Goal: Transaction & Acquisition: Purchase product/service

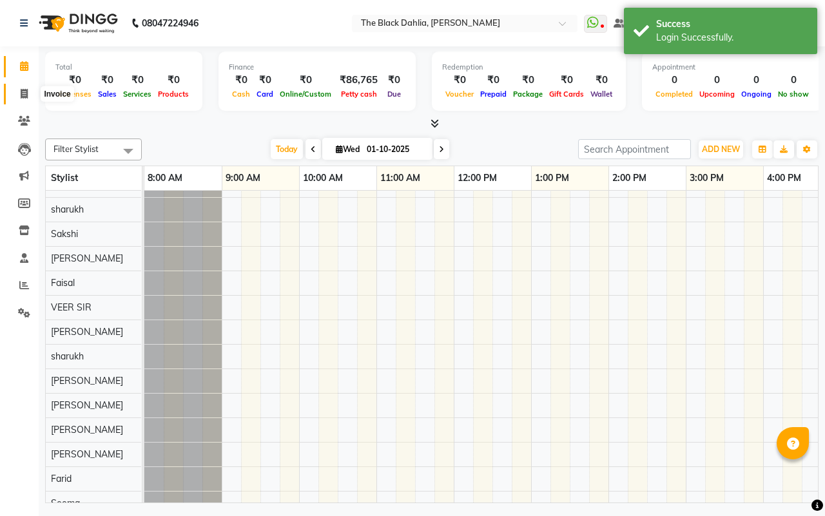
click at [25, 91] on icon at bounding box center [24, 94] width 7 height 10
select select "service"
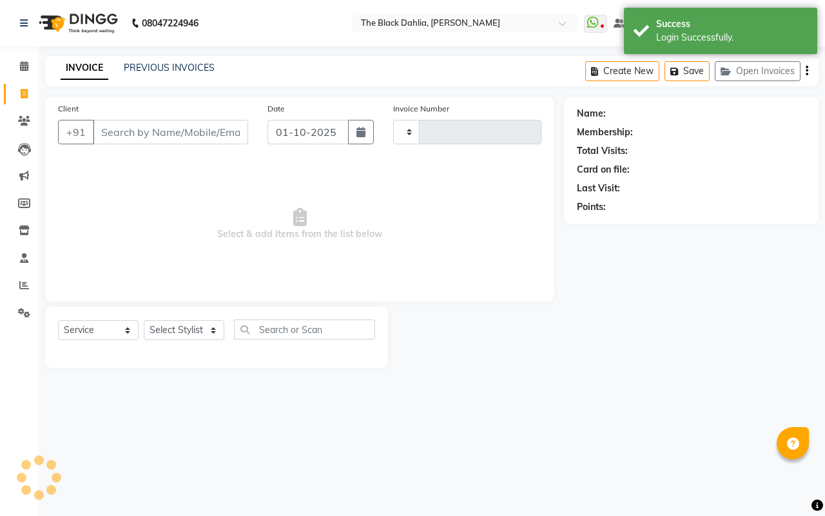
type input "1145"
select select "5211"
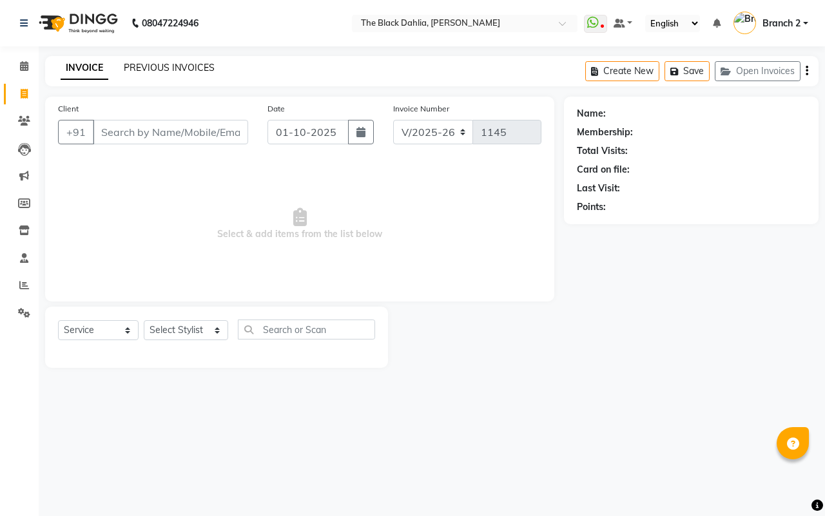
click at [156, 69] on link "PREVIOUS INVOICES" at bounding box center [169, 68] width 91 height 12
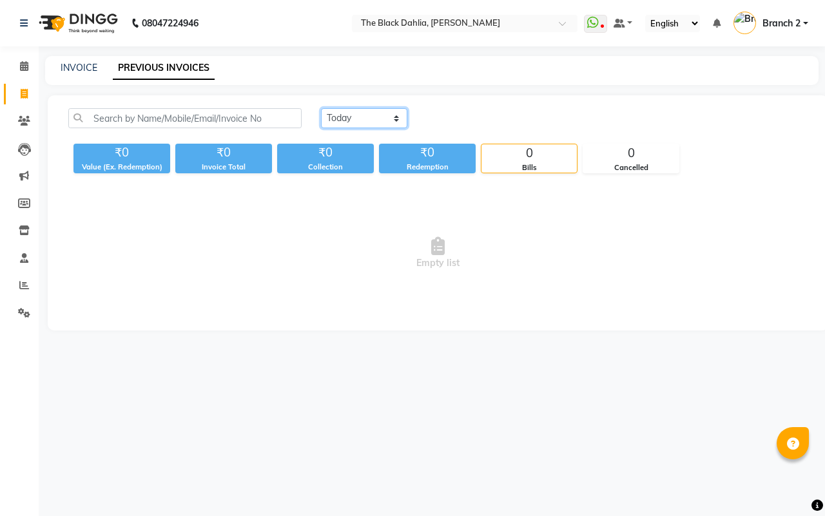
click at [364, 113] on select "[DATE] [DATE] Custom Range" at bounding box center [364, 118] width 86 height 20
select select "yesterday"
click at [321, 108] on select "Today Yesterday Custom Range" at bounding box center [364, 118] width 86 height 20
click at [824, 130] on div "Today Yesterday Custom Range ₹0 Value (Ex. Redemption) ₹0 Invoice Total ₹0 Coll…" at bounding box center [438, 212] width 781 height 235
click at [83, 69] on link "INVOICE" at bounding box center [79, 68] width 37 height 12
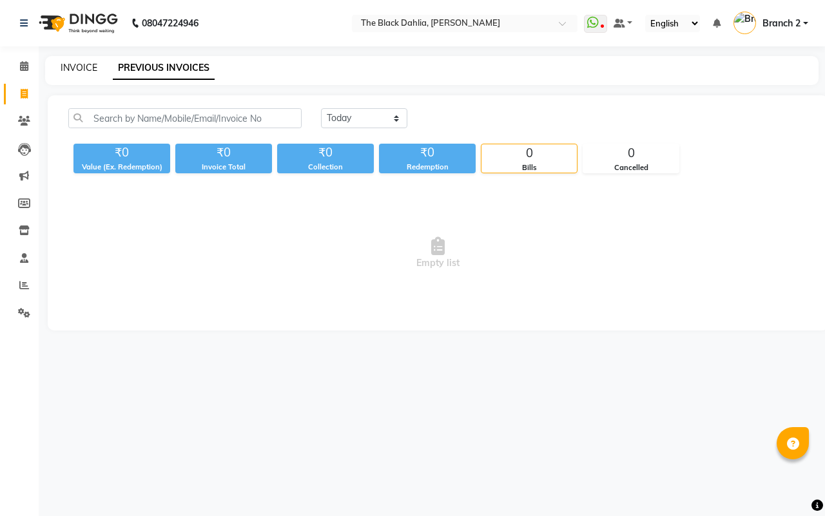
select select "5211"
select select "service"
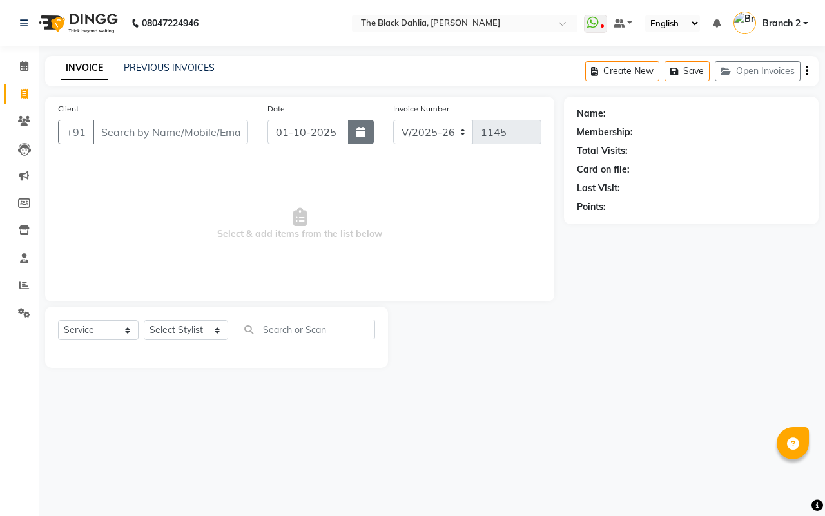
click at [361, 128] on icon "button" at bounding box center [361, 132] width 9 height 10
select select "10"
select select "2025"
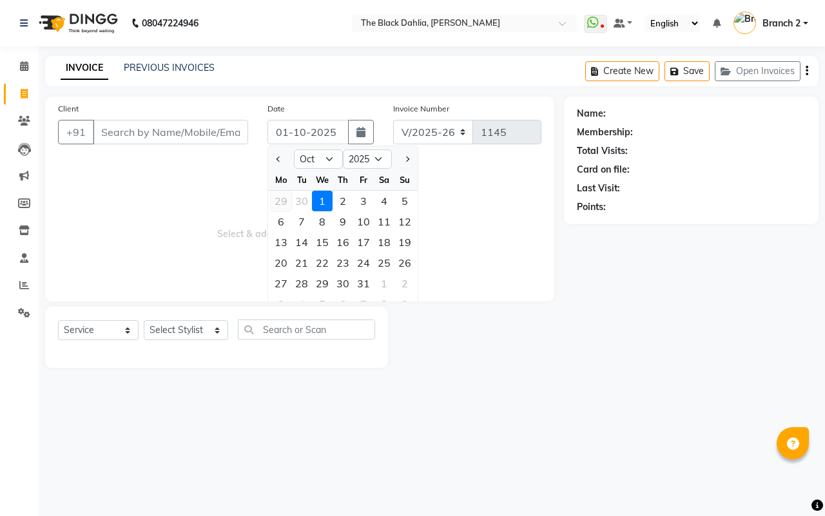
click at [282, 199] on div "29" at bounding box center [281, 201] width 21 height 21
type input "29-09-2025"
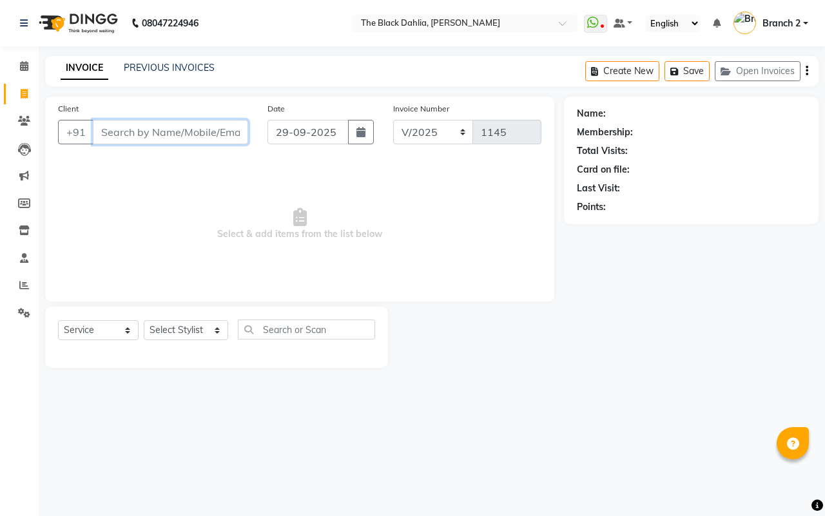
click at [214, 131] on input "Client" at bounding box center [170, 132] width 155 height 25
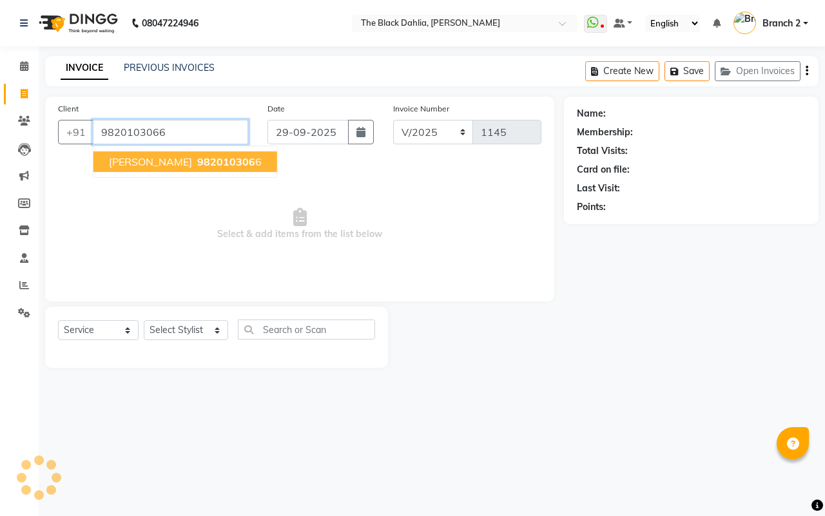
type input "9820103066"
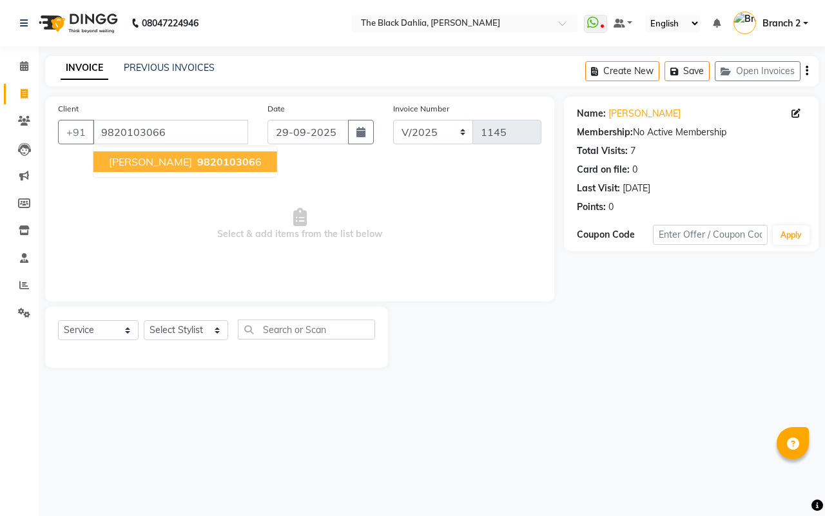
click at [213, 162] on button "Prabha 982010306 6" at bounding box center [185, 162] width 184 height 21
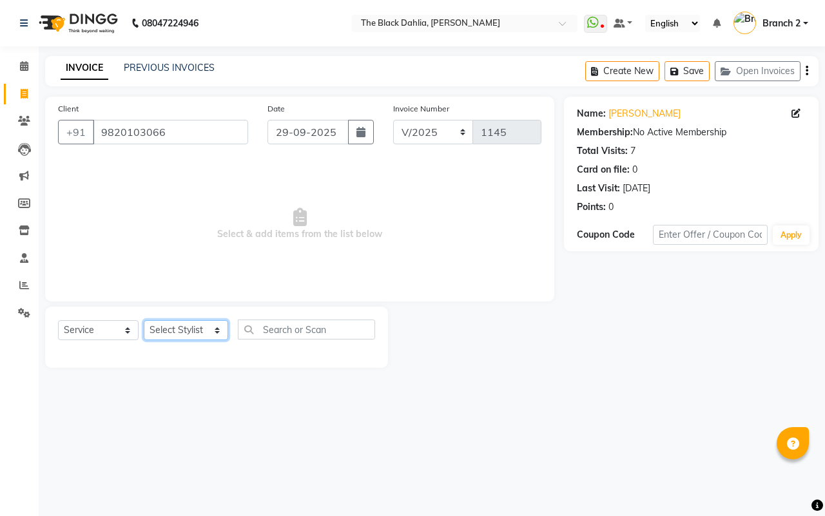
click at [168, 329] on select "Select Stylist Alisha Armaan Bhagyashree Branch 2 Faisal Farid Iqra khan Javed …" at bounding box center [186, 330] width 84 height 20
select select "70916"
click at [144, 320] on select "Select Stylist Alisha Armaan Bhagyashree Branch 2 Faisal Farid Iqra khan Javed …" at bounding box center [186, 330] width 84 height 20
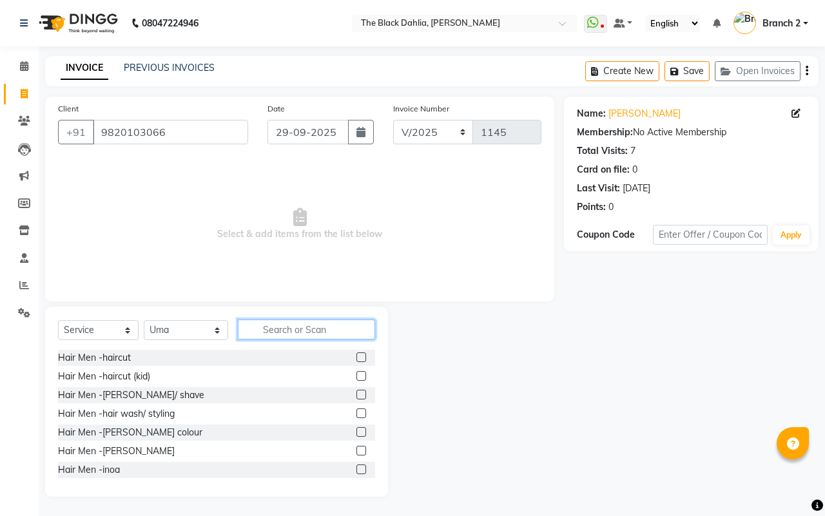
click at [273, 326] on input "text" at bounding box center [306, 330] width 137 height 20
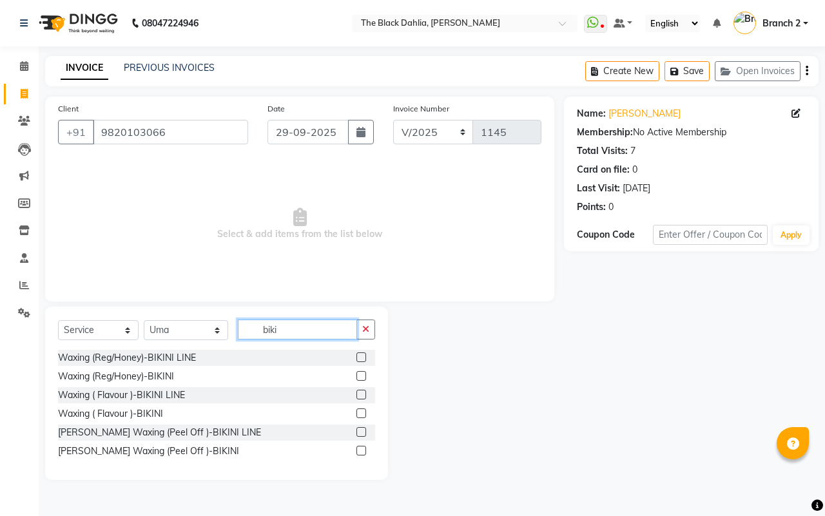
type input "biki"
click at [358, 409] on label at bounding box center [362, 414] width 10 height 10
click at [358, 410] on input "checkbox" at bounding box center [361, 414] width 8 height 8
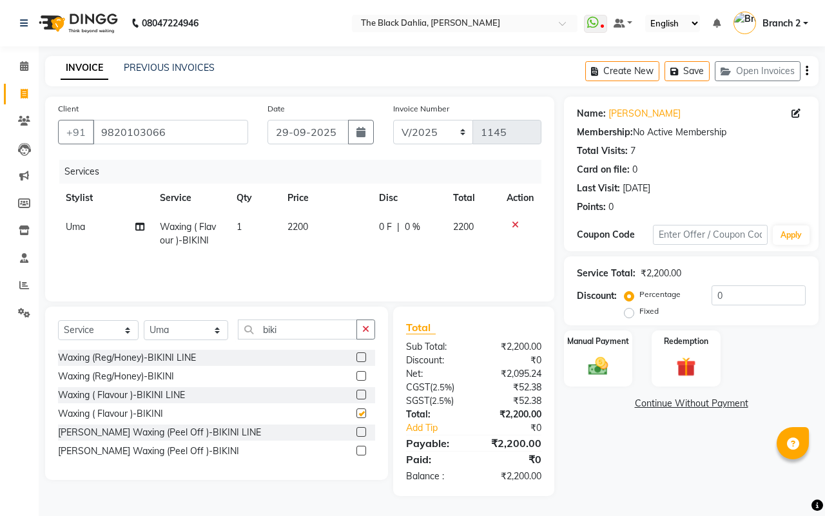
checkbox input "false"
drag, startPoint x: 317, startPoint y: 321, endPoint x: 262, endPoint y: 326, distance: 54.3
click at [262, 326] on input "biki" at bounding box center [297, 330] width 119 height 20
click at [343, 336] on input "biki" at bounding box center [297, 330] width 119 height 20
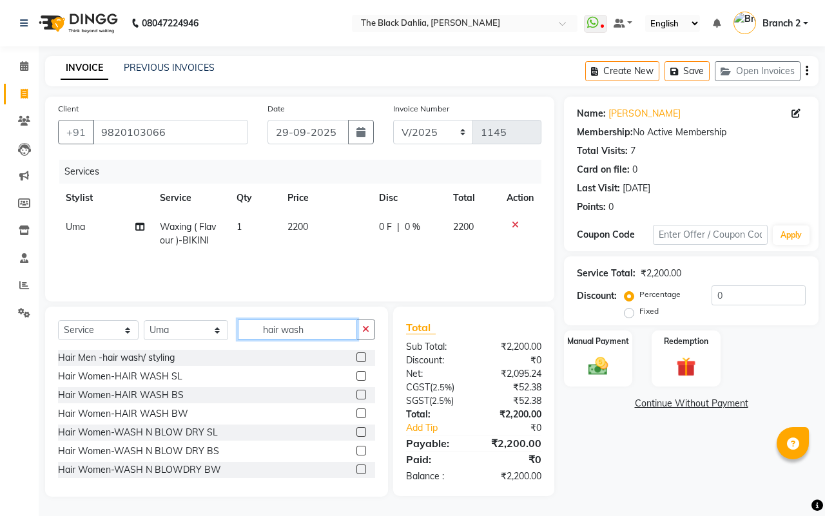
type input "hair wash"
click at [357, 393] on label at bounding box center [362, 395] width 10 height 10
click at [357, 393] on input "checkbox" at bounding box center [361, 395] width 8 height 8
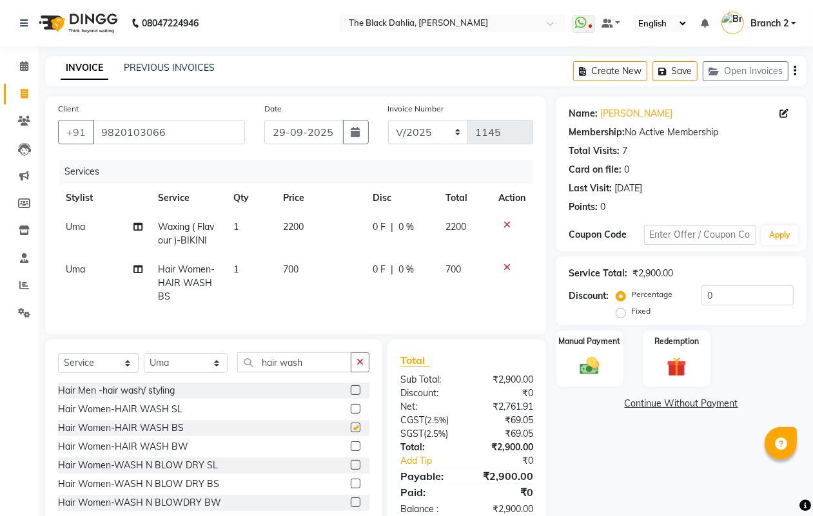
checkbox input "false"
click at [175, 371] on select "Select Stylist Alisha Armaan Bhagyashree Branch 2 Faisal Farid Iqra khan Javed …" at bounding box center [186, 363] width 84 height 20
select select "65812"
click at [144, 365] on select "Select Stylist Alisha Armaan Bhagyashree Branch 2 Faisal Farid Iqra khan Javed …" at bounding box center [186, 363] width 84 height 20
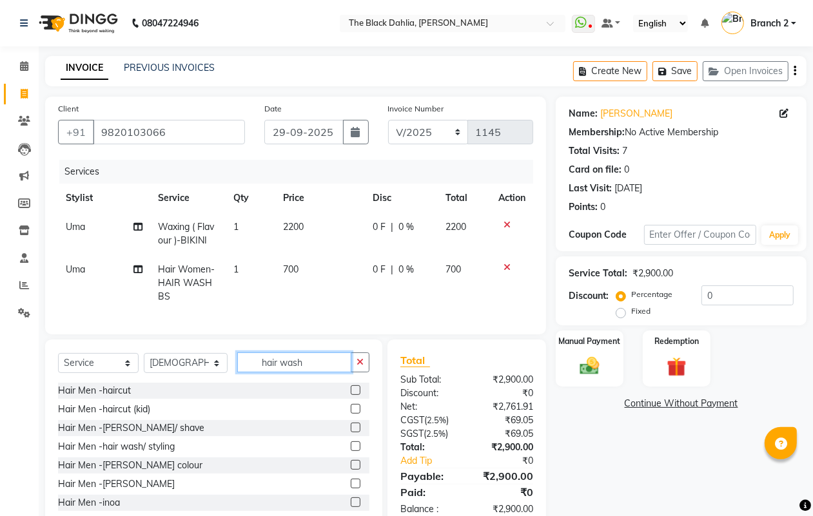
drag, startPoint x: 321, startPoint y: 368, endPoint x: 211, endPoint y: 375, distance: 110.5
click at [211, 375] on div "Select Service Product Membership Package Voucher Prepaid Gift Card Select Styl…" at bounding box center [213, 368] width 311 height 30
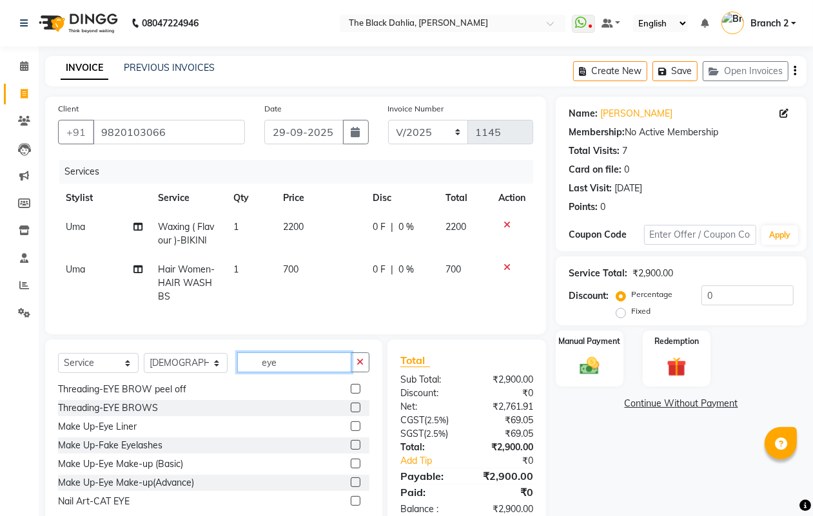
scroll to position [45, 0]
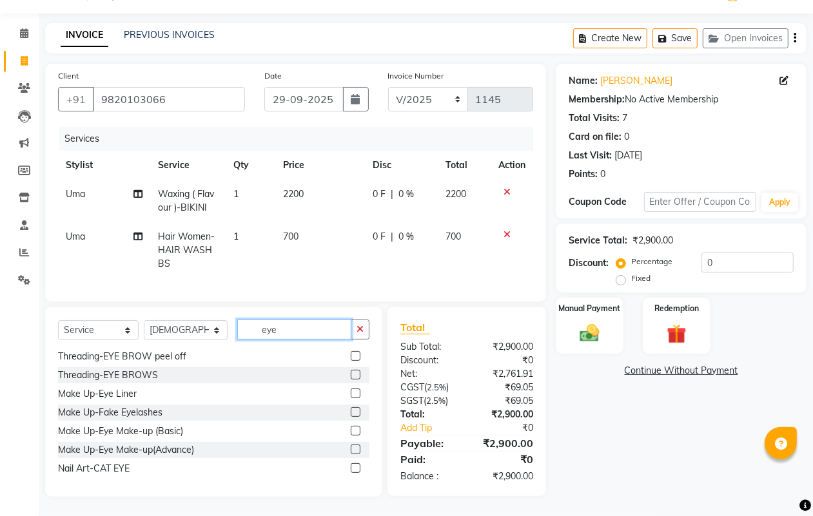
drag, startPoint x: 297, startPoint y: 324, endPoint x: 211, endPoint y: 326, distance: 85.1
click at [211, 326] on div "Select Service Product Membership Package Voucher Prepaid Gift Card Select Styl…" at bounding box center [213, 335] width 311 height 30
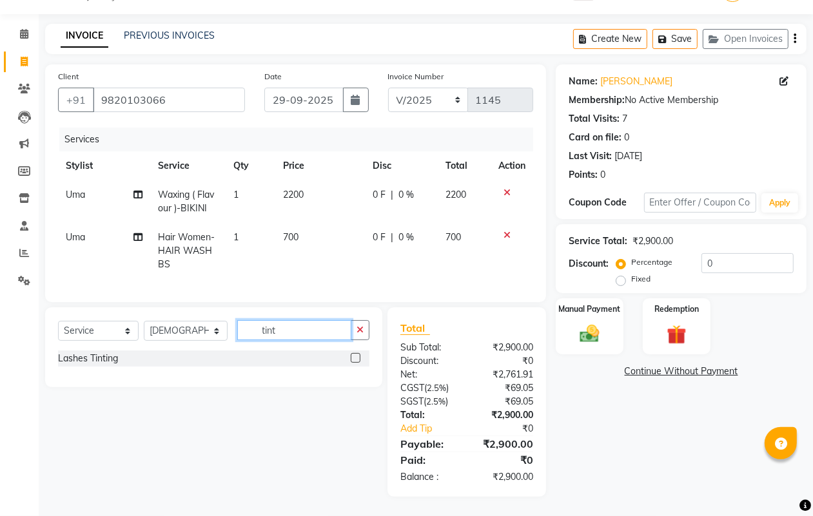
scroll to position [44, 0]
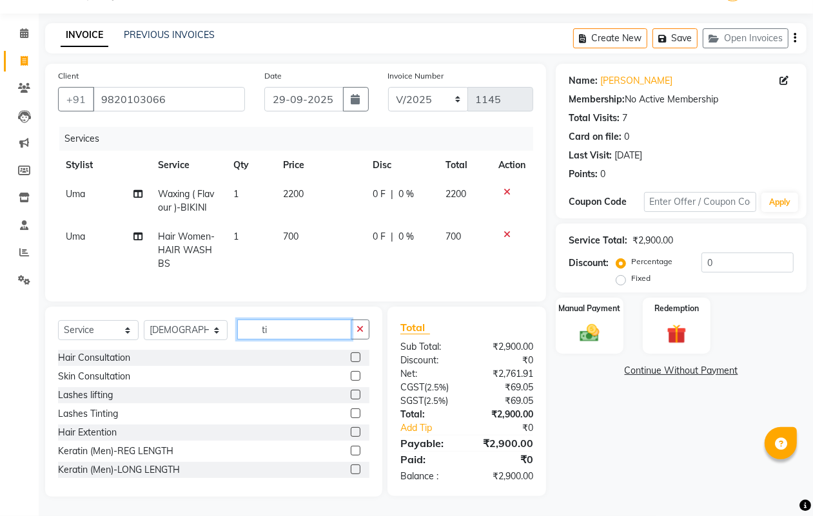
type input "t"
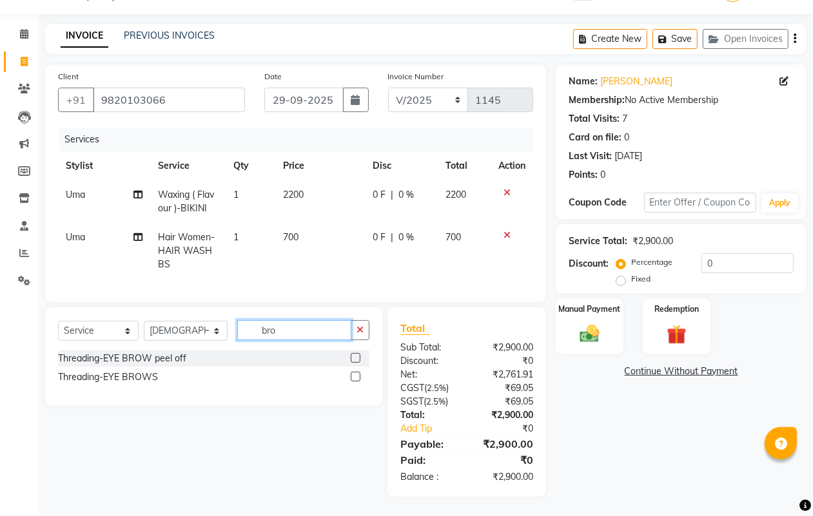
type input "brow"
drag, startPoint x: 288, startPoint y: 327, endPoint x: 136, endPoint y: 313, distance: 152.8
click at [136, 313] on div "Select Service Product Membership Package Voucher Prepaid Gift Card Select Styl…" at bounding box center [213, 357] width 337 height 99
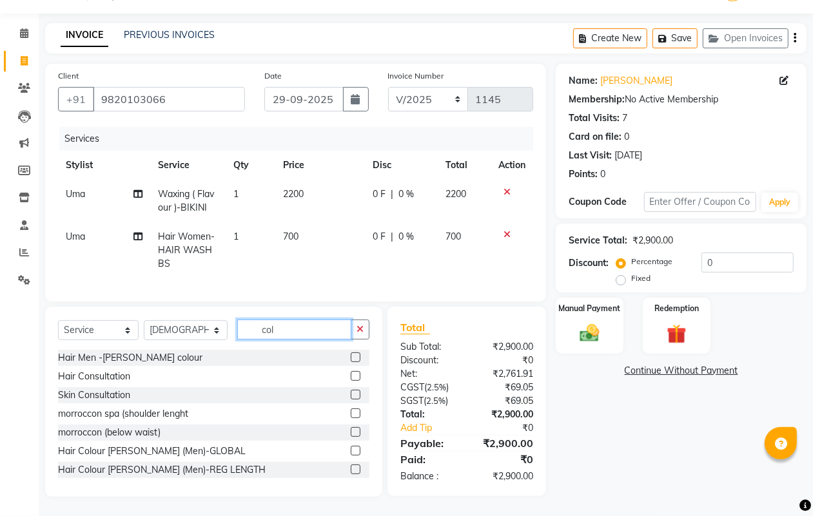
type input "colo"
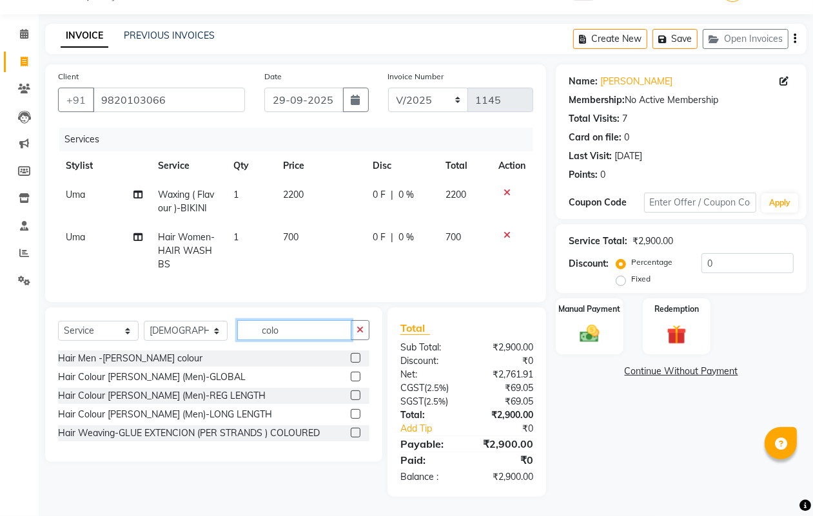
drag, startPoint x: 303, startPoint y: 328, endPoint x: 197, endPoint y: 329, distance: 105.8
click at [197, 329] on div "Select Service Product Membership Package Voucher Prepaid Gift Card Select Styl…" at bounding box center [213, 335] width 311 height 30
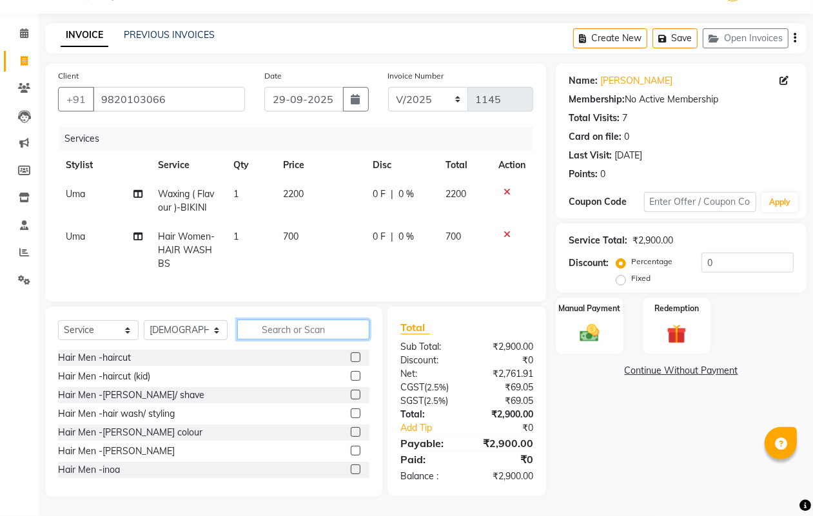
click at [302, 322] on input "text" at bounding box center [303, 330] width 133 height 20
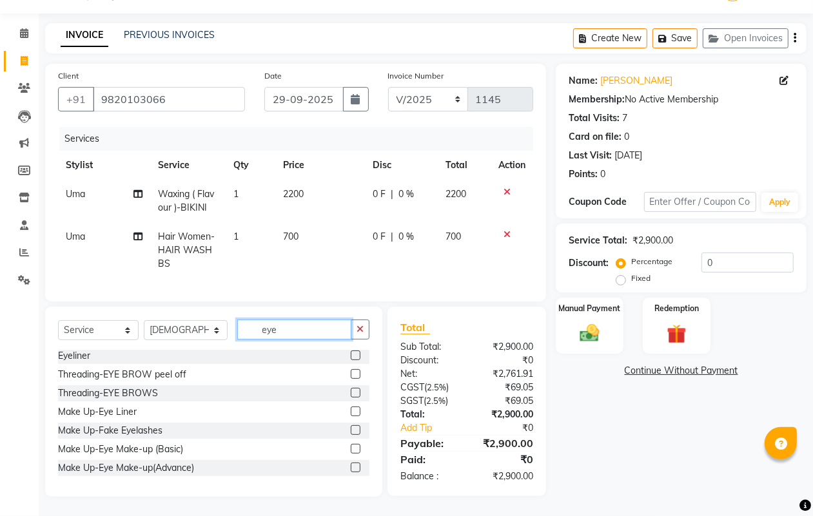
scroll to position [0, 0]
type input "eye"
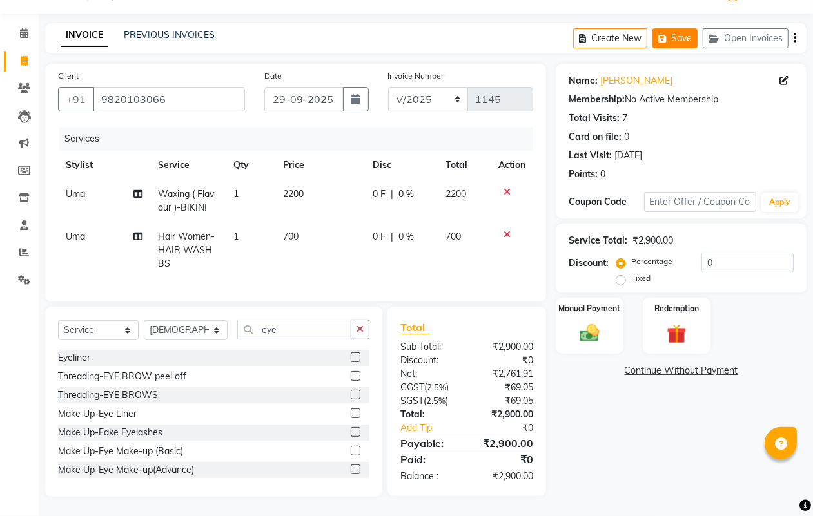
click at [683, 28] on button "Save" at bounding box center [675, 38] width 45 height 20
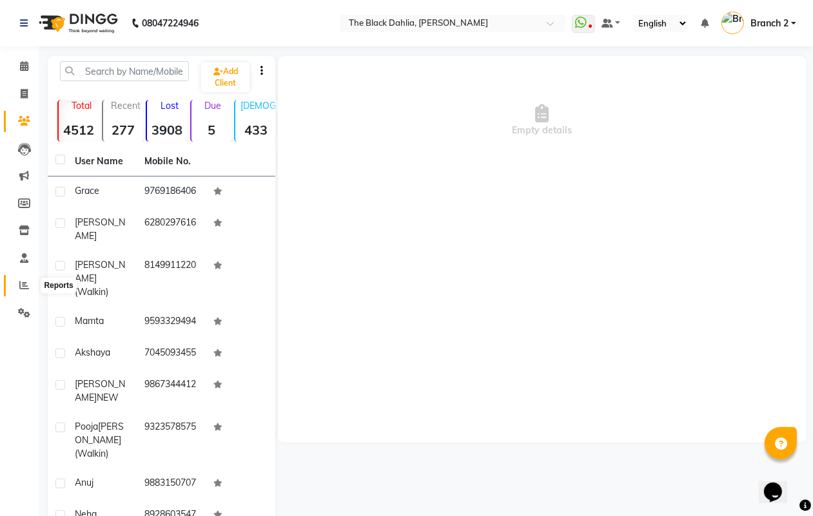
click at [19, 286] on icon at bounding box center [24, 285] width 10 height 10
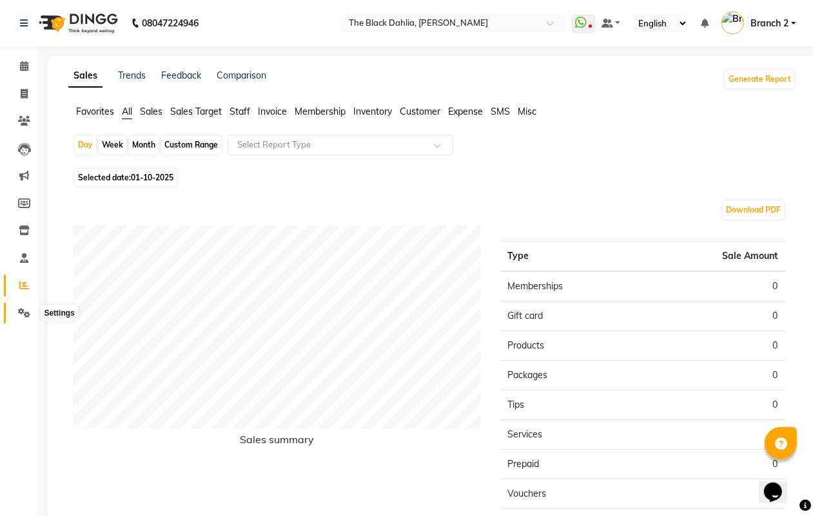
click at [21, 311] on icon at bounding box center [24, 313] width 12 height 10
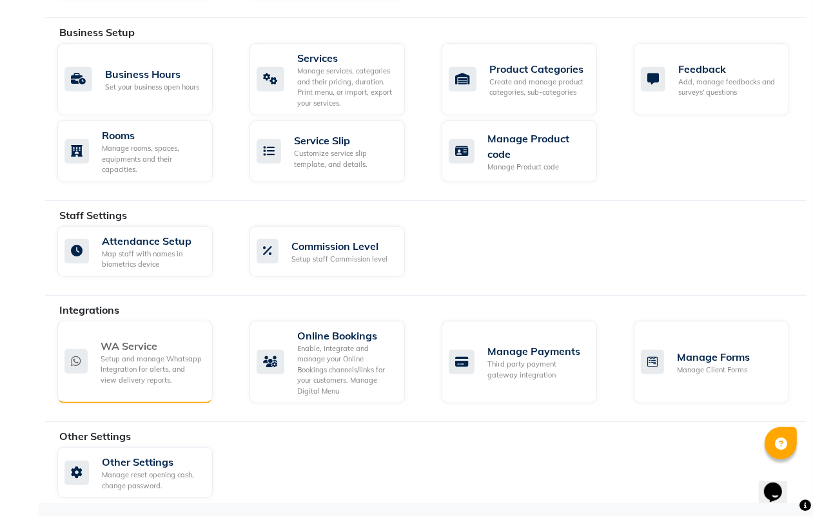
scroll to position [514, 0]
click at [137, 362] on div "Setup and manage Whatsapp Integration for alerts, and view delivery reports." at bounding box center [152, 370] width 102 height 32
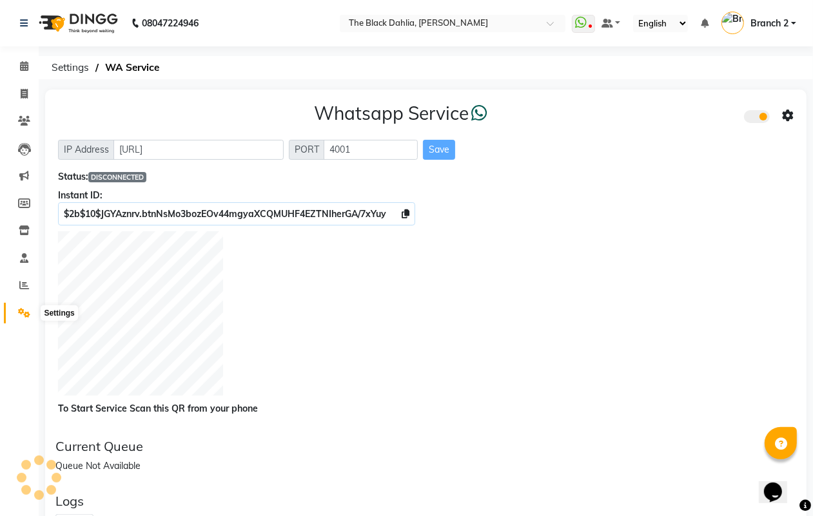
click at [18, 308] on icon at bounding box center [24, 313] width 12 height 10
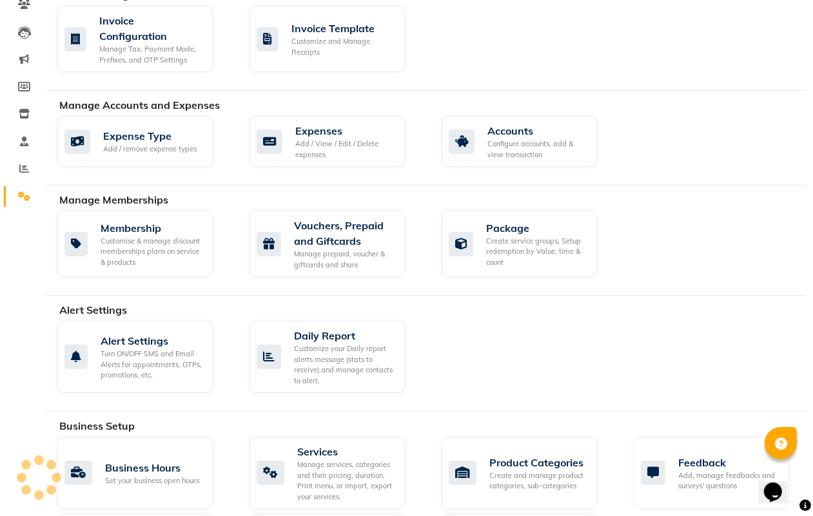
scroll to position [322, 0]
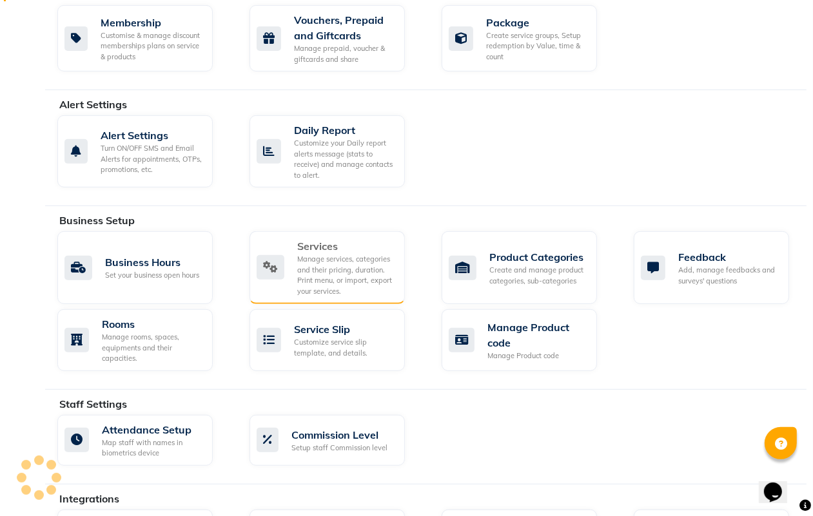
click at [349, 269] on div "Manage services, categories and their pricing, duration. Print menu, or import,…" at bounding box center [345, 275] width 97 height 43
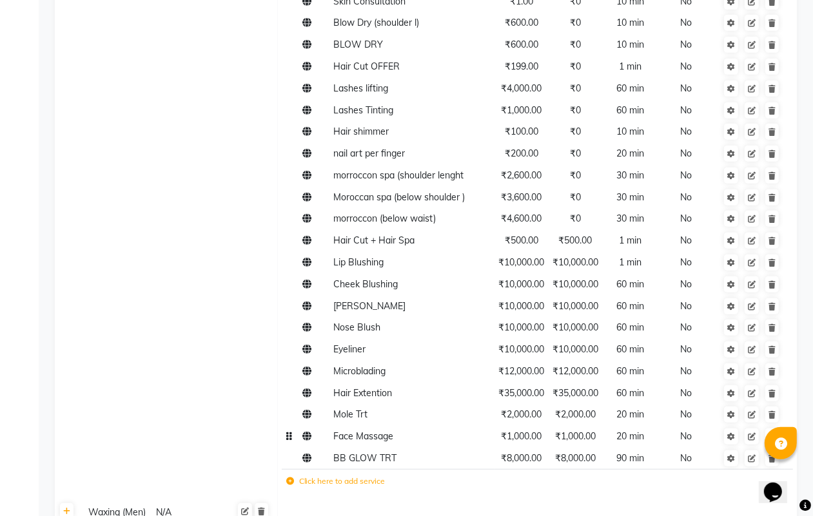
scroll to position [645, 0]
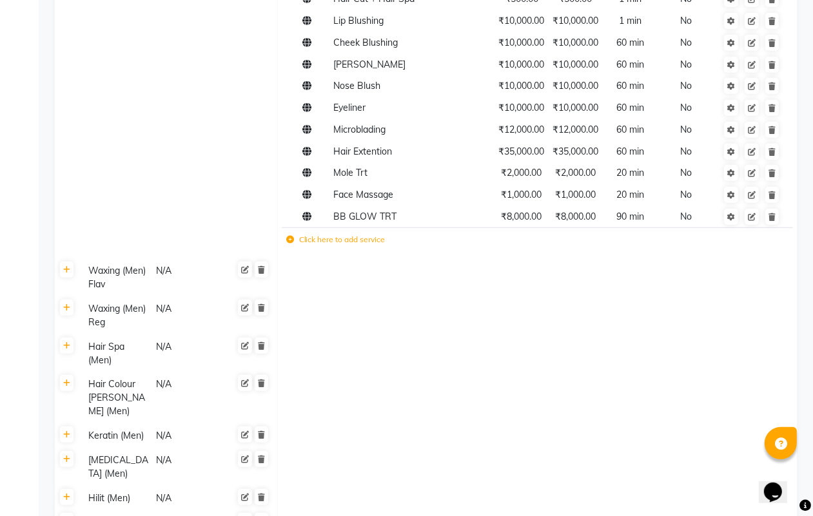
click at [375, 242] on label "Click here to add service" at bounding box center [335, 240] width 99 height 12
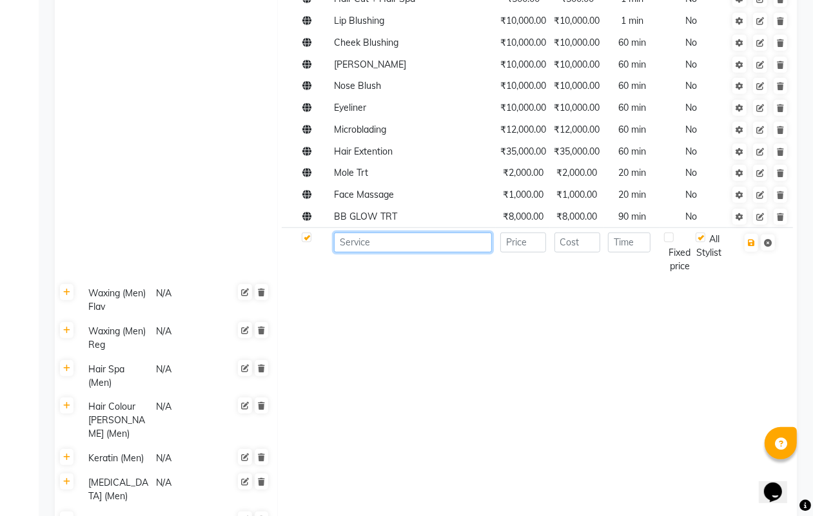
click at [389, 242] on input at bounding box center [413, 243] width 158 height 20
click at [342, 245] on input "eyebrow" at bounding box center [413, 243] width 158 height 20
click at [343, 245] on input "eyebrow" at bounding box center [413, 243] width 158 height 20
click at [395, 249] on input "Eyebrow" at bounding box center [413, 243] width 158 height 20
type input "Eyebrow Tint"
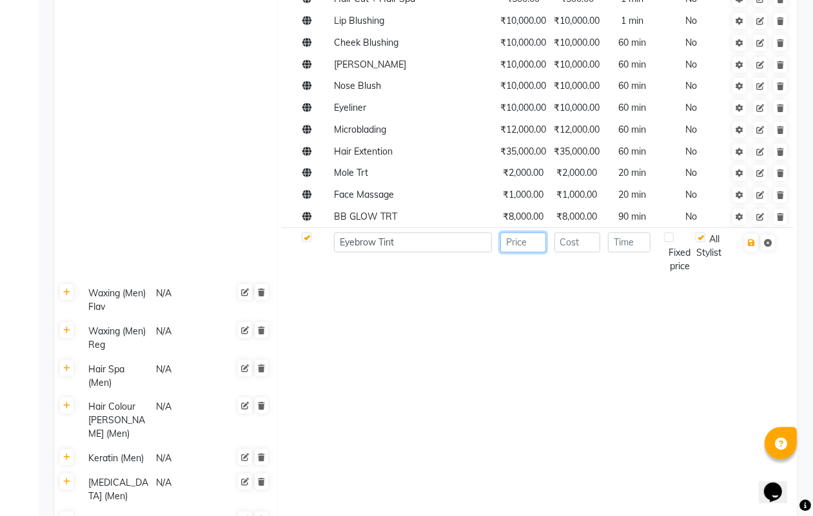
click at [531, 246] on input "number" at bounding box center [523, 243] width 46 height 20
type input "1000"
click at [572, 245] on input "number" at bounding box center [578, 243] width 46 height 20
type input "1000"
click at [642, 252] on input "number" at bounding box center [629, 243] width 43 height 20
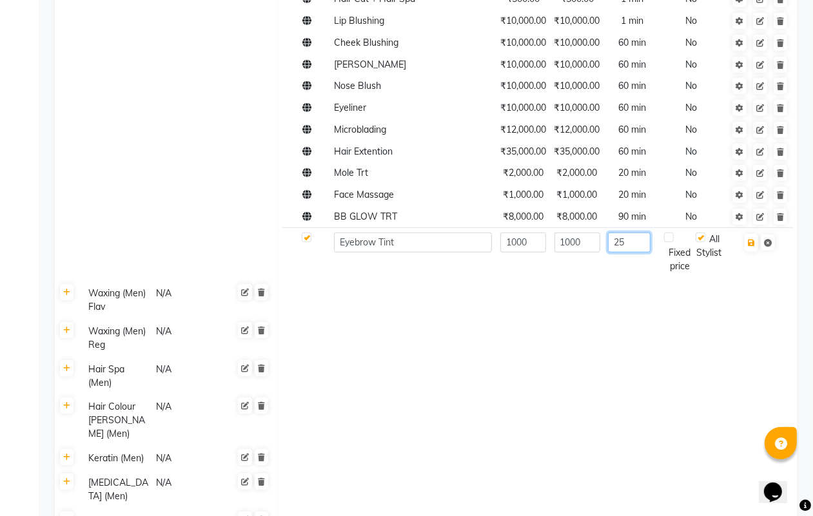
type input "25"
click at [751, 314] on td at bounding box center [537, 301] width 520 height 38
click at [754, 246] on icon "button" at bounding box center [751, 243] width 7 height 8
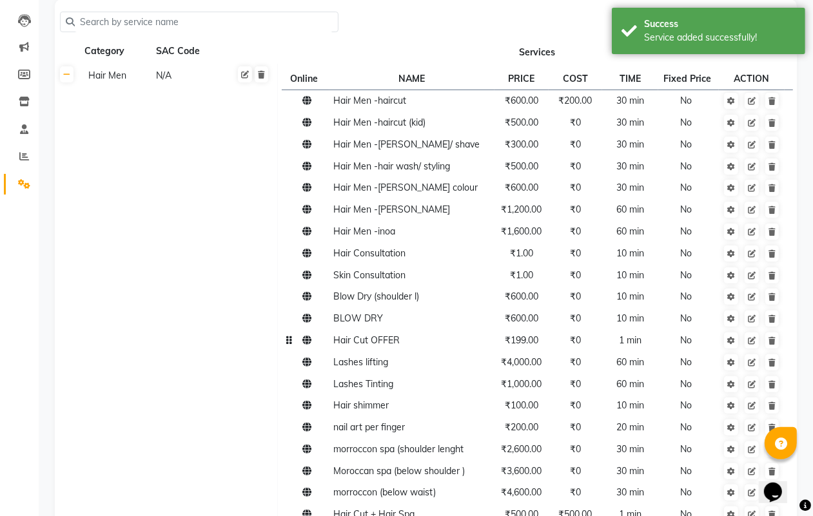
scroll to position [0, 0]
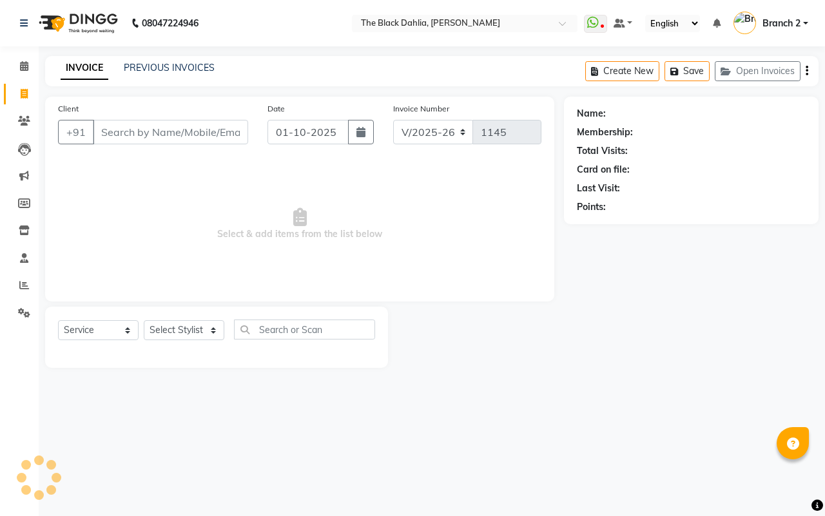
select select "5211"
select select "service"
click at [685, 69] on button "Save" at bounding box center [687, 71] width 45 height 20
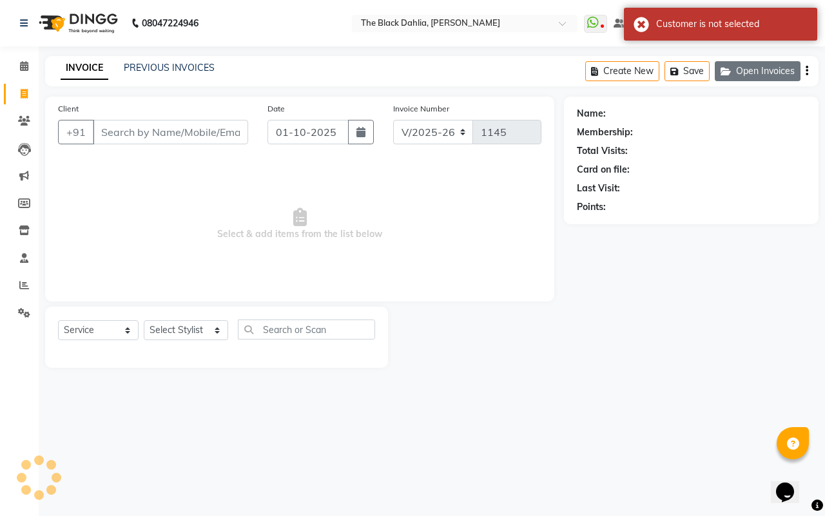
click at [752, 66] on button "Open Invoices" at bounding box center [758, 71] width 86 height 20
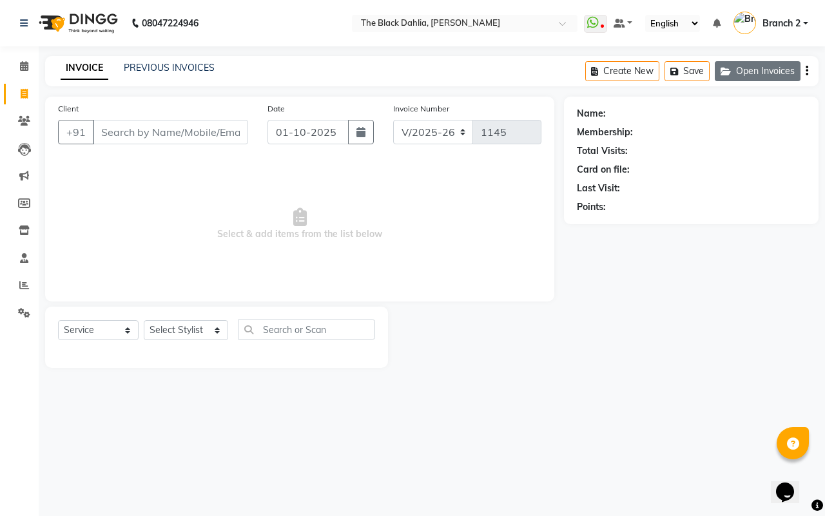
click at [724, 68] on icon "button" at bounding box center [728, 71] width 15 height 9
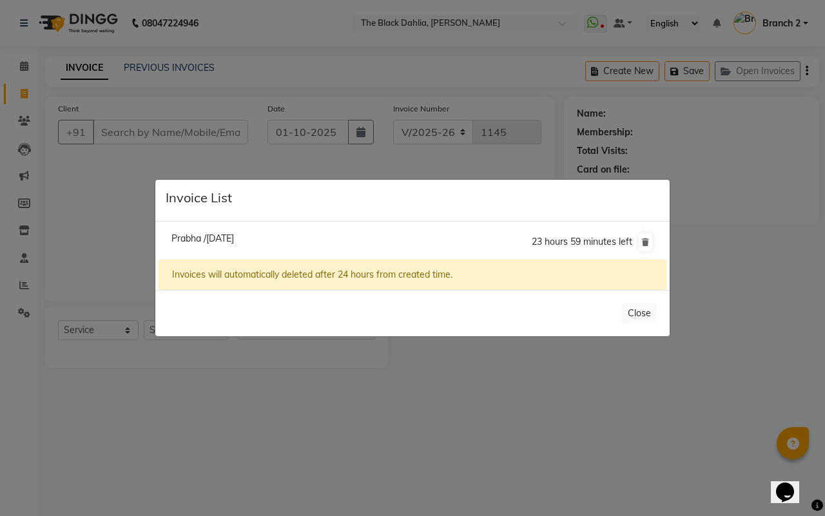
click at [369, 230] on li "Prabha /29 September 2025 23 hours 59 minutes left" at bounding box center [413, 242] width 508 height 36
click at [552, 246] on span "23 hours 59 minutes left" at bounding box center [582, 242] width 101 height 12
click at [575, 242] on span "23 hours 59 minutes left" at bounding box center [582, 242] width 101 height 12
click at [652, 317] on button "Close" at bounding box center [639, 314] width 35 height 20
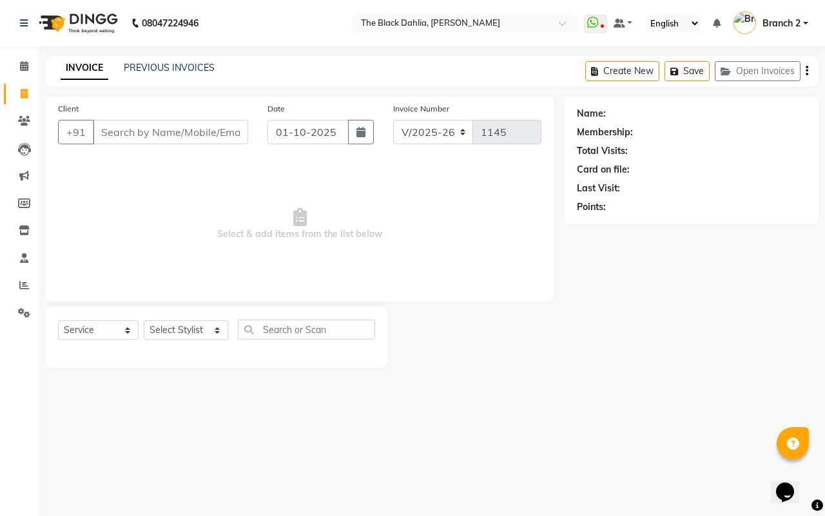
click at [807, 72] on icon "button" at bounding box center [807, 71] width 3 height 1
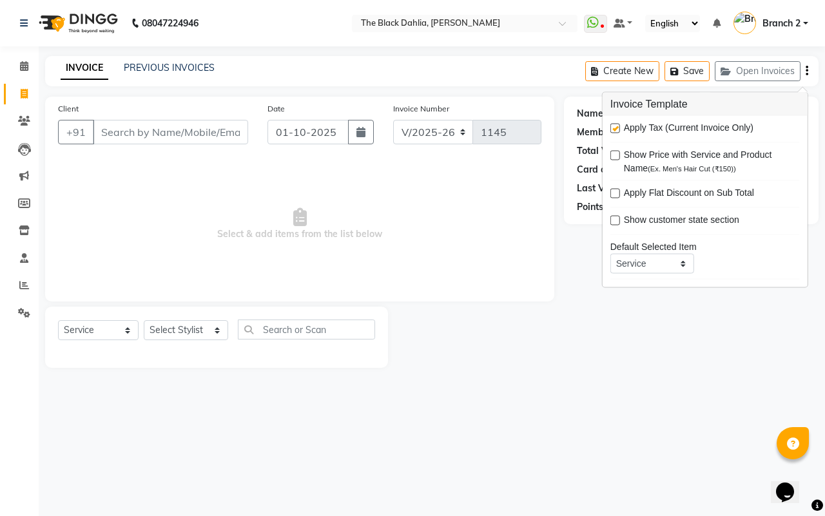
click at [527, 346] on div at bounding box center [476, 337] width 176 height 61
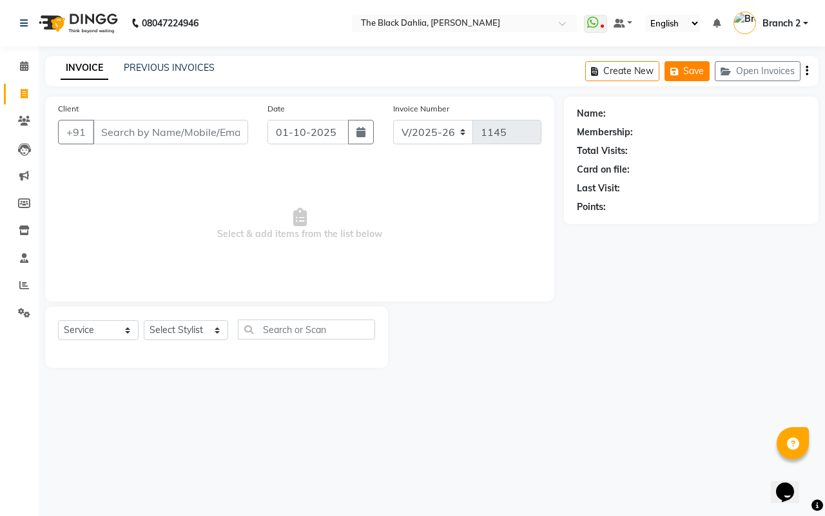
click at [685, 70] on button "Save" at bounding box center [687, 71] width 45 height 20
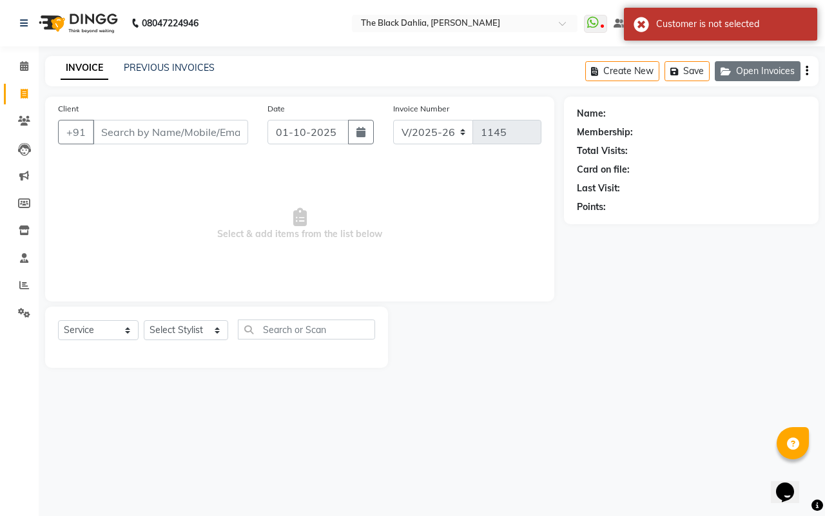
click at [752, 72] on button "Open Invoices" at bounding box center [758, 71] width 86 height 20
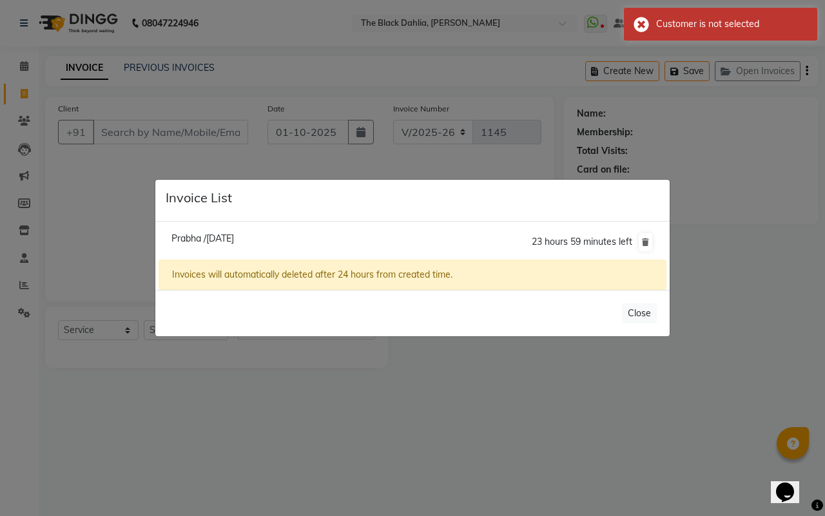
click at [184, 239] on span "Prabha /29 September 2025" at bounding box center [203, 239] width 63 height 12
type input "9820103066"
type input "29-09-2025"
click at [184, 239] on div "Prabha /29 September 2025 23 hours 59 minutes left Invoices will automatically …" at bounding box center [412, 256] width 515 height 69
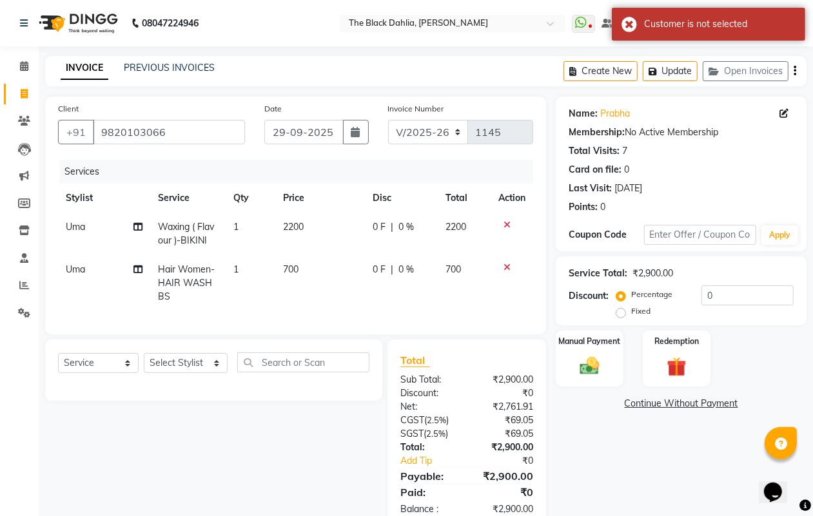
click at [323, 311] on div "Services Stylist Service Qty Price Disc Total Action Uma Waxing ( Flavour )-BIK…" at bounding box center [295, 241] width 475 height 162
click at [182, 371] on select "Select Stylist Alisha Armaan Bhagyashree Branch 2 Faisal Farid Iqra khan Javed …" at bounding box center [186, 363] width 84 height 20
select select "65812"
click at [144, 365] on select "Select Stylist Alisha Armaan Bhagyashree Branch 2 Faisal Farid Iqra khan Javed …" at bounding box center [186, 363] width 84 height 20
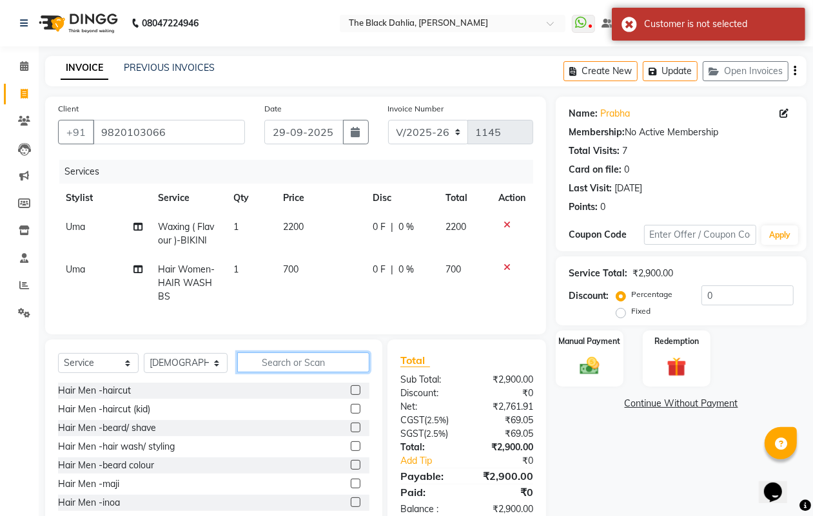
click at [303, 369] on input "text" at bounding box center [303, 363] width 133 height 20
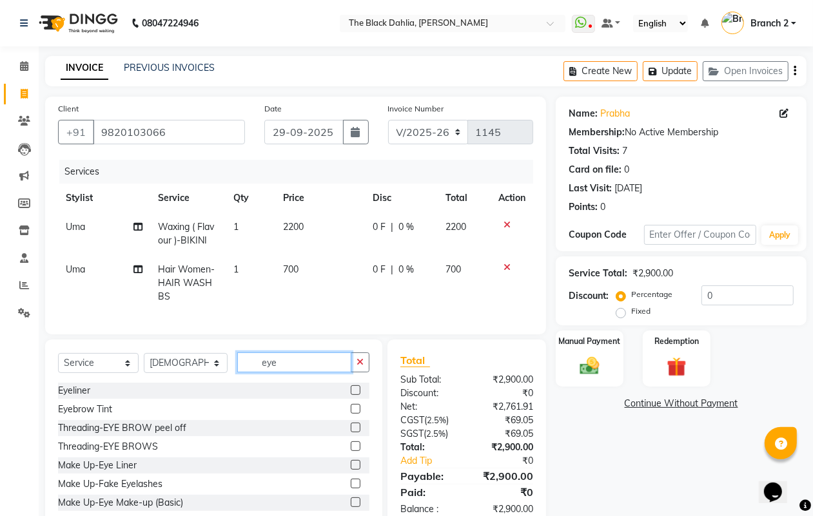
type input "eye"
click at [351, 414] on label at bounding box center [356, 409] width 10 height 10
click at [351, 414] on input "checkbox" at bounding box center [355, 410] width 8 height 8
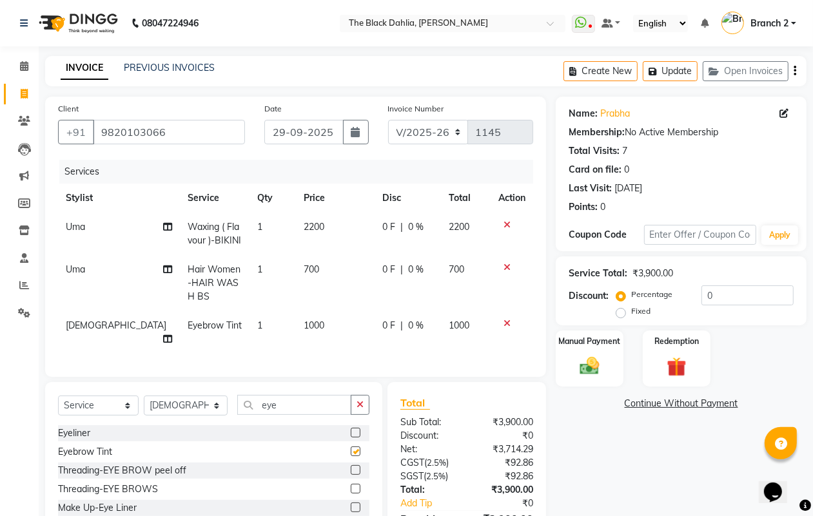
checkbox input "false"
click at [304, 322] on span "1000" at bounding box center [314, 326] width 21 height 12
select select "65812"
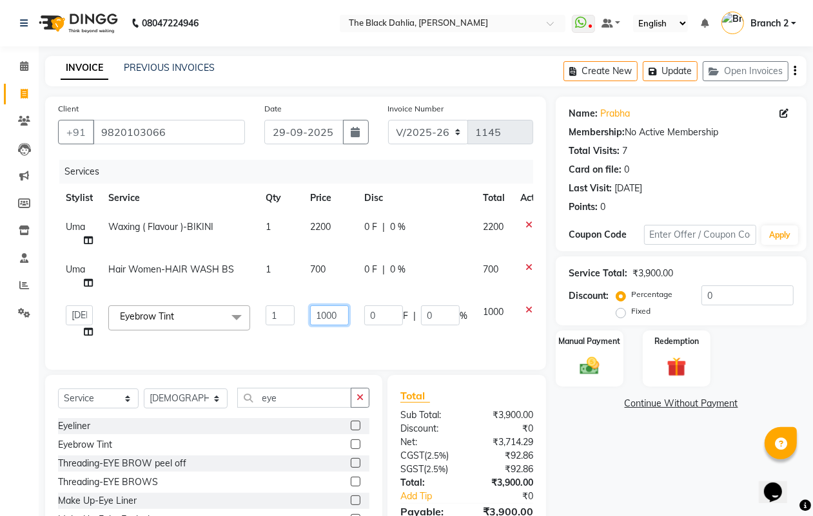
drag, startPoint x: 342, startPoint y: 318, endPoint x: 259, endPoint y: 318, distance: 82.5
click at [259, 318] on tr "Alisha Armaan Bhagyashree Branch 2 Faisal Farid Iqra khan Javed Joysna Juliet K…" at bounding box center [306, 322] width 497 height 49
type input "500"
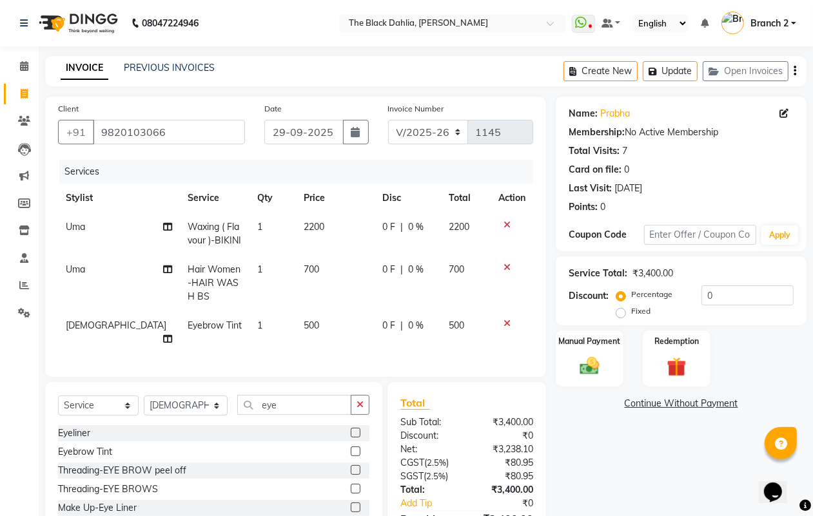
click at [275, 349] on div "Services Stylist Service Qty Price Disc Total Action Uma Waxing ( Flavour )-BIK…" at bounding box center [295, 262] width 475 height 204
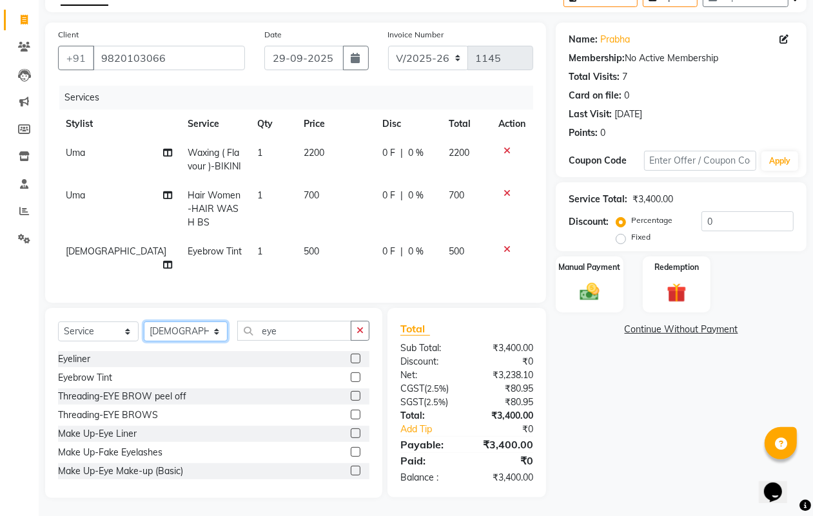
click at [181, 329] on select "Select Stylist Alisha Armaan Bhagyashree Branch 2 Faisal Farid Iqra khan Javed …" at bounding box center [186, 332] width 84 height 20
select select "64566"
click at [144, 322] on select "Select Stylist Alisha Armaan Bhagyashree Branch 2 Faisal Farid Iqra khan Javed …" at bounding box center [186, 332] width 84 height 20
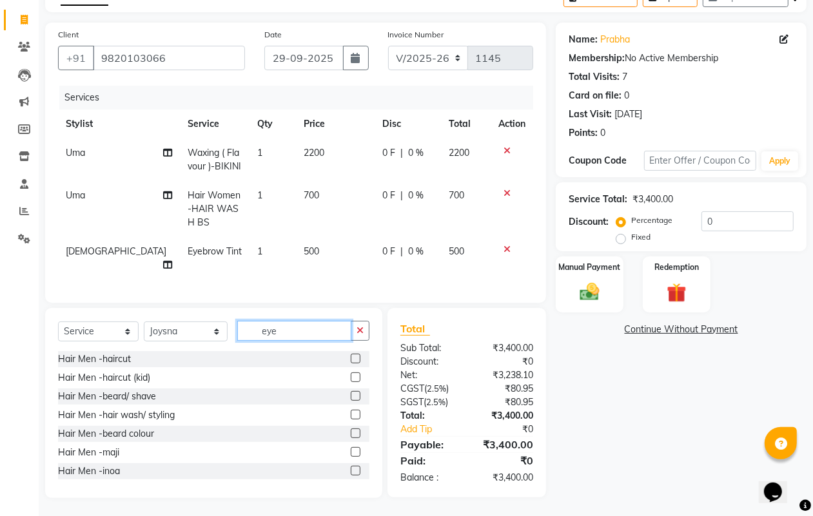
drag, startPoint x: 317, startPoint y: 329, endPoint x: 197, endPoint y: 332, distance: 119.3
click at [197, 332] on div "Select Service Product Membership Package Voucher Prepaid Gift Card Select Styl…" at bounding box center [213, 336] width 311 height 30
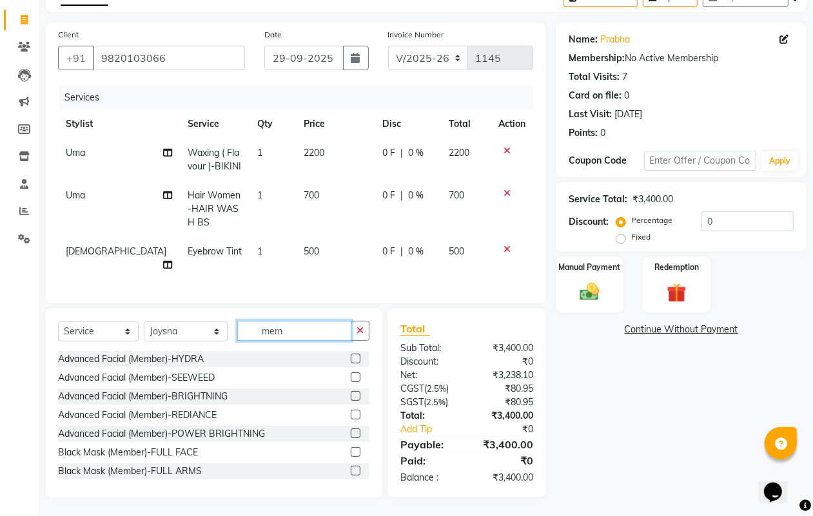
type input "mem"
click at [81, 328] on select "Select Service Product Membership Package Voucher Prepaid Gift Card" at bounding box center [98, 332] width 81 height 20
click at [97, 329] on select "Select Service Product Membership Package Voucher Prepaid Gift Card" at bounding box center [98, 332] width 81 height 20
click at [58, 322] on select "Select Service Product Membership Package Voucher Prepaid Gift Card" at bounding box center [98, 332] width 81 height 20
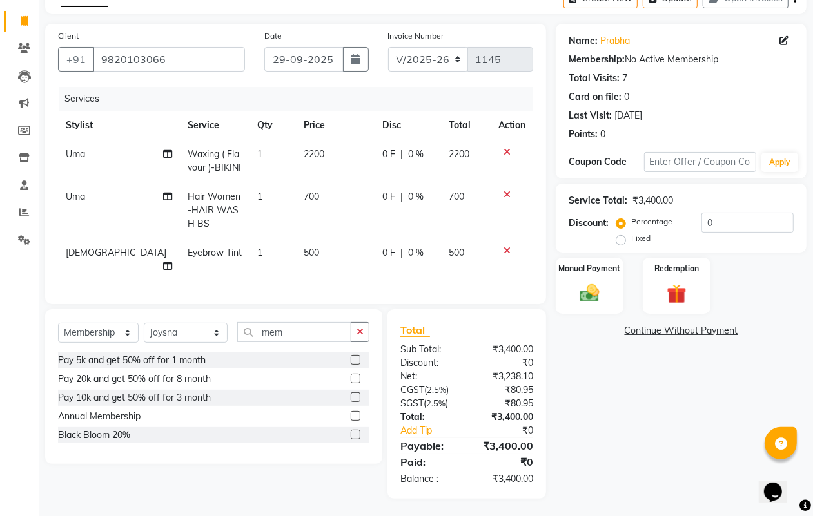
click at [358, 430] on label at bounding box center [356, 435] width 10 height 10
click at [358, 431] on input "checkbox" at bounding box center [355, 435] width 8 height 8
select select "select"
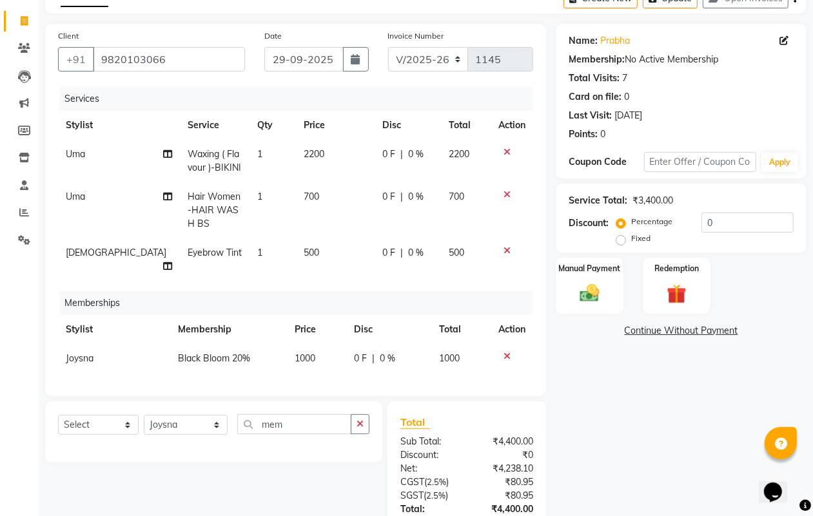
scroll to position [153, 0]
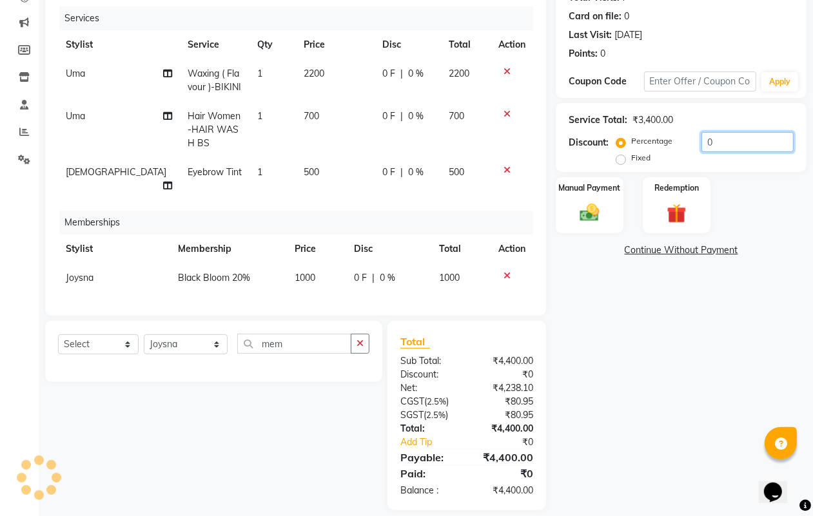
drag, startPoint x: 717, startPoint y: 137, endPoint x: 639, endPoint y: 139, distance: 78.0
click at [639, 139] on div "Percentage Fixed 0" at bounding box center [706, 149] width 175 height 35
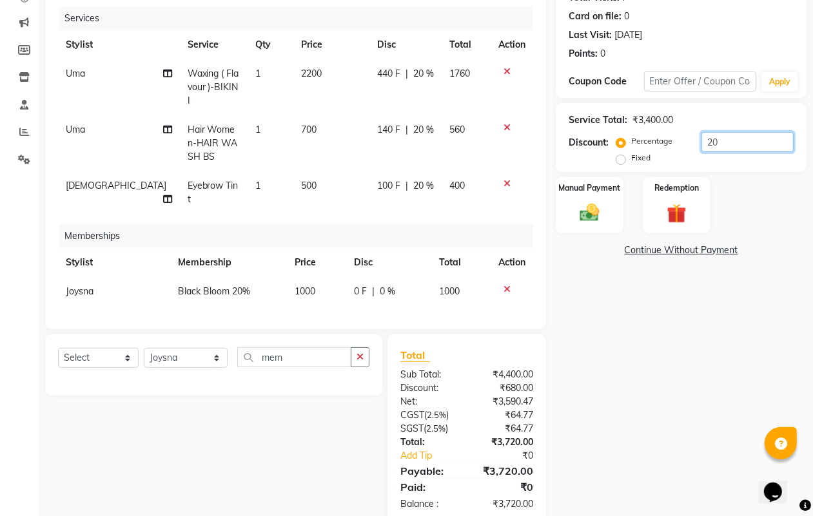
type input "20"
click at [703, 305] on div "Name: Prabha Membership: No Active Membership Total Visits: 7 Card on file: 0 L…" at bounding box center [686, 233] width 260 height 581
click at [597, 215] on img at bounding box center [589, 212] width 32 height 23
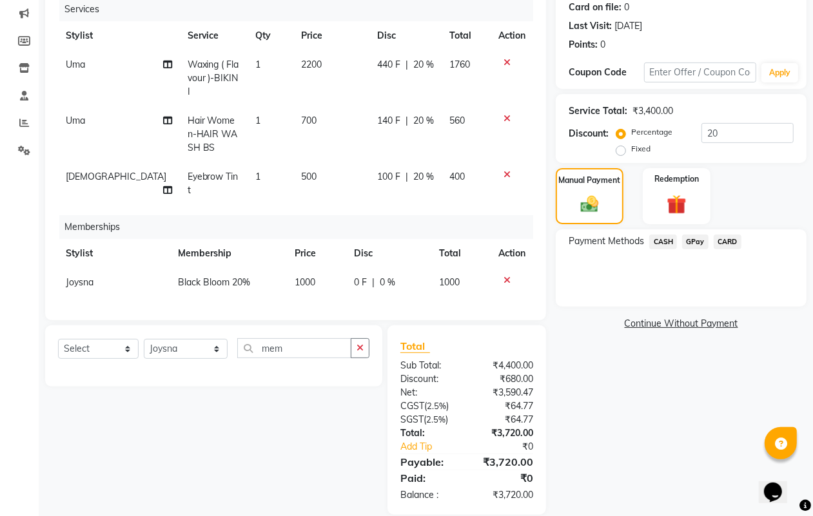
scroll to position [165, 0]
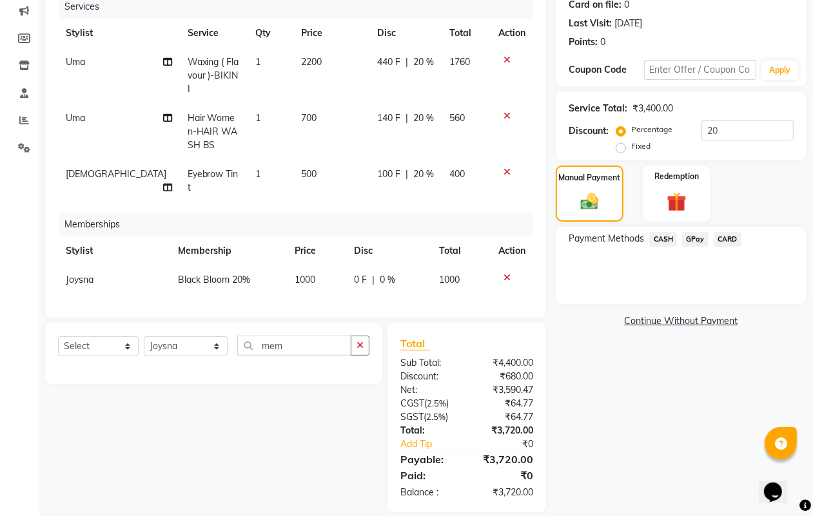
click at [717, 239] on span "CARD" at bounding box center [728, 239] width 28 height 15
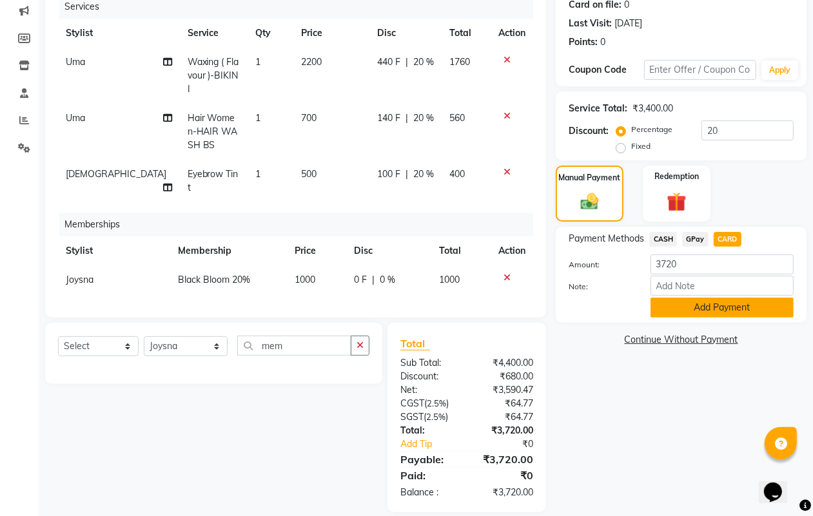
click at [714, 301] on button "Add Payment" at bounding box center [722, 308] width 143 height 20
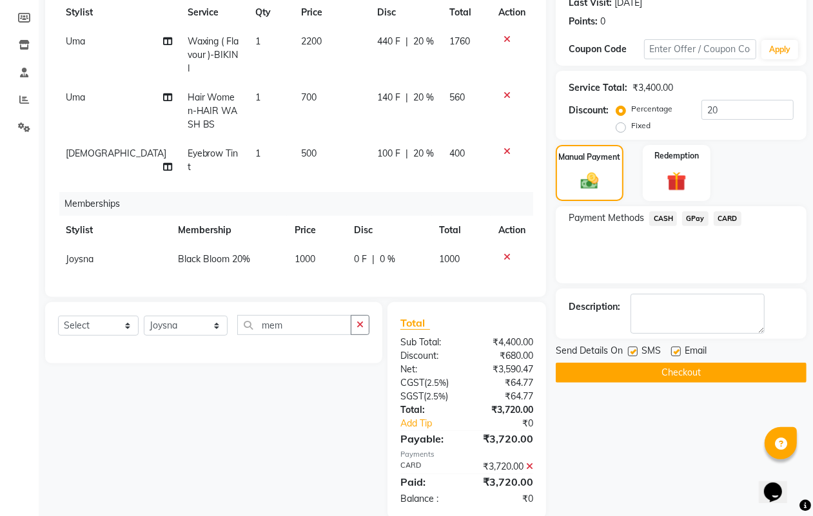
scroll to position [192, 0]
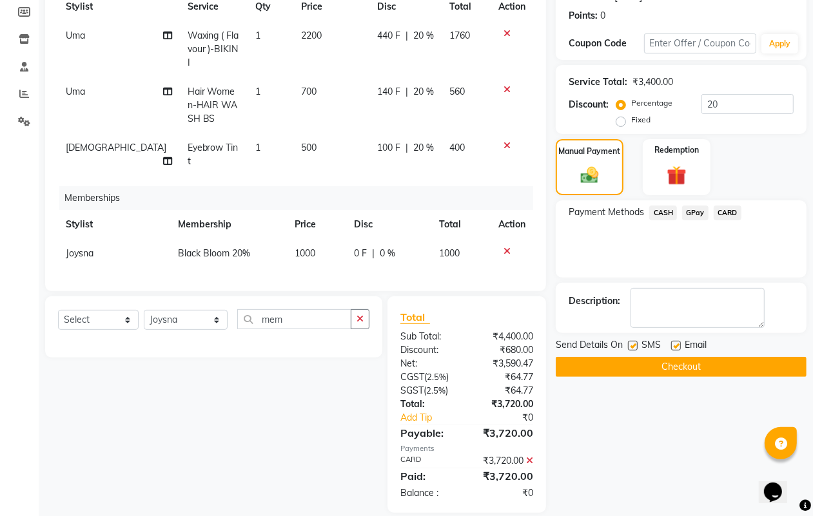
click at [636, 342] on label at bounding box center [633, 346] width 10 height 10
click at [636, 342] on input "checkbox" at bounding box center [632, 346] width 8 height 8
checkbox input "false"
click at [675, 342] on label at bounding box center [676, 346] width 10 height 10
click at [675, 342] on input "checkbox" at bounding box center [675, 346] width 8 height 8
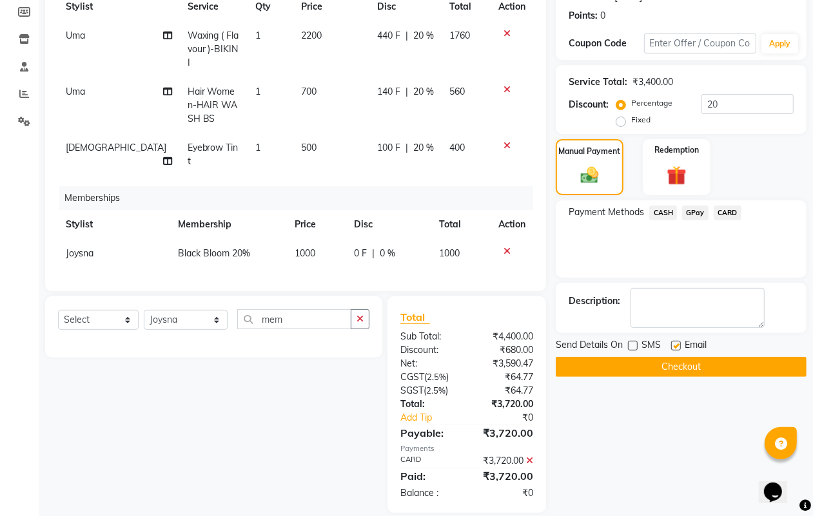
checkbox input "false"
click at [675, 362] on button "Checkout" at bounding box center [681, 367] width 251 height 20
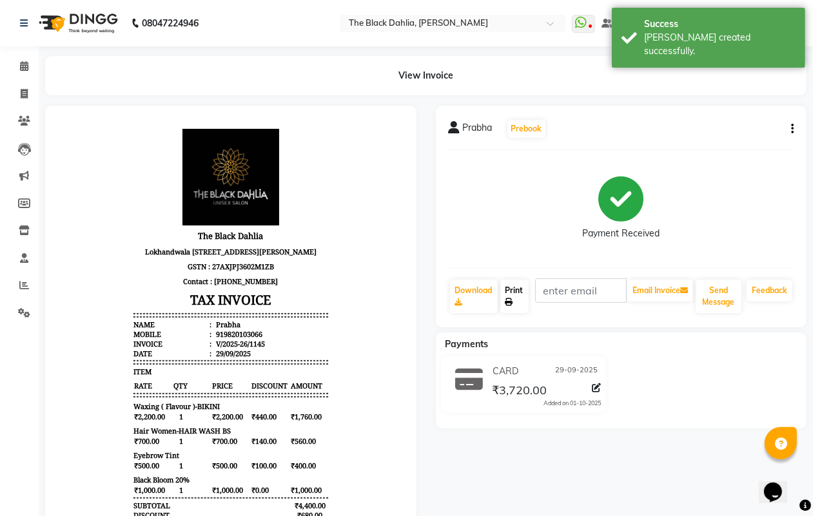
click at [509, 304] on icon at bounding box center [510, 303] width 8 height 8
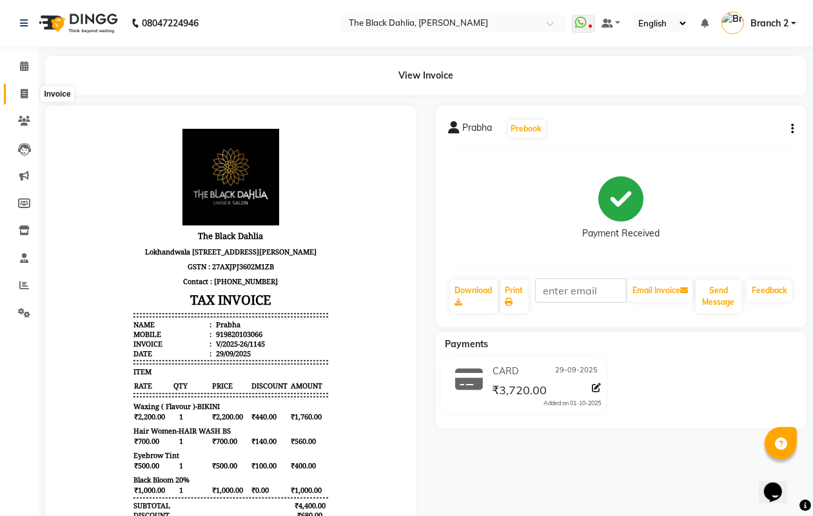
click at [23, 98] on icon at bounding box center [24, 94] width 7 height 10
select select "service"
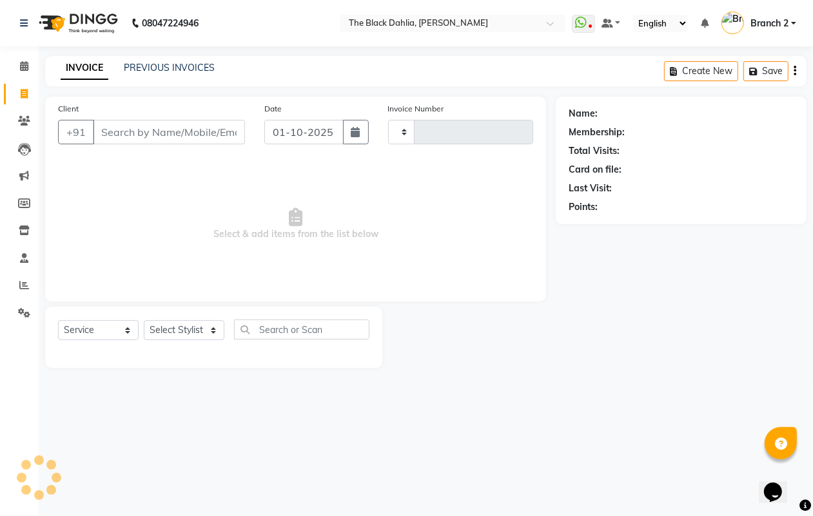
type input "1146"
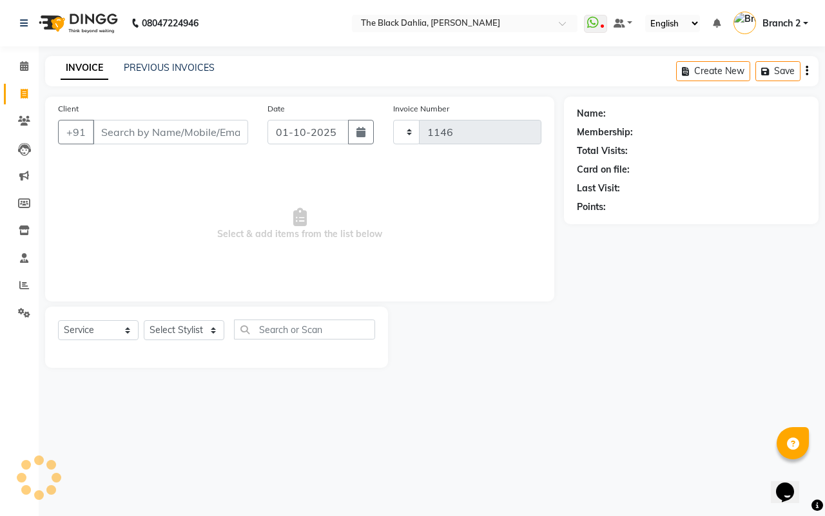
select select "5211"
click at [360, 131] on icon "button" at bounding box center [361, 132] width 9 height 10
select select "10"
select select "2025"
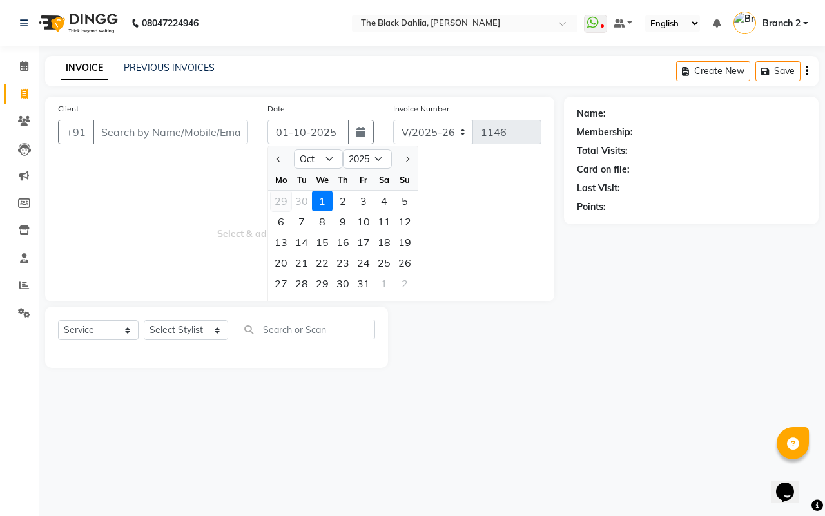
click at [282, 198] on div "29" at bounding box center [281, 201] width 21 height 21
type input "29-09-2025"
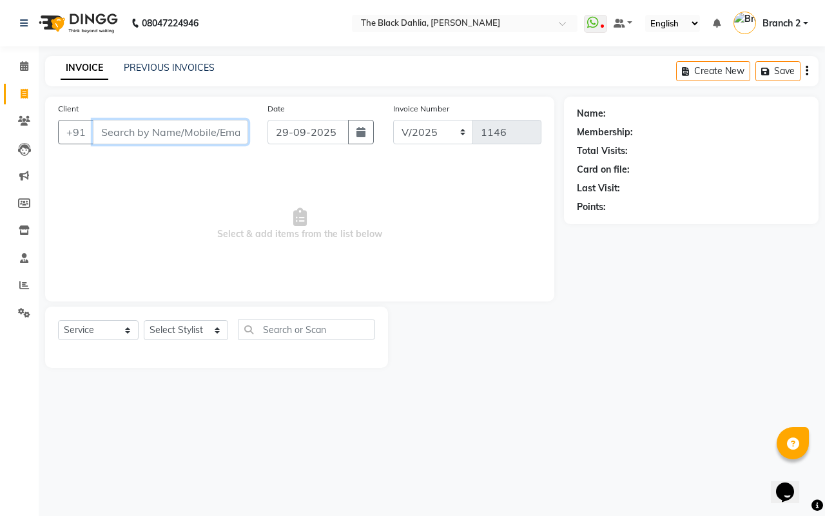
click at [210, 137] on input "Client" at bounding box center [170, 132] width 155 height 25
type input "7977484963"
click at [213, 133] on span "Add Client" at bounding box center [215, 132] width 51 height 13
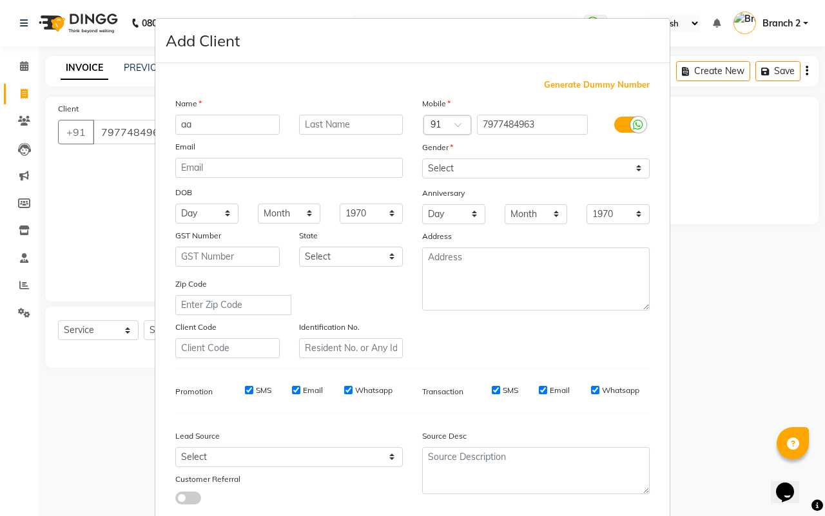
type input "a"
type input "Aarti"
click at [478, 159] on select "Select Male Female Other Prefer Not To Say" at bounding box center [536, 169] width 228 height 20
select select "female"
click at [422, 159] on select "Select Male Female Other Prefer Not To Say" at bounding box center [536, 169] width 228 height 20
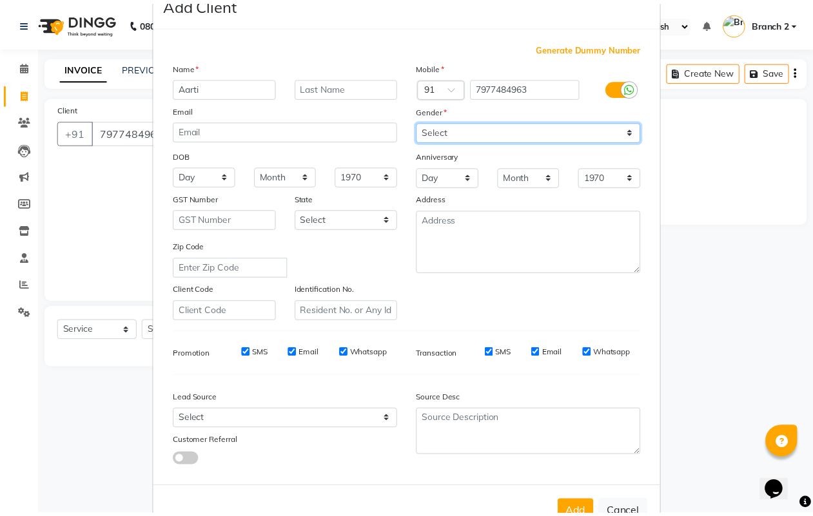
scroll to position [74, 0]
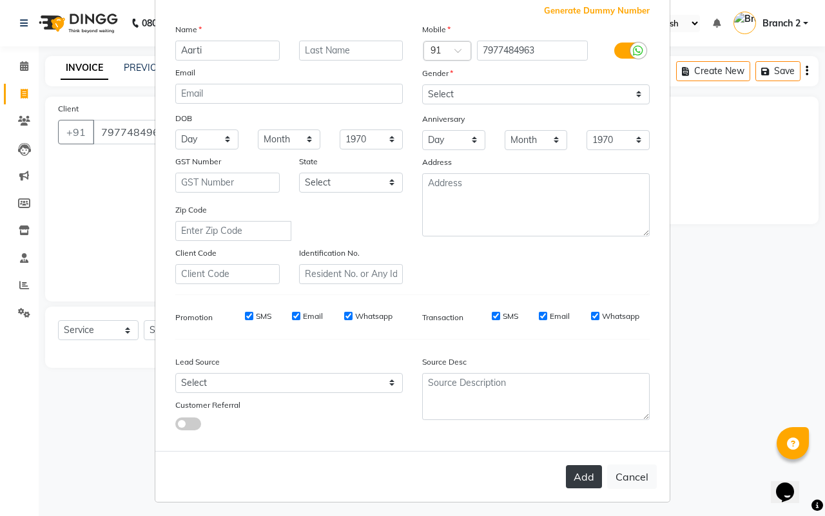
click at [578, 475] on button "Add" at bounding box center [584, 477] width 36 height 23
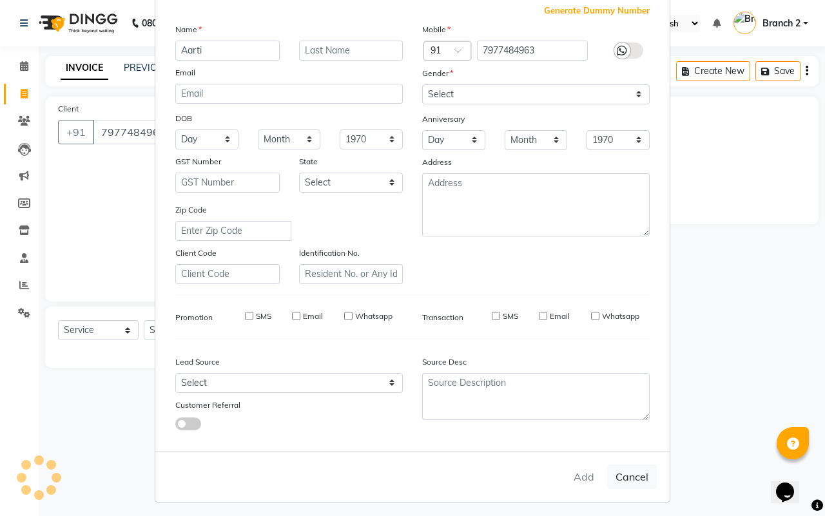
select select
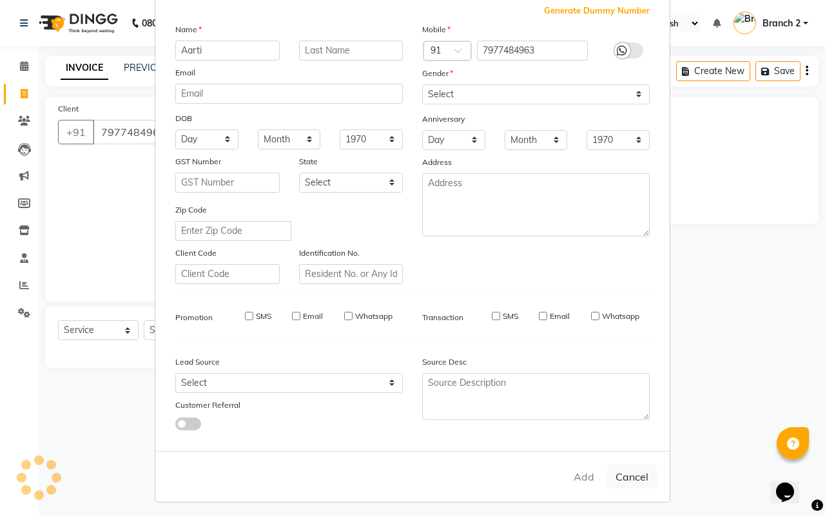
select select
checkbox input "false"
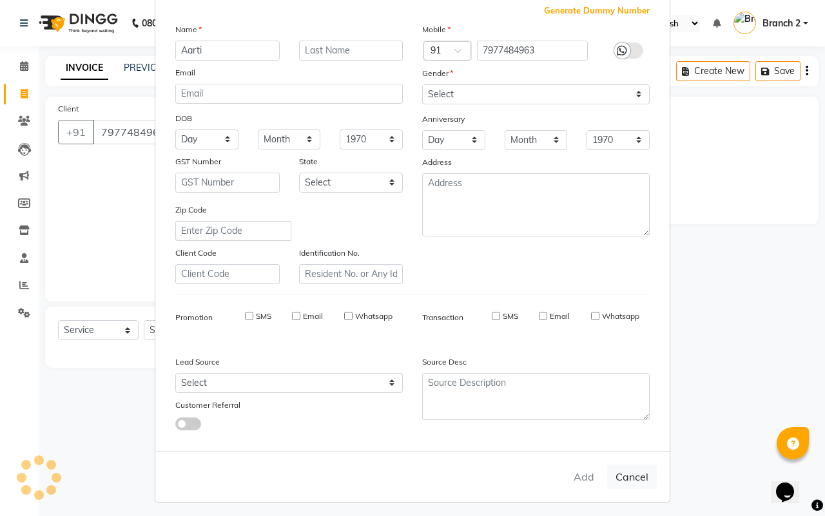
checkbox input "false"
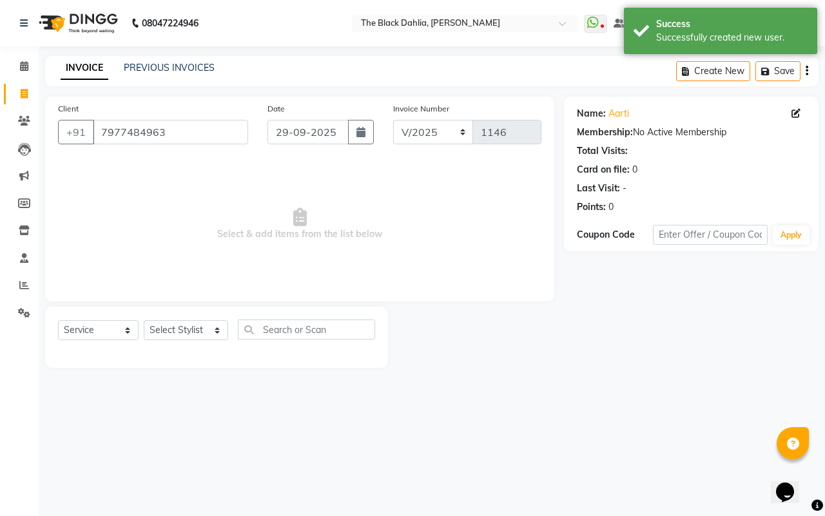
click at [188, 340] on div "Select Service Product Membership Package Voucher Prepaid Gift Card Select Styl…" at bounding box center [216, 335] width 317 height 30
click at [185, 339] on select "Select Stylist Alisha Armaan Bhagyashree Branch 2 Faisal Farid Iqra khan Javed …" at bounding box center [186, 330] width 84 height 20
select select "58024"
click at [144, 320] on select "Select Stylist Alisha Armaan Bhagyashree Branch 2 Faisal Farid Iqra khan Javed …" at bounding box center [186, 330] width 84 height 20
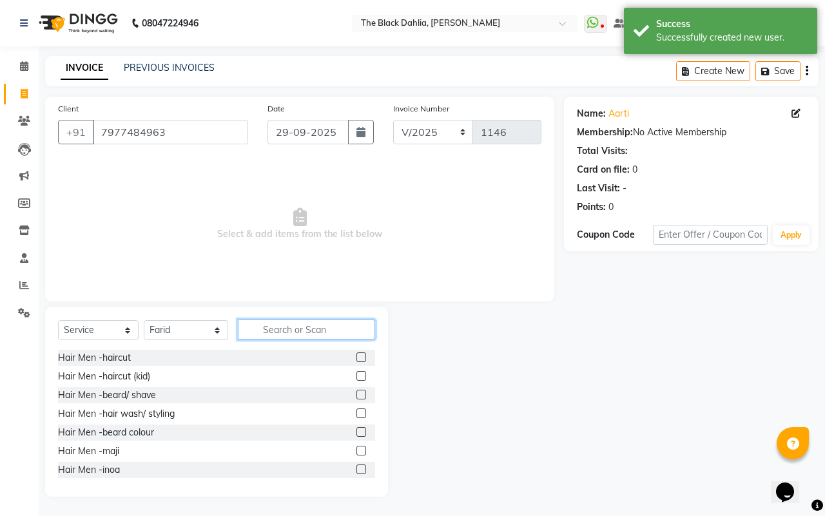
click at [323, 324] on input "text" at bounding box center [306, 330] width 137 height 20
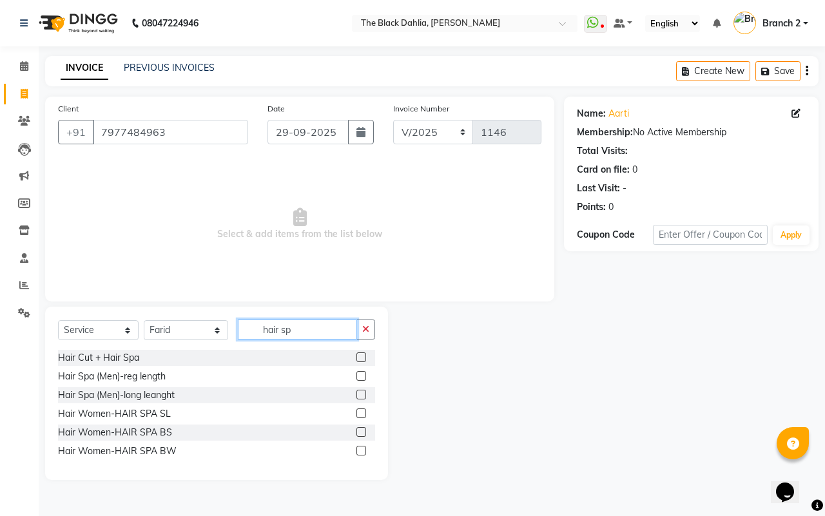
type input "hair sp"
click at [358, 409] on label at bounding box center [362, 414] width 10 height 10
click at [358, 410] on input "checkbox" at bounding box center [361, 414] width 8 height 8
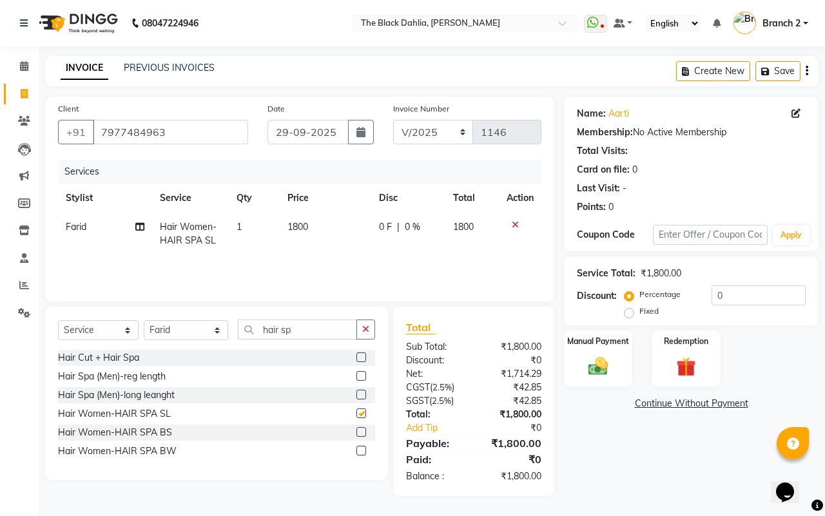
checkbox input "false"
click at [361, 429] on label at bounding box center [362, 432] width 10 height 10
click at [361, 429] on input "checkbox" at bounding box center [361, 433] width 8 height 8
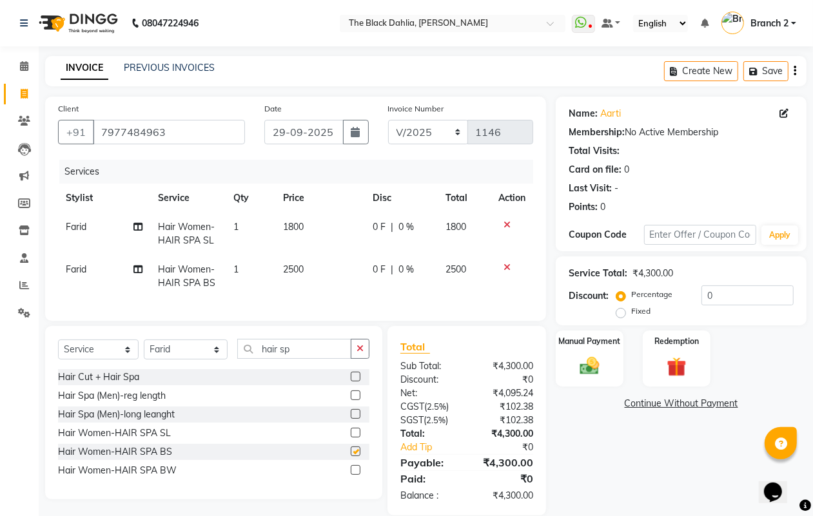
checkbox input "false"
click at [505, 221] on icon at bounding box center [507, 225] width 7 height 9
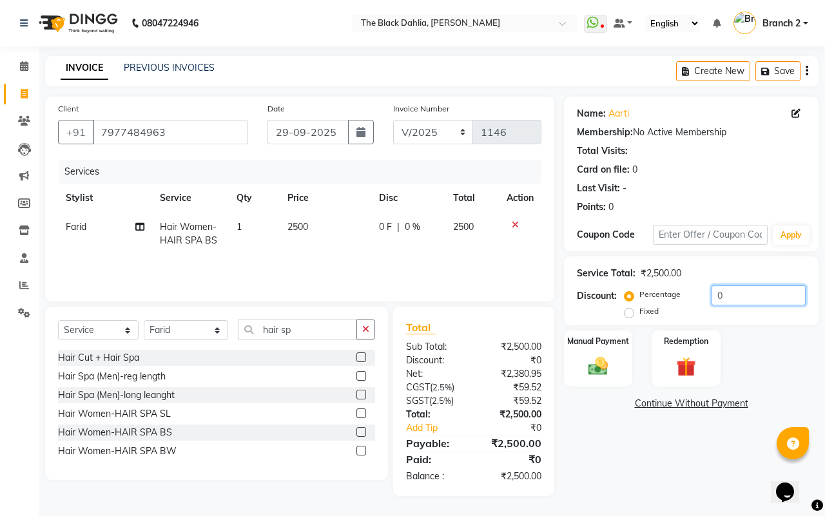
drag, startPoint x: 750, startPoint y: 288, endPoint x: 707, endPoint y: 292, distance: 42.8
click at [707, 292] on div "Percentage Fixed 0" at bounding box center [716, 303] width 179 height 35
type input "30"
click at [703, 440] on div "Name: Aarti Membership: No Active Membership Total Visits: Card on file: 0 Last…" at bounding box center [696, 297] width 264 height 400
click at [582, 353] on div "Manual Payment" at bounding box center [599, 358] width 72 height 59
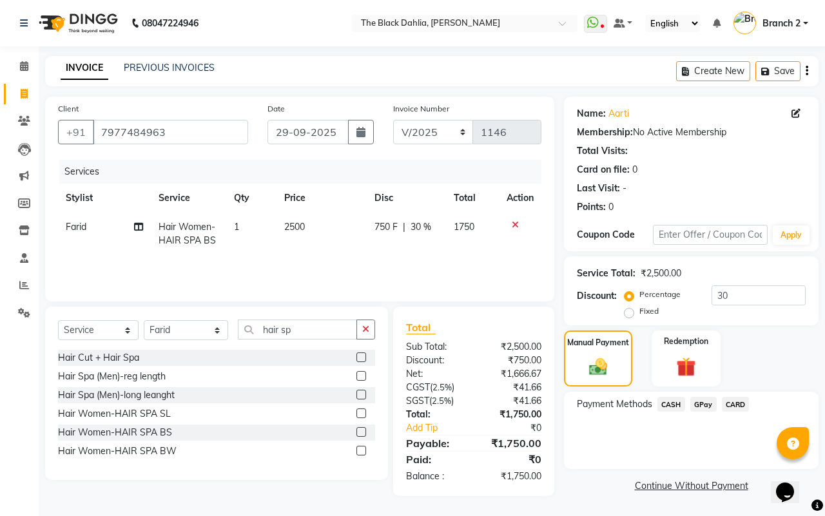
click at [700, 403] on span "GPay" at bounding box center [704, 404] width 26 height 15
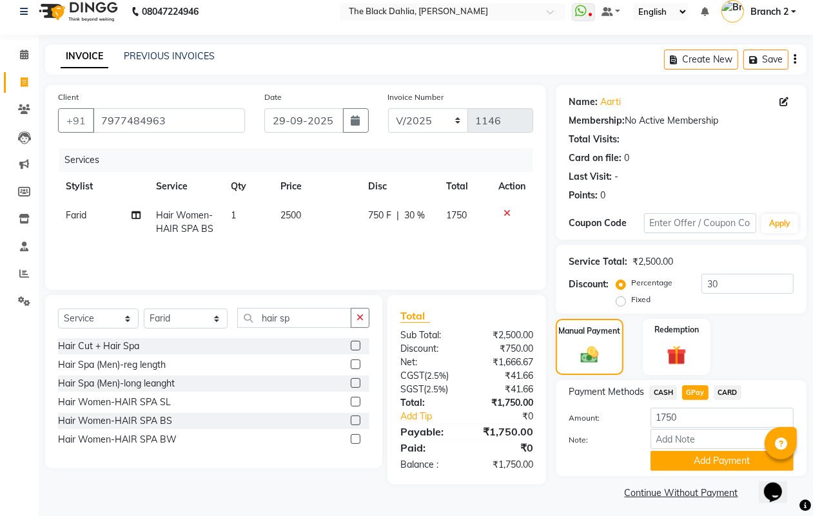
scroll to position [16, 0]
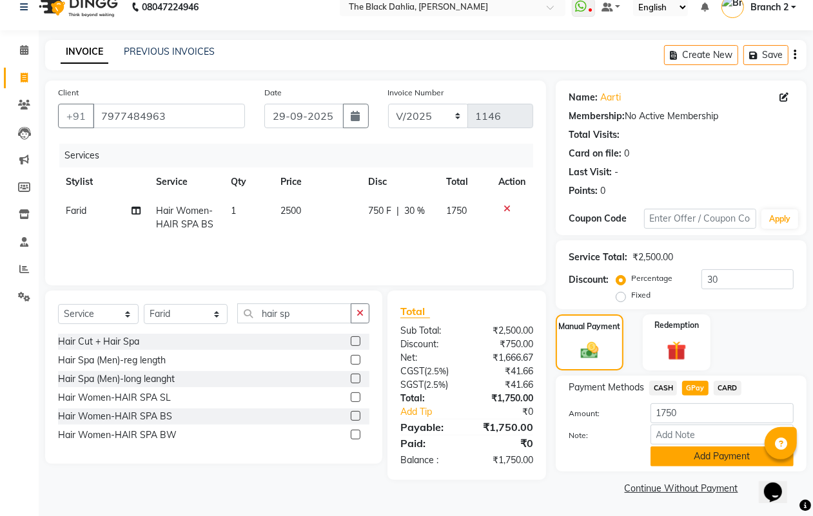
click at [685, 447] on button "Add Payment" at bounding box center [722, 457] width 143 height 20
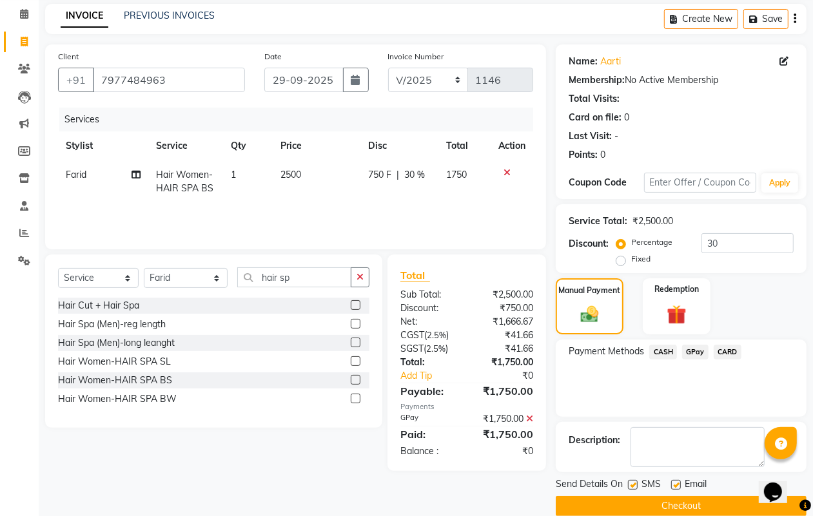
scroll to position [72, 0]
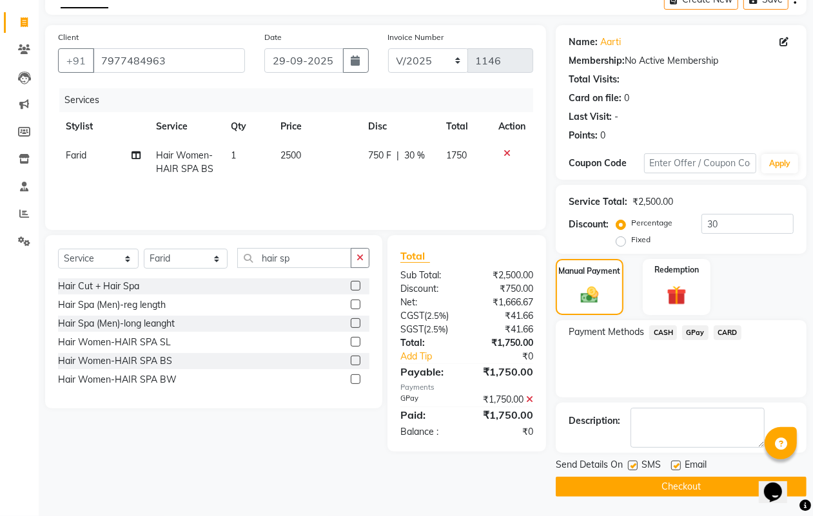
click at [632, 462] on label at bounding box center [633, 466] width 10 height 10
click at [632, 462] on input "checkbox" at bounding box center [632, 466] width 8 height 8
checkbox input "false"
click at [678, 467] on label at bounding box center [676, 466] width 10 height 10
click at [678, 467] on input "checkbox" at bounding box center [675, 466] width 8 height 8
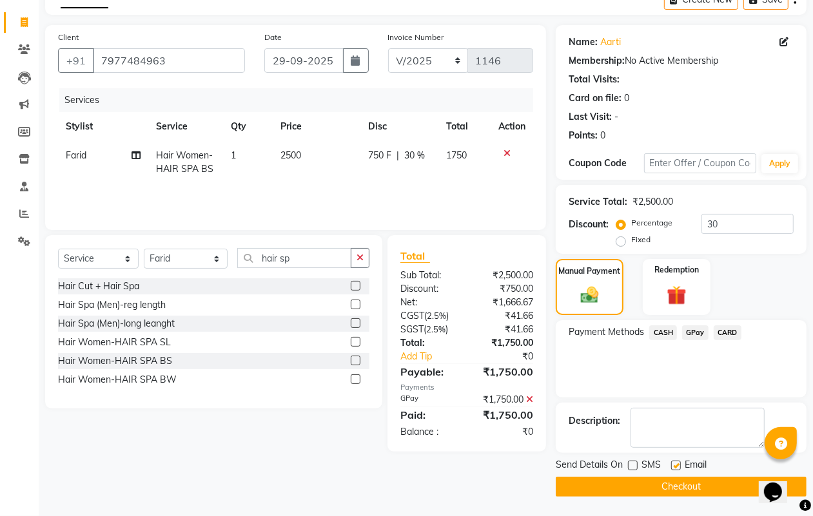
checkbox input "false"
click at [675, 488] on button "Checkout" at bounding box center [681, 487] width 251 height 20
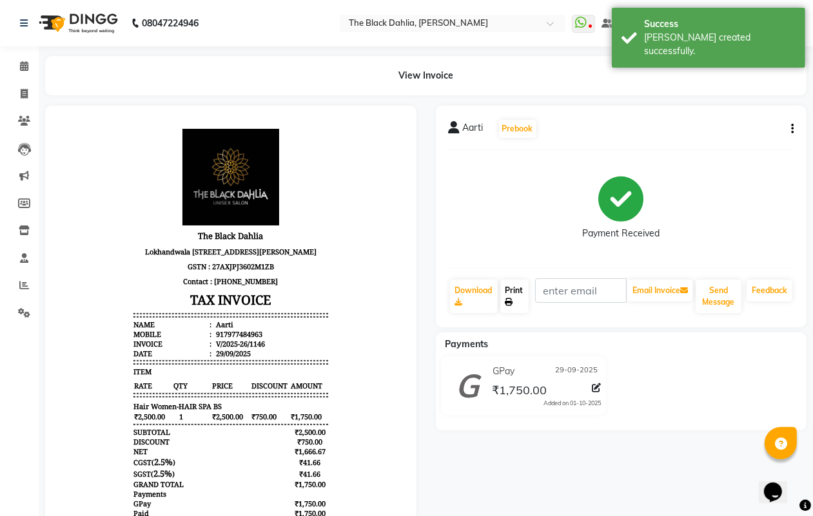
click at [511, 292] on link "Print" at bounding box center [514, 297] width 28 height 34
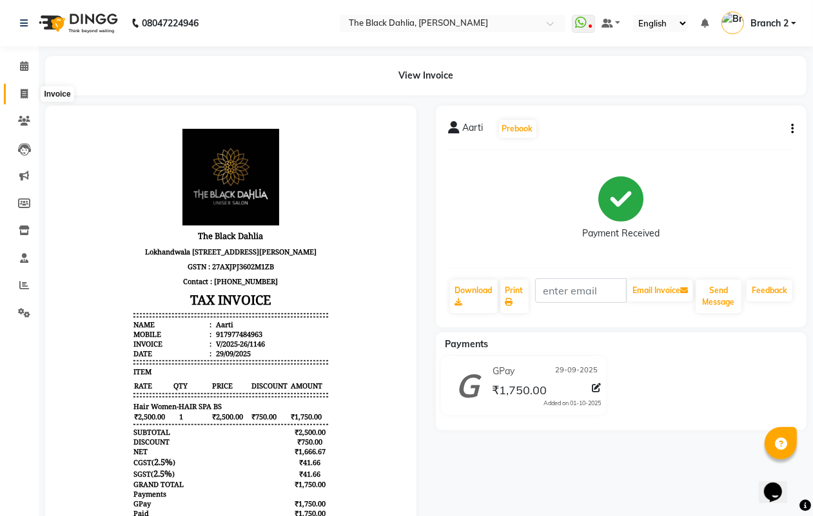
click at [25, 92] on icon at bounding box center [24, 94] width 7 height 10
select select "5211"
select select "service"
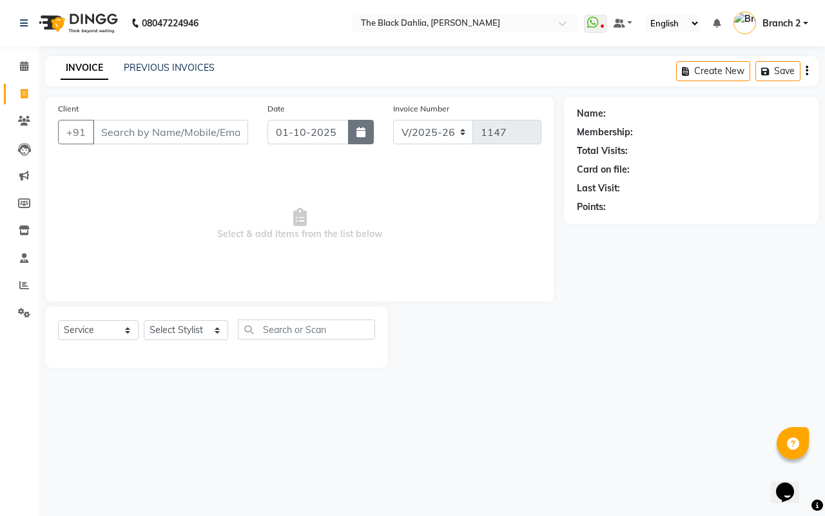
click at [358, 129] on icon "button" at bounding box center [361, 132] width 9 height 10
select select "10"
select select "2025"
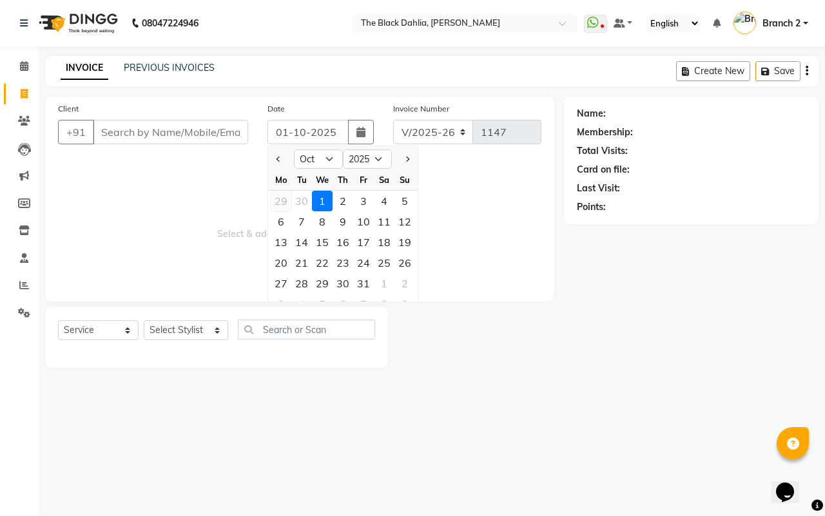
click at [281, 198] on div "29" at bounding box center [281, 201] width 21 height 21
type input "29-09-2025"
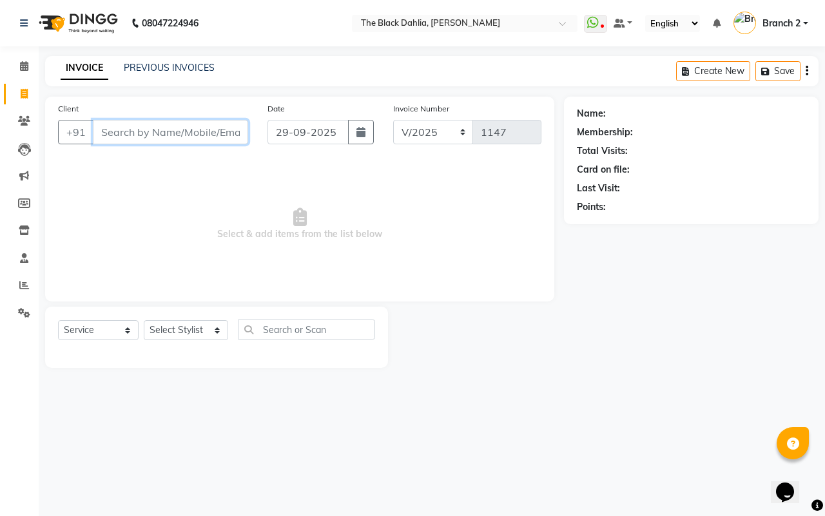
click at [169, 137] on input "Client" at bounding box center [170, 132] width 155 height 25
type input "9040779509"
click at [222, 129] on span "Add Client" at bounding box center [215, 132] width 51 height 13
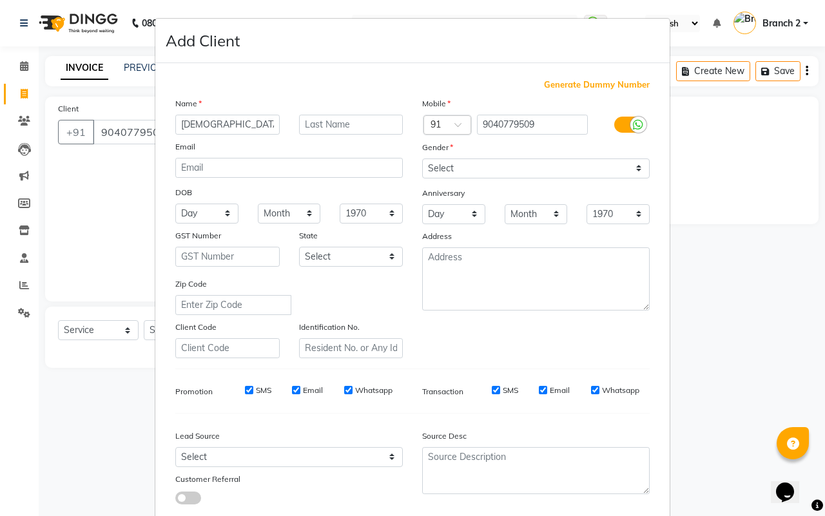
type input "[DEMOGRAPHIC_DATA]"
click at [427, 162] on select "Select Male Female Other Prefer Not To Say" at bounding box center [536, 169] width 228 height 20
select select "female"
click at [422, 159] on select "Select Male Female Other Prefer Not To Say" at bounding box center [536, 169] width 228 height 20
click at [298, 168] on input "email" at bounding box center [289, 168] width 228 height 20
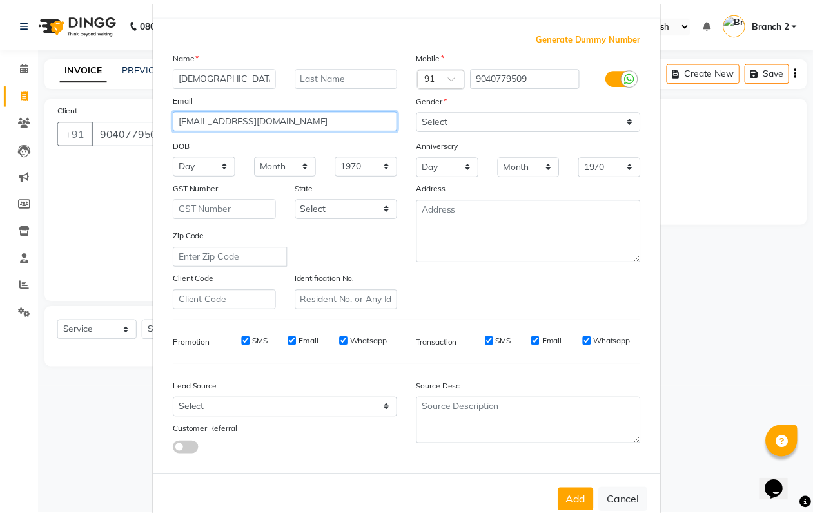
scroll to position [74, 0]
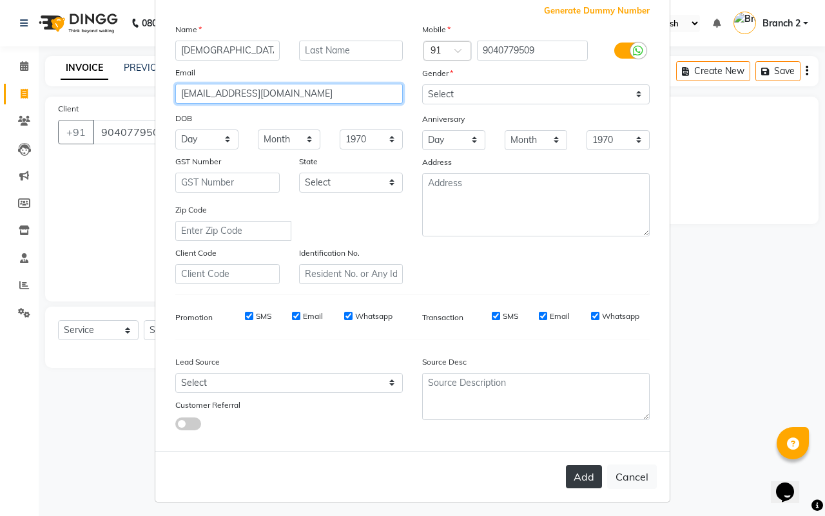
type input "sunita.parija@gmail.com"
click at [576, 477] on button "Add" at bounding box center [584, 477] width 36 height 23
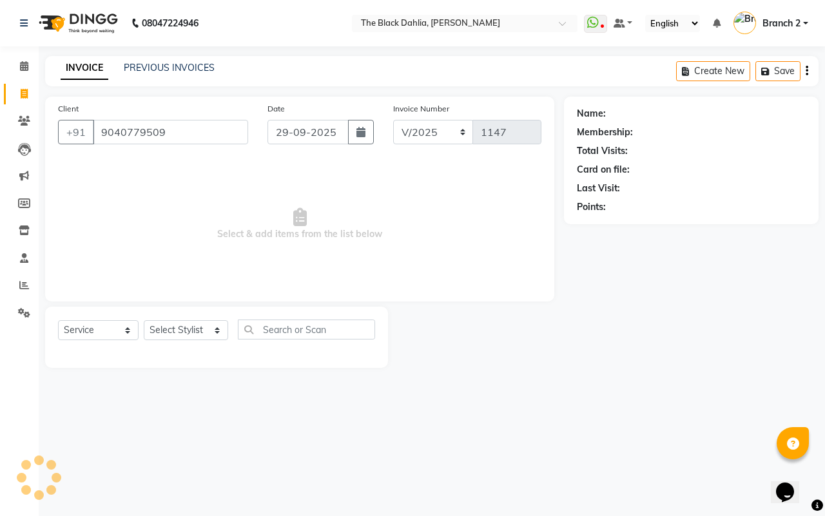
select select
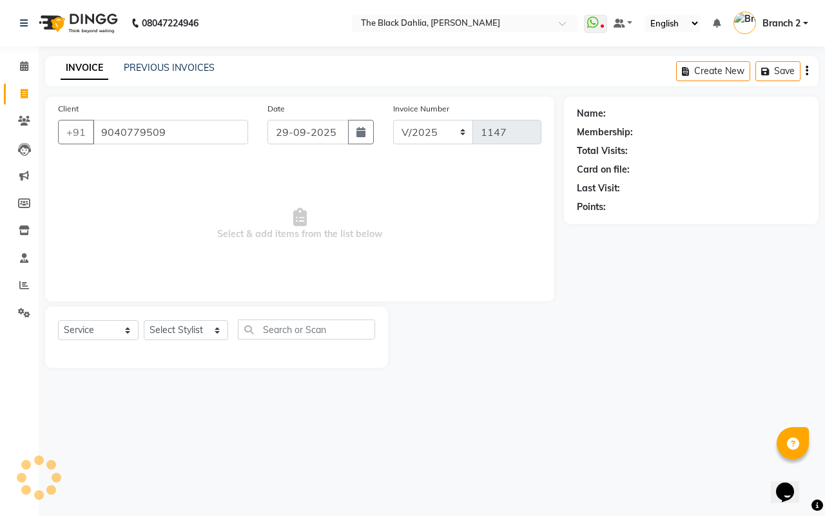
select select
checkbox input "false"
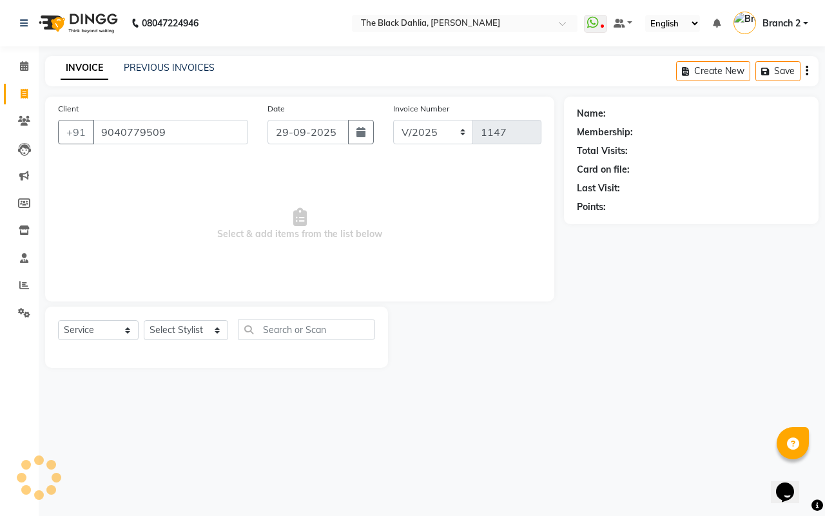
checkbox input "false"
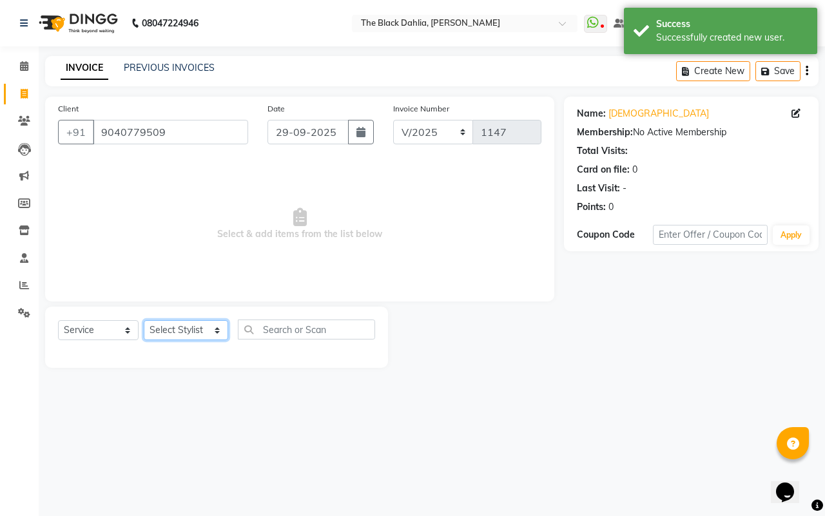
click at [199, 328] on select "Select Stylist Alisha Armaan Bhagyashree Branch 2 Faisal Farid Iqra khan Javed …" at bounding box center [186, 330] width 84 height 20
click at [380, 203] on span "Select & add items from the list below" at bounding box center [300, 224] width 484 height 129
click at [171, 323] on select "Select Stylist Alisha Armaan Bhagyashree Branch 2 Faisal Farid Iqra khan Javed …" at bounding box center [186, 330] width 84 height 20
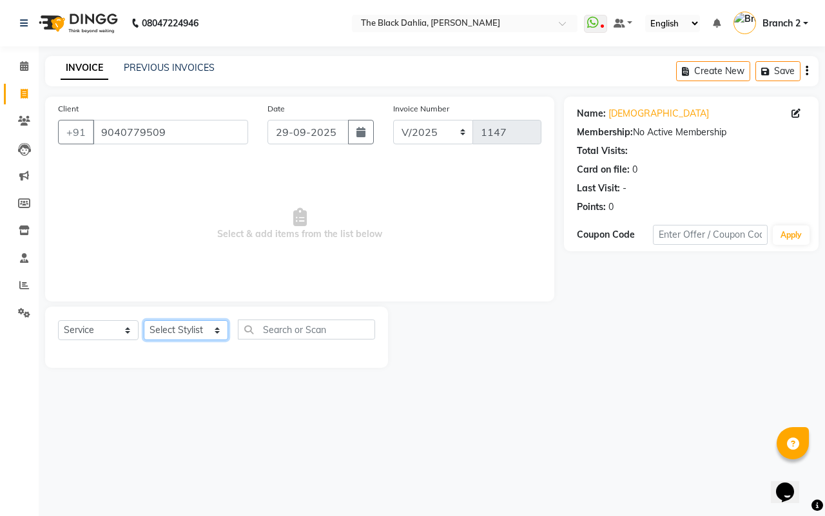
select select "37123"
click at [144, 320] on select "Select Stylist Alisha Armaan Bhagyashree Branch 2 Faisal Farid Iqra khan Javed …" at bounding box center [186, 330] width 84 height 20
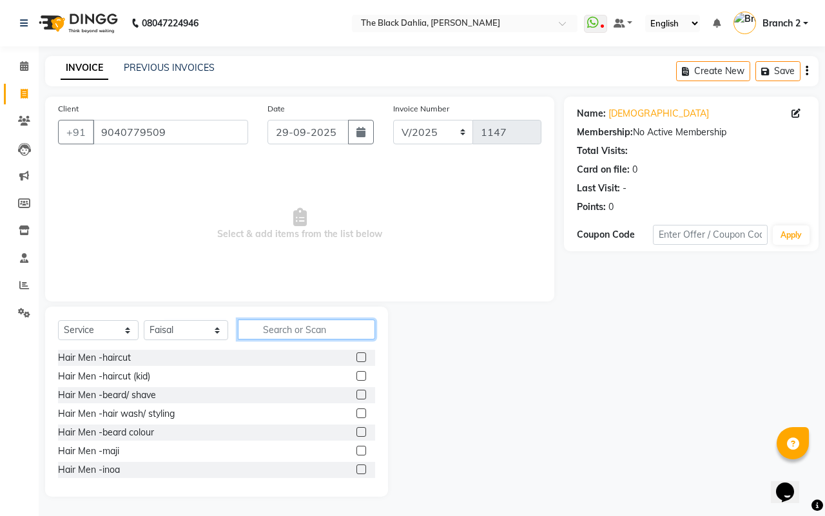
click at [281, 320] on input "text" at bounding box center [306, 330] width 137 height 20
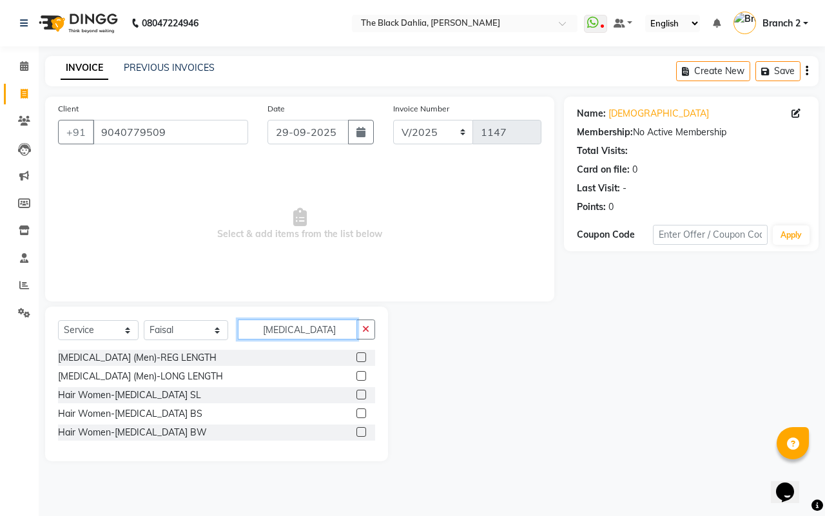
type input "botox"
click at [357, 414] on label at bounding box center [362, 414] width 10 height 10
click at [357, 414] on input "checkbox" at bounding box center [361, 414] width 8 height 8
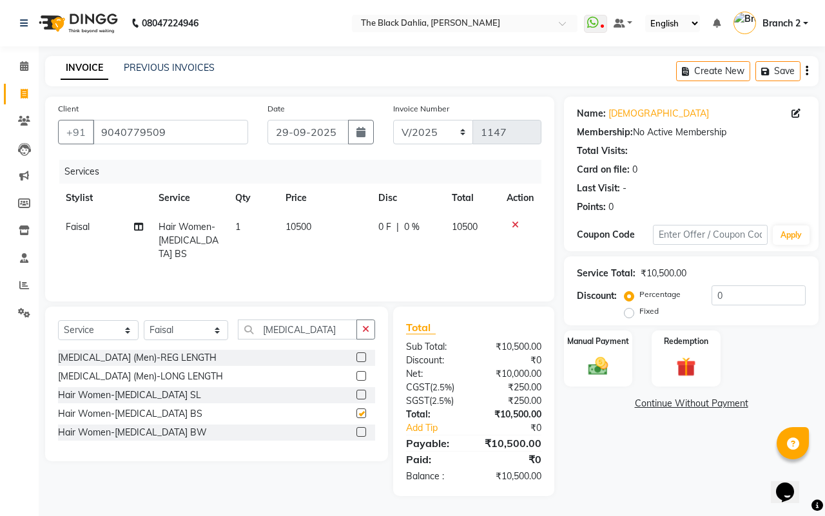
checkbox input "false"
drag, startPoint x: 736, startPoint y: 294, endPoint x: 656, endPoint y: 307, distance: 80.3
click at [656, 307] on div "Percentage Fixed 0" at bounding box center [716, 303] width 179 height 35
type input "30"
click at [597, 360] on img at bounding box center [599, 367] width 34 height 24
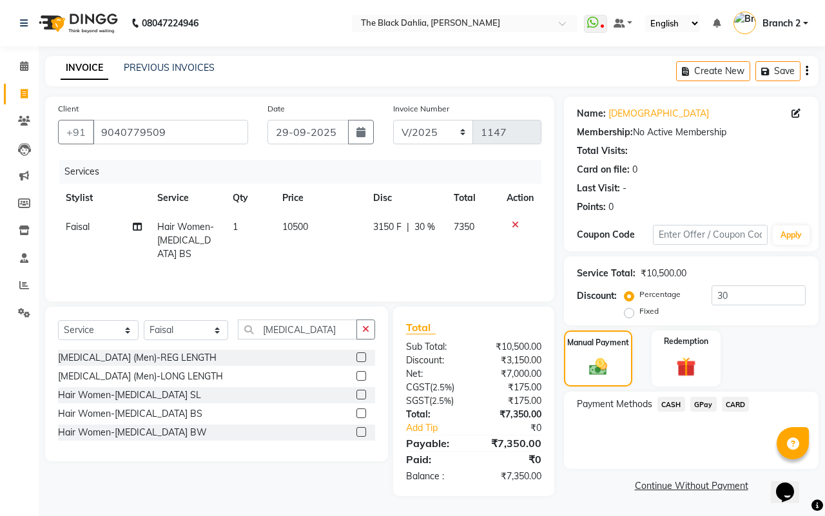
click at [741, 405] on span "CARD" at bounding box center [736, 404] width 28 height 15
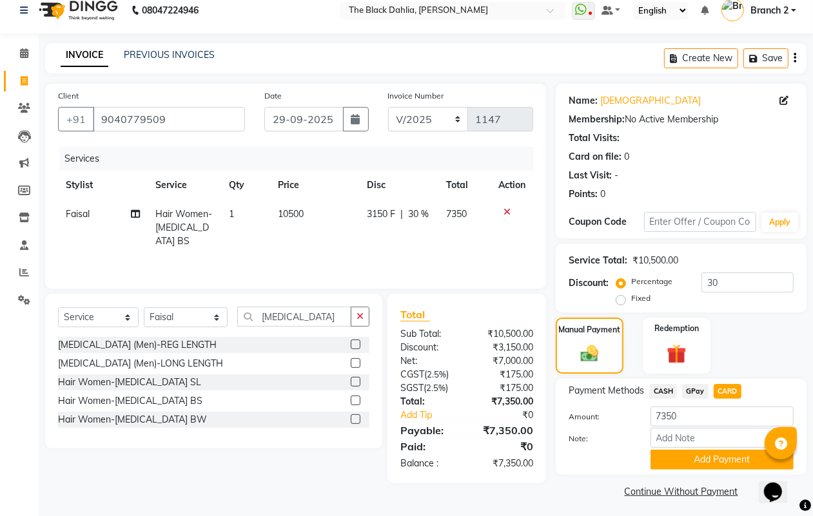
scroll to position [16, 0]
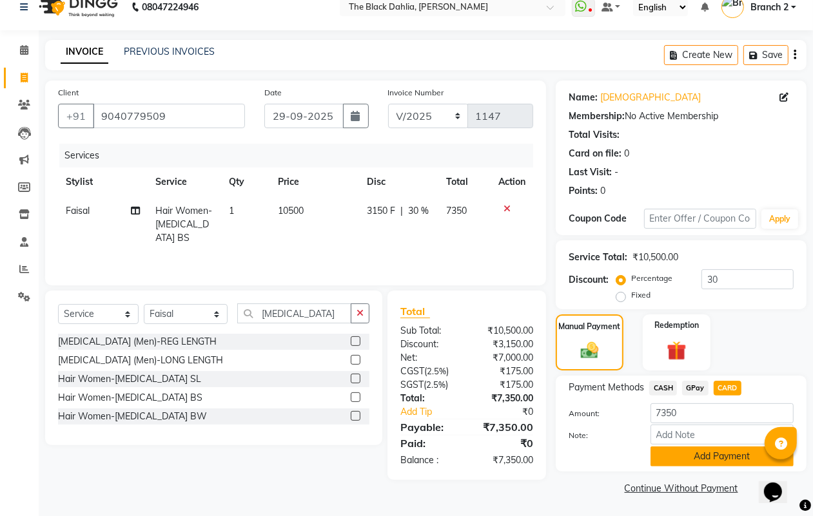
click at [723, 456] on button "Add Payment" at bounding box center [722, 457] width 143 height 20
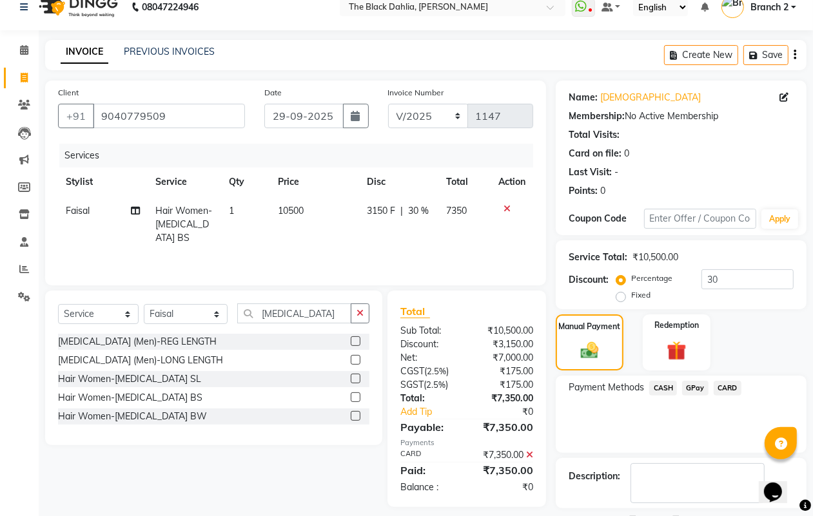
scroll to position [72, 0]
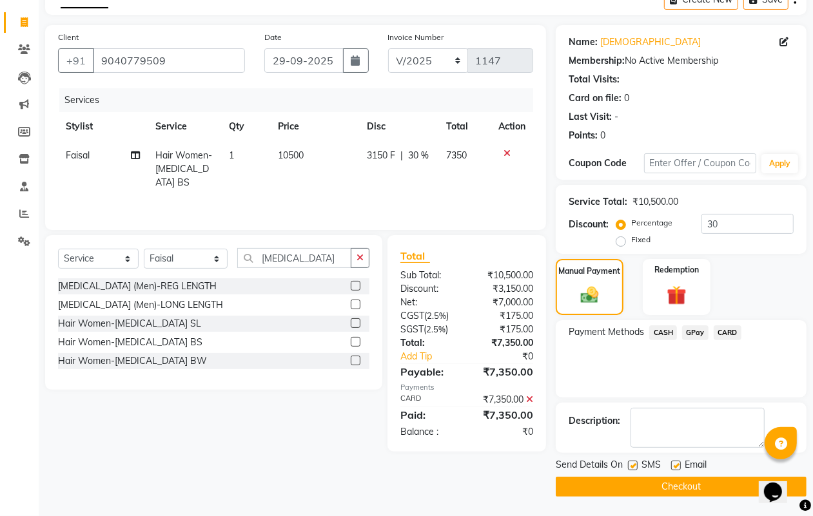
click at [682, 482] on button "Checkout" at bounding box center [681, 487] width 251 height 20
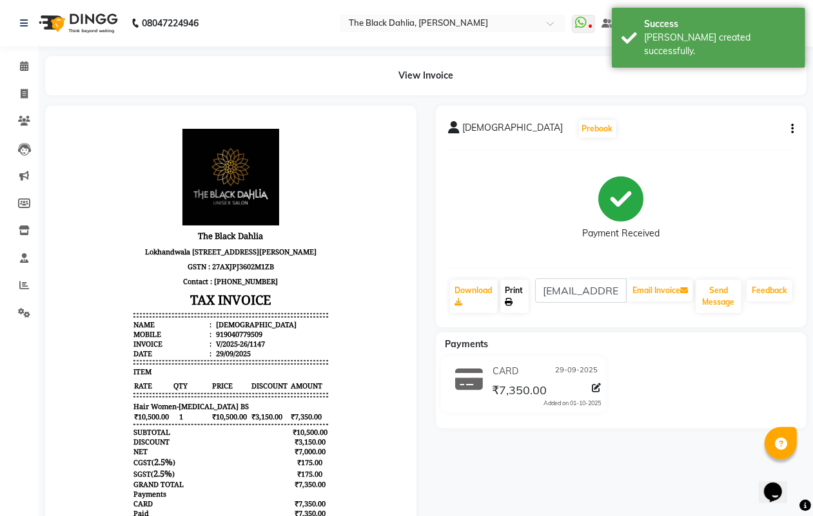
click at [520, 303] on link "Print" at bounding box center [514, 297] width 28 height 34
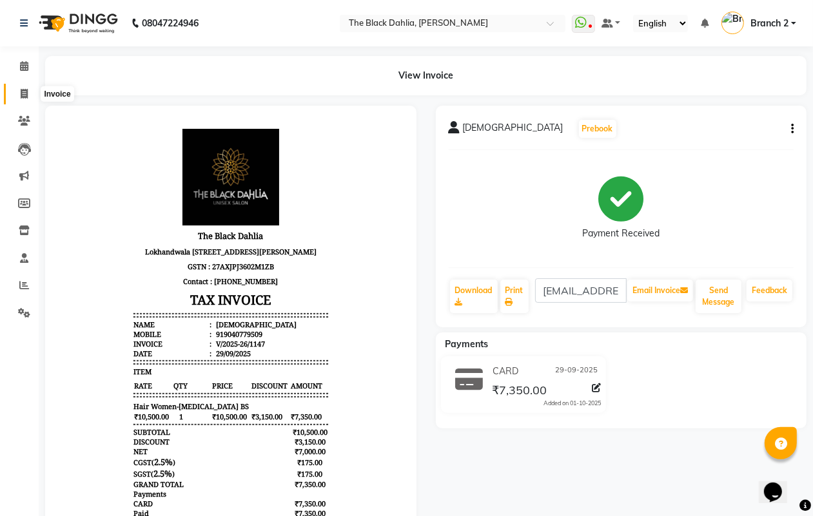
click at [23, 92] on icon at bounding box center [24, 94] width 7 height 10
select select "service"
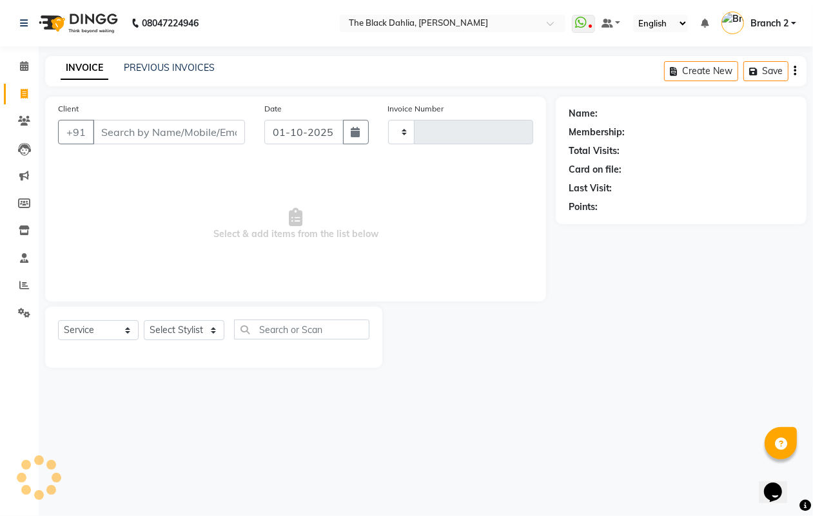
type input "1148"
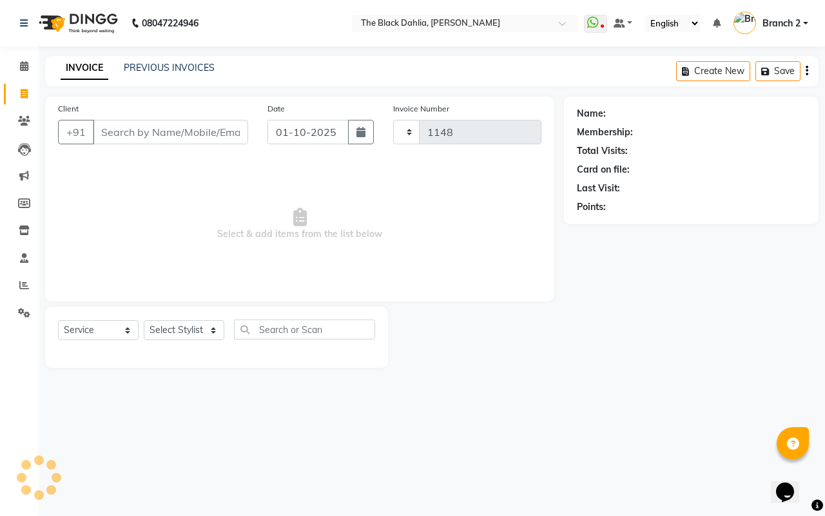
select select "5211"
click at [140, 61] on div "PREVIOUS INVOICES" at bounding box center [169, 68] width 91 height 14
click at [365, 124] on button "button" at bounding box center [361, 132] width 26 height 25
select select "10"
select select "2025"
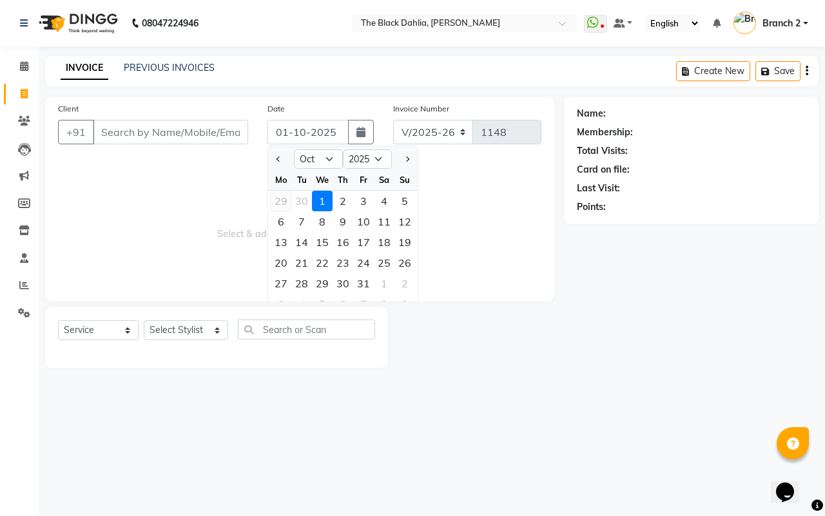
click at [279, 192] on div "29" at bounding box center [281, 201] width 21 height 21
type input "29-09-2025"
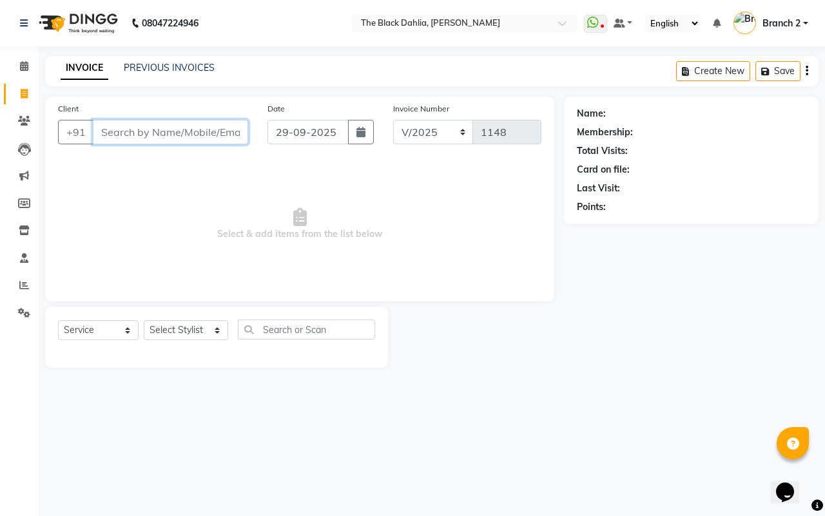
click at [161, 124] on input "Client" at bounding box center [170, 132] width 155 height 25
type input "8976582114"
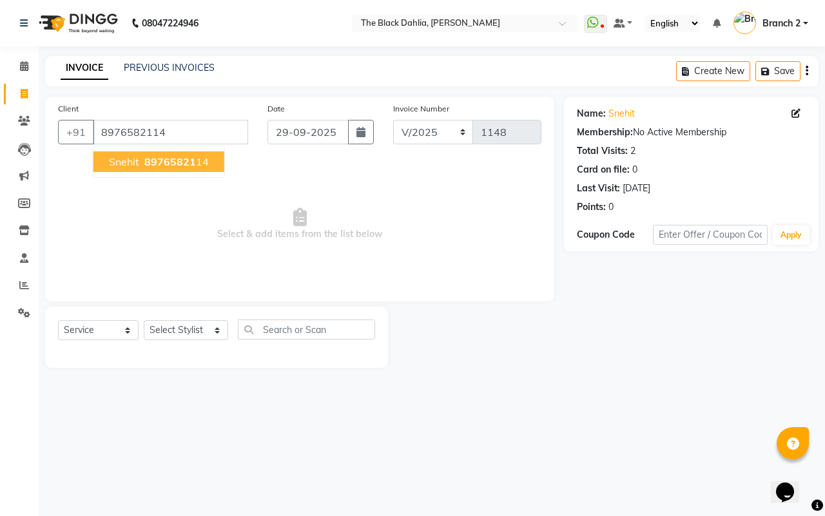
click at [150, 152] on button "Snehit 89765821 14" at bounding box center [158, 162] width 131 height 21
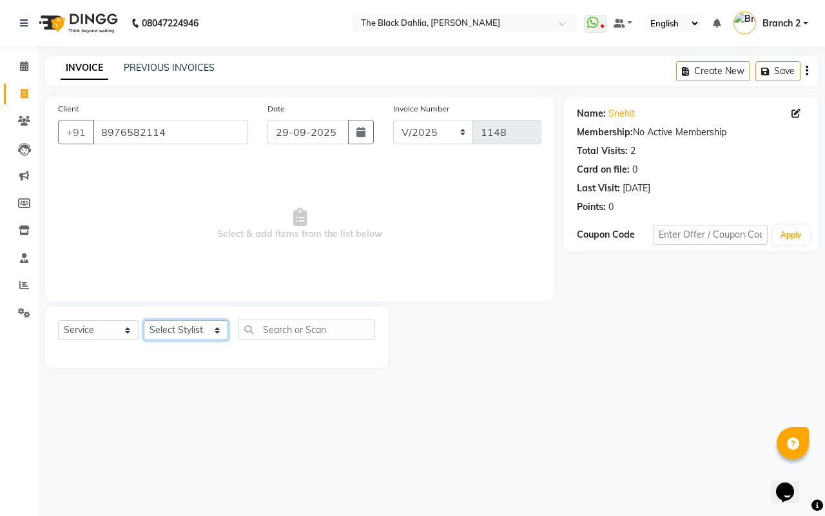
click at [186, 320] on select "Select Stylist Alisha Armaan Bhagyashree Branch 2 Faisal Farid Iqra khan Javed …" at bounding box center [186, 330] width 84 height 20
select select "70916"
click at [144, 320] on select "Select Stylist Alisha Armaan Bhagyashree Branch 2 Faisal Farid Iqra khan Javed …" at bounding box center [186, 330] width 84 height 20
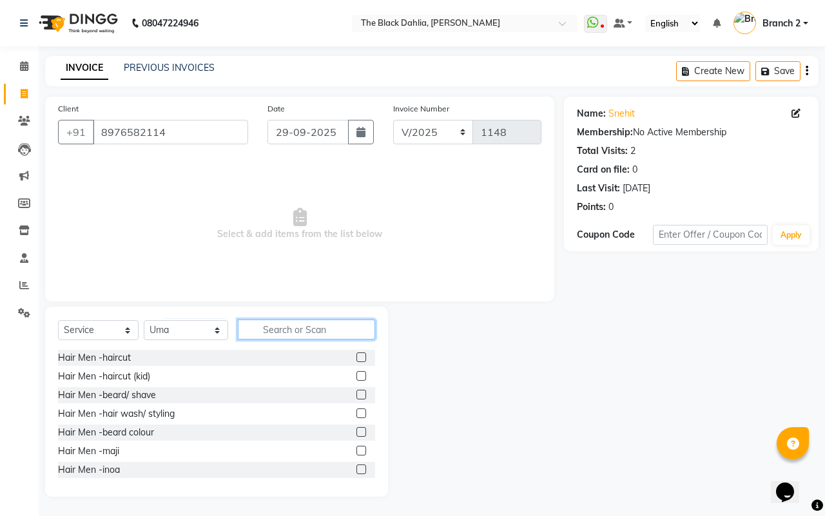
click at [279, 324] on input "text" at bounding box center [306, 330] width 137 height 20
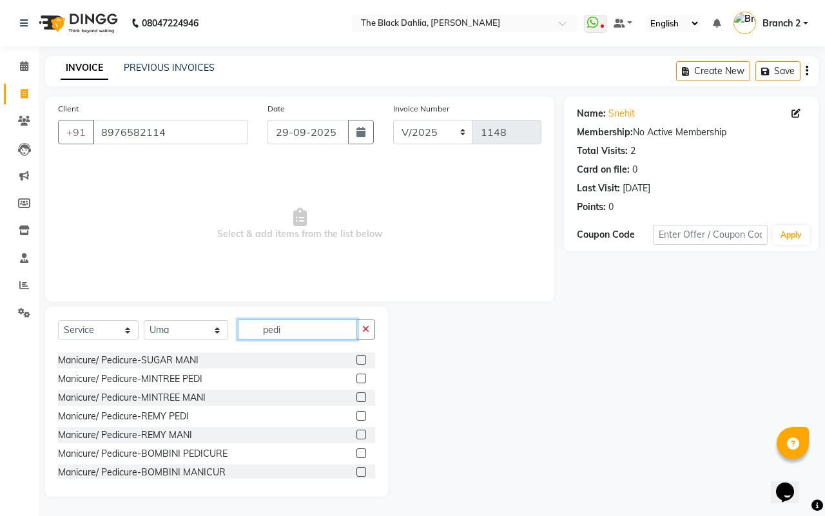
scroll to position [71, 0]
type input "pedi"
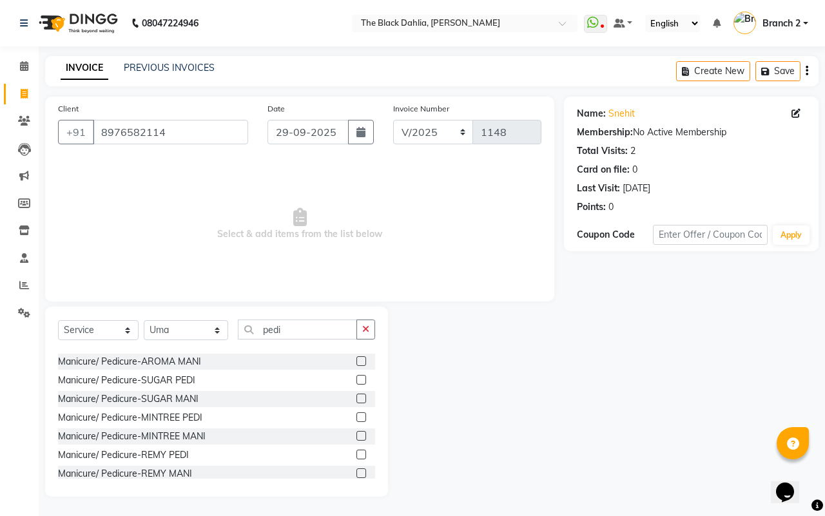
click at [357, 419] on label at bounding box center [362, 418] width 10 height 10
click at [357, 419] on input "checkbox" at bounding box center [361, 418] width 8 height 8
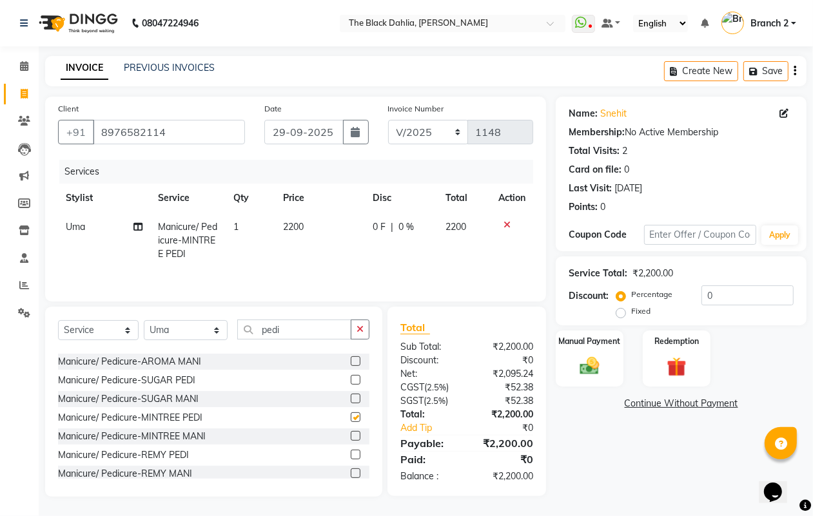
checkbox input "false"
drag, startPoint x: 743, startPoint y: 281, endPoint x: 624, endPoint y: 284, distance: 120.0
click at [624, 284] on div "Service Total: ₹2,200.00 Discount: Percentage Fixed 0" at bounding box center [681, 291] width 225 height 59
drag, startPoint x: 731, startPoint y: 286, endPoint x: 665, endPoint y: 298, distance: 66.9
click at [665, 298] on div "Percentage Fixed 0" at bounding box center [706, 303] width 175 height 35
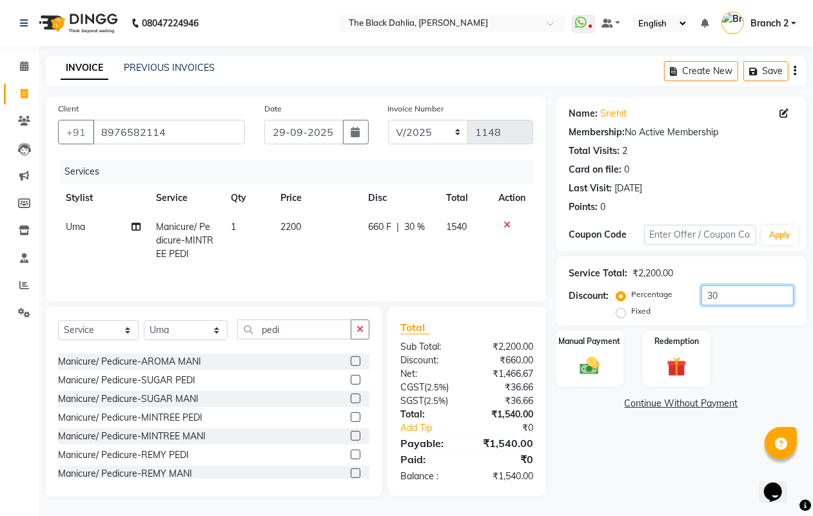
type input "30"
click at [658, 514] on main "INVOICE PREVIOUS INVOICES Create New Save Client +91 8976582114 Date 29-09-2025…" at bounding box center [426, 286] width 774 height 460
click at [505, 223] on icon at bounding box center [507, 225] width 7 height 9
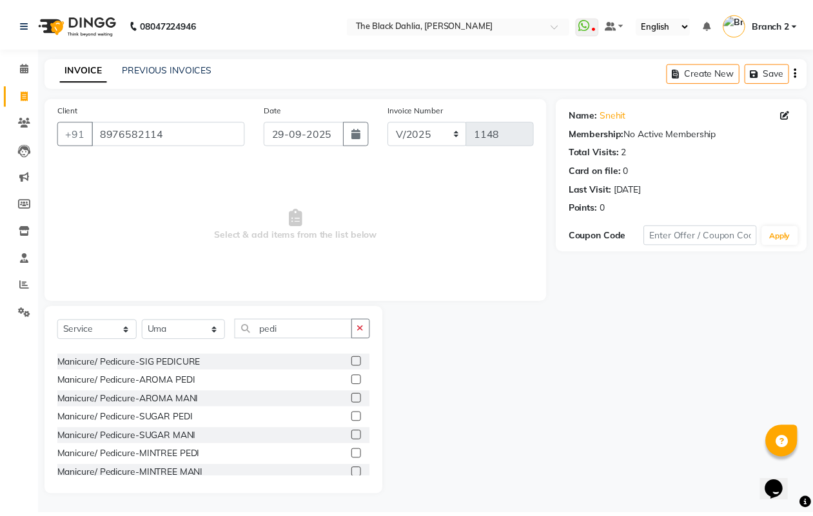
scroll to position [0, 0]
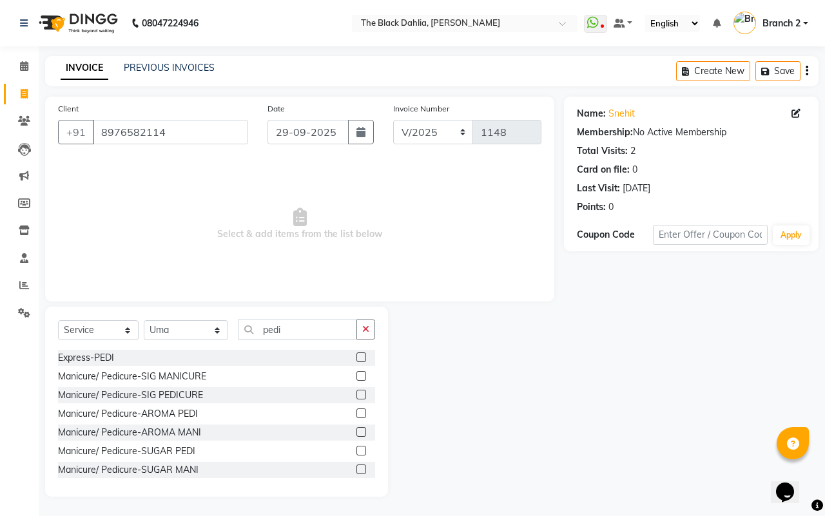
click at [357, 410] on label at bounding box center [362, 414] width 10 height 10
click at [357, 410] on input "checkbox" at bounding box center [361, 414] width 8 height 8
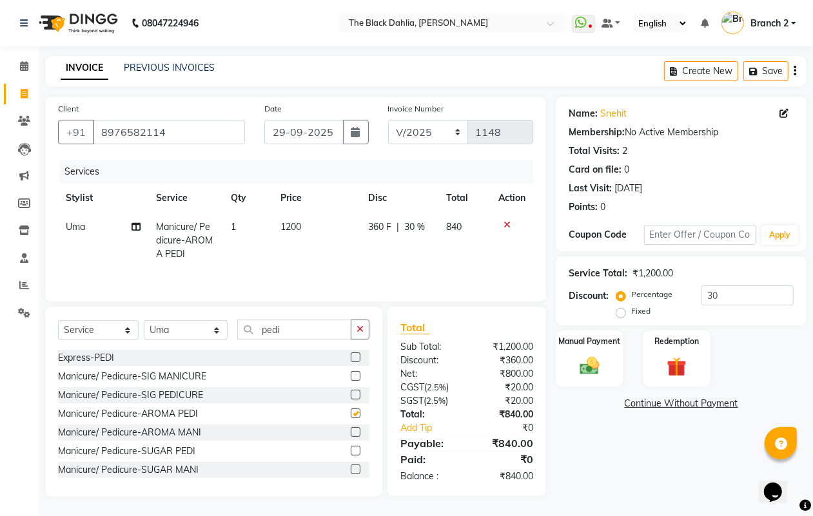
checkbox input "false"
drag, startPoint x: 739, startPoint y: 293, endPoint x: 727, endPoint y: 295, distance: 11.8
click at [727, 295] on input "30" at bounding box center [748, 296] width 92 height 20
click at [610, 361] on div "Manual Payment" at bounding box center [590, 358] width 70 height 59
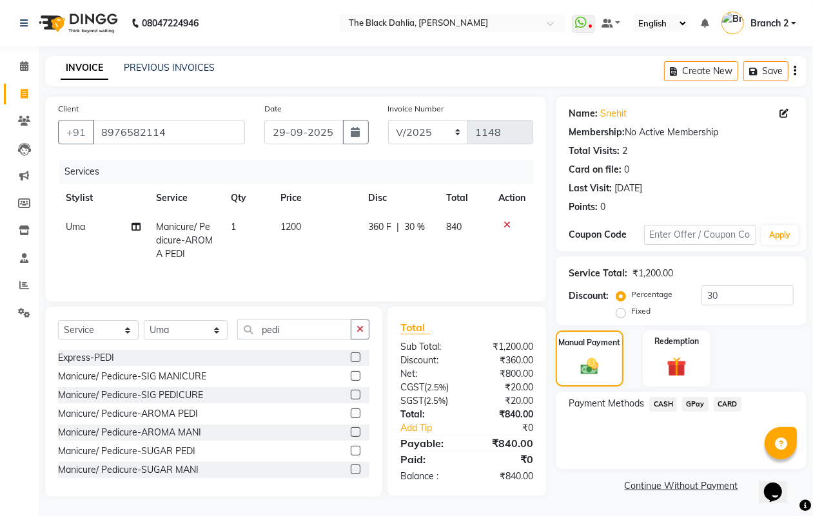
click at [703, 403] on span "GPay" at bounding box center [695, 404] width 26 height 15
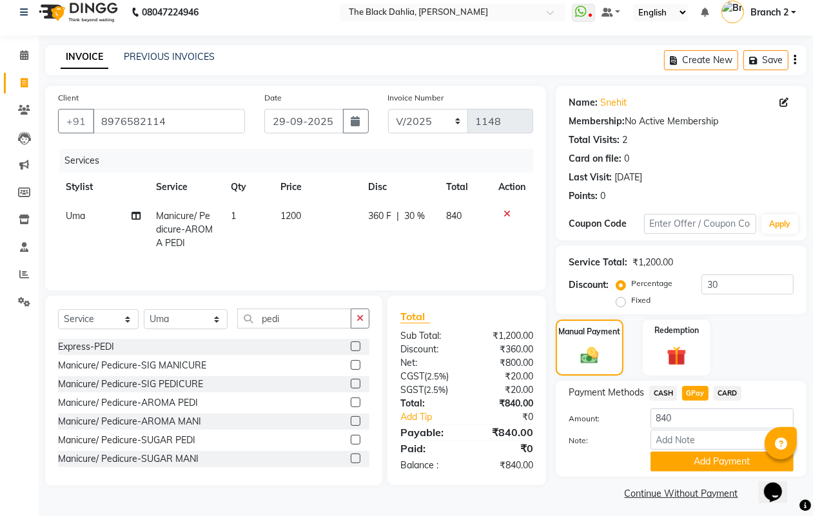
scroll to position [16, 0]
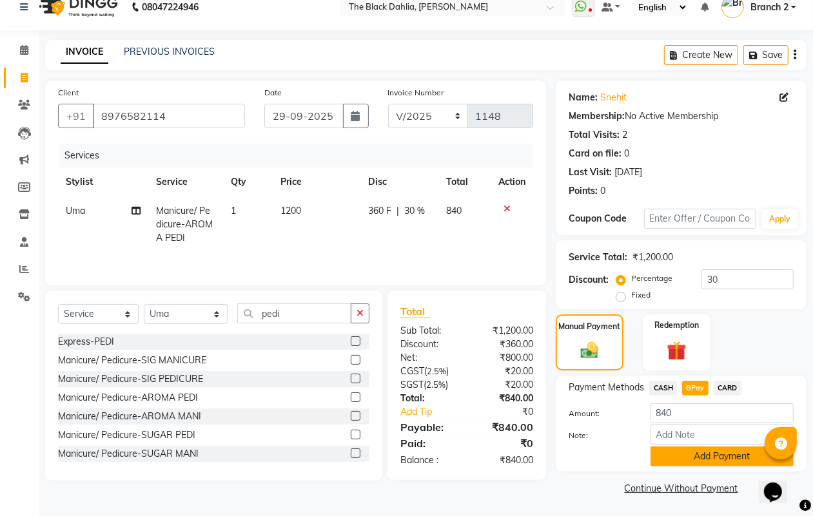
click at [706, 453] on button "Add Payment" at bounding box center [722, 457] width 143 height 20
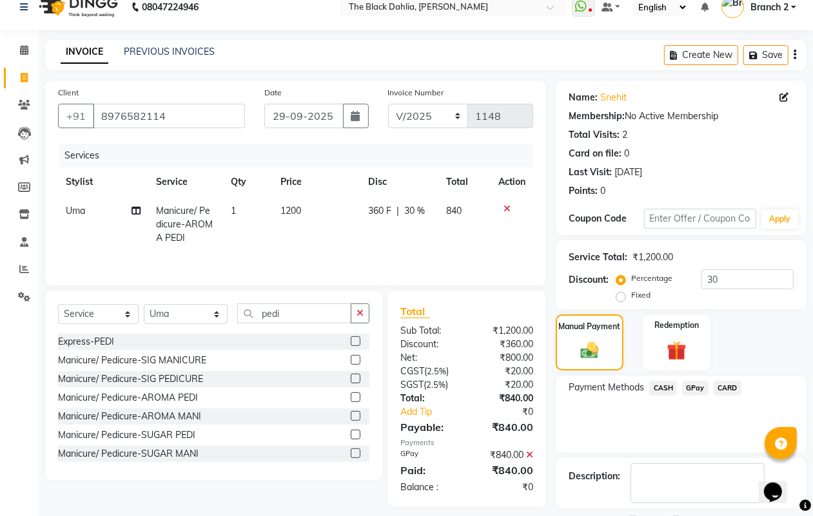
scroll to position [72, 0]
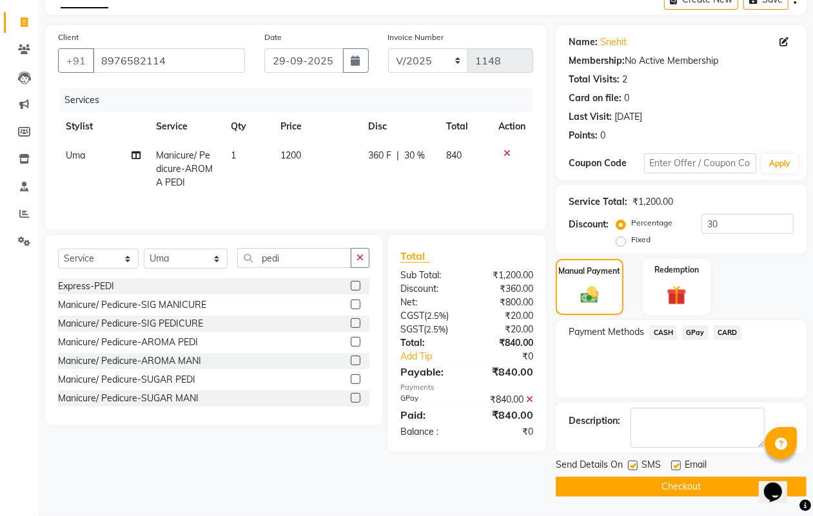
click at [691, 479] on button "Checkout" at bounding box center [681, 487] width 251 height 20
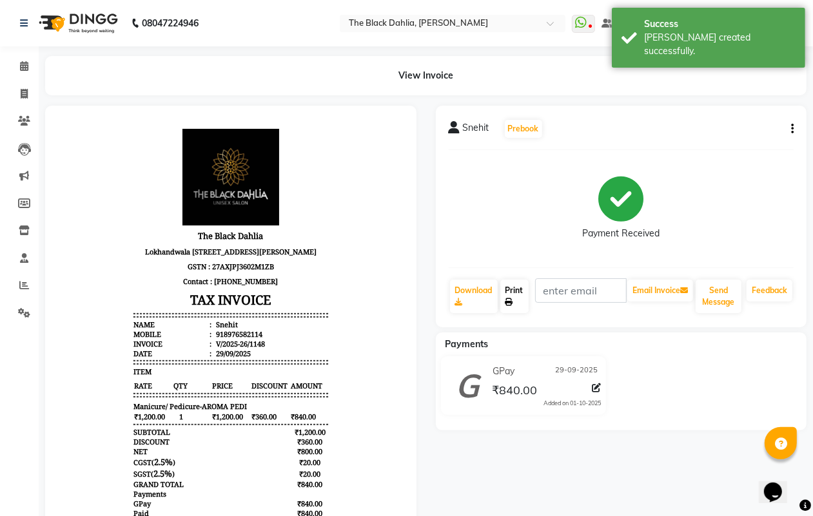
click at [520, 299] on link "Print" at bounding box center [514, 297] width 28 height 34
click at [29, 100] on span at bounding box center [24, 94] width 23 height 15
select select "5211"
select select "service"
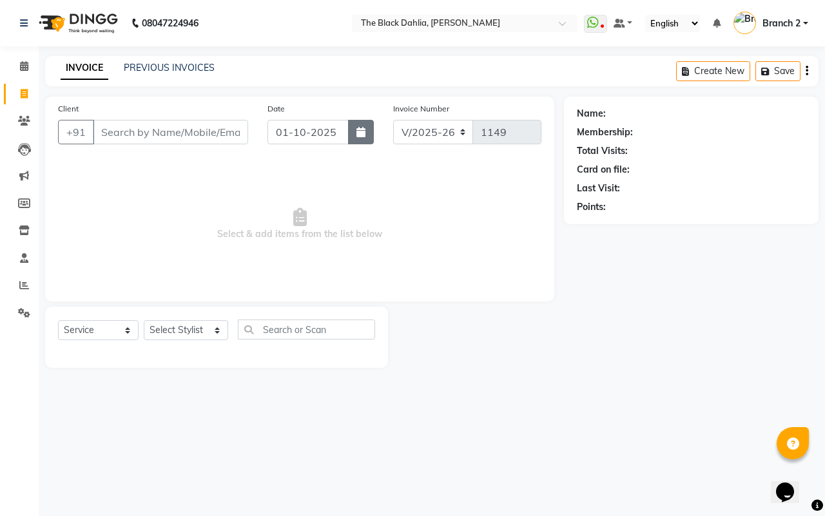
click at [365, 124] on button "button" at bounding box center [361, 132] width 26 height 25
select select "10"
select select "2025"
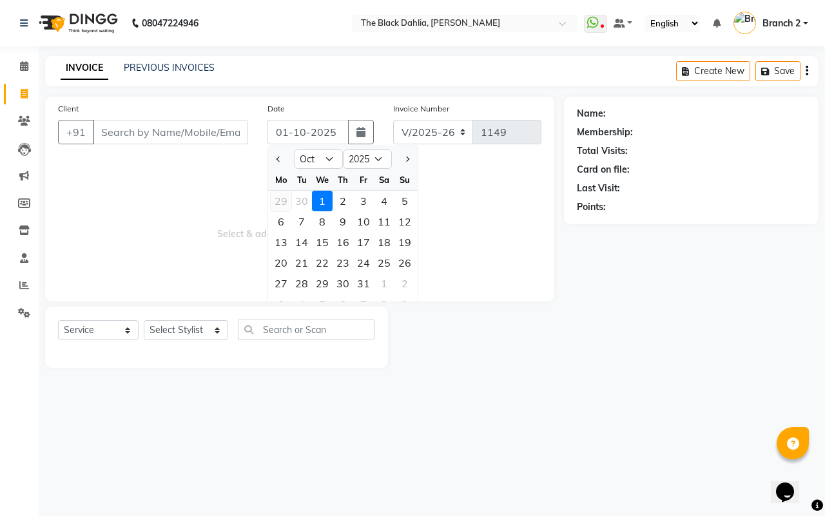
click at [278, 201] on div "29" at bounding box center [281, 201] width 21 height 21
type input "29-09-2025"
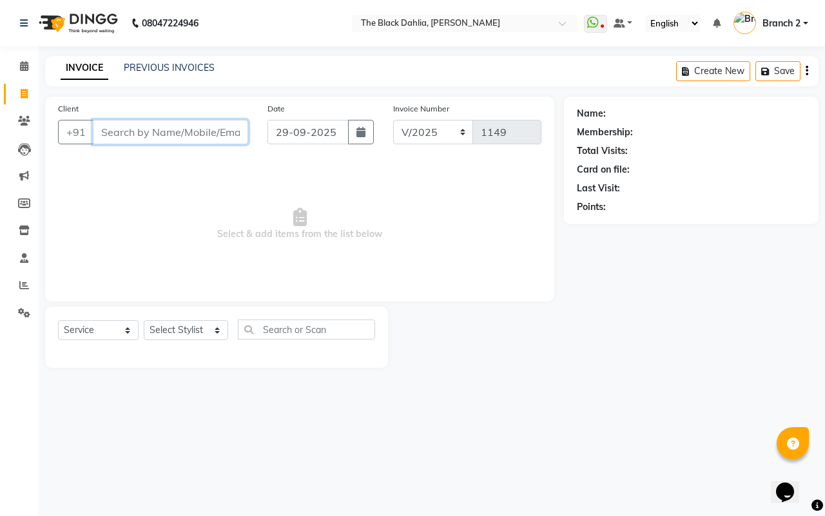
click at [172, 127] on input "Client" at bounding box center [170, 132] width 155 height 25
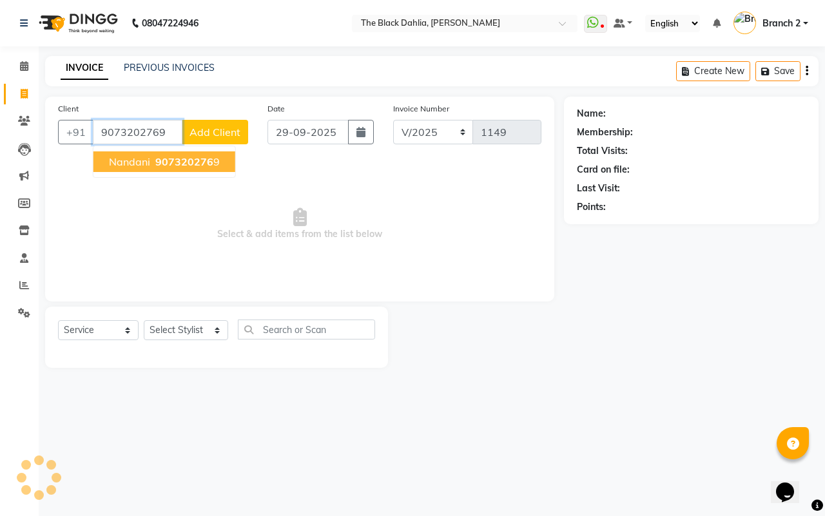
type input "9073202769"
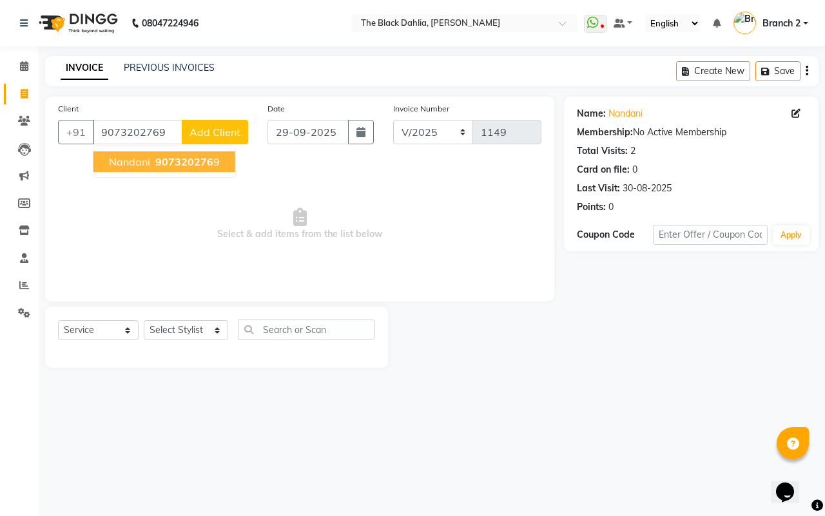
click at [168, 156] on span "907320276" at bounding box center [184, 161] width 58 height 13
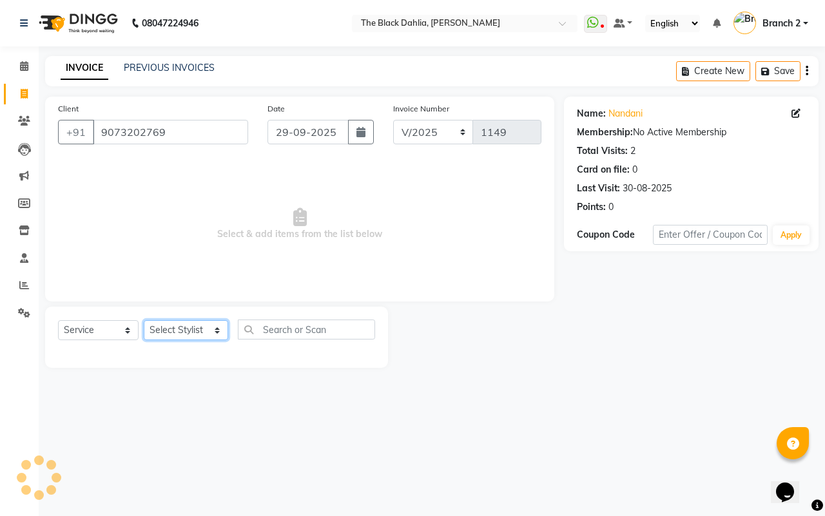
click at [186, 333] on select "Select Stylist Alisha Armaan Bhagyashree Branch 2 Faisal Farid Iqra khan Javed …" at bounding box center [186, 330] width 84 height 20
select select "65812"
click at [144, 320] on select "Select Stylist Alisha Armaan Bhagyashree Branch 2 Faisal Farid Iqra khan Javed …" at bounding box center [186, 330] width 84 height 20
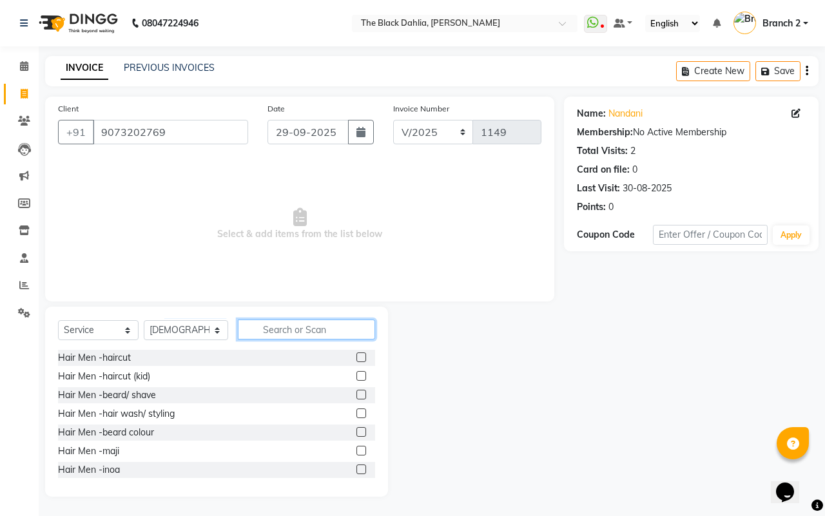
click at [319, 336] on input "text" at bounding box center [306, 330] width 137 height 20
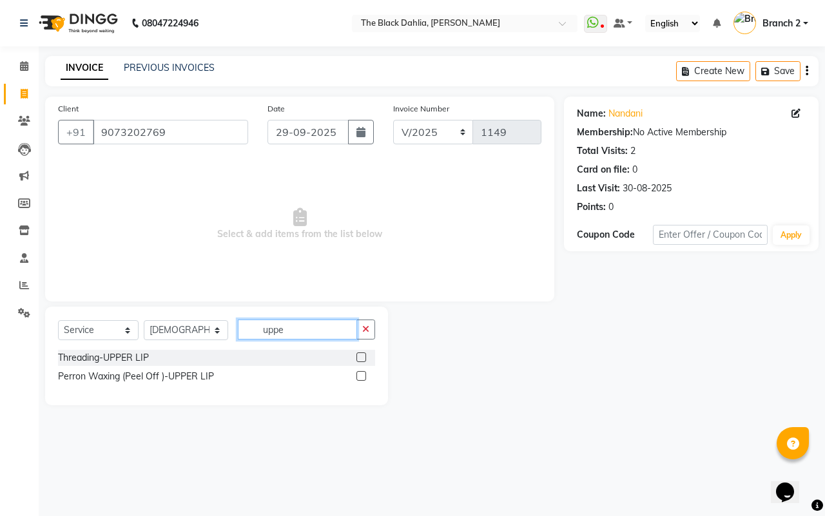
type input "uppe"
click at [364, 358] on label at bounding box center [362, 358] width 10 height 10
click at [364, 358] on input "checkbox" at bounding box center [361, 358] width 8 height 8
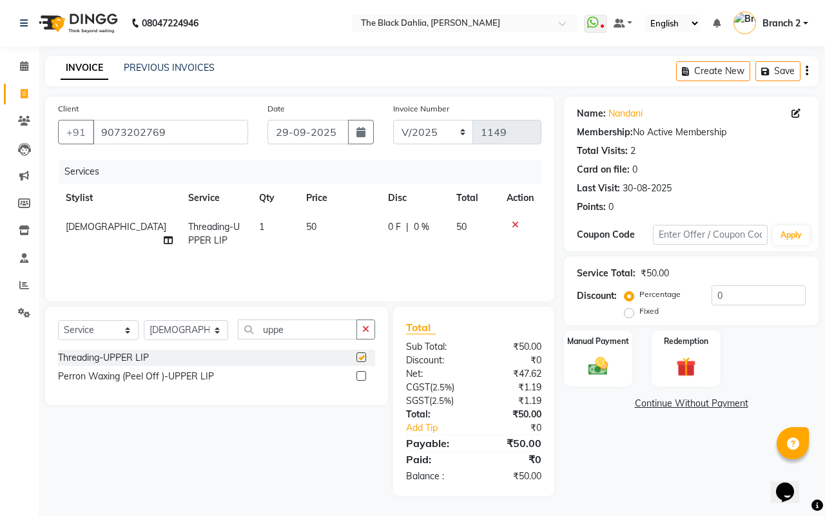
checkbox input "false"
drag, startPoint x: 299, startPoint y: 328, endPoint x: 200, endPoint y: 330, distance: 98.7
click at [200, 330] on div "Select Service Product Membership Package Voucher Prepaid Gift Card Select Styl…" at bounding box center [216, 335] width 317 height 30
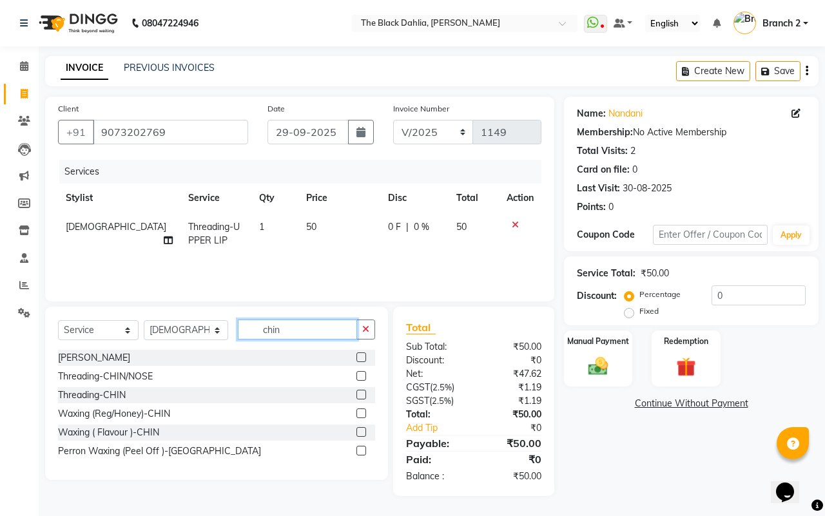
type input "chin"
click at [364, 392] on label at bounding box center [362, 395] width 10 height 10
click at [364, 392] on input "checkbox" at bounding box center [361, 395] width 8 height 8
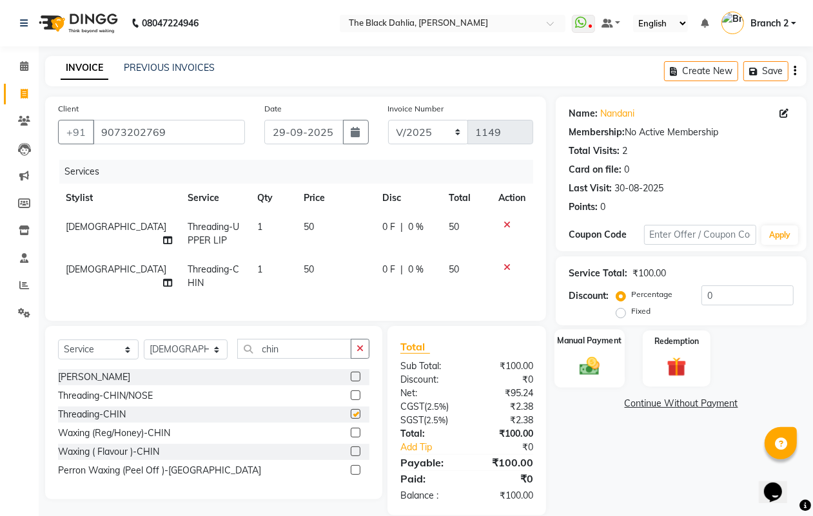
checkbox input "false"
click at [606, 350] on div "Manual Payment" at bounding box center [590, 358] width 70 height 59
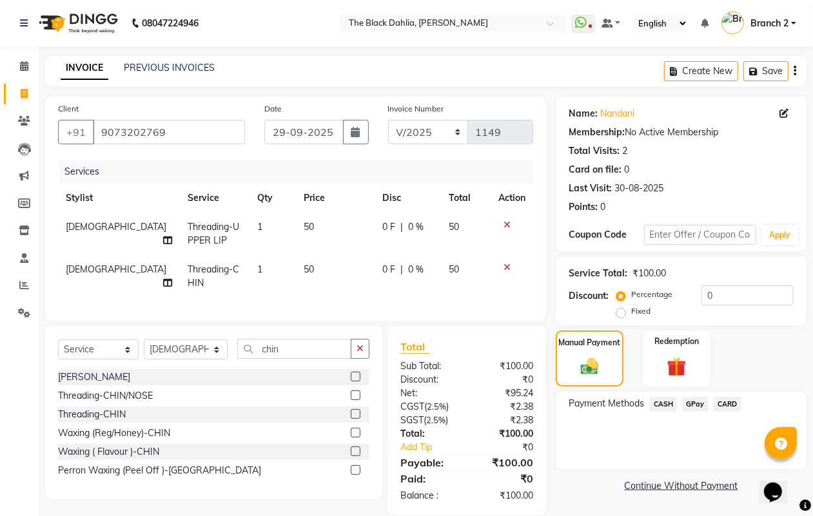
click at [709, 403] on div "CARD" at bounding box center [725, 405] width 33 height 17
click at [705, 403] on span "GPay" at bounding box center [695, 404] width 26 height 15
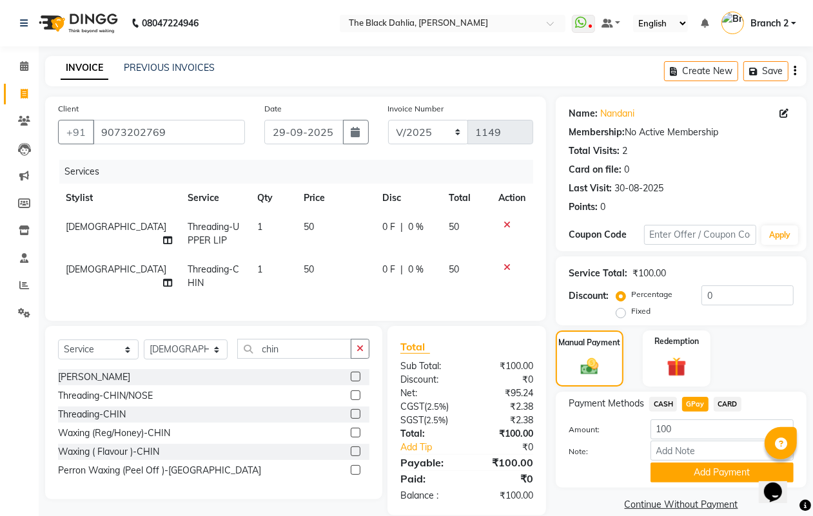
scroll to position [30, 0]
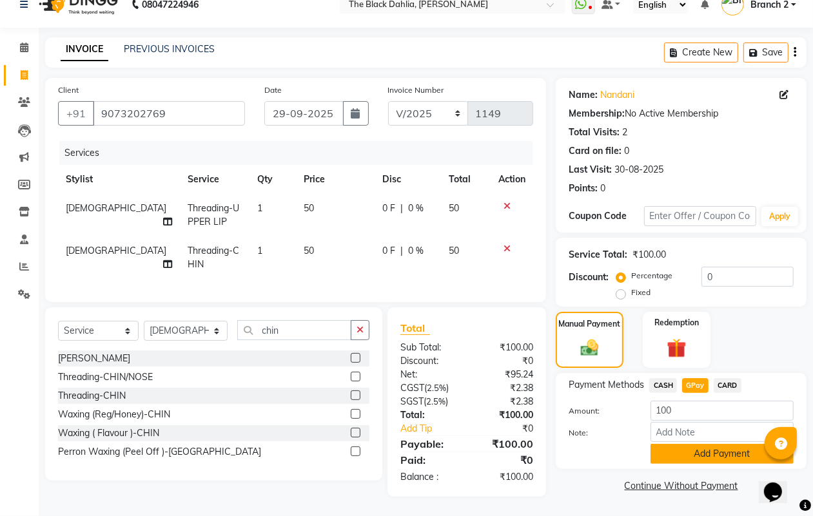
click at [696, 444] on button "Add Payment" at bounding box center [722, 454] width 143 height 20
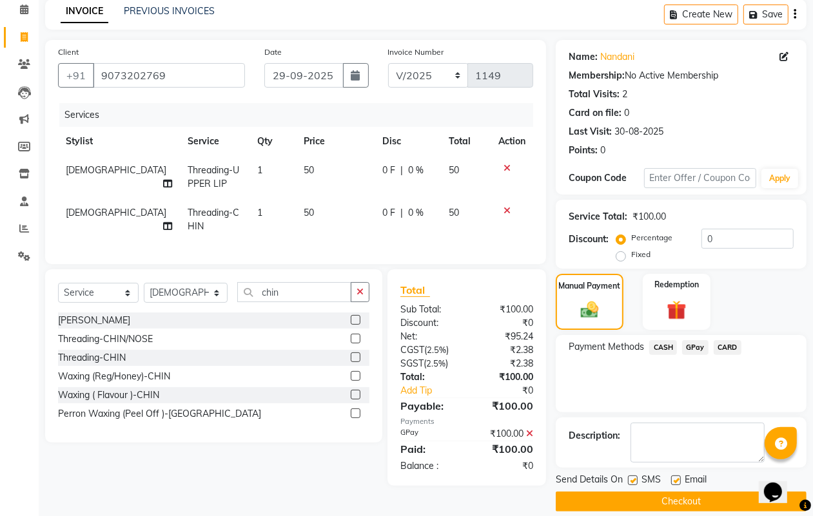
scroll to position [72, 0]
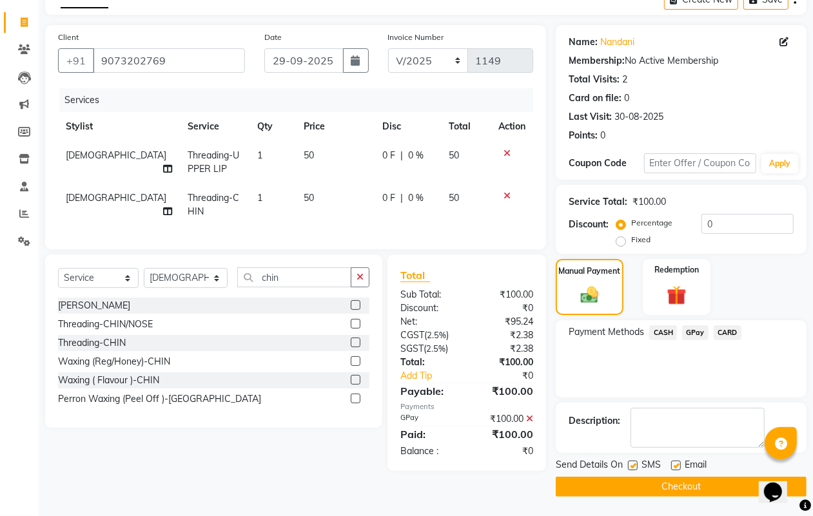
click at [633, 462] on label at bounding box center [633, 466] width 10 height 10
click at [633, 462] on input "checkbox" at bounding box center [632, 466] width 8 height 8
checkbox input "false"
click at [674, 471] on div at bounding box center [675, 468] width 8 height 14
click at [679, 467] on label at bounding box center [676, 466] width 10 height 10
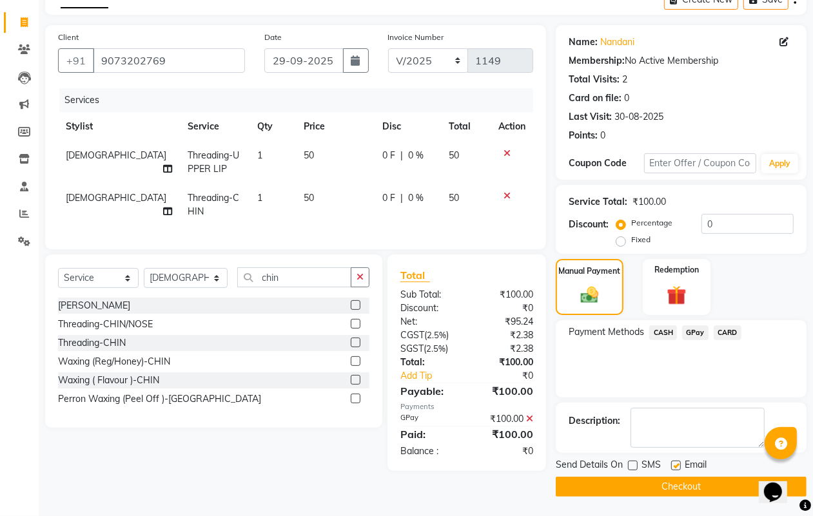
click at [679, 467] on input "checkbox" at bounding box center [675, 466] width 8 height 8
checkbox input "false"
click at [671, 487] on button "Checkout" at bounding box center [681, 487] width 251 height 20
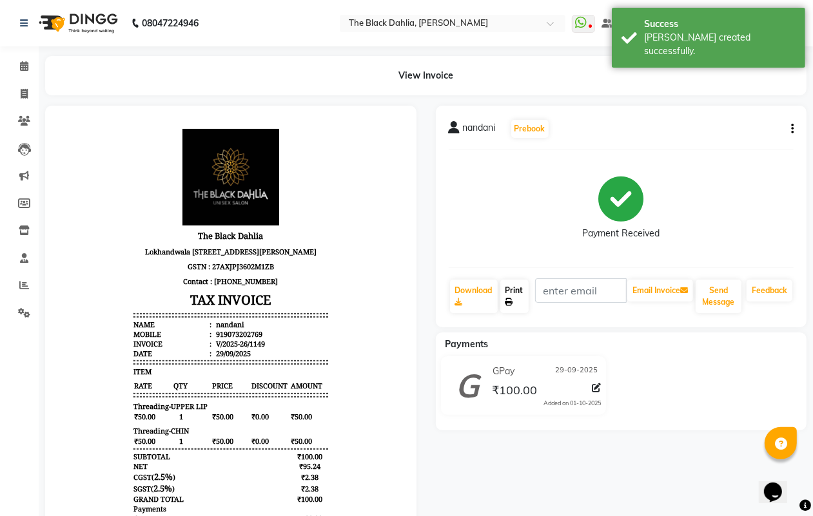
click at [513, 291] on link "Print" at bounding box center [514, 297] width 28 height 34
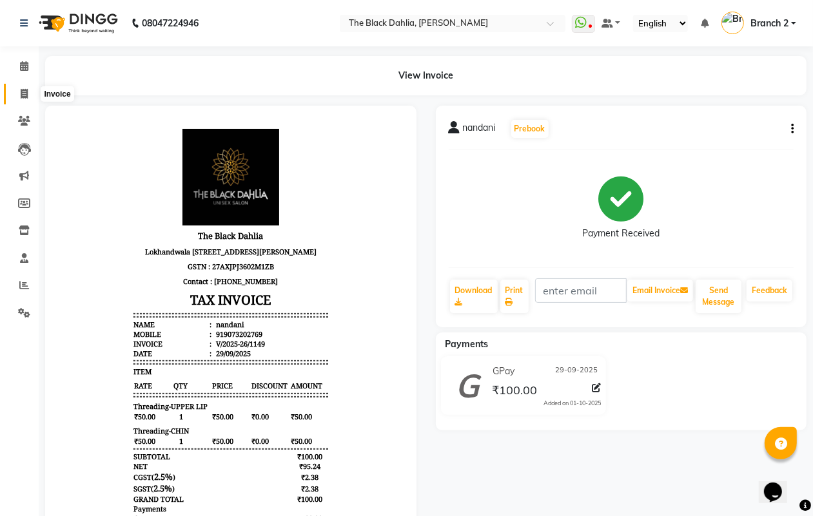
click at [21, 90] on icon at bounding box center [24, 94] width 7 height 10
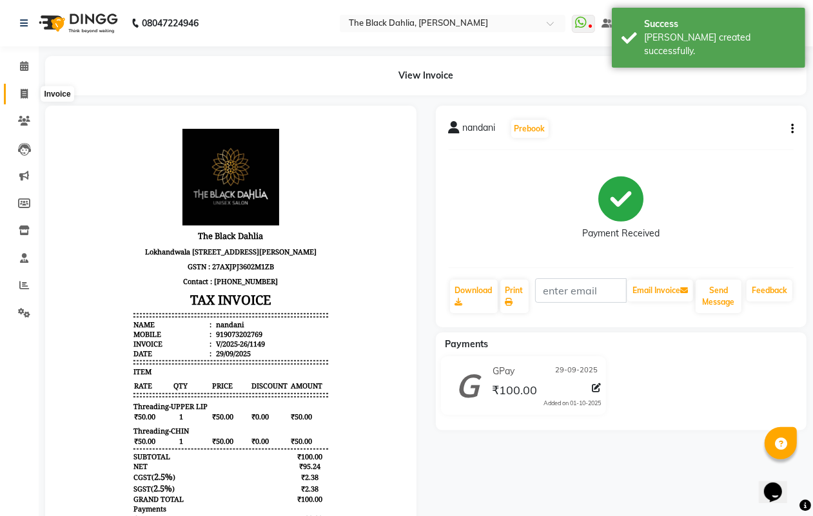
select select "service"
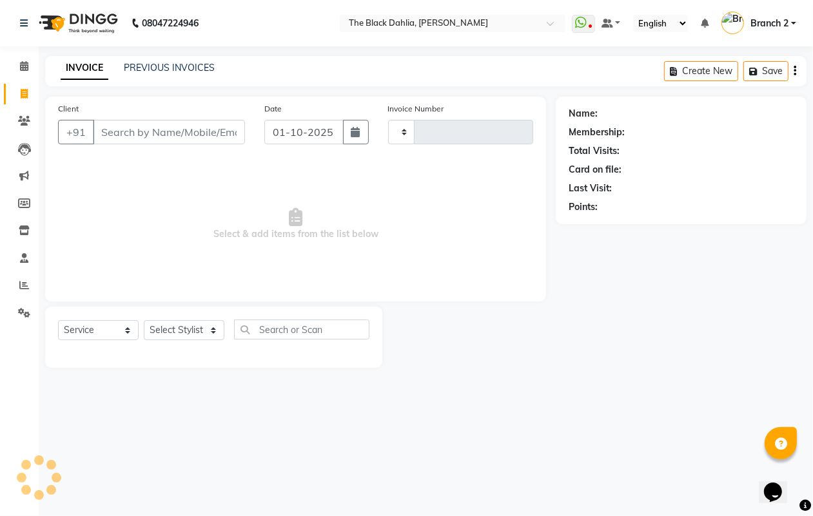
type input "1150"
select select "5211"
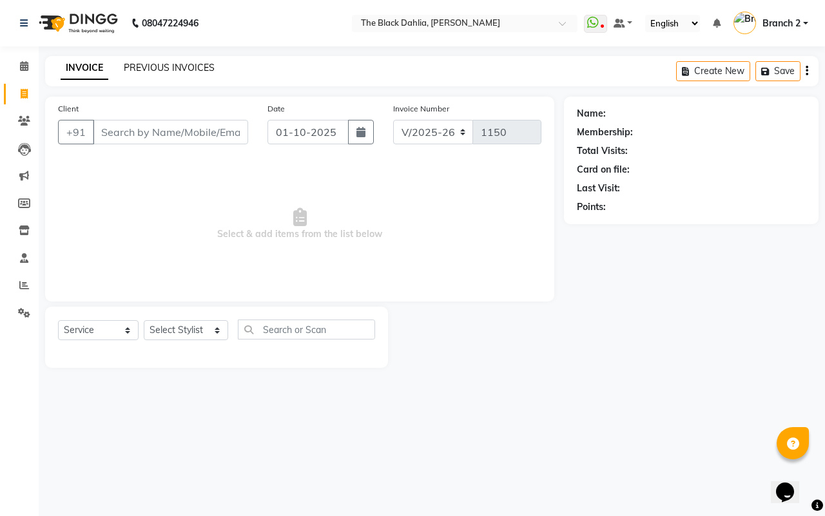
click at [155, 64] on link "PREVIOUS INVOICES" at bounding box center [169, 68] width 91 height 12
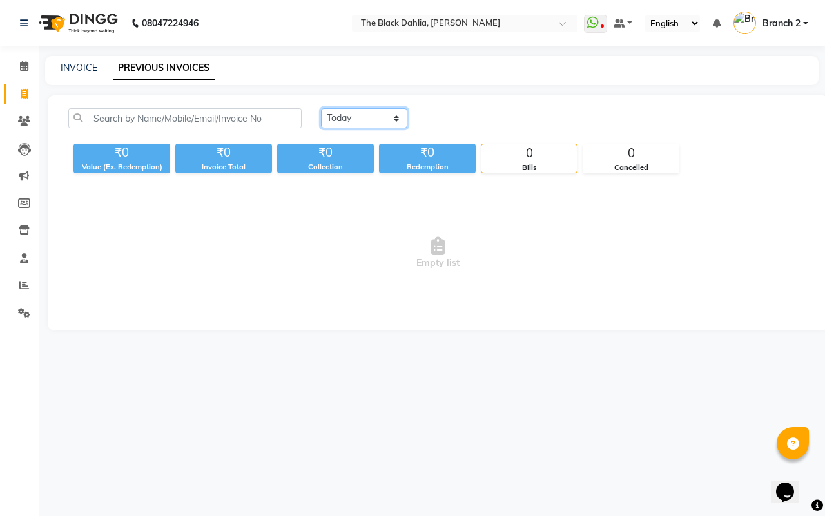
click at [357, 114] on select "[DATE] [DATE] Custom Range" at bounding box center [364, 118] width 86 height 20
select select "range"
click at [321, 108] on select "[DATE] [DATE] Custom Range" at bounding box center [364, 118] width 86 height 20
click at [457, 115] on input "01-10-2025" at bounding box center [469, 119] width 90 height 18
select select "10"
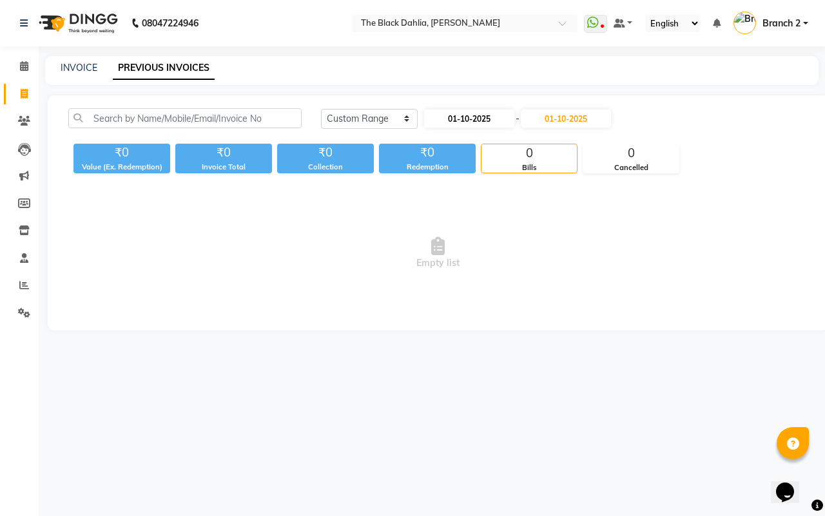
select select "2025"
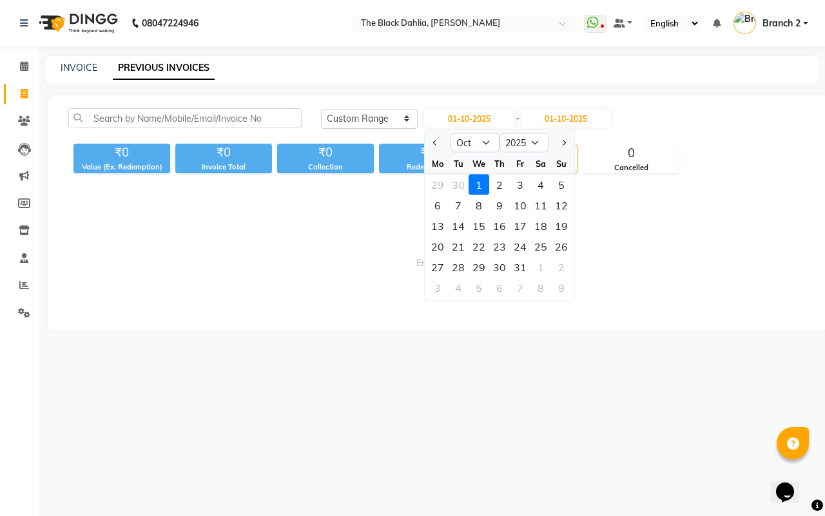
click at [205, 223] on span "Empty list" at bounding box center [438, 253] width 740 height 129
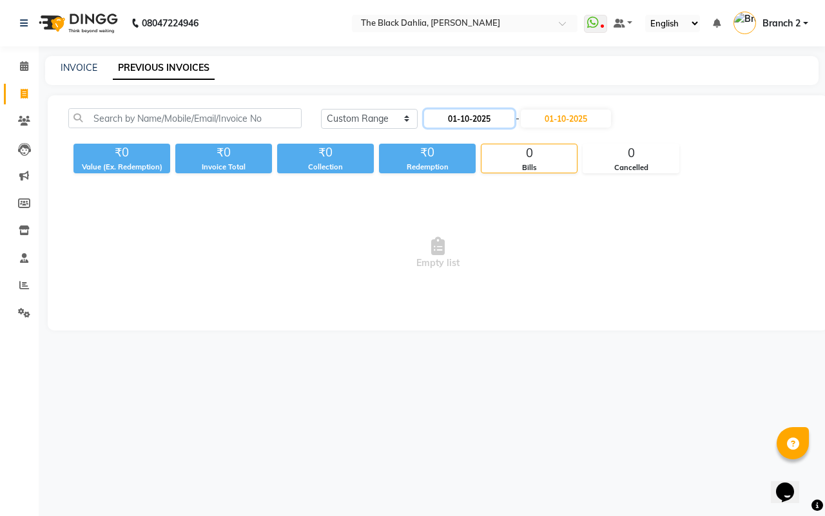
click at [489, 120] on input "01-10-2025" at bounding box center [469, 119] width 90 height 18
select select "10"
select select "2025"
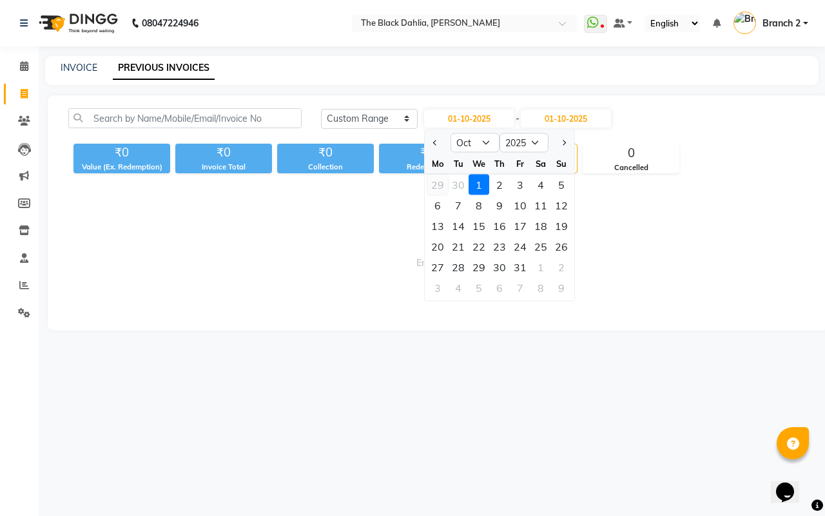
click at [442, 179] on div "29" at bounding box center [437, 185] width 21 height 21
type input "29-09-2025"
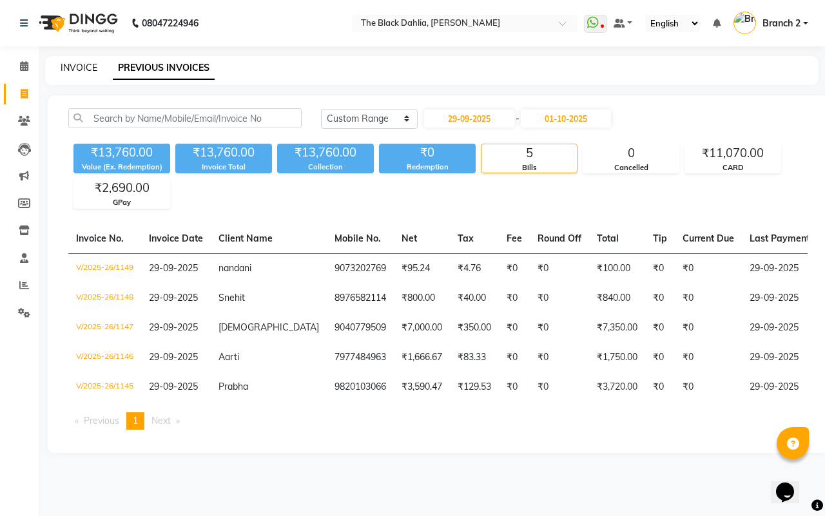
click at [68, 70] on link "INVOICE" at bounding box center [79, 68] width 37 height 12
select select "5211"
select select "service"
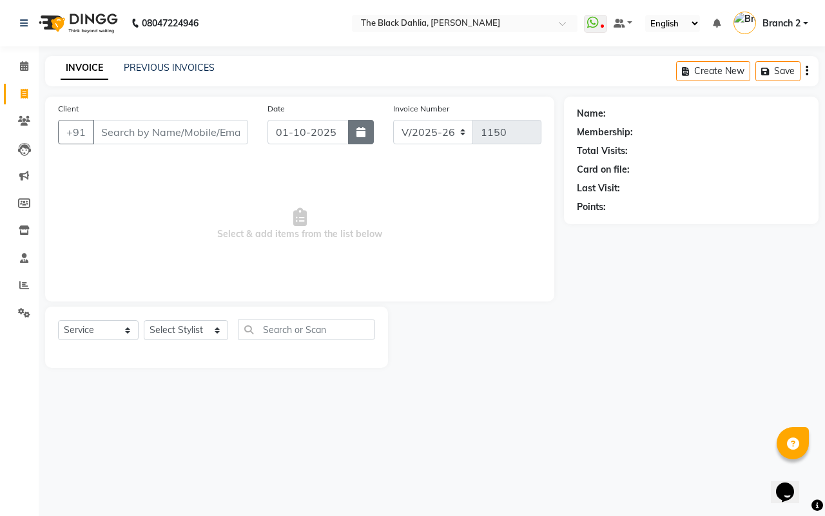
click at [366, 132] on button "button" at bounding box center [361, 132] width 26 height 25
select select "10"
select select "2025"
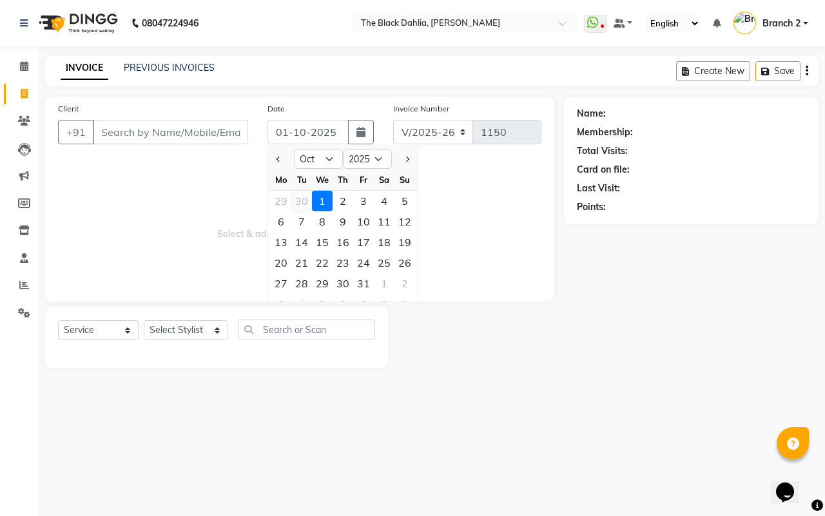
click at [302, 201] on div "30" at bounding box center [301, 201] width 21 height 21
type input "30-09-2025"
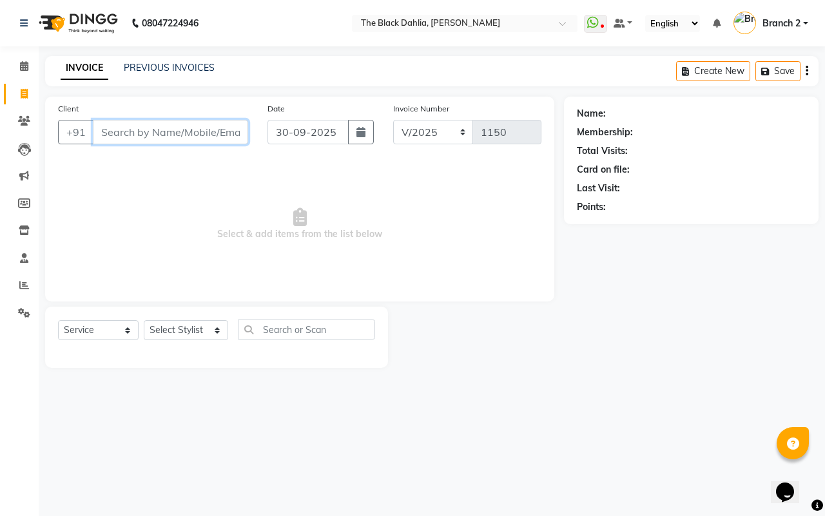
click at [204, 131] on input "Client" at bounding box center [170, 132] width 155 height 25
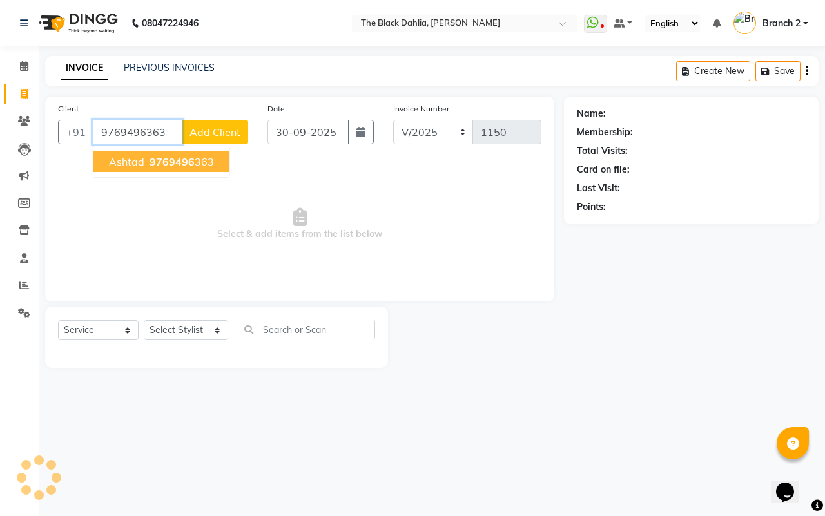
type input "9769496363"
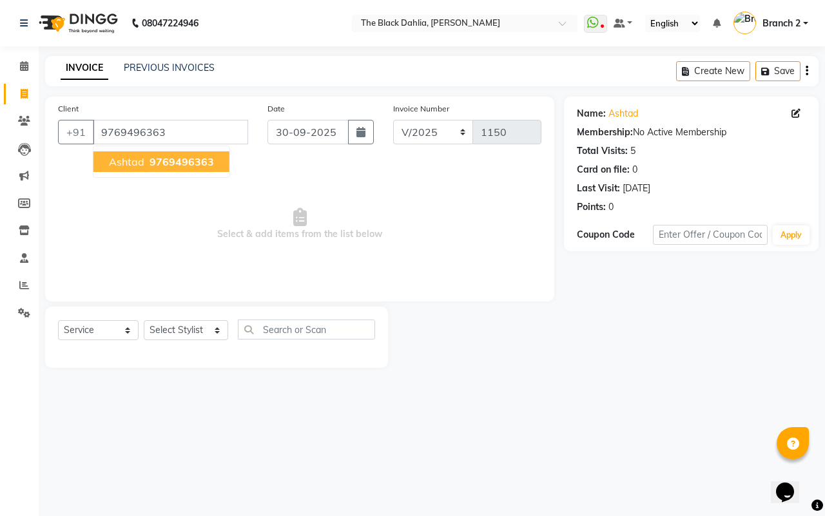
click at [160, 161] on span "9769496363" at bounding box center [182, 161] width 64 height 13
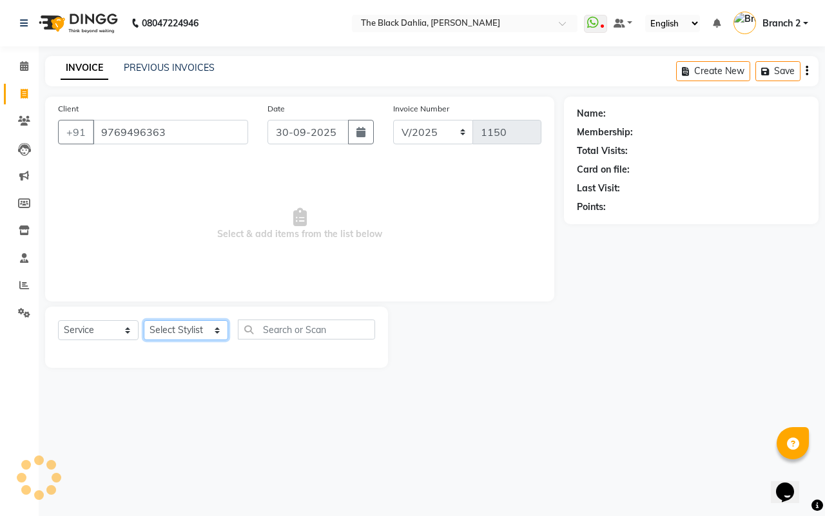
click at [172, 329] on select "Select Stylist Alisha Armaan Bhagyashree Branch 2 Faisal Farid Iqra khan Javed …" at bounding box center [186, 330] width 84 height 20
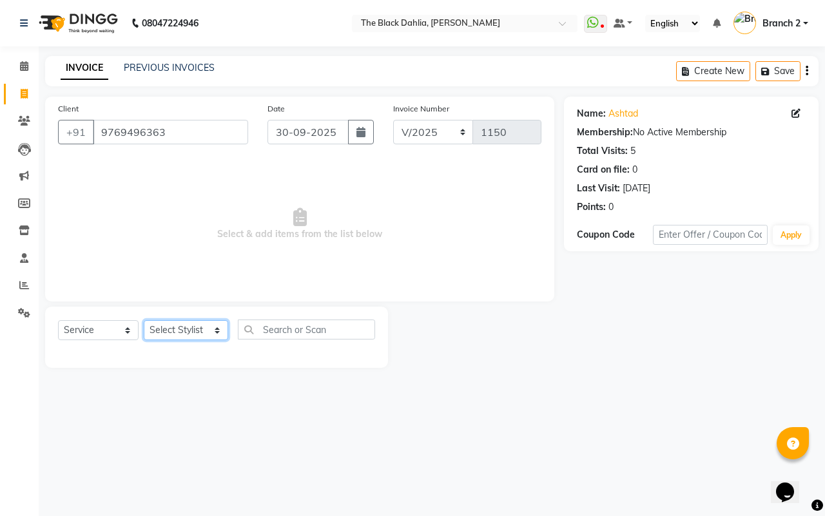
select select "37123"
click at [144, 320] on select "Select Stylist Alisha Armaan Bhagyashree Branch 2 Faisal Farid Iqra khan Javed …" at bounding box center [186, 330] width 84 height 20
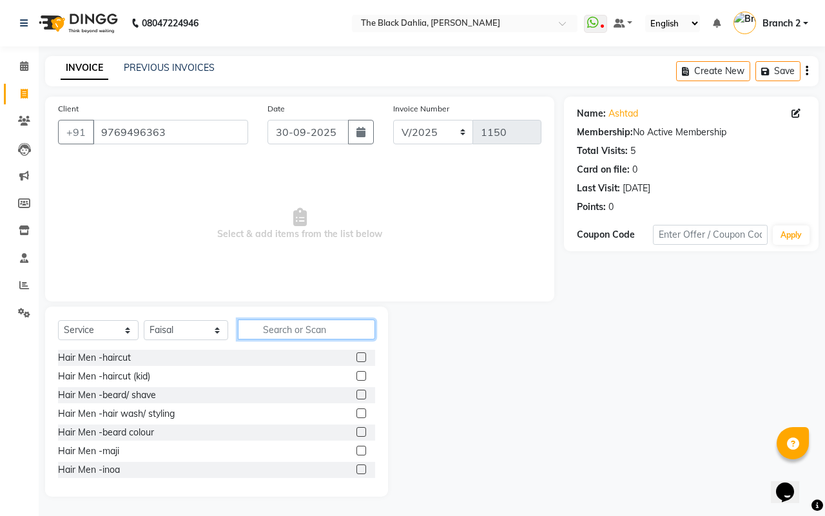
click at [276, 331] on input "text" at bounding box center [306, 330] width 137 height 20
type input "hair"
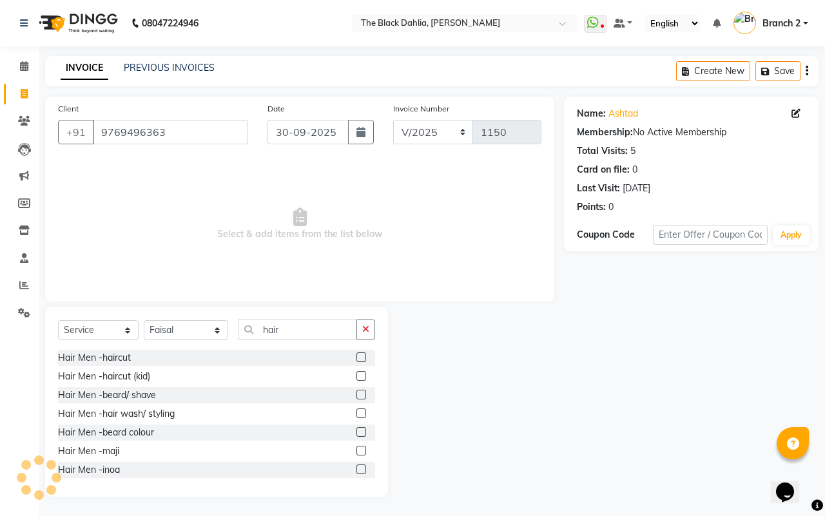
click at [357, 360] on label at bounding box center [362, 358] width 10 height 10
click at [357, 360] on input "checkbox" at bounding box center [361, 358] width 8 height 8
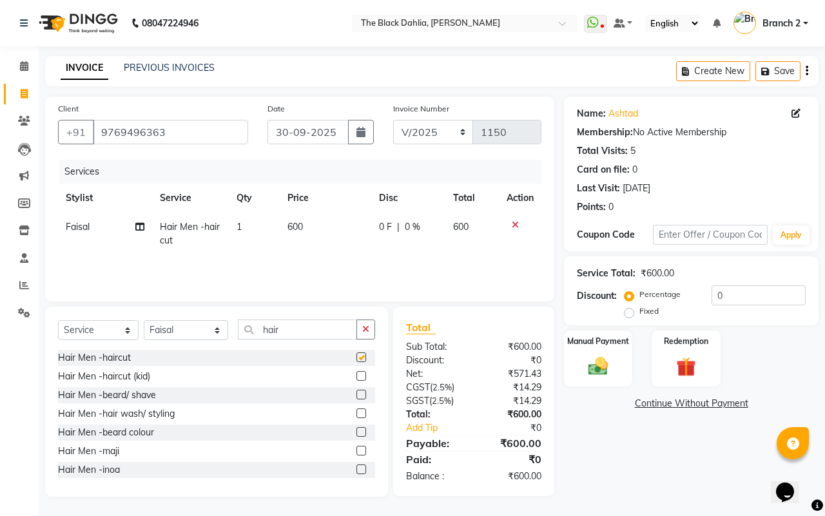
checkbox input "false"
click at [611, 362] on img at bounding box center [599, 367] width 34 height 24
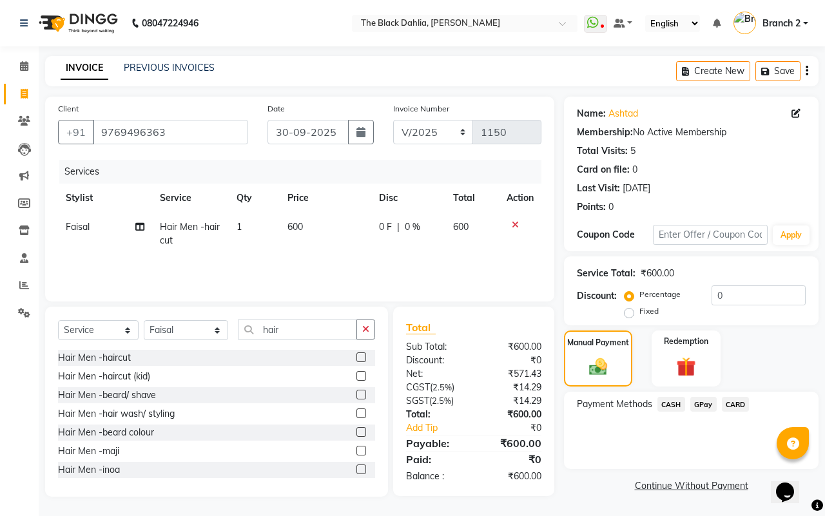
click at [680, 398] on span "CASH" at bounding box center [672, 404] width 28 height 15
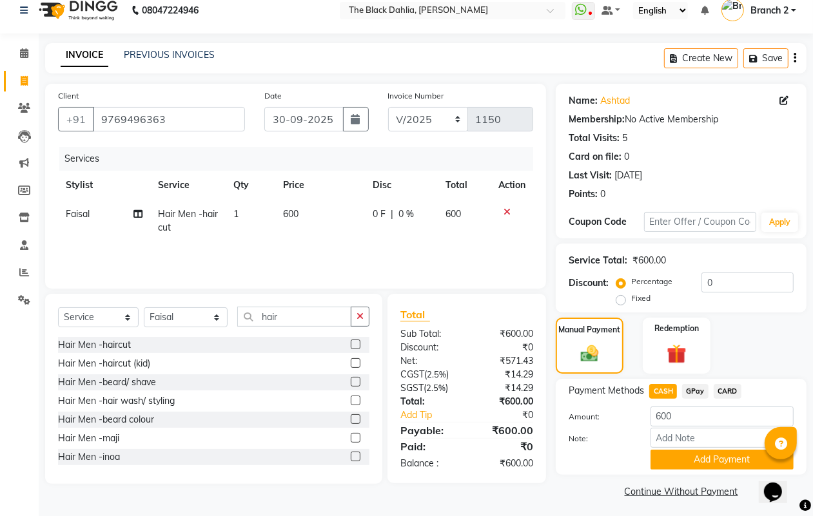
scroll to position [16, 0]
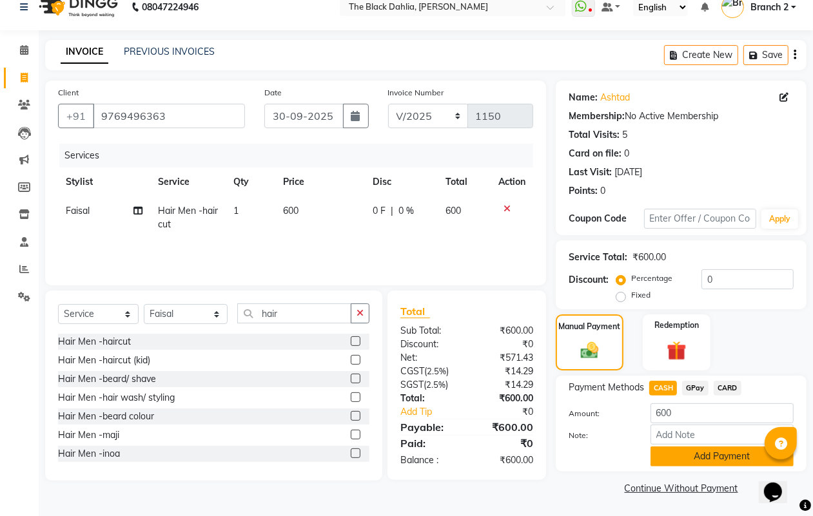
click at [716, 451] on button "Add Payment" at bounding box center [722, 457] width 143 height 20
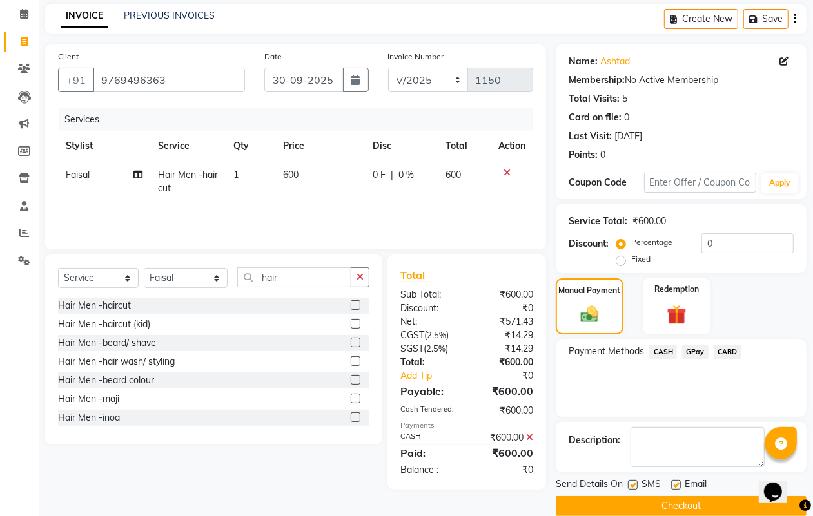
scroll to position [72, 0]
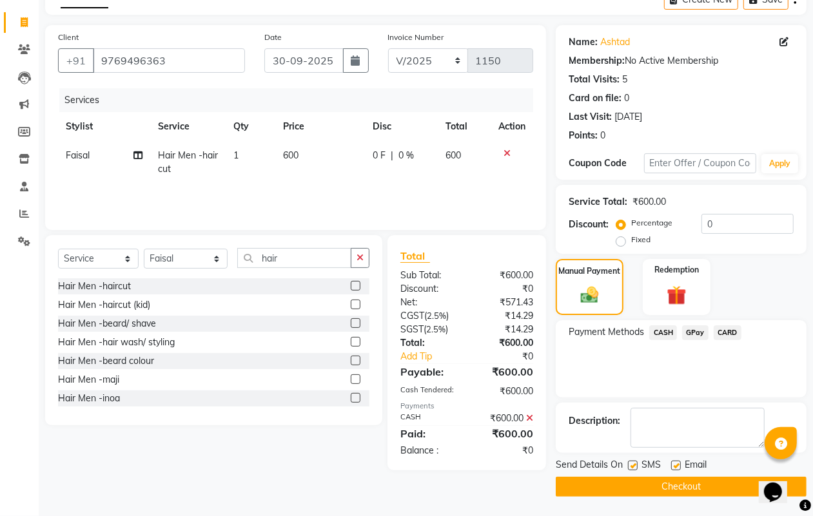
click at [635, 466] on label at bounding box center [633, 466] width 10 height 10
click at [635, 466] on input "checkbox" at bounding box center [632, 466] width 8 height 8
checkbox input "false"
click at [679, 465] on label at bounding box center [676, 466] width 10 height 10
click at [679, 465] on input "checkbox" at bounding box center [675, 466] width 8 height 8
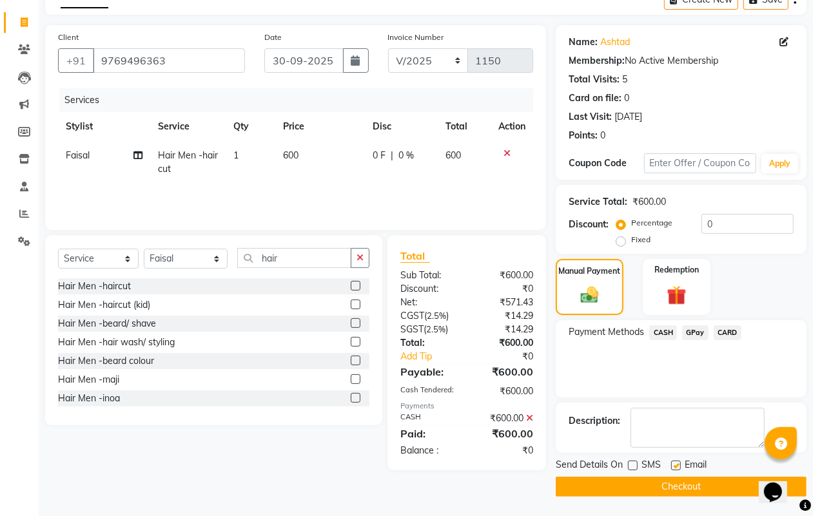
checkbox input "false"
click at [643, 489] on button "Checkout" at bounding box center [681, 487] width 251 height 20
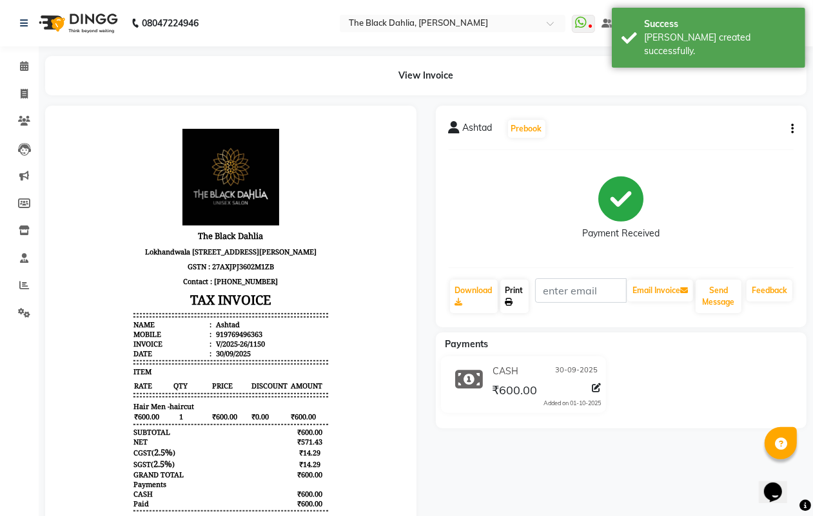
click at [517, 294] on link "Print" at bounding box center [514, 297] width 28 height 34
click at [24, 89] on icon at bounding box center [24, 94] width 7 height 10
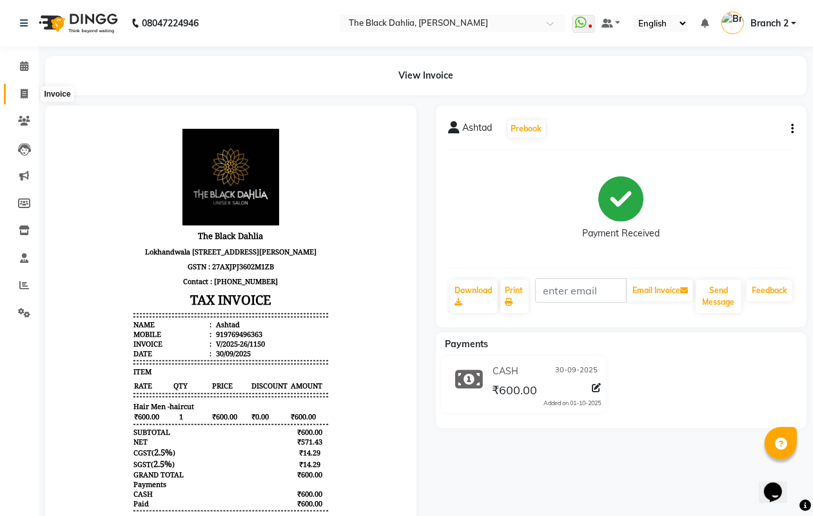
select select "5211"
select select "service"
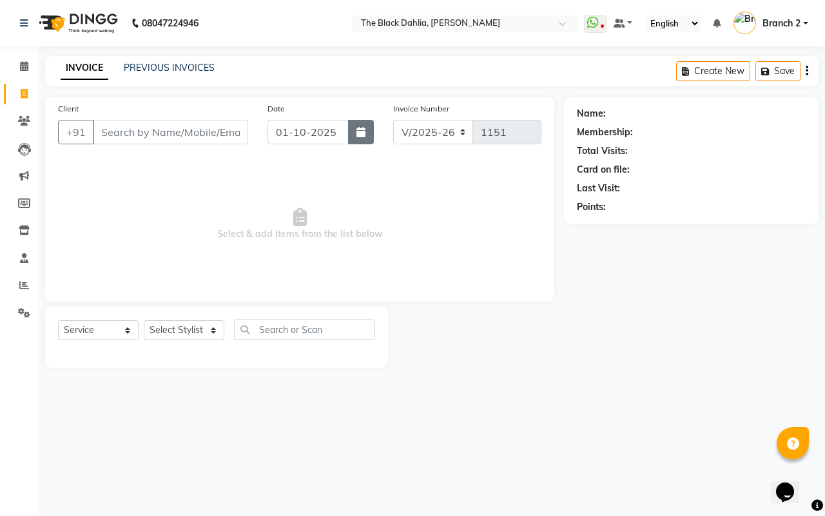
click at [365, 139] on button "button" at bounding box center [361, 132] width 26 height 25
select select "10"
select select "2025"
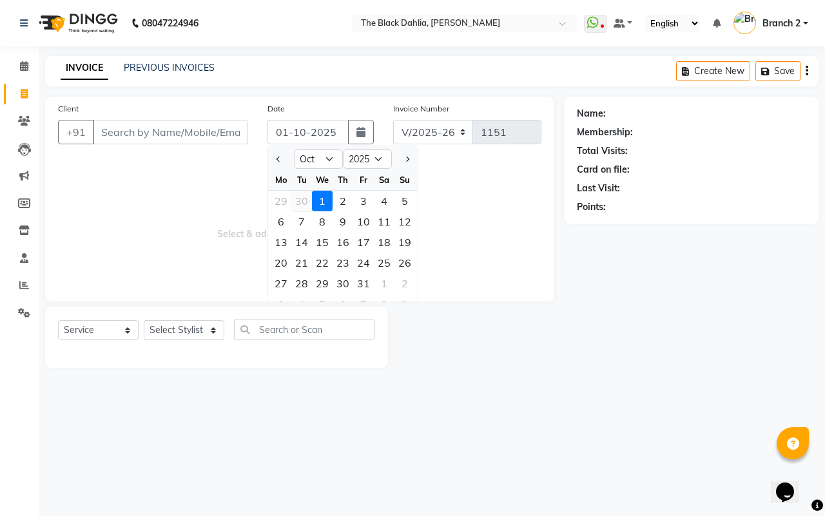
click at [300, 194] on div "30" at bounding box center [301, 201] width 21 height 21
type input "30-09-2025"
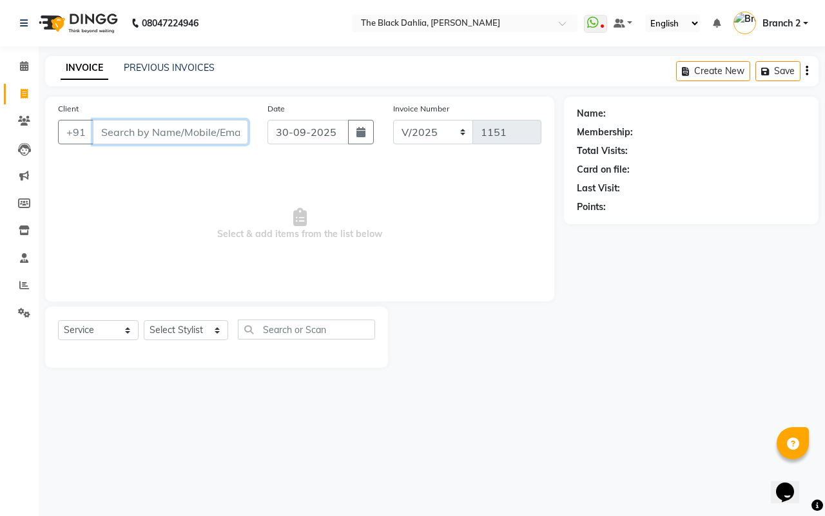
click at [192, 141] on input "Client" at bounding box center [170, 132] width 155 height 25
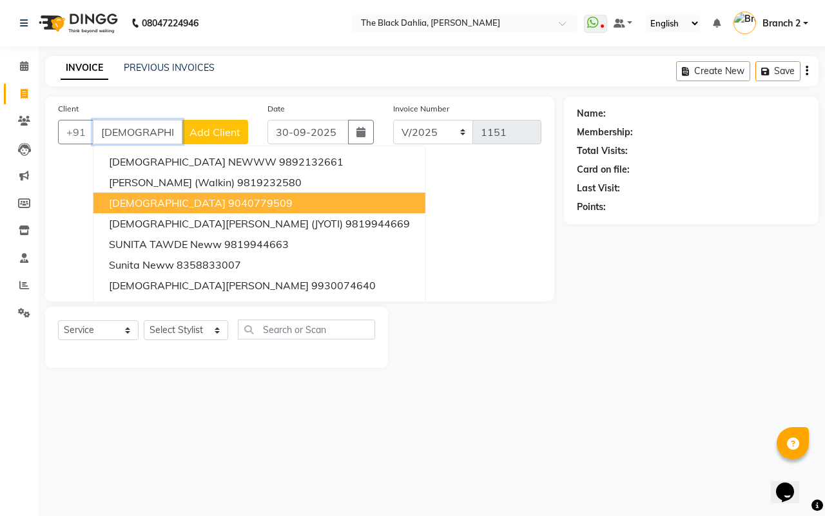
click at [260, 203] on button "Sunita 9040779509" at bounding box center [259, 203] width 332 height 21
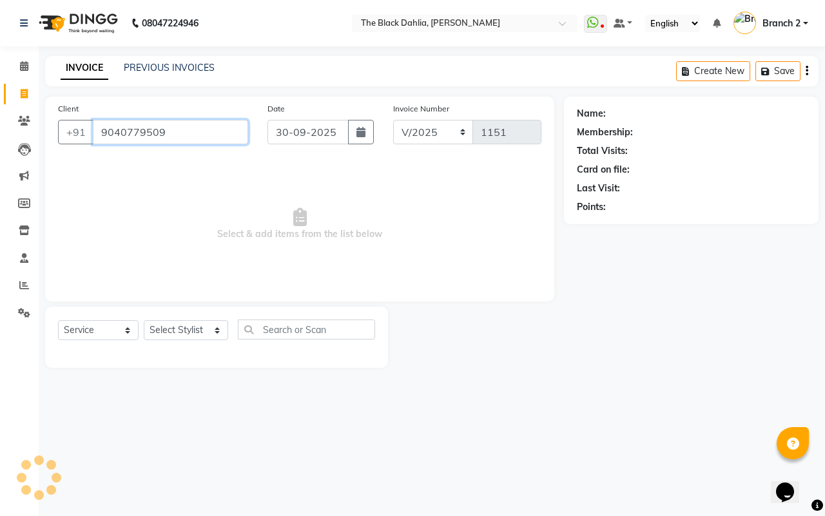
type input "9040779509"
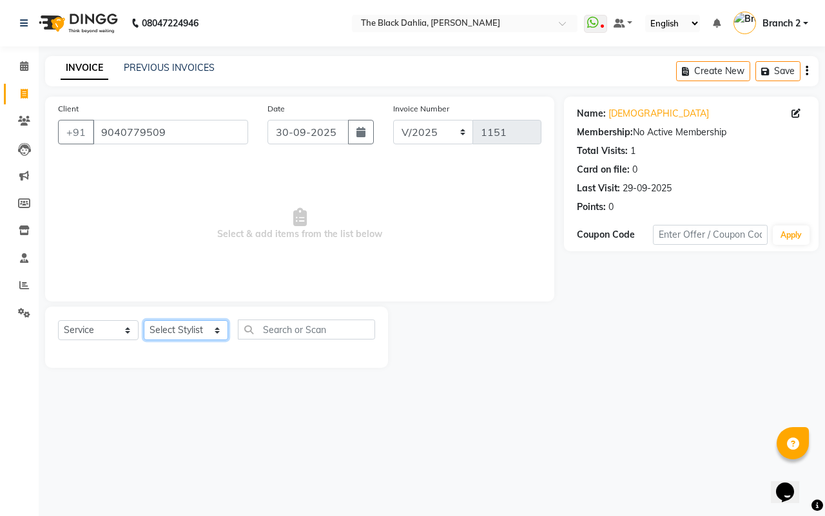
click at [199, 324] on select "Select Stylist Alisha Armaan Bhagyashree Branch 2 Faisal Farid Iqra khan Javed …" at bounding box center [186, 330] width 84 height 20
select select "58024"
click at [144, 320] on select "Select Stylist Alisha Armaan Bhagyashree Branch 2 Faisal Farid Iqra khan Javed …" at bounding box center [186, 330] width 84 height 20
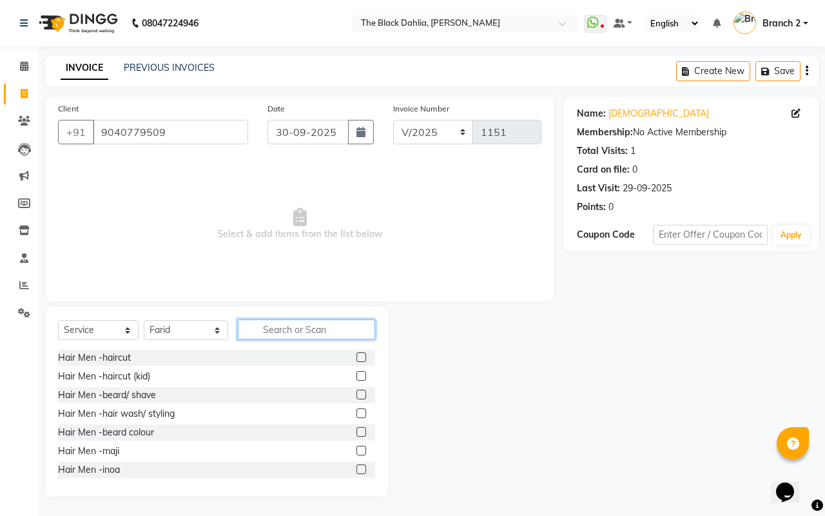
click at [301, 320] on input "text" at bounding box center [306, 330] width 137 height 20
type input "n"
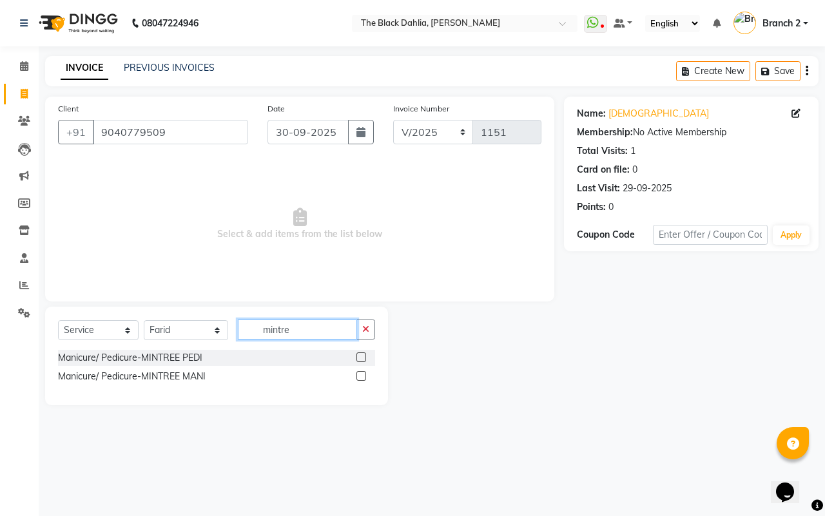
type input "mintre"
click at [359, 359] on label at bounding box center [362, 358] width 10 height 10
click at [359, 359] on input "checkbox" at bounding box center [361, 358] width 8 height 8
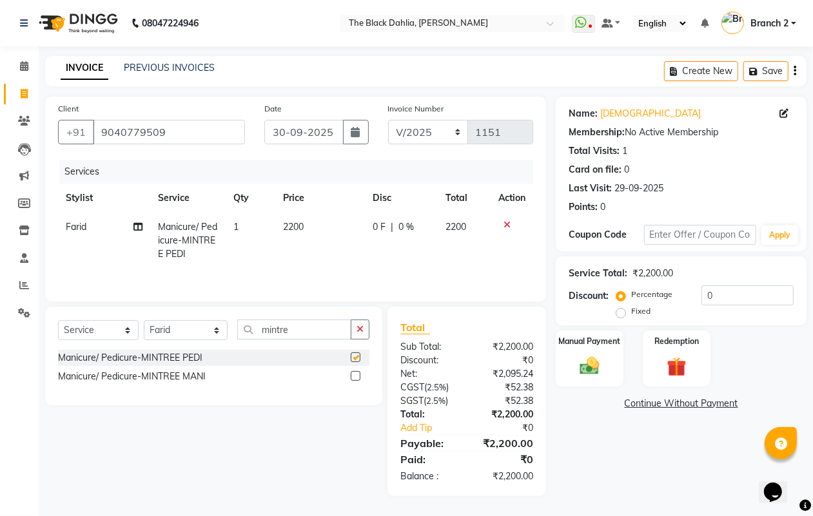
checkbox input "false"
click at [237, 227] on span "1" at bounding box center [235, 227] width 5 height 12
select select "58024"
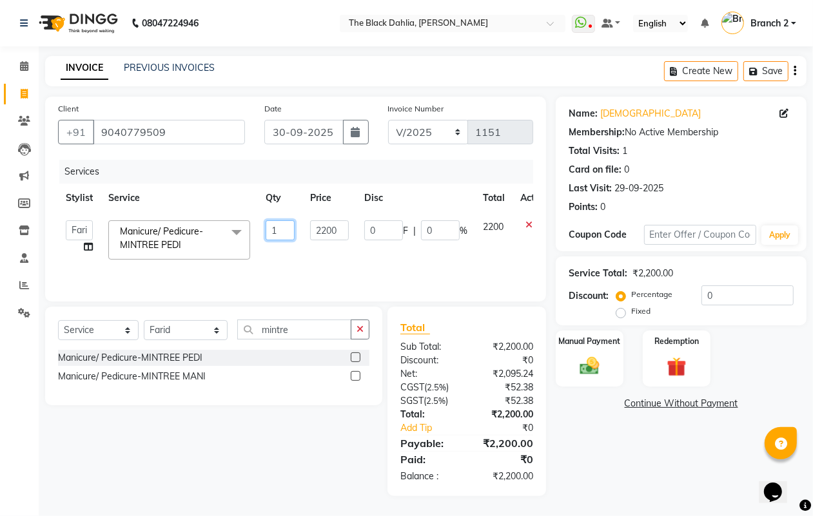
drag, startPoint x: 286, startPoint y: 226, endPoint x: 250, endPoint y: 232, distance: 36.0
click at [250, 232] on tr "Alisha Armaan Bhagyashree Branch 2 Faisal Farid Iqra khan Javed Joysna Juliet K…" at bounding box center [306, 240] width 497 height 55
type input "2"
click at [328, 273] on div "Services Stylist Service Qty Price Disc Total Action Alisha Armaan Bhagyashree …" at bounding box center [295, 224] width 475 height 129
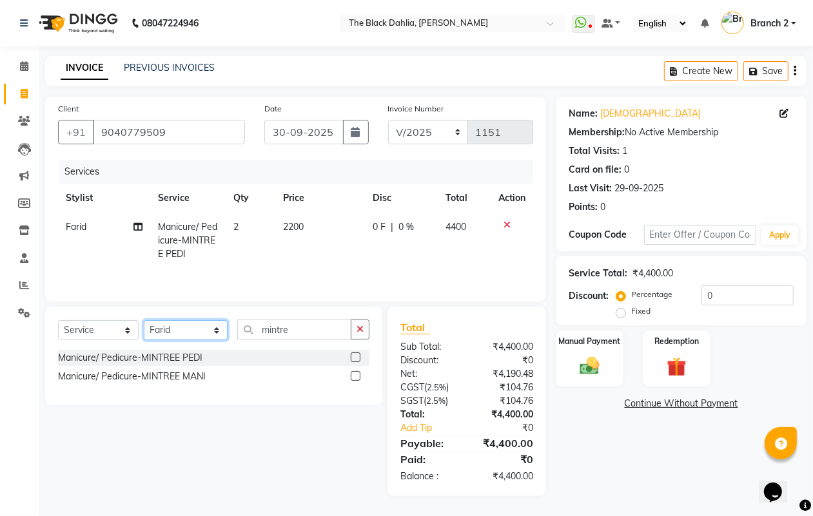
click at [175, 333] on select "Select Stylist Alisha Armaan Bhagyashree Branch 2 Faisal Farid Iqra khan Javed …" at bounding box center [186, 330] width 84 height 20
select select "65812"
click at [144, 322] on select "Select Stylist Alisha Armaan Bhagyashree Branch 2 Faisal Farid Iqra khan Javed …" at bounding box center [186, 330] width 84 height 20
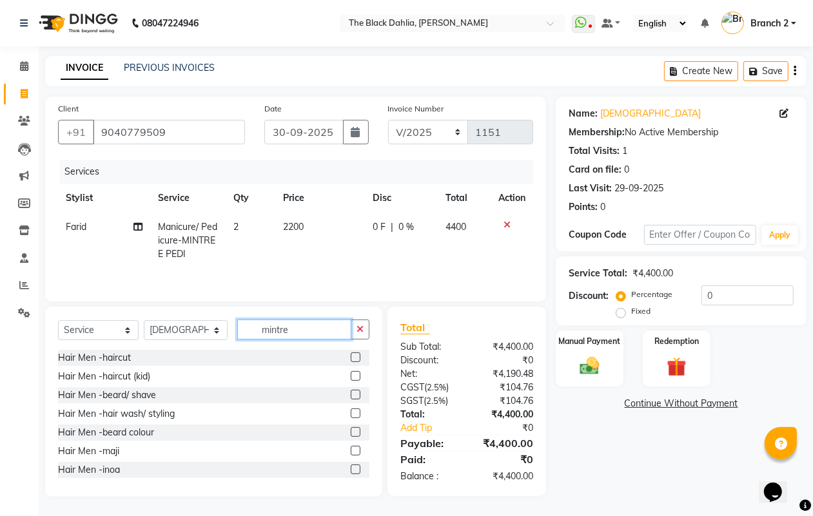
drag, startPoint x: 321, startPoint y: 329, endPoint x: 224, endPoint y: 336, distance: 97.6
click at [224, 336] on div "Select Service Product Membership Package Voucher Prepaid Gift Card Select Styl…" at bounding box center [213, 335] width 311 height 30
click at [326, 331] on input "mintre" at bounding box center [294, 330] width 115 height 20
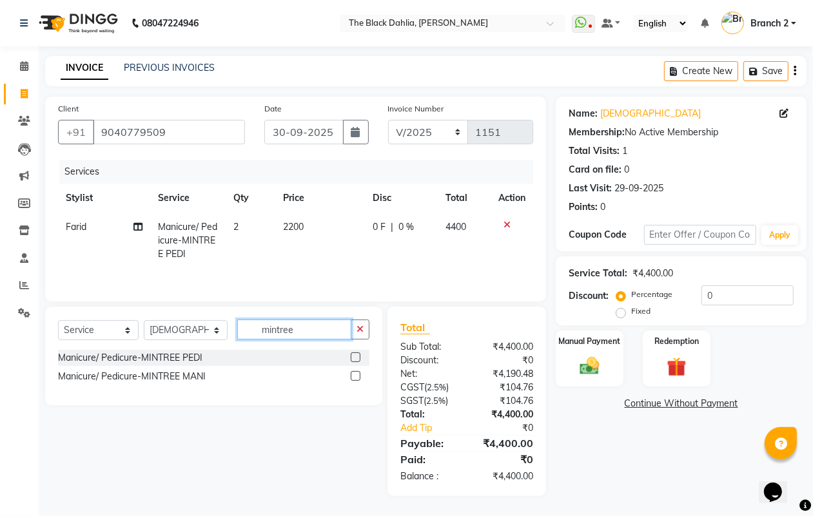
type input "mintree"
click at [355, 378] on label at bounding box center [356, 376] width 10 height 10
click at [355, 378] on input "checkbox" at bounding box center [355, 377] width 8 height 8
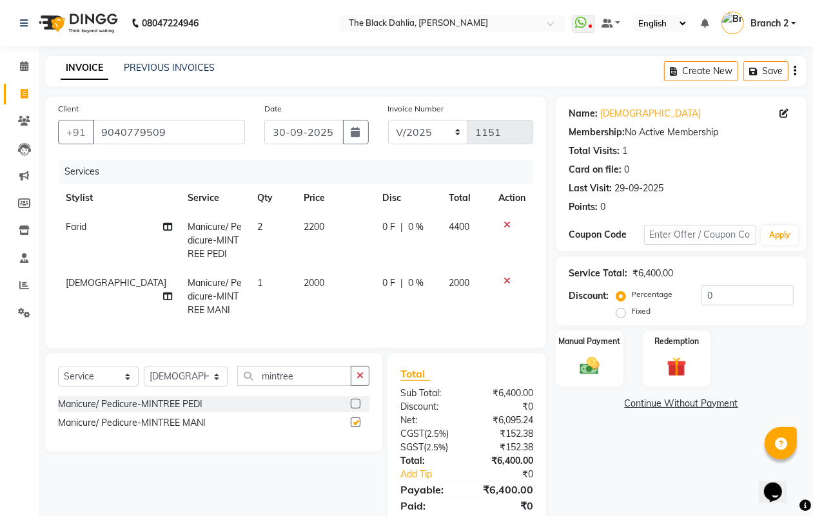
checkbox input "false"
drag, startPoint x: 311, startPoint y: 387, endPoint x: 221, endPoint y: 400, distance: 91.2
click at [221, 397] on div "Select Service Product Membership Package Voucher Prepaid Gift Card Select Styl…" at bounding box center [213, 381] width 311 height 30
type input "gel poli"
click at [358, 427] on label at bounding box center [356, 423] width 10 height 10
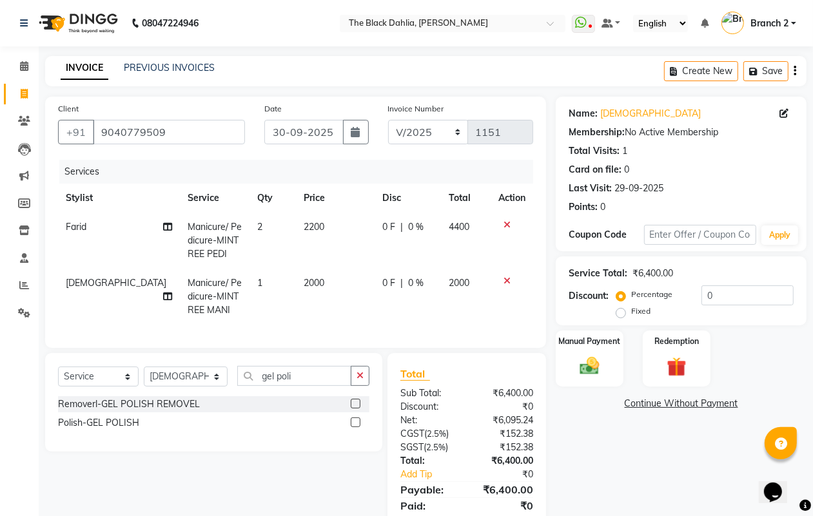
click at [358, 427] on input "checkbox" at bounding box center [355, 423] width 8 height 8
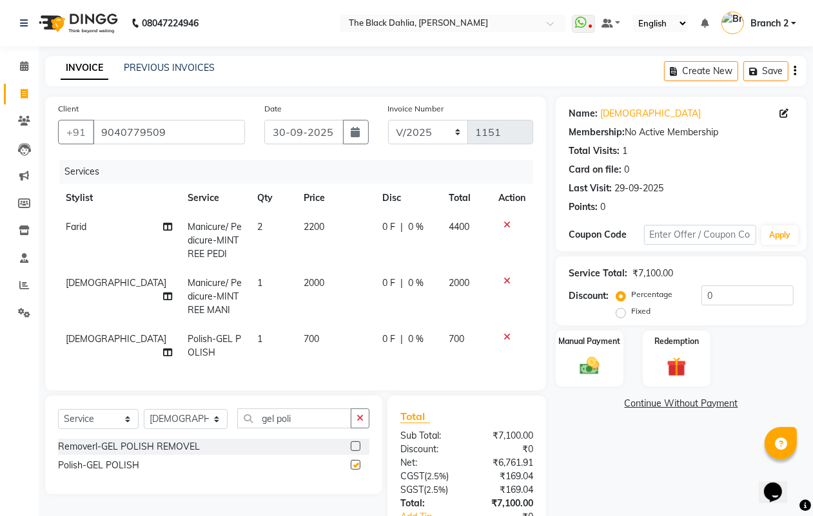
checkbox input "false"
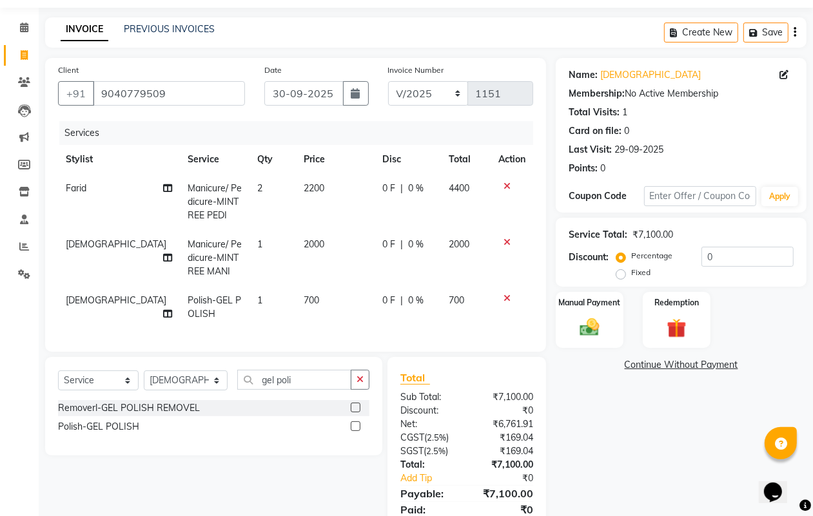
scroll to position [100, 0]
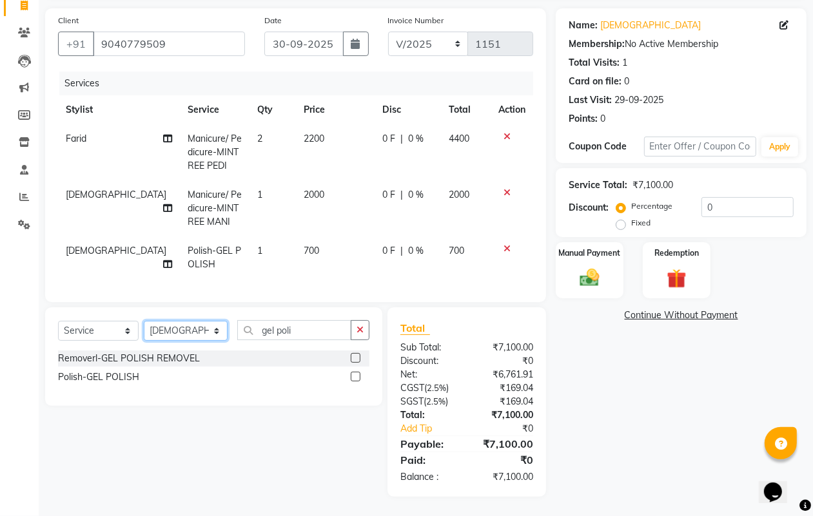
click at [202, 332] on select "Select Stylist Alisha Armaan Bhagyashree Branch 2 Faisal Farid Iqra khan Javed …" at bounding box center [186, 331] width 84 height 20
click at [144, 321] on select "Select Stylist Alisha Armaan Bhagyashree Branch 2 Faisal Farid Iqra khan Javed …" at bounding box center [186, 331] width 84 height 20
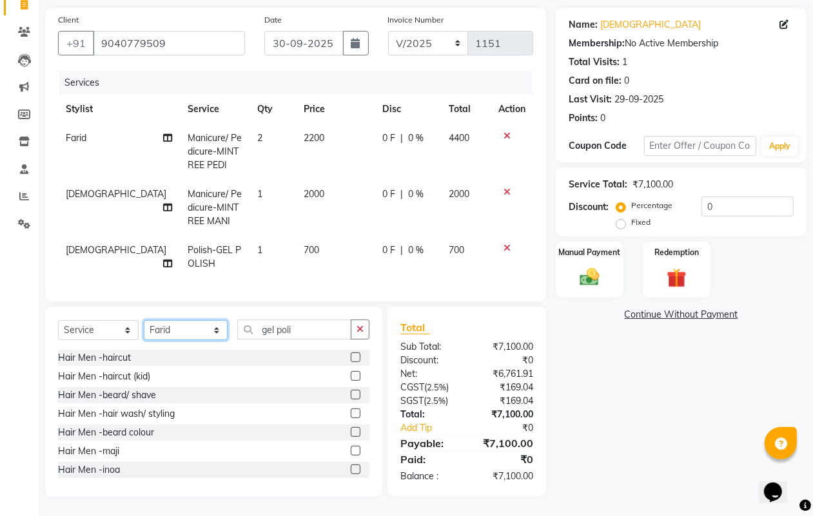
drag, startPoint x: 186, startPoint y: 332, endPoint x: 186, endPoint y: 323, distance: 9.0
click at [186, 332] on select "Select Stylist Alisha Armaan Bhagyashree Branch 2 Faisal Farid Iqra khan Javed …" at bounding box center [186, 330] width 84 height 20
select select "37123"
click at [144, 321] on select "Select Stylist Alisha Armaan Bhagyashree Branch 2 Faisal Farid Iqra khan Javed …" at bounding box center [186, 330] width 84 height 20
drag, startPoint x: 293, startPoint y: 330, endPoint x: 201, endPoint y: 339, distance: 93.3
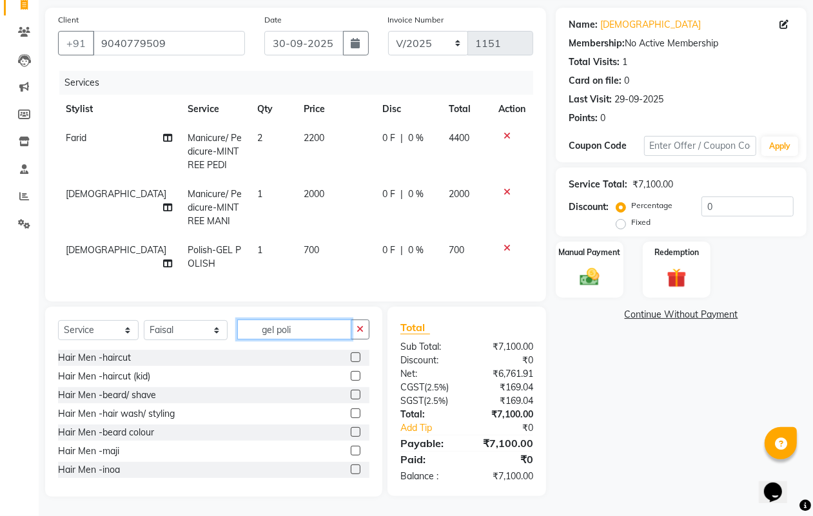
click at [201, 339] on div "Select Service Product Membership Package Voucher Prepaid Gift Card Select Styl…" at bounding box center [213, 335] width 311 height 30
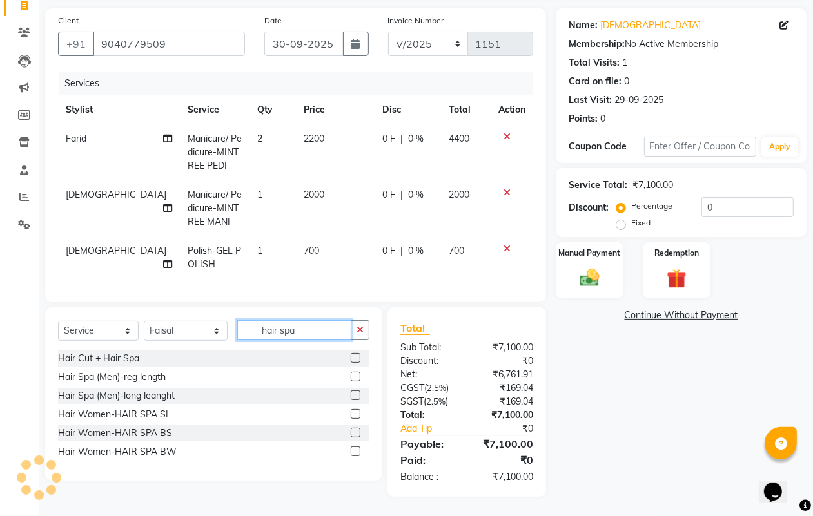
type input "hair spa"
click at [357, 407] on div at bounding box center [360, 415] width 19 height 16
click at [355, 413] on label at bounding box center [356, 414] width 10 height 10
click at [355, 413] on input "checkbox" at bounding box center [355, 415] width 8 height 8
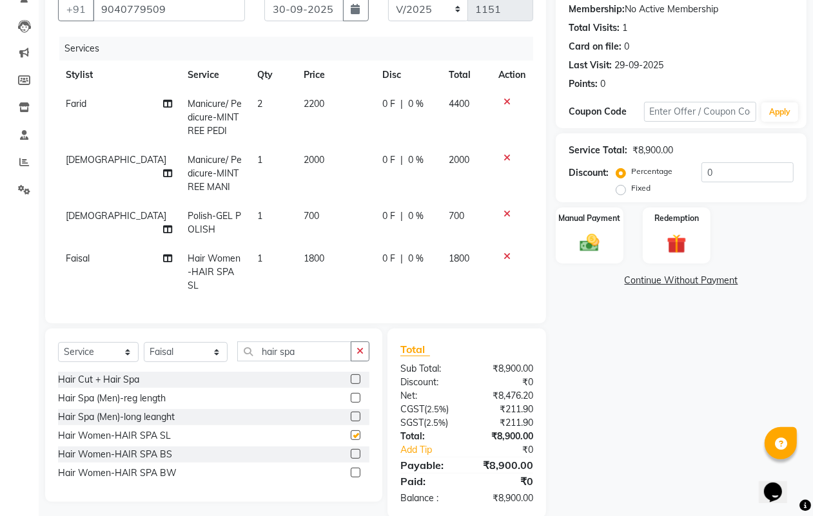
checkbox input "false"
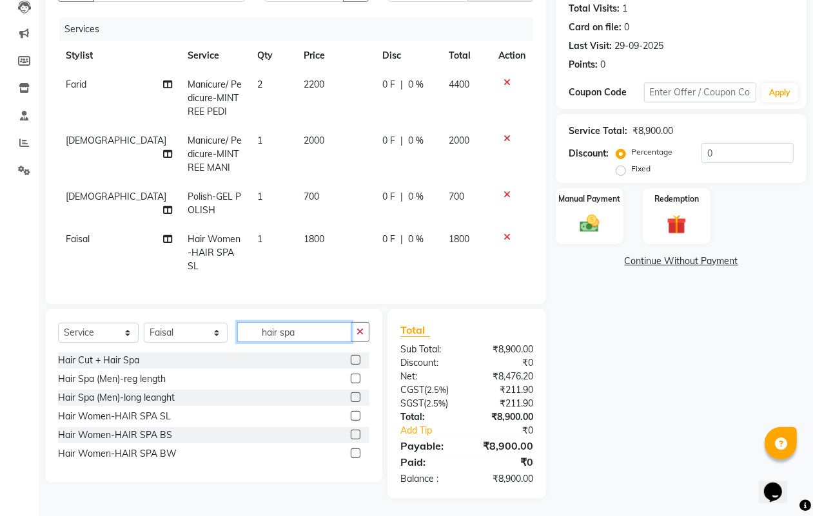
drag, startPoint x: 317, startPoint y: 328, endPoint x: 239, endPoint y: 334, distance: 78.9
click at [239, 334] on input "hair spa" at bounding box center [294, 332] width 115 height 20
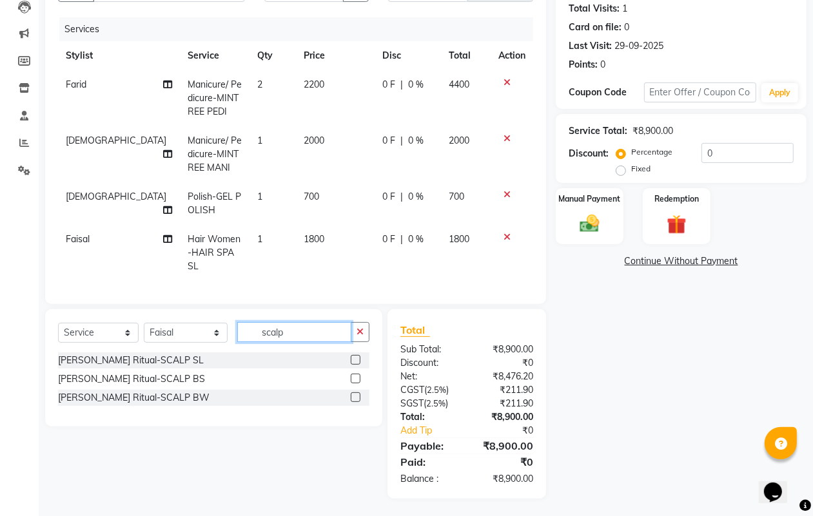
type input "scalp"
click at [357, 358] on label at bounding box center [356, 360] width 10 height 10
click at [357, 358] on input "checkbox" at bounding box center [355, 361] width 8 height 8
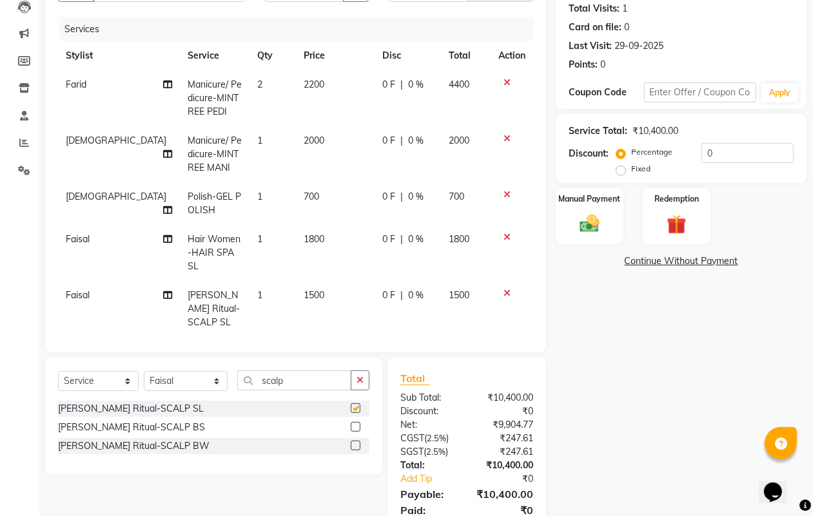
checkbox input "false"
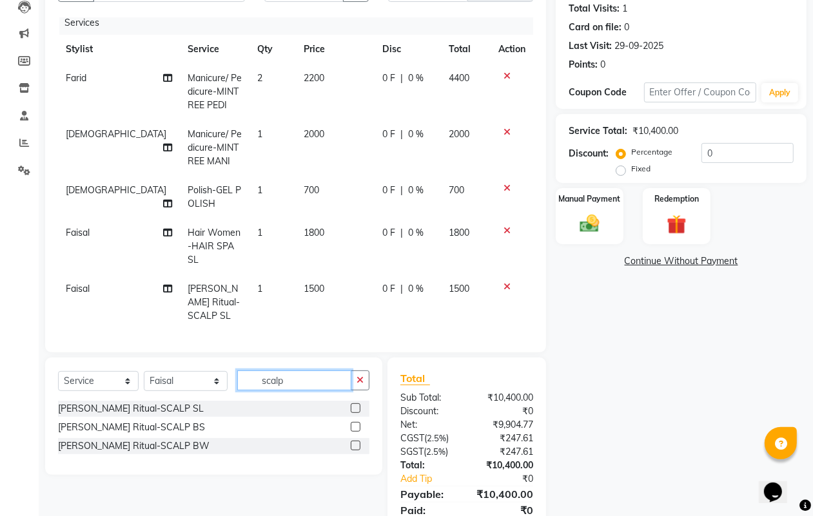
drag, startPoint x: 305, startPoint y: 379, endPoint x: 223, endPoint y: 384, distance: 82.0
click at [223, 384] on div "Select Service Product Membership Package Voucher Prepaid Gift Card Select Styl…" at bounding box center [213, 386] width 311 height 30
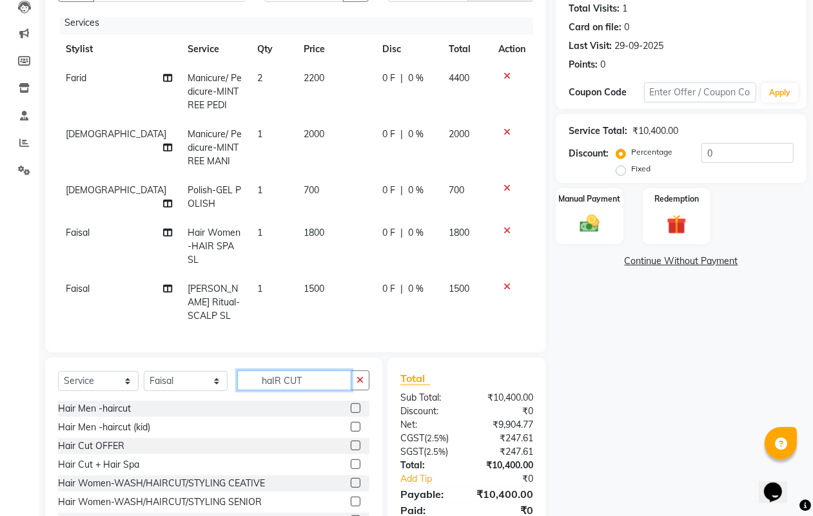
scroll to position [1, 0]
type input "haIR CUT"
click at [351, 497] on label at bounding box center [356, 501] width 10 height 10
click at [351, 497] on input "checkbox" at bounding box center [355, 501] width 8 height 8
checkbox input "false"
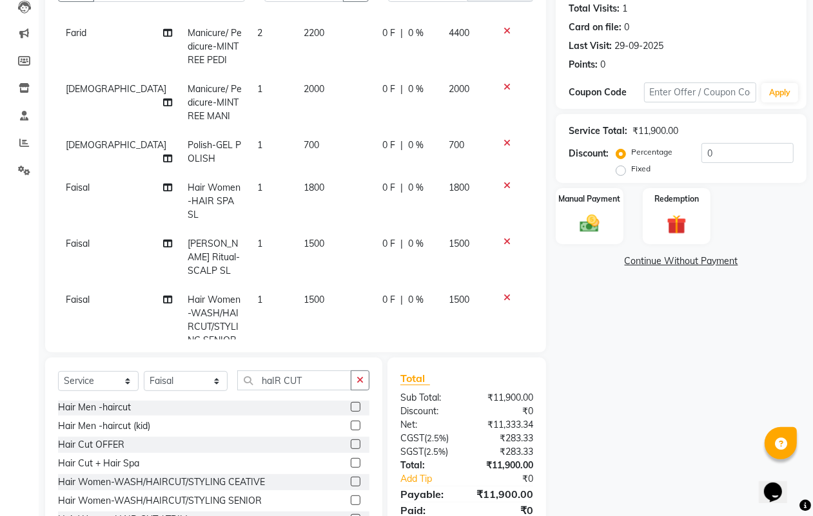
scroll to position [75, 0]
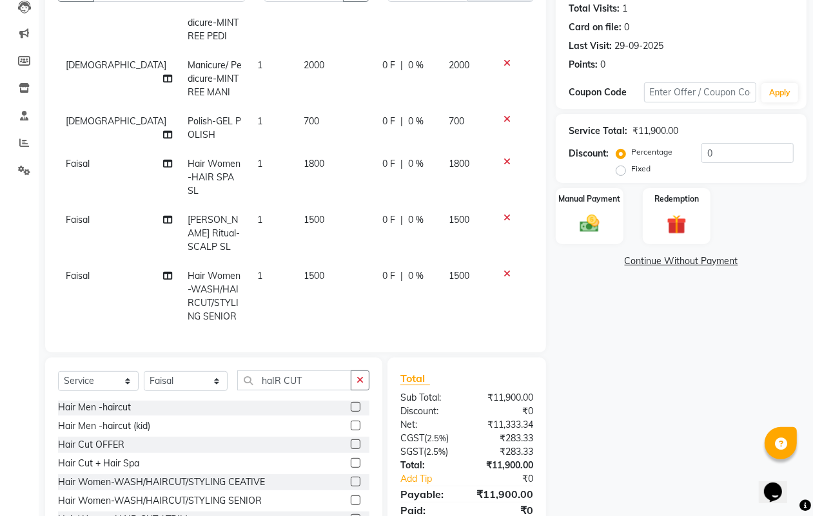
click at [504, 270] on icon at bounding box center [507, 274] width 7 height 9
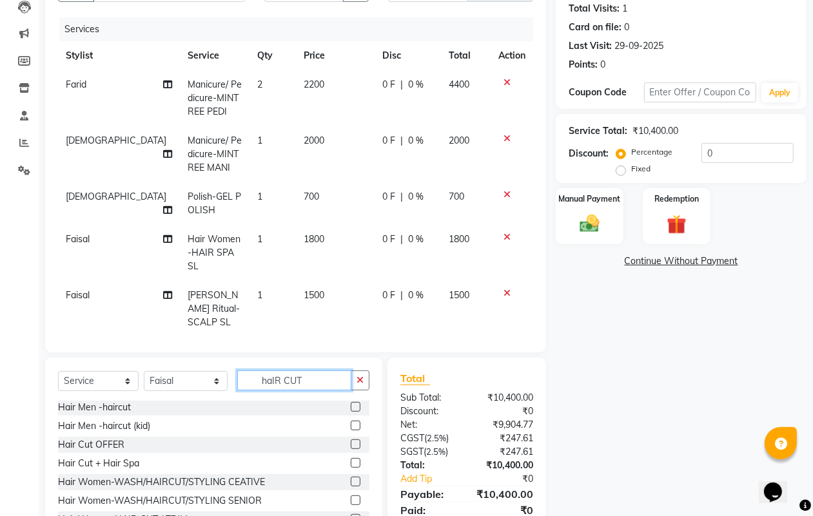
drag, startPoint x: 322, startPoint y: 373, endPoint x: 195, endPoint y: 378, distance: 127.8
click at [195, 378] on div "Select Service Product Membership Package Voucher Prepaid Gift Card Select Styl…" at bounding box center [213, 386] width 311 height 30
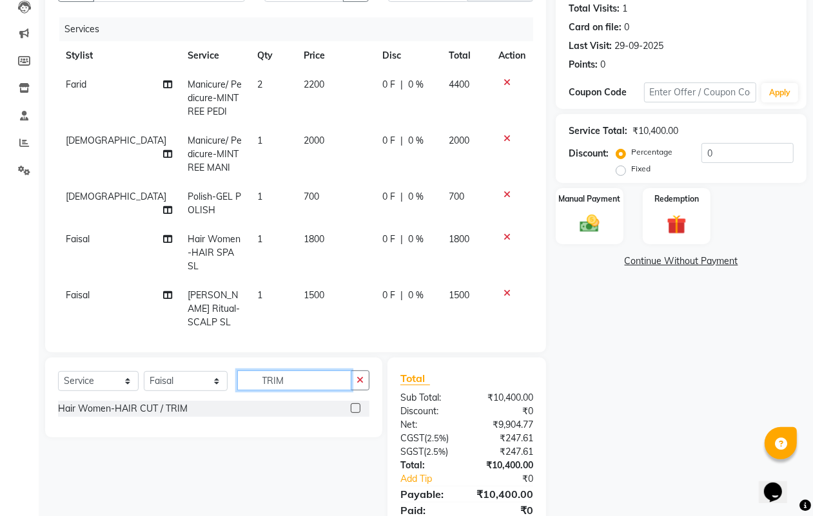
type input "TRIM"
click at [351, 404] on label at bounding box center [356, 409] width 10 height 10
click at [351, 405] on input "checkbox" at bounding box center [355, 409] width 8 height 8
checkbox input "false"
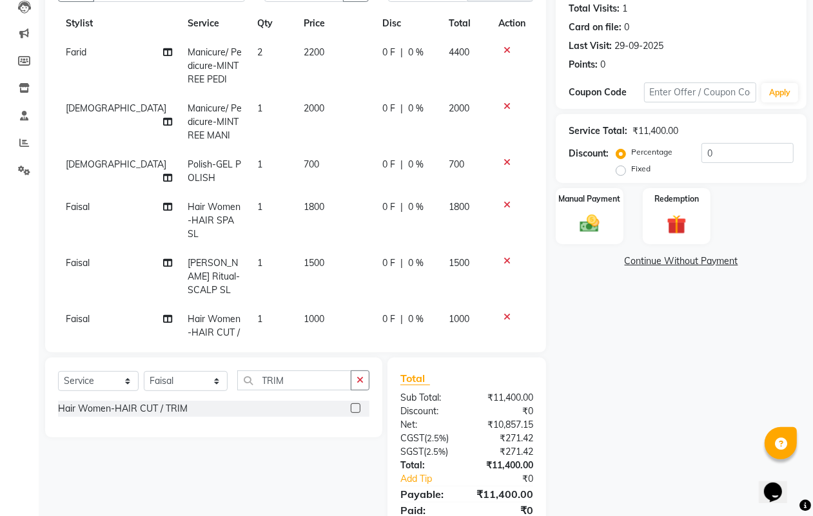
scroll to position [62, 0]
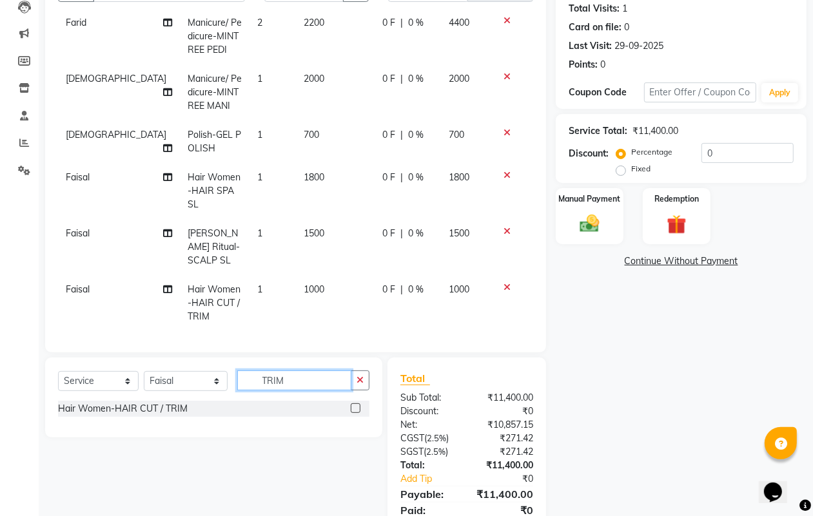
drag, startPoint x: 306, startPoint y: 384, endPoint x: 213, endPoint y: 379, distance: 93.0
click at [213, 379] on div "Select Service Product Membership Package Voucher Prepaid Gift Card Select Styl…" at bounding box center [213, 386] width 311 height 30
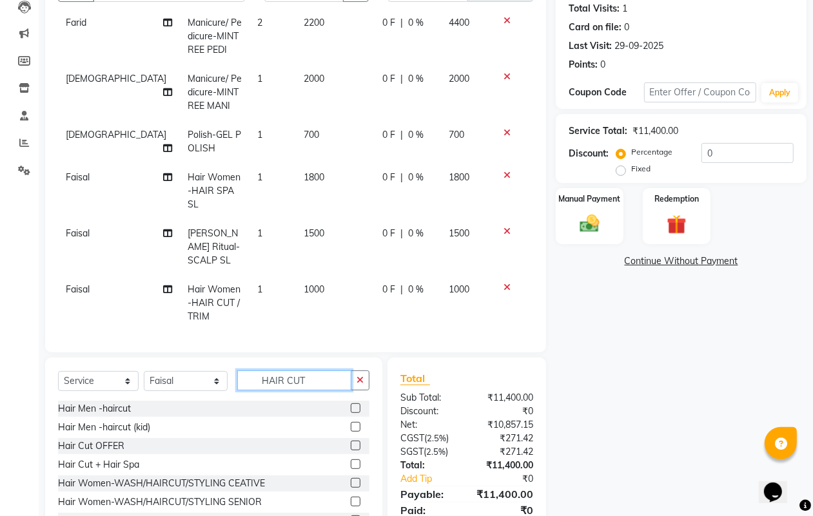
scroll to position [1, 0]
type input "HAIR CUT"
click at [351, 502] on label at bounding box center [356, 501] width 10 height 10
click at [351, 502] on input "checkbox" at bounding box center [355, 501] width 8 height 8
checkbox input "false"
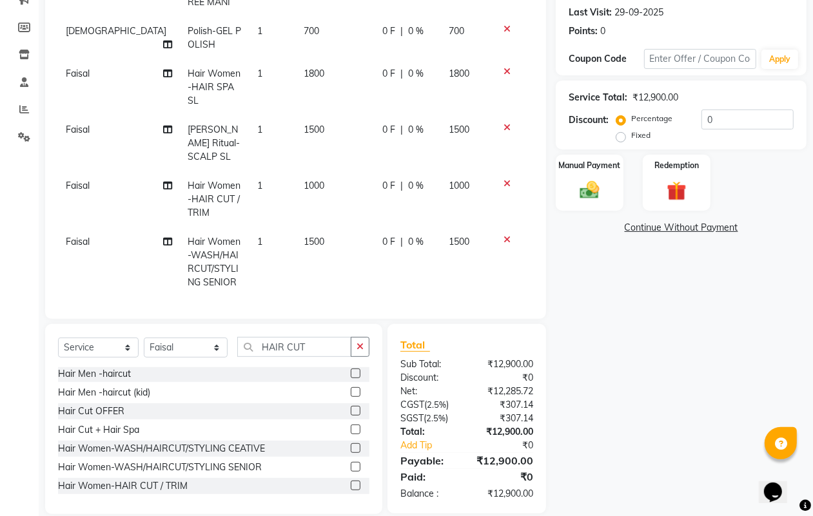
scroll to position [193, 0]
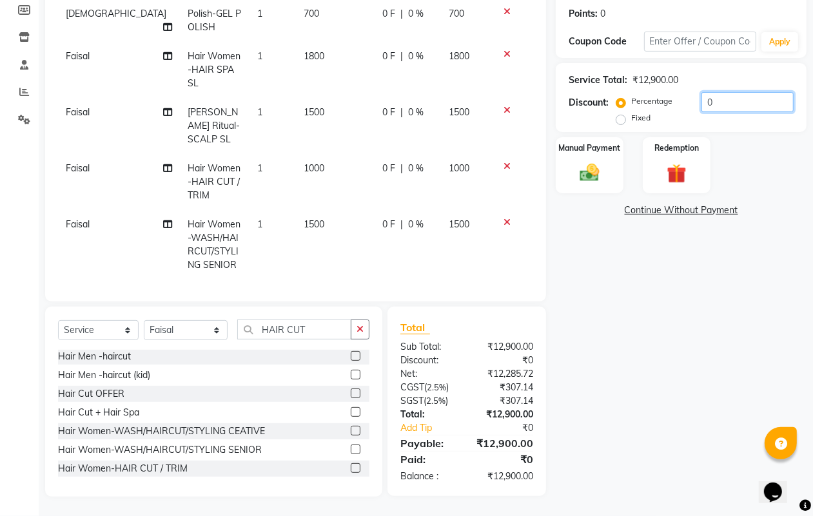
drag, startPoint x: 720, startPoint y: 95, endPoint x: 639, endPoint y: 95, distance: 81.2
click at [639, 95] on div "Percentage Fixed 0" at bounding box center [706, 109] width 175 height 35
type input "30"
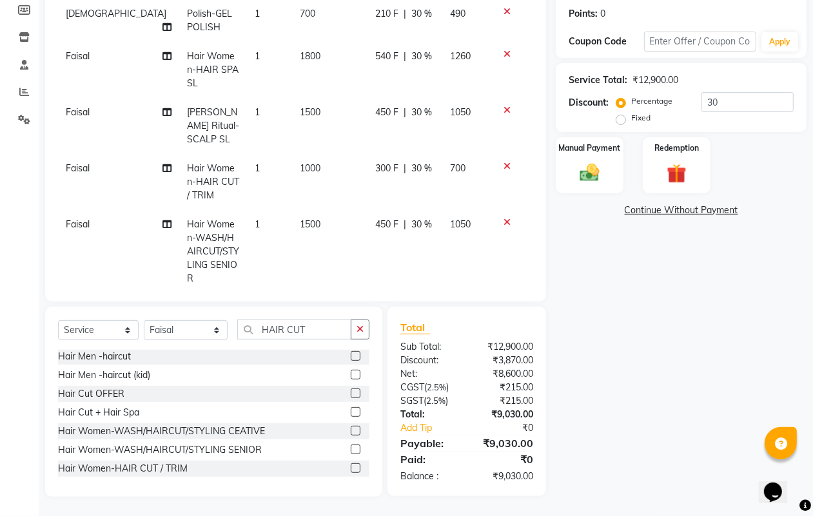
click at [655, 327] on div "Name: Sunita Membership: No Active Membership Total Visits: 1 Card on file: 0 L…" at bounding box center [686, 200] width 260 height 594
click at [584, 152] on label "Manual Payment" at bounding box center [590, 147] width 64 height 12
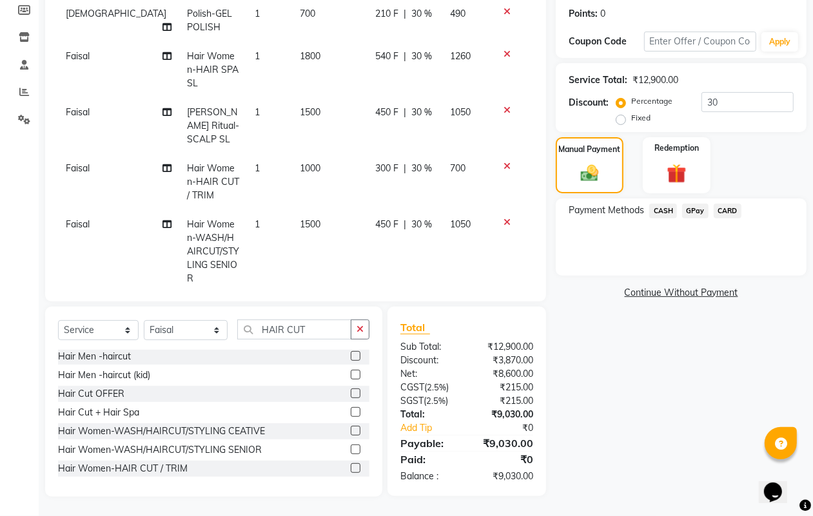
click at [720, 210] on span "CARD" at bounding box center [728, 211] width 28 height 15
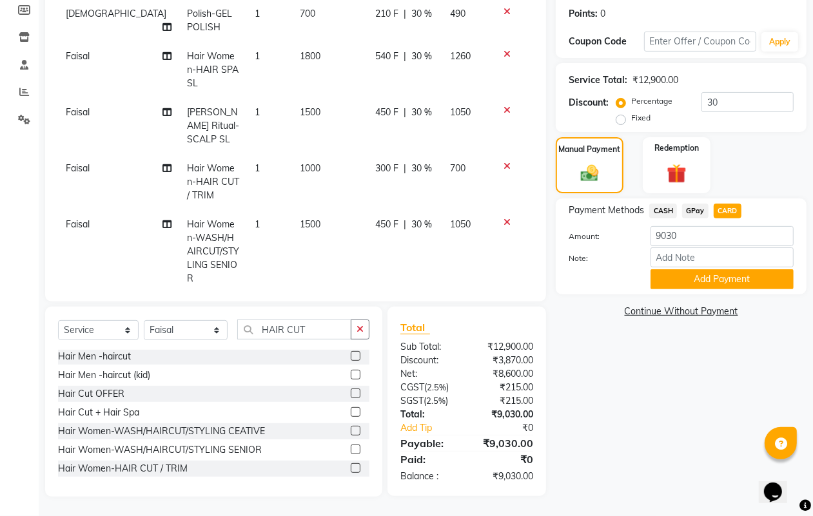
click at [726, 211] on span "CARD" at bounding box center [728, 211] width 28 height 15
click at [181, 332] on select "Select Stylist Alisha Armaan Bhagyashree Branch 2 Faisal Farid Iqra khan Javed …" at bounding box center [186, 330] width 84 height 20
select select "65812"
click at [144, 320] on select "Select Stylist Alisha Armaan Bhagyashree Branch 2 Faisal Farid Iqra khan Javed …" at bounding box center [186, 330] width 84 height 20
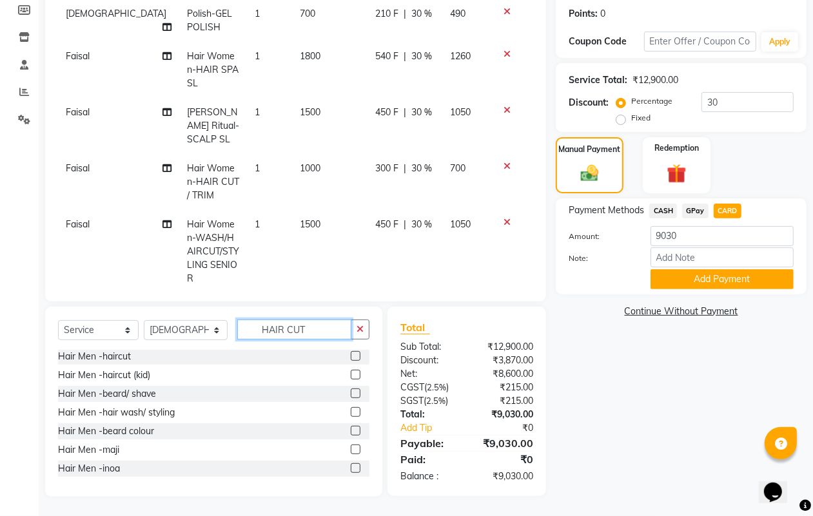
drag, startPoint x: 310, startPoint y: 327, endPoint x: 237, endPoint y: 329, distance: 72.9
click at [237, 329] on input "HAIR CUT" at bounding box center [294, 330] width 115 height 20
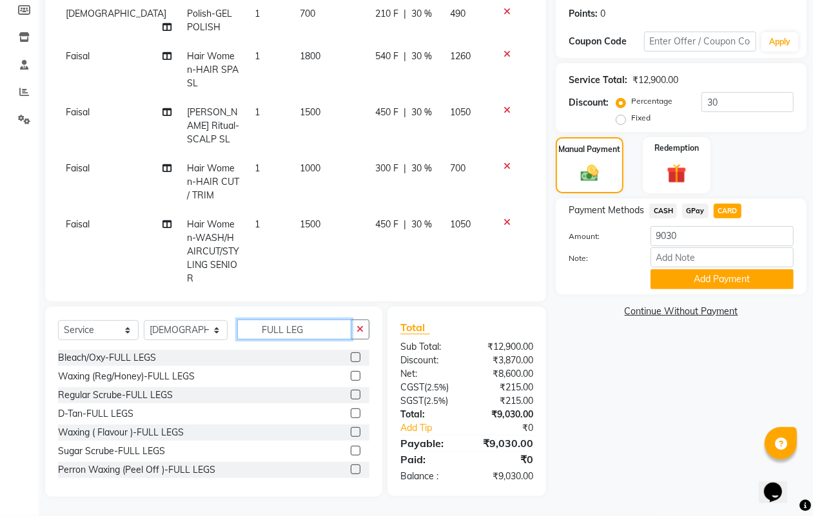
type input "FULL LEG"
click at [351, 437] on label at bounding box center [356, 432] width 10 height 10
click at [351, 437] on input "checkbox" at bounding box center [355, 433] width 8 height 8
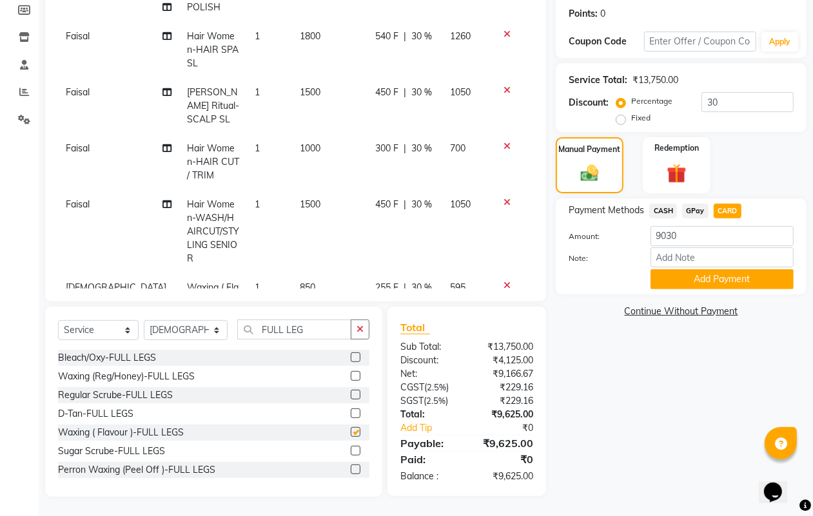
checkbox input "false"
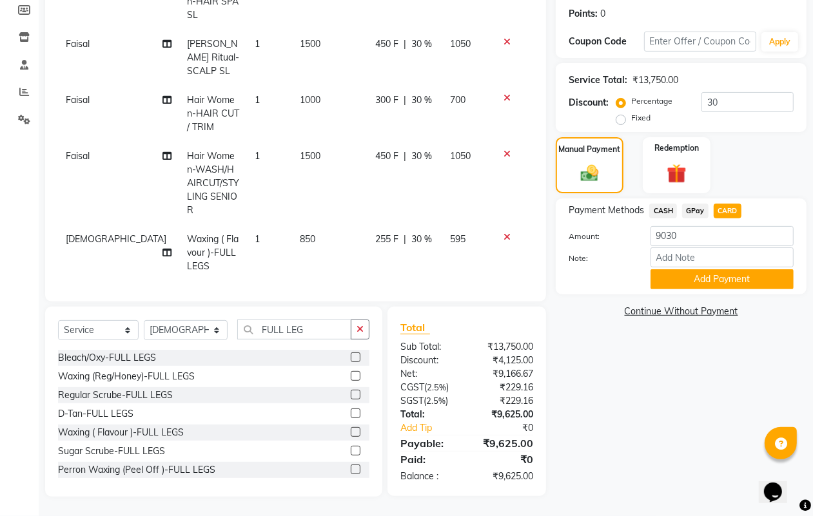
scroll to position [201, 0]
drag, startPoint x: 323, startPoint y: 328, endPoint x: 246, endPoint y: 329, distance: 77.4
click at [246, 329] on input "FULL LEG" at bounding box center [294, 330] width 115 height 20
type input "HALF ARM"
click at [351, 430] on label at bounding box center [356, 432] width 10 height 10
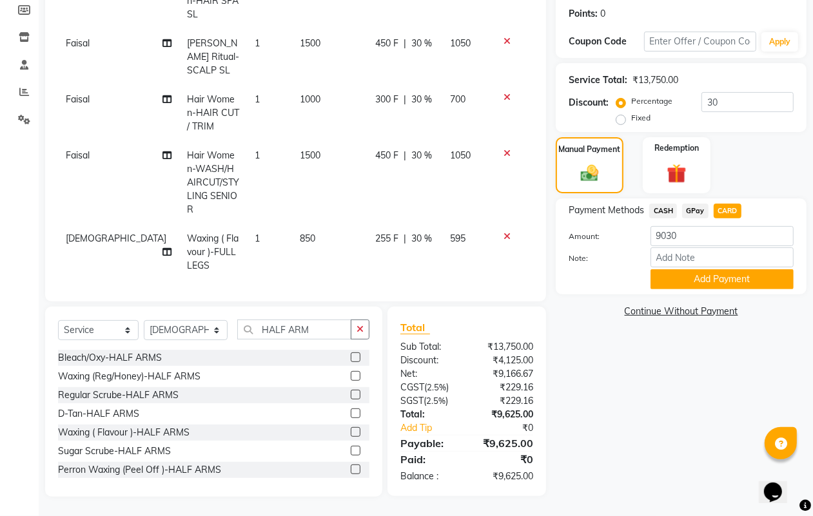
click at [351, 430] on input "checkbox" at bounding box center [355, 433] width 8 height 8
checkbox input "false"
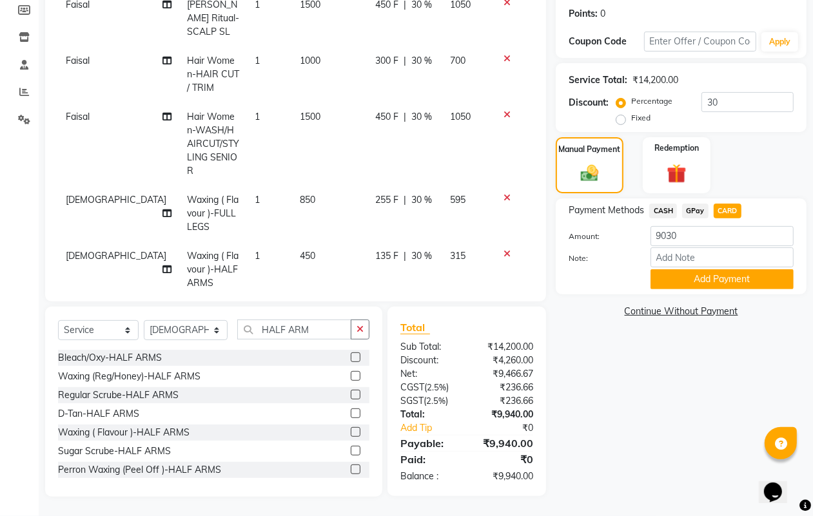
scroll to position [258, 0]
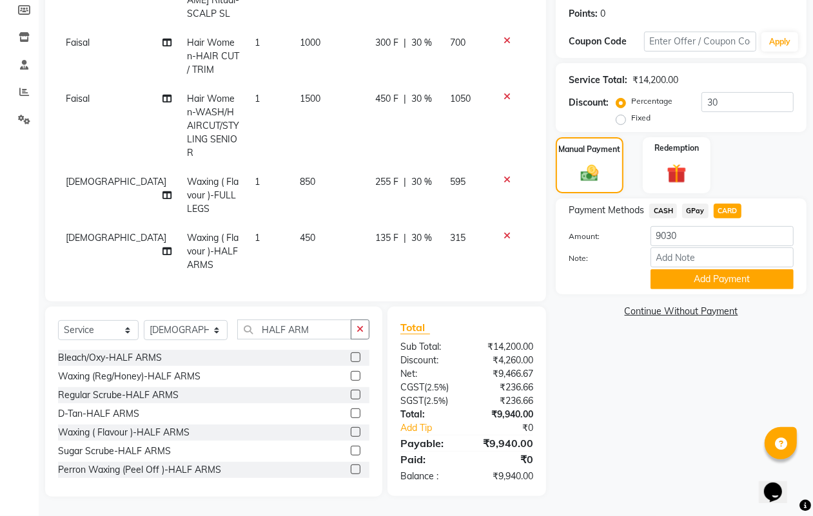
click at [93, 232] on span "Vaishnavi" at bounding box center [116, 238] width 101 height 12
select select "65812"
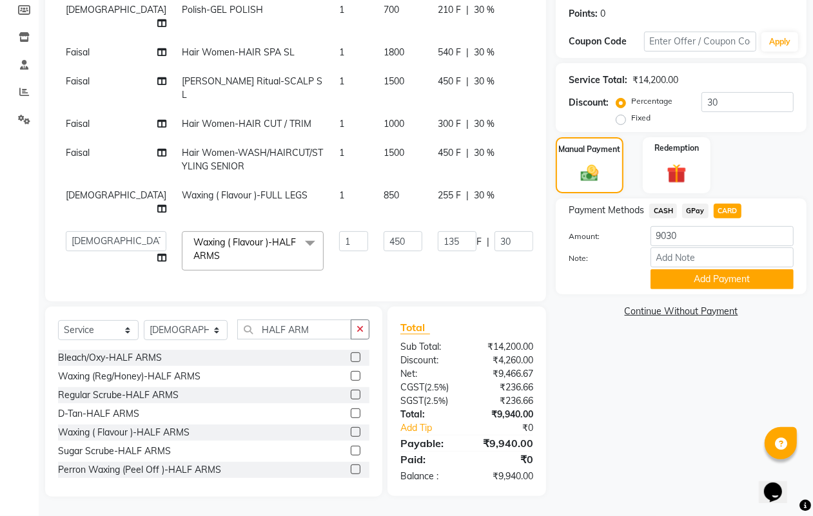
scroll to position [107, 0]
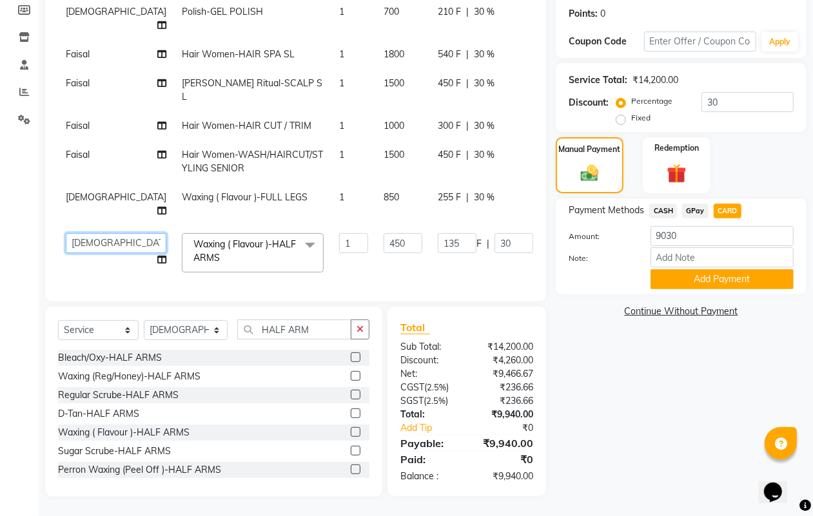
click at [88, 233] on select "Alisha Armaan Bhagyashree Branch 2 Faisal Farid Iqra khan Javed Joysna Juliet K…" at bounding box center [116, 243] width 101 height 20
click at [3, 259] on div "Calendar Invoice Clients Leads Marketing Members Inventory Staff Reports Settin…" at bounding box center [87, 170] width 174 height 654
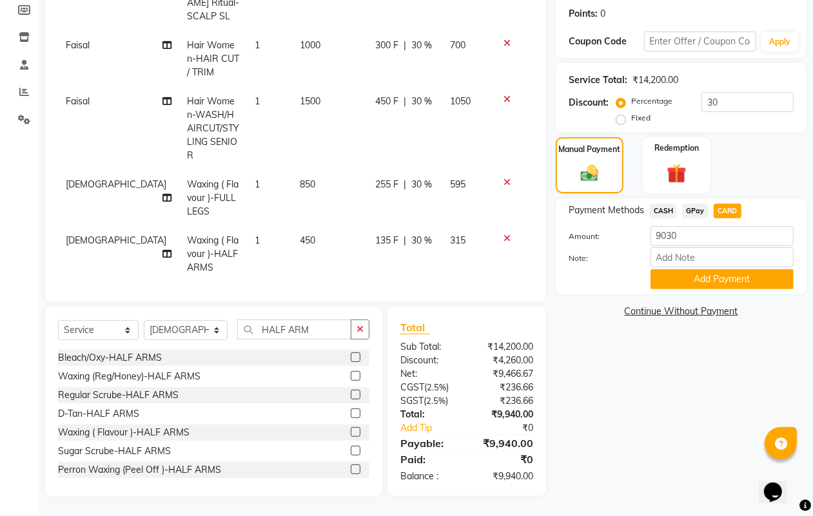
scroll to position [258, 0]
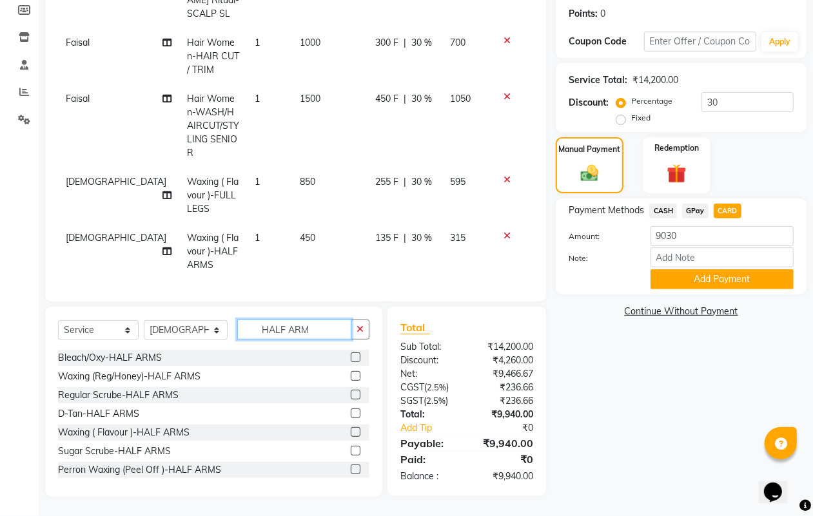
drag, startPoint x: 322, startPoint y: 329, endPoint x: 110, endPoint y: 330, distance: 212.1
click at [110, 330] on div "Select Service Product Membership Package Voucher Prepaid Gift Card Select Styl…" at bounding box center [213, 335] width 311 height 30
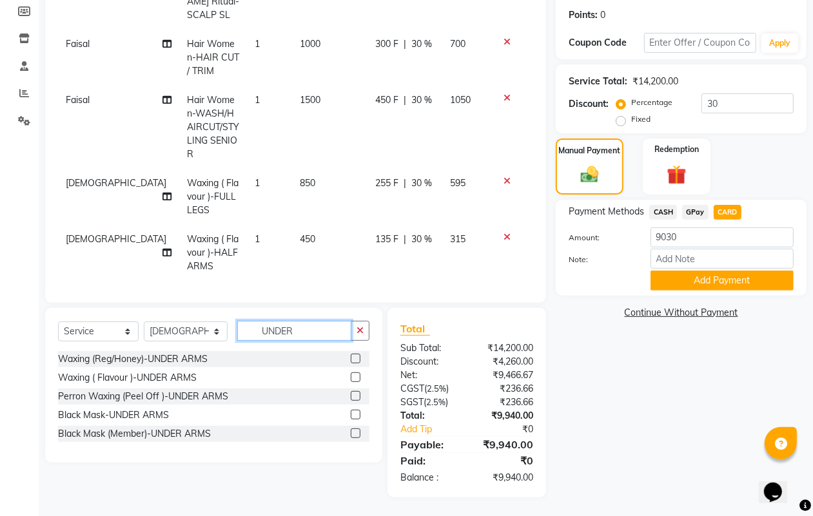
type input "UNDER"
click at [357, 377] on label at bounding box center [356, 378] width 10 height 10
click at [357, 377] on input "checkbox" at bounding box center [355, 378] width 8 height 8
checkbox input "false"
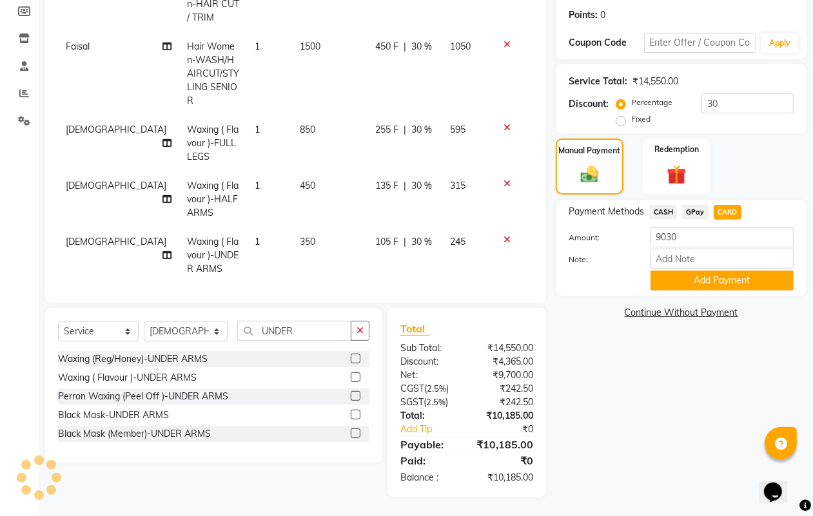
scroll to position [313, 0]
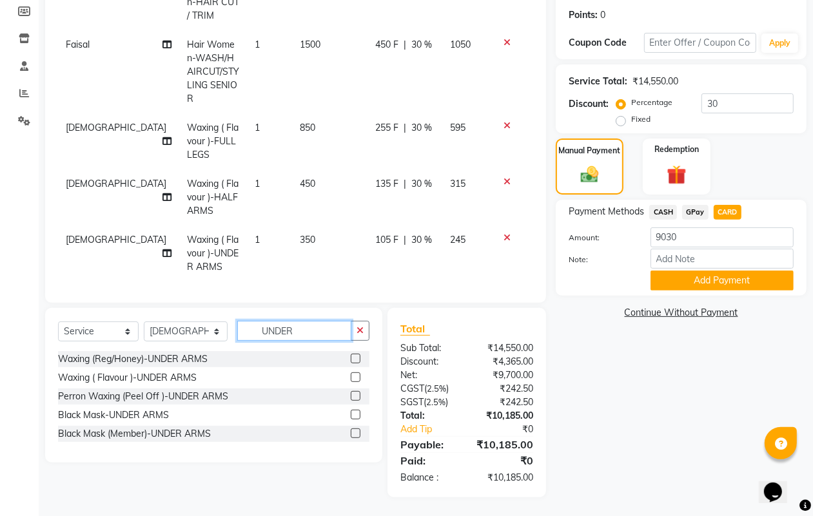
drag, startPoint x: 311, startPoint y: 329, endPoint x: 221, endPoint y: 327, distance: 91.0
click at [222, 328] on div "Select Service Product Membership Package Voucher Prepaid Gift Card Select Styl…" at bounding box center [213, 336] width 311 height 30
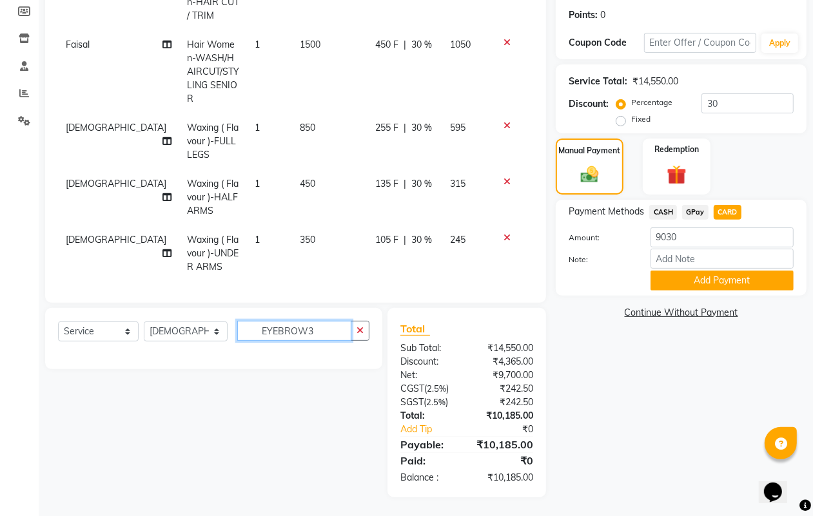
type input "EYEBROW"
drag, startPoint x: 327, startPoint y: 322, endPoint x: 197, endPoint y: 322, distance: 129.6
click at [197, 322] on div "Select Service Product Membership Package Voucher Prepaid Gift Card Select Styl…" at bounding box center [213, 336] width 311 height 30
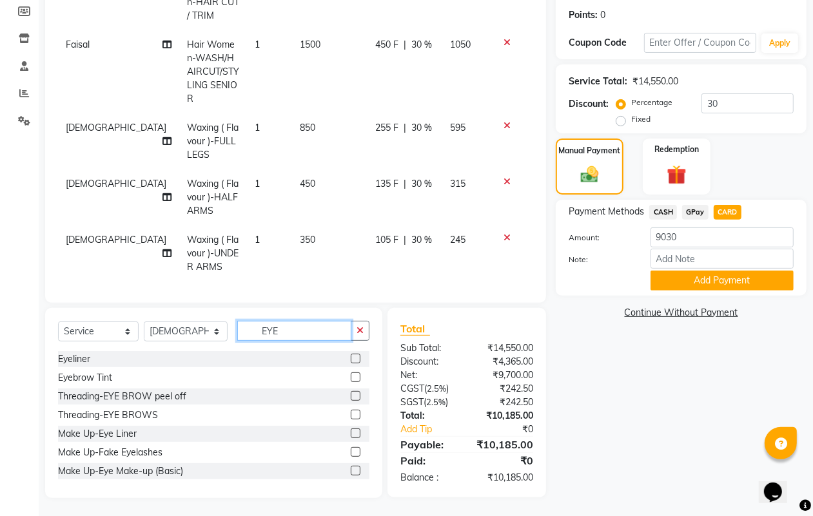
type input "EYE"
click at [351, 419] on label at bounding box center [356, 415] width 10 height 10
click at [351, 419] on input "checkbox" at bounding box center [355, 415] width 8 height 8
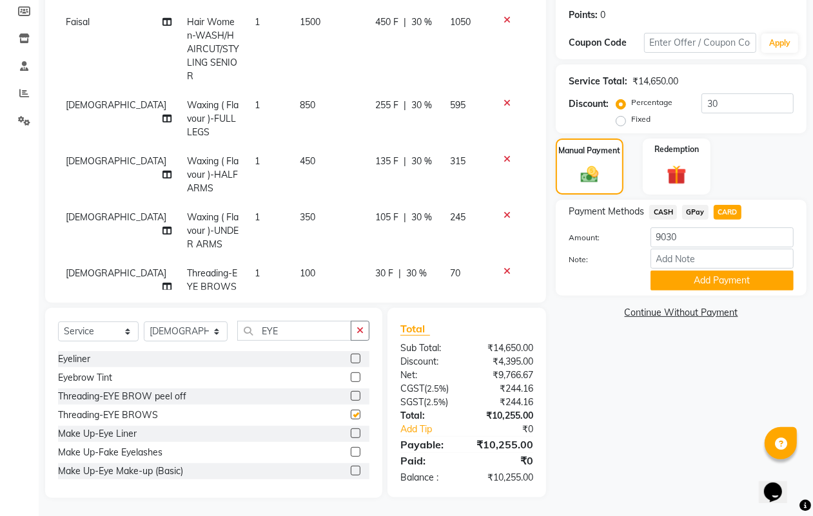
checkbox input "false"
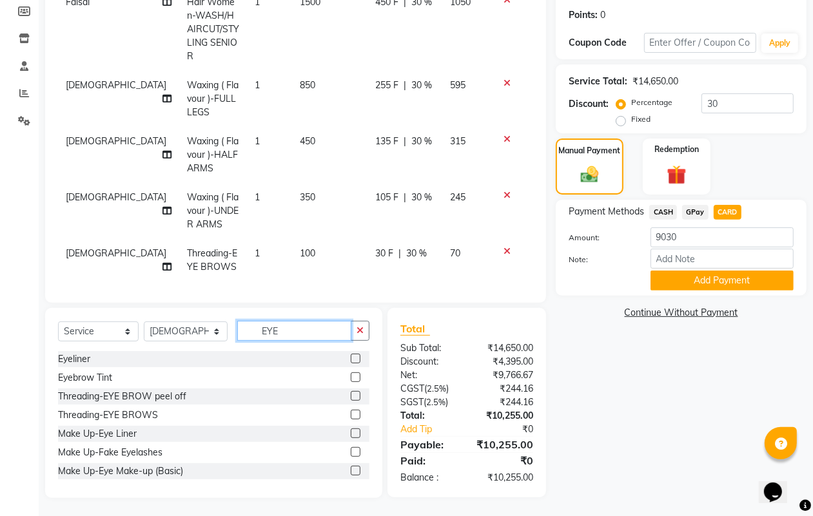
drag, startPoint x: 307, startPoint y: 330, endPoint x: 235, endPoint y: 333, distance: 71.6
click at [237, 333] on input "EYE" at bounding box center [294, 331] width 115 height 20
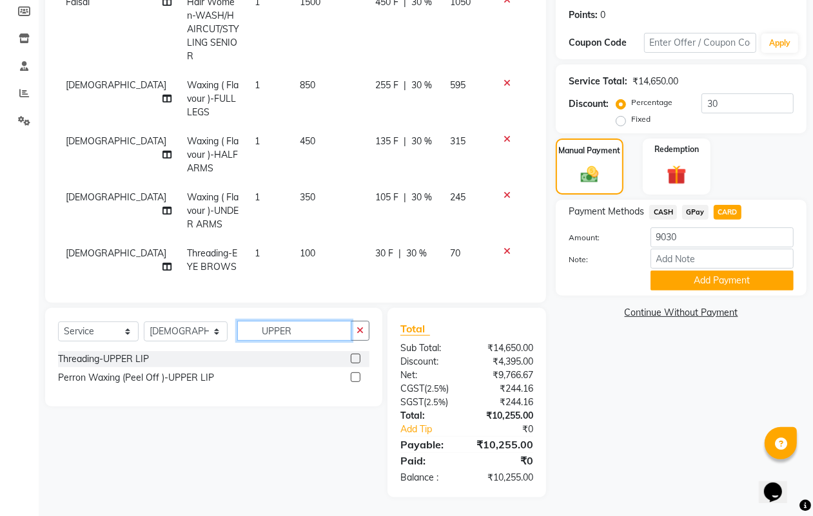
type input "UPPER"
click at [355, 359] on label at bounding box center [356, 359] width 10 height 10
click at [355, 359] on input "checkbox" at bounding box center [355, 359] width 8 height 8
checkbox input "false"
drag, startPoint x: 327, startPoint y: 331, endPoint x: 258, endPoint y: 329, distance: 69.0
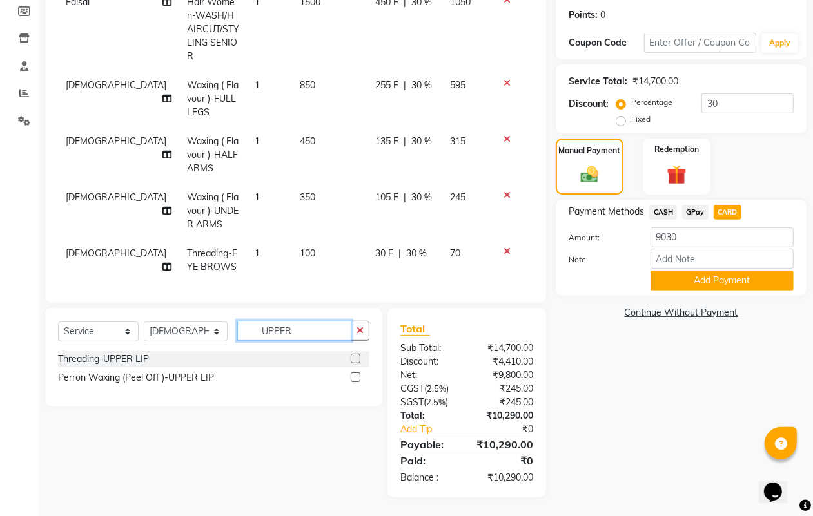
click at [258, 329] on input "UPPER" at bounding box center [294, 331] width 115 height 20
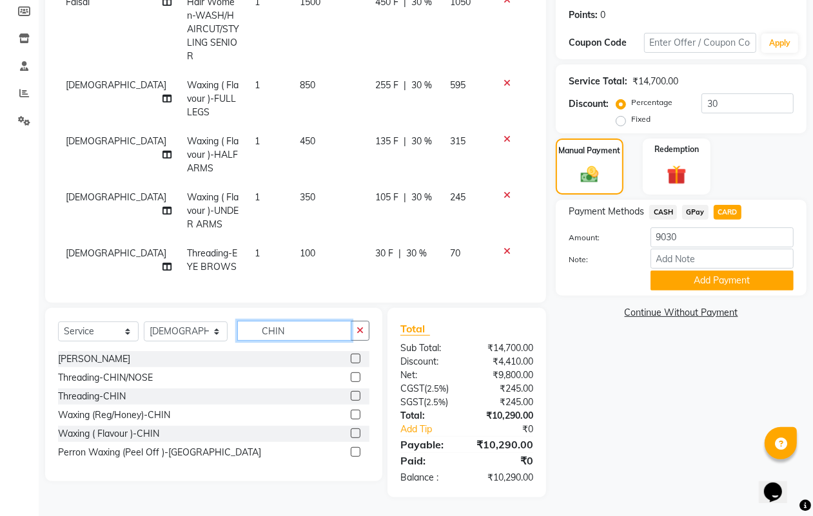
type input "CHIN"
click at [357, 375] on label at bounding box center [356, 378] width 10 height 10
click at [357, 375] on input "checkbox" at bounding box center [355, 378] width 8 height 8
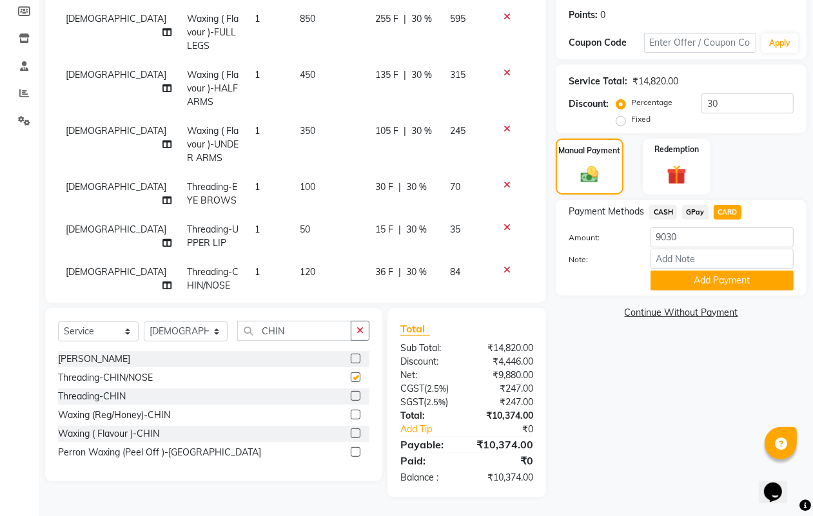
checkbox input "false"
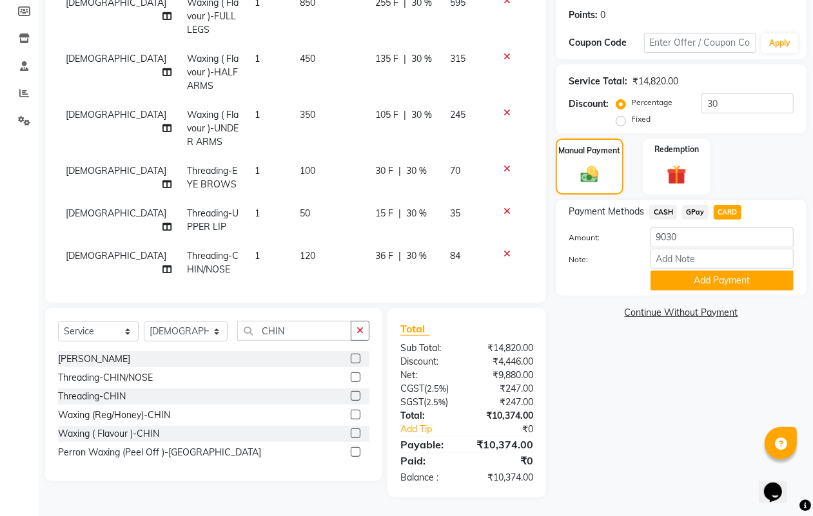
scroll to position [440, 0]
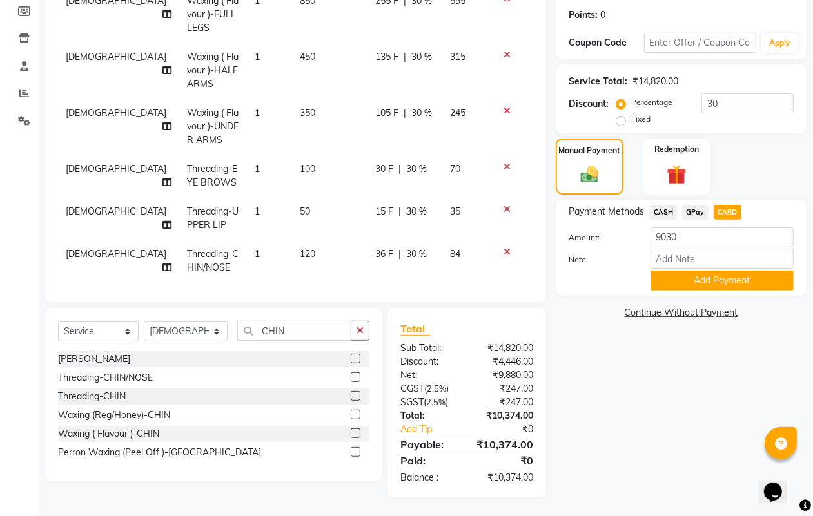
click at [504, 248] on icon at bounding box center [507, 252] width 7 height 9
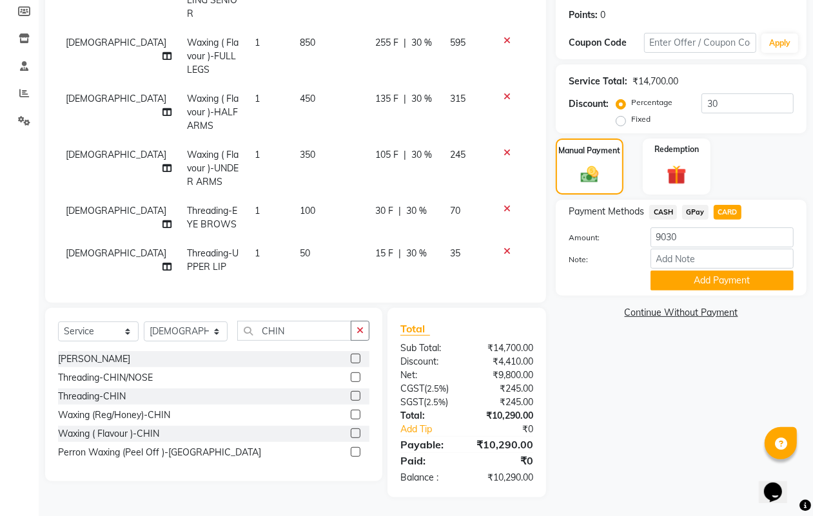
click at [356, 391] on label at bounding box center [356, 396] width 10 height 10
click at [356, 393] on input "checkbox" at bounding box center [355, 397] width 8 height 8
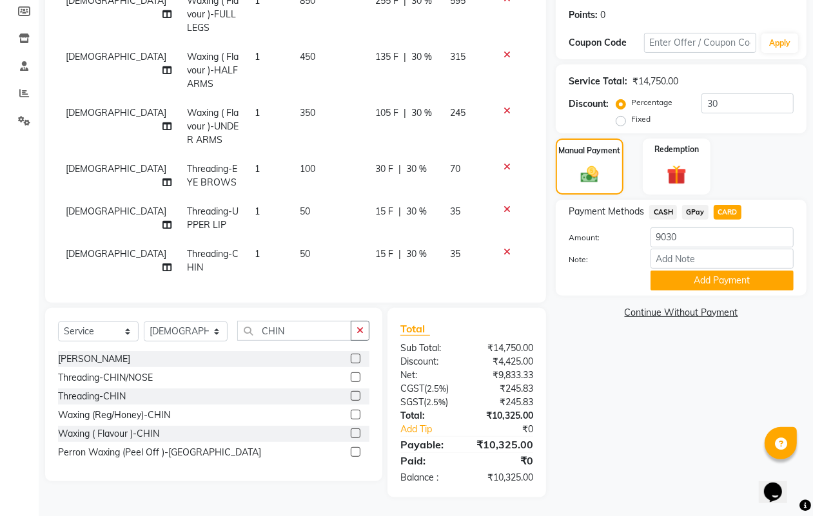
checkbox input "false"
drag, startPoint x: 320, startPoint y: 332, endPoint x: 163, endPoint y: 320, distance: 157.1
click at [163, 321] on div "Select Service Product Membership Package Voucher Prepaid Gift Card Select Styl…" at bounding box center [213, 336] width 311 height 30
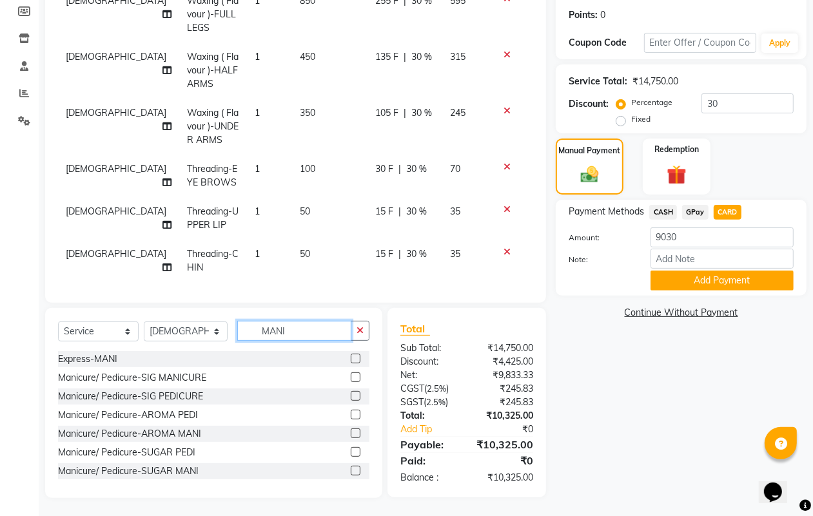
scroll to position [81, 0]
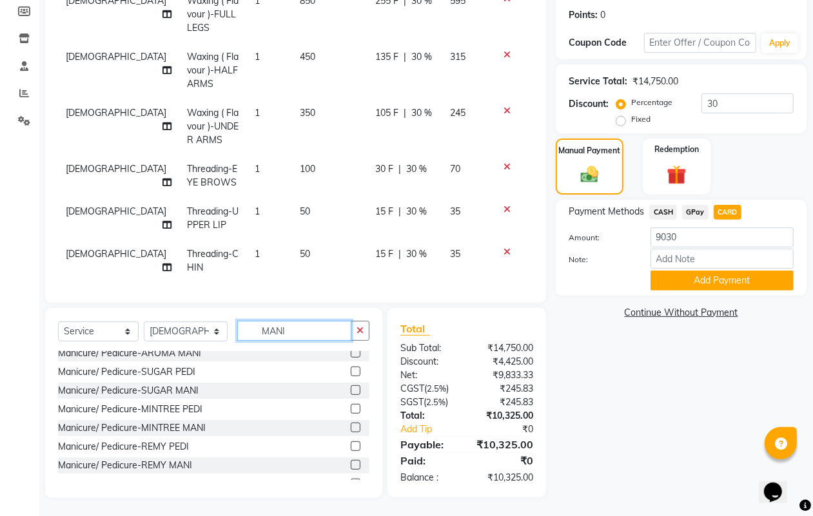
type input "MANI"
click at [351, 429] on label at bounding box center [356, 428] width 10 height 10
click at [351, 429] on input "checkbox" at bounding box center [355, 428] width 8 height 8
checkbox input "false"
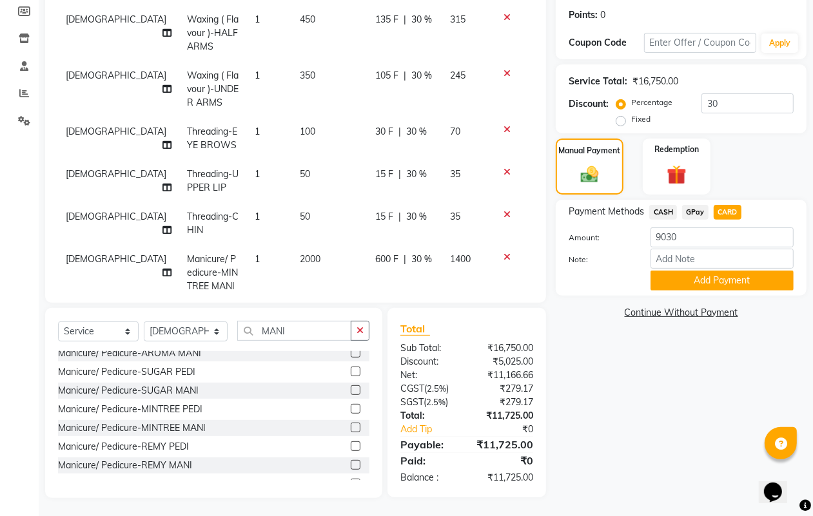
scroll to position [497, 0]
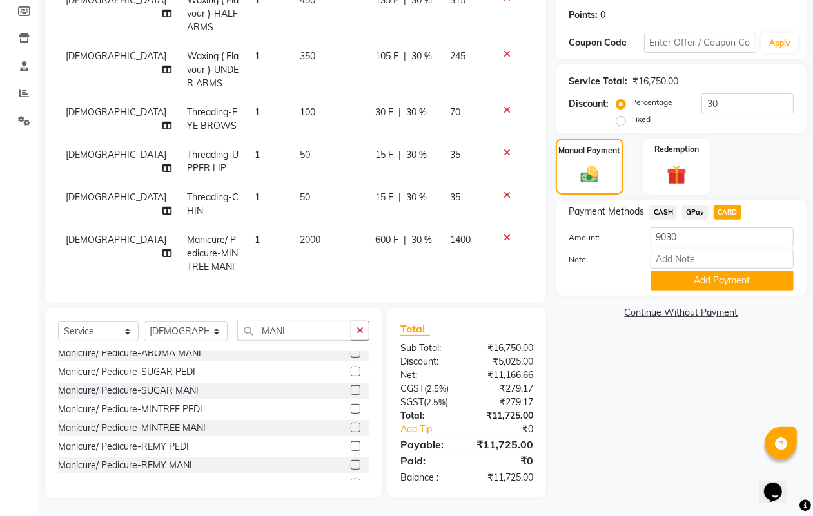
click at [351, 407] on label at bounding box center [356, 409] width 10 height 10
click at [351, 407] on input "checkbox" at bounding box center [355, 410] width 8 height 8
checkbox input "false"
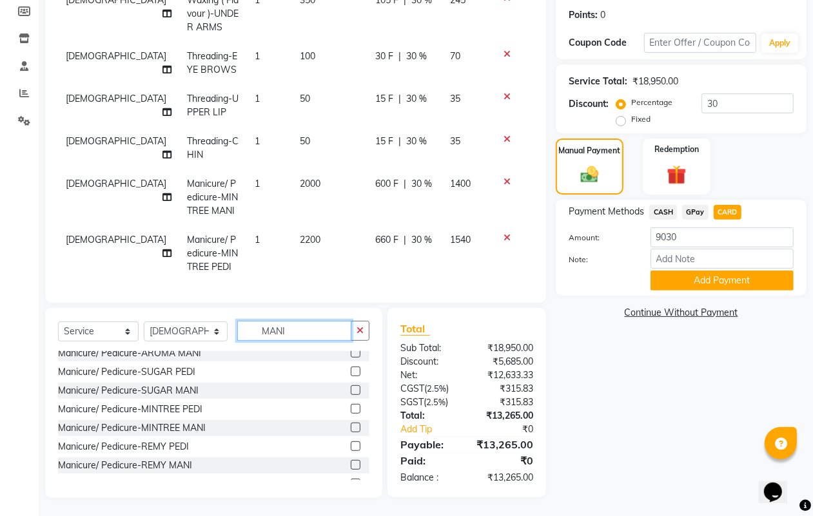
drag, startPoint x: 304, startPoint y: 337, endPoint x: 197, endPoint y: 335, distance: 107.7
click at [197, 335] on div "Select Service Product Membership Package Voucher Prepaid Gift Card Select Styl…" at bounding box center [213, 336] width 311 height 30
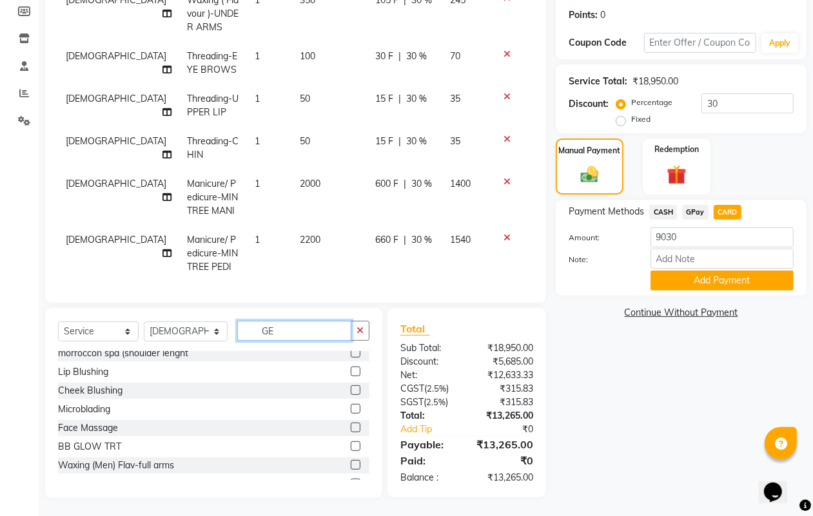
scroll to position [0, 0]
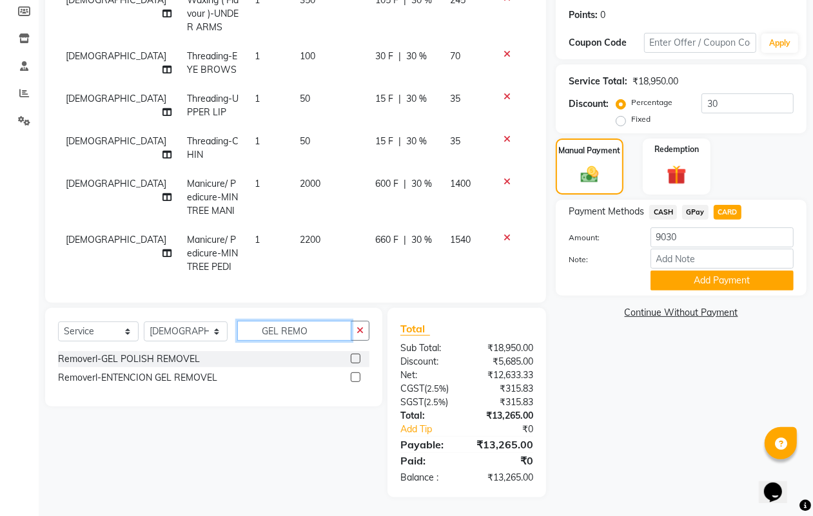
type input "GEL REMO"
click at [355, 361] on label at bounding box center [356, 359] width 10 height 10
click at [355, 361] on input "checkbox" at bounding box center [355, 359] width 8 height 8
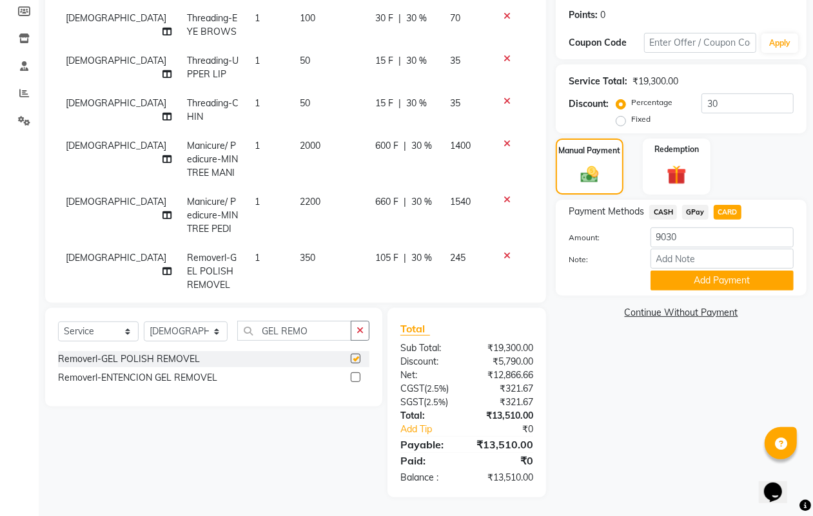
checkbox input "false"
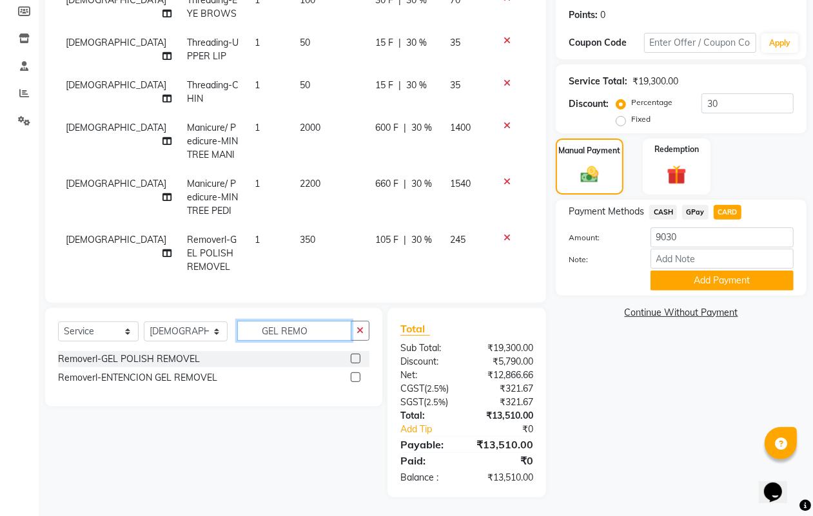
drag, startPoint x: 319, startPoint y: 333, endPoint x: 204, endPoint y: 332, distance: 114.8
click at [204, 332] on div "Select Service Product Membership Package Voucher Prepaid Gift Card Select Styl…" at bounding box center [213, 336] width 311 height 30
type input "GEL POLI"
click at [351, 378] on label at bounding box center [356, 378] width 10 height 10
click at [351, 378] on input "checkbox" at bounding box center [355, 378] width 8 height 8
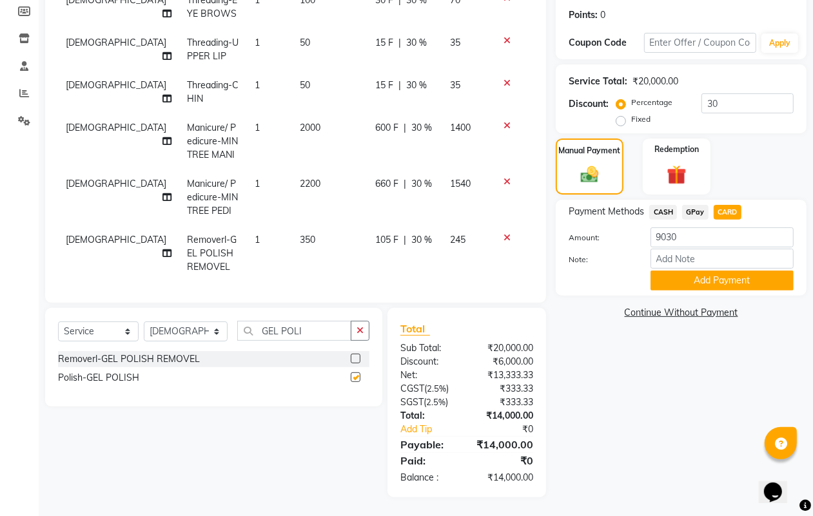
checkbox input "false"
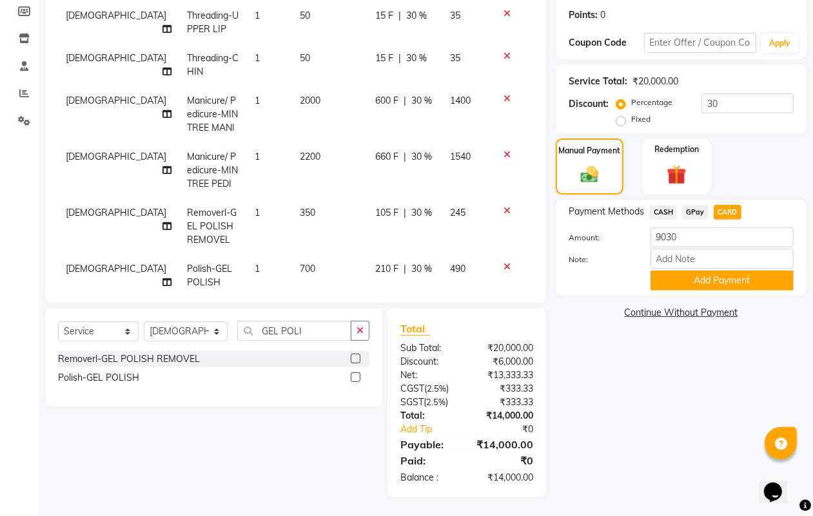
scroll to position [652, 0]
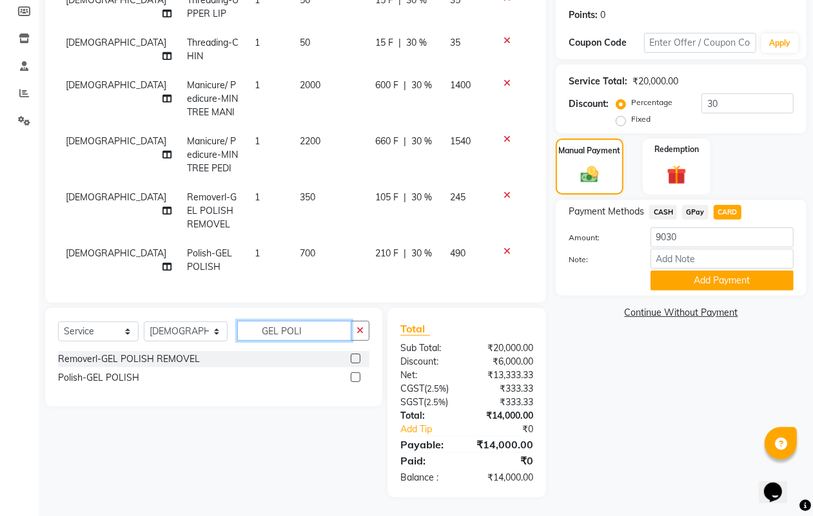
drag, startPoint x: 319, startPoint y: 337, endPoint x: 224, endPoint y: 337, distance: 94.8
click at [224, 337] on div "Select Service Product Membership Package Voucher Prepaid Gift Card Select Styl…" at bounding box center [213, 336] width 311 height 30
type input "S"
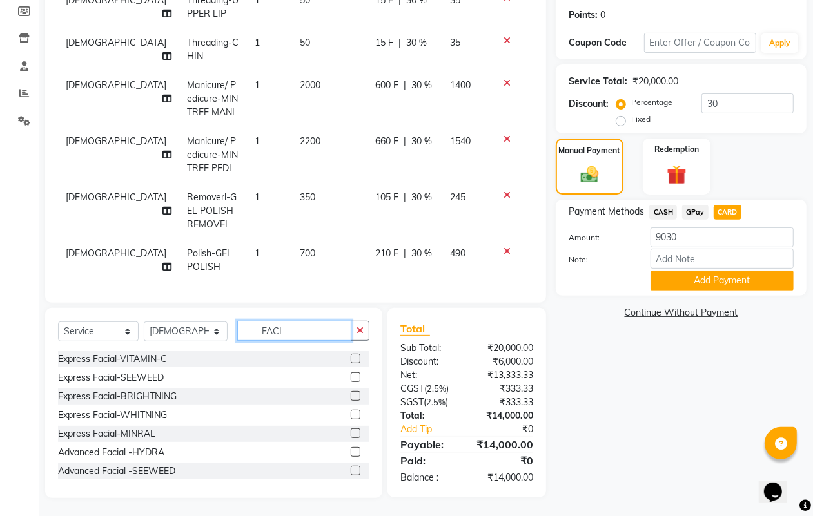
type input "FACI"
click at [351, 469] on label at bounding box center [356, 471] width 10 height 10
click at [351, 469] on input "checkbox" at bounding box center [355, 471] width 8 height 8
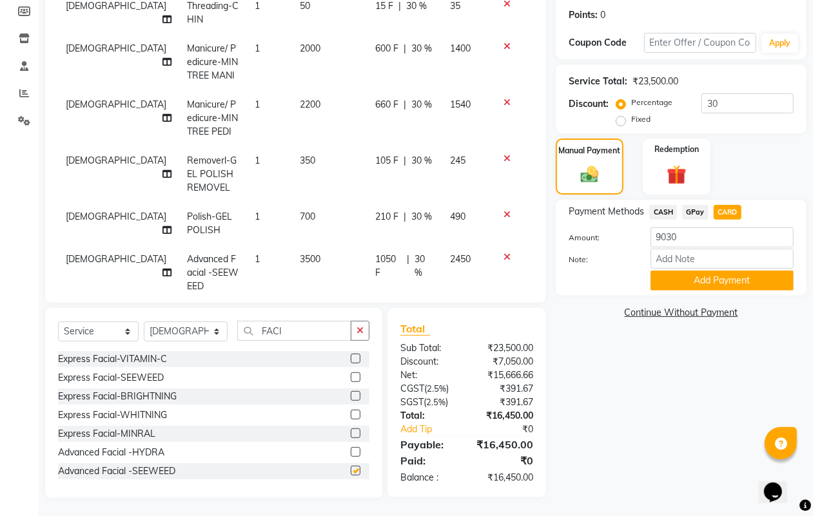
checkbox input "false"
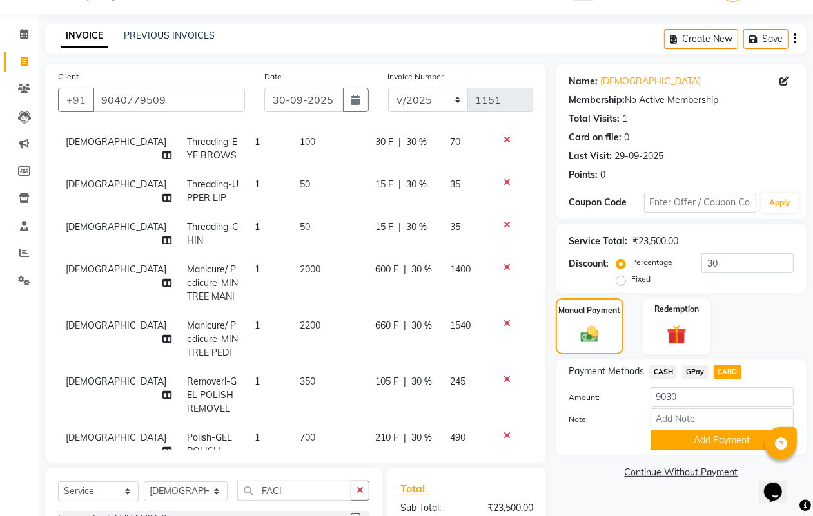
scroll to position [31, 0]
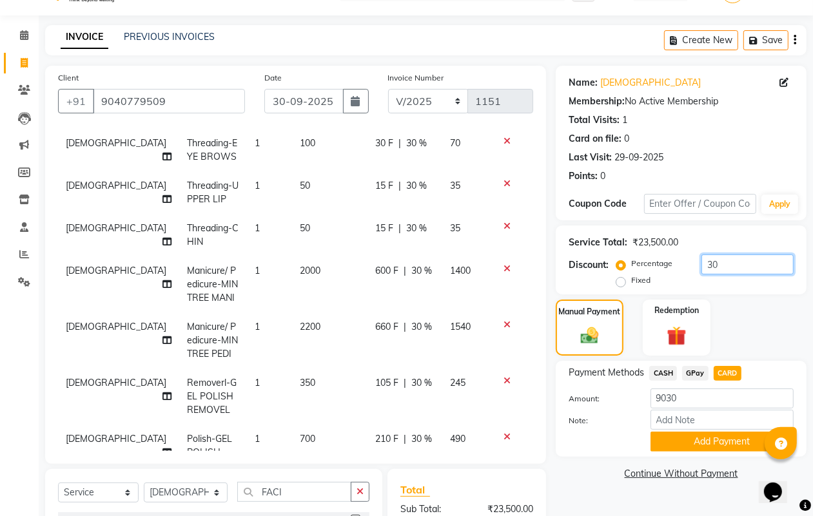
drag, startPoint x: 722, startPoint y: 262, endPoint x: 624, endPoint y: 265, distance: 98.7
click at [624, 265] on div "Percentage Fixed 30" at bounding box center [706, 272] width 175 height 35
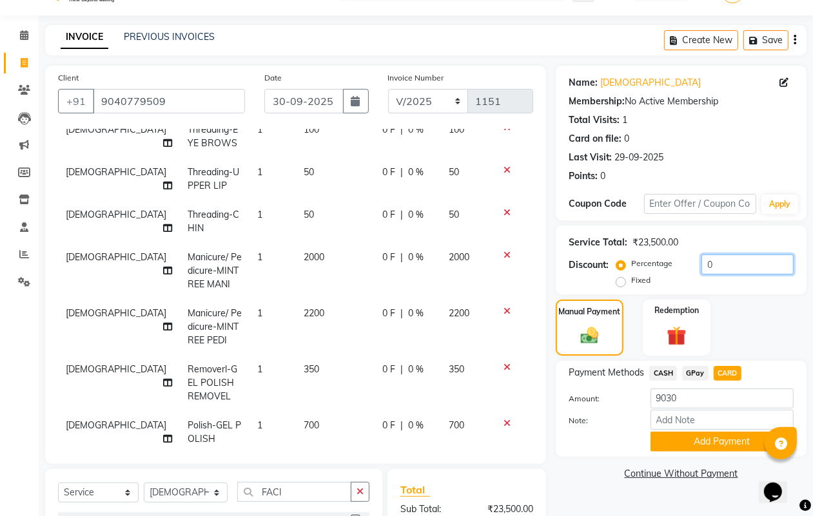
scroll to position [614, 0]
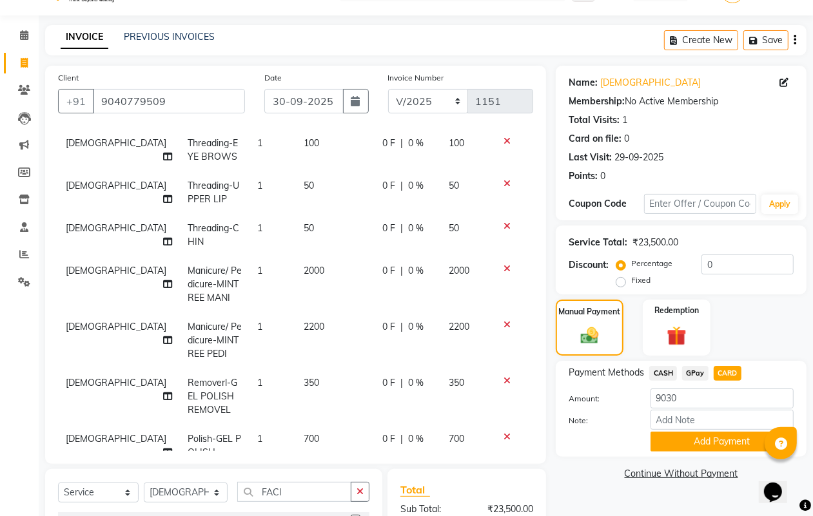
click at [11, 331] on div "Calendar Invoice Clients Leads Marketing Members Inventory Staff Reports Settin…" at bounding box center [87, 333] width 174 height 654
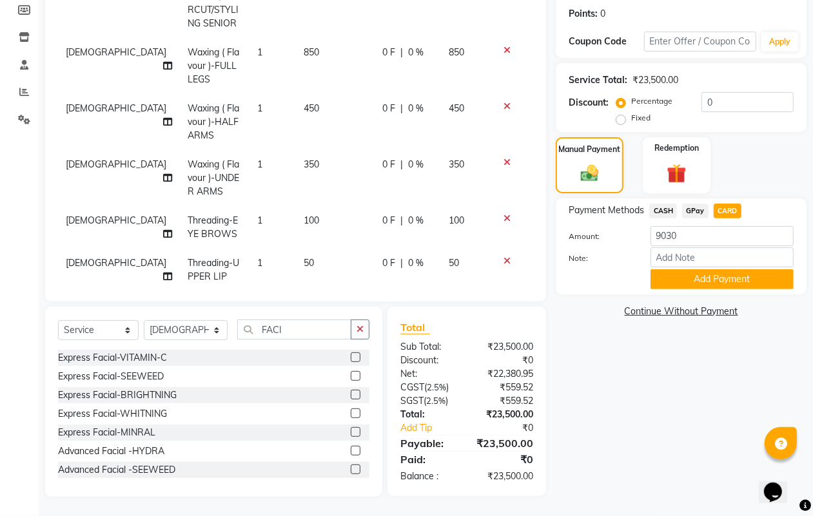
scroll to position [130, 0]
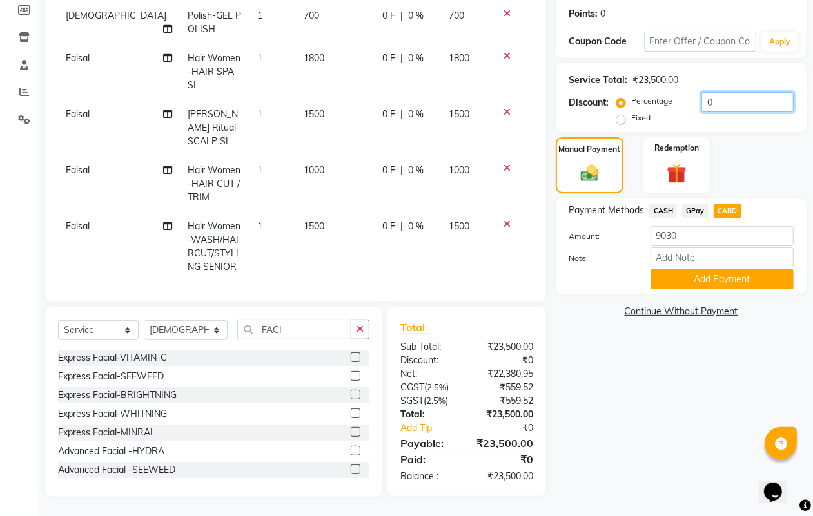
drag, startPoint x: 742, startPoint y: 104, endPoint x: 617, endPoint y: 108, distance: 125.1
click at [619, 108] on div "Percentage Fixed 0" at bounding box center [706, 109] width 175 height 35
type input "30"
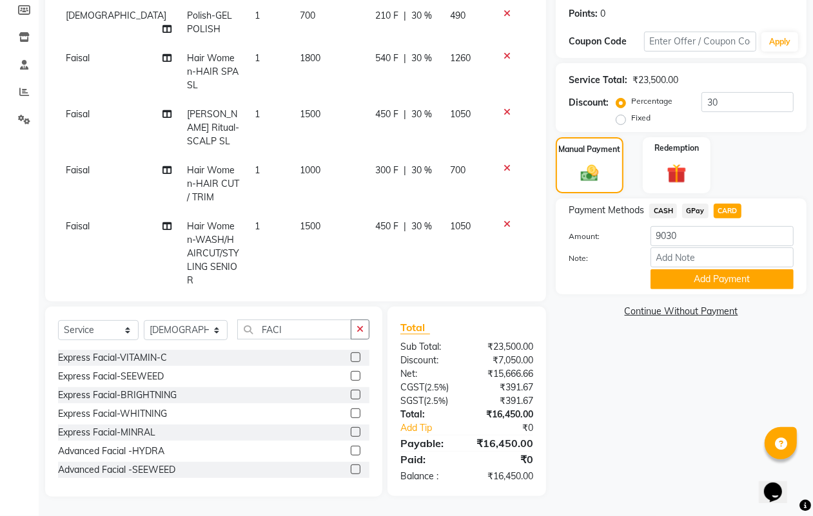
click at [654, 406] on div "Name: Sunita Membership: No Active Membership Total Visits: 1 Card on file: 0 L…" at bounding box center [686, 200] width 260 height 594
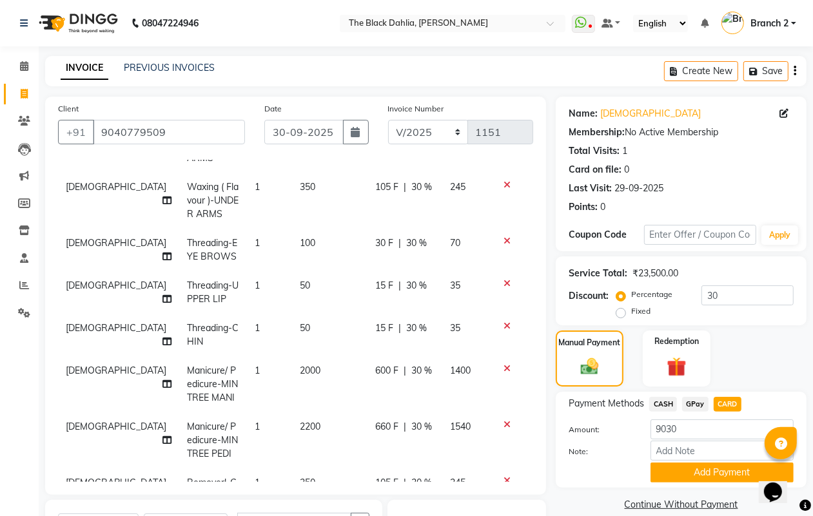
scroll to position [564, 0]
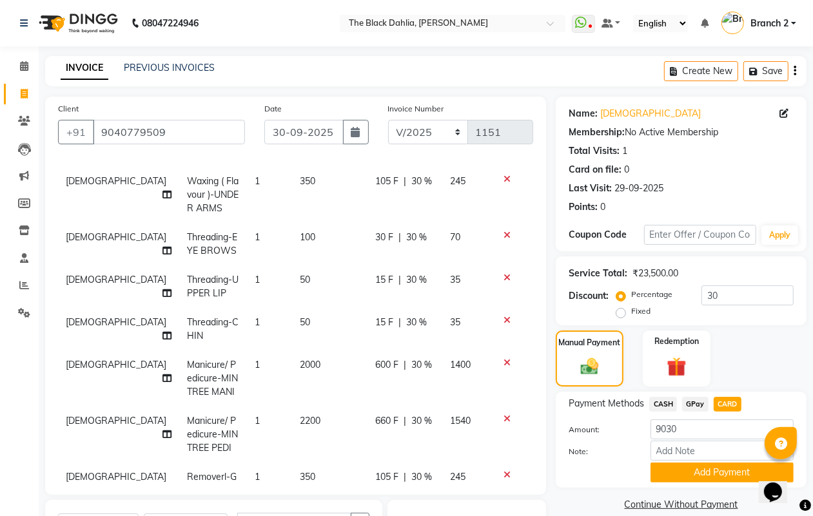
click at [407, 231] on span "30 %" at bounding box center [416, 238] width 21 height 14
select select "65812"
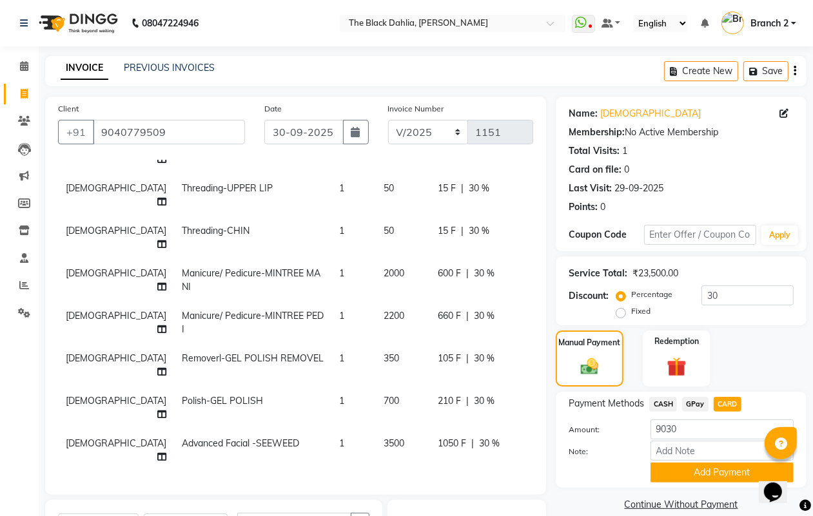
scroll to position [402, 0]
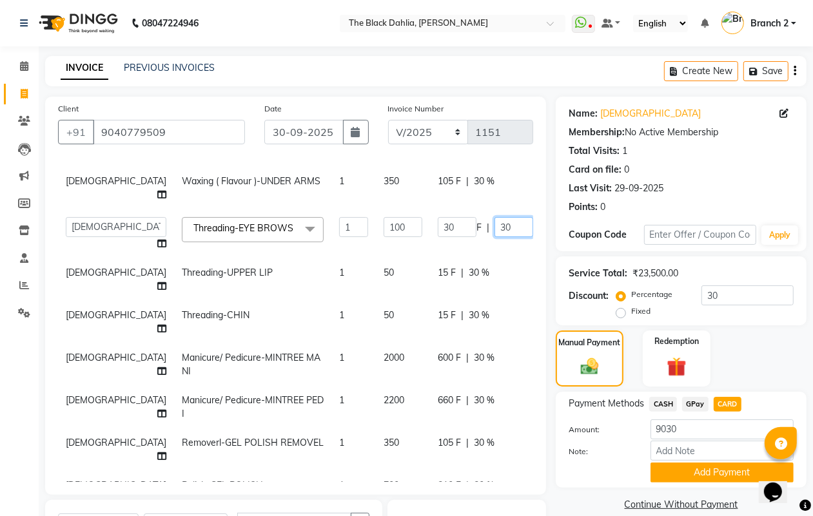
drag, startPoint x: 456, startPoint y: 210, endPoint x: 413, endPoint y: 230, distance: 47.3
click at [430, 230] on td "30 F | 30 %" at bounding box center [489, 234] width 119 height 49
type input "0"
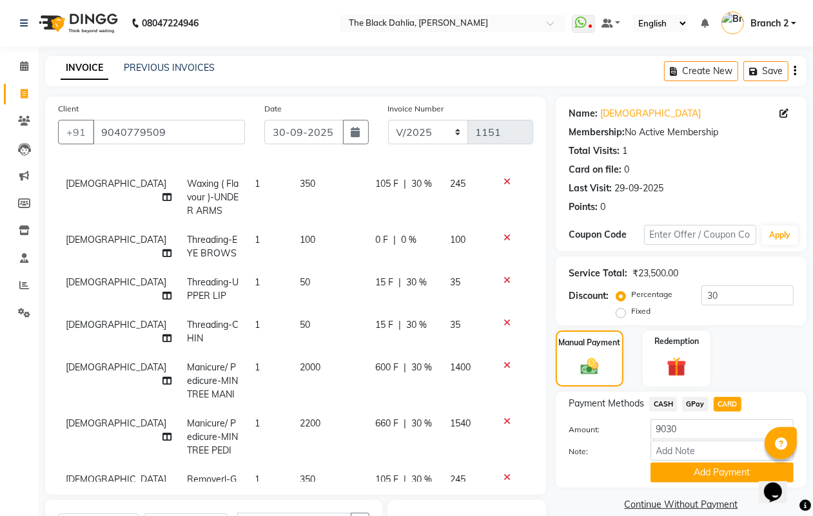
click at [411, 276] on div "15 F | 30 %" at bounding box center [404, 283] width 59 height 14
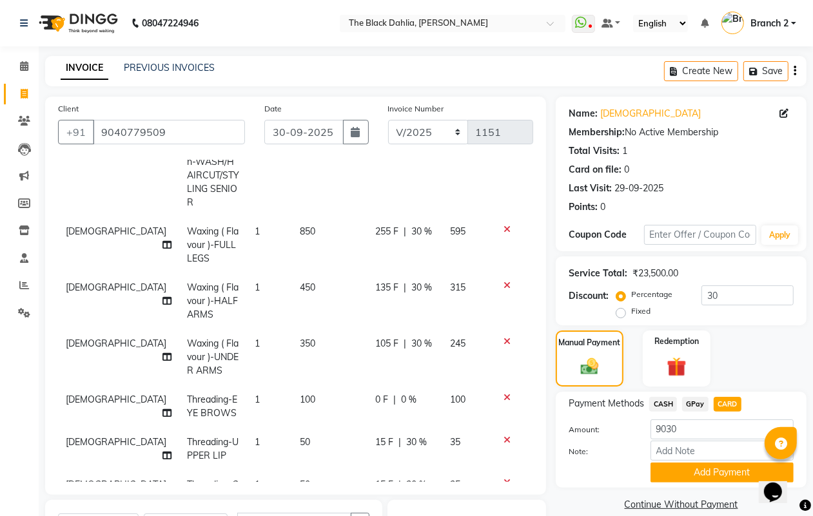
select select "65812"
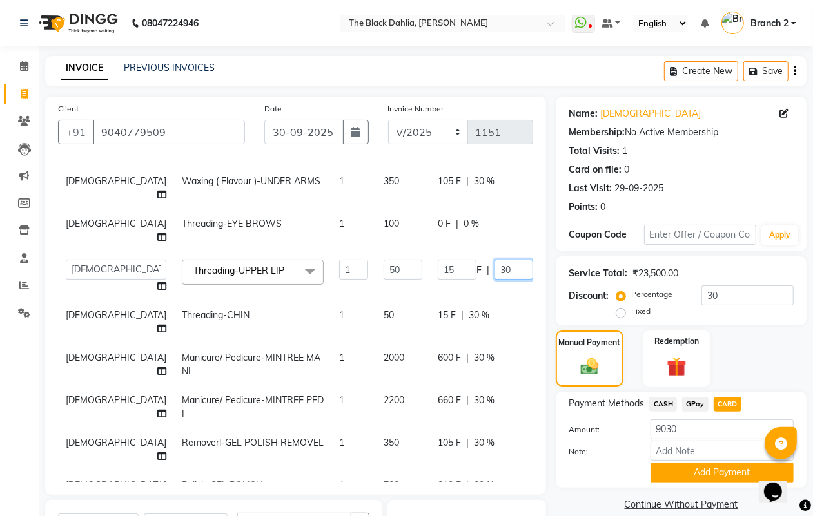
drag, startPoint x: 458, startPoint y: 255, endPoint x: 398, endPoint y: 261, distance: 60.2
click at [438, 261] on div "15 F | 30 %" at bounding box center [489, 270] width 103 height 20
type input "0"
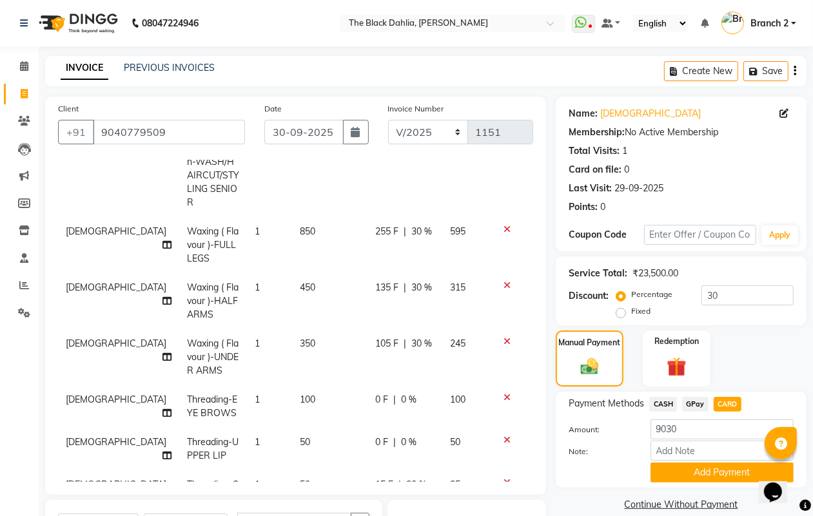
click at [431, 471] on tr "Vaishnavi Threading-CHIN 1 50 15 F | 30 % 35" at bounding box center [295, 492] width 475 height 43
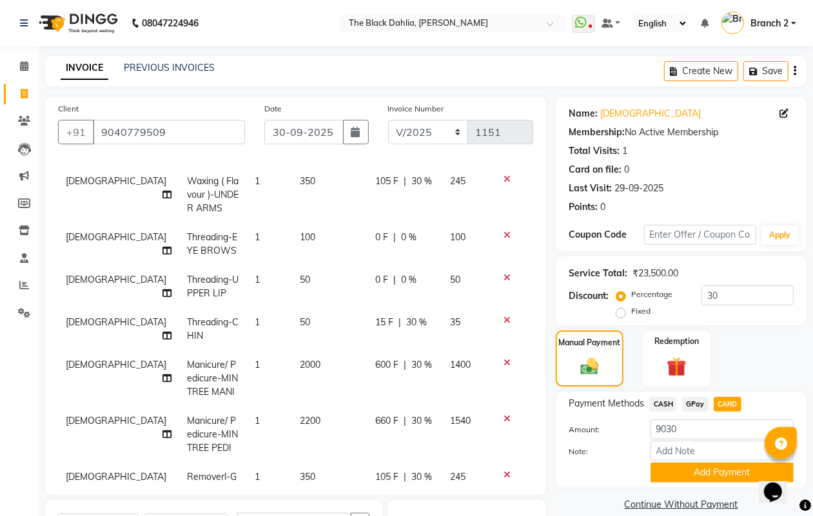
click at [406, 316] on span "30 %" at bounding box center [416, 323] width 21 height 14
select select "65812"
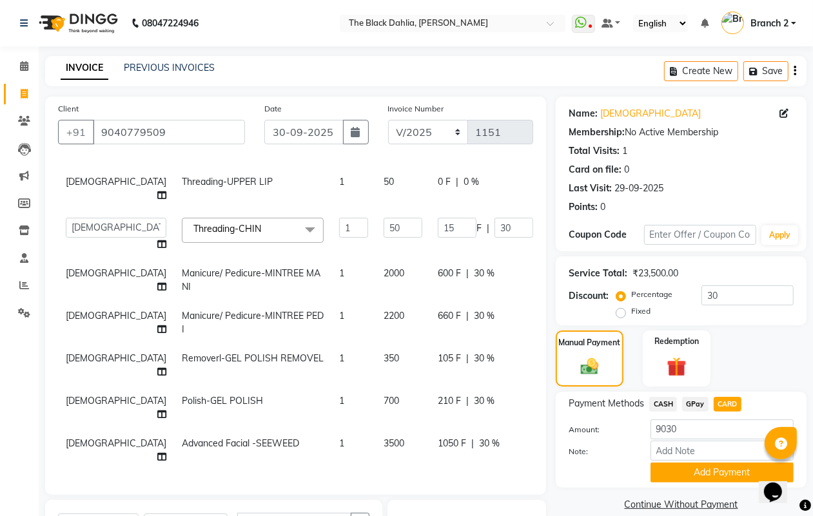
scroll to position [402, 0]
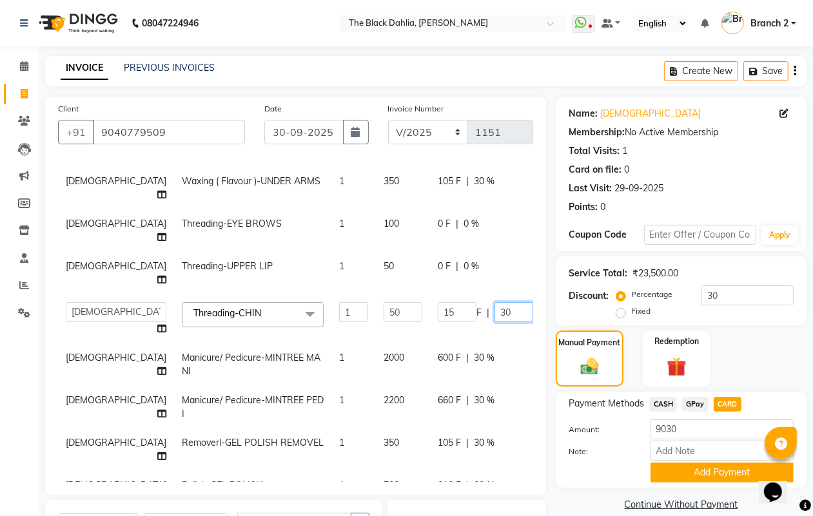
drag, startPoint x: 469, startPoint y: 301, endPoint x: 426, endPoint y: 306, distance: 42.9
click at [438, 306] on div "15 F | 30 %" at bounding box center [489, 312] width 103 height 20
type input "0"
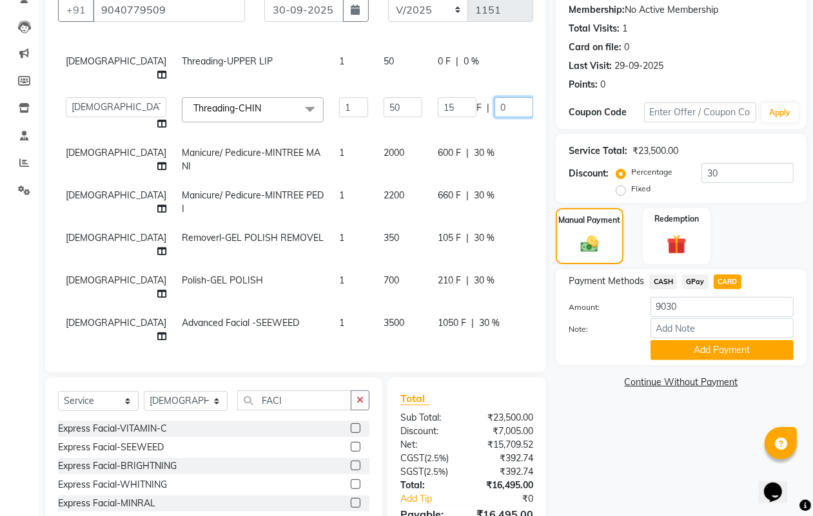
scroll to position [161, 0]
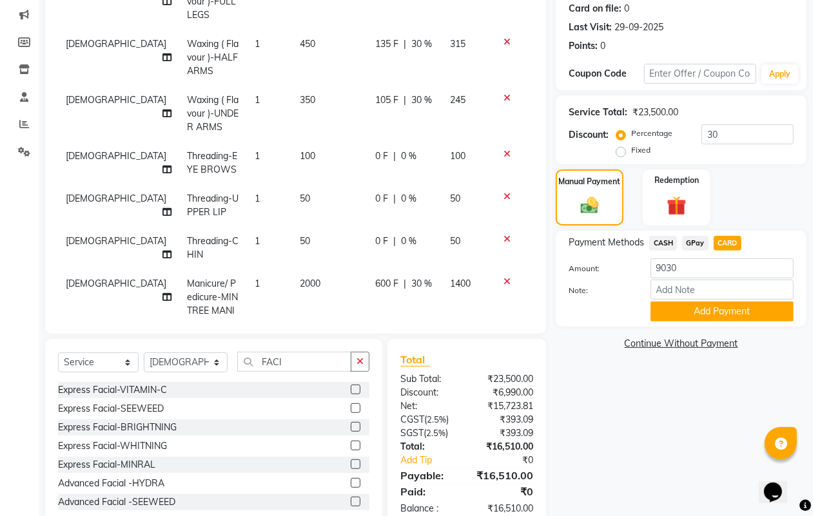
click at [602, 357] on div "Name: Sunita Membership: No Active Membership Total Visits: 1 Card on file: 0 L…" at bounding box center [686, 233] width 260 height 594
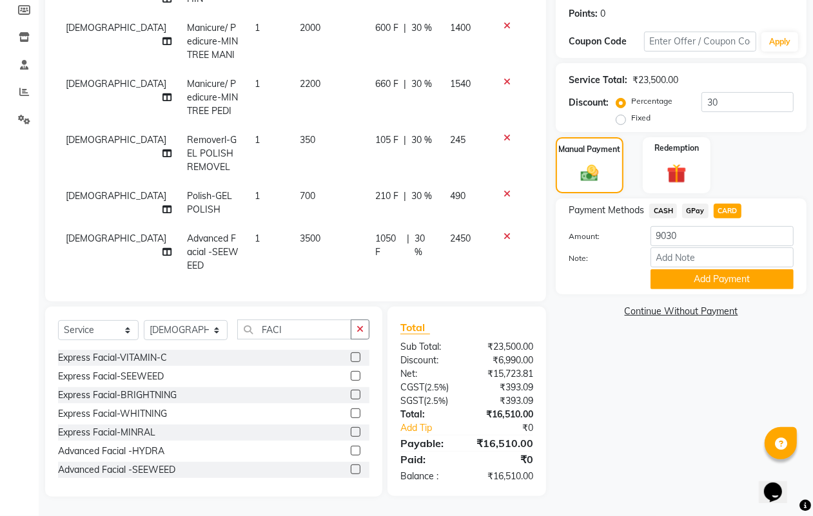
scroll to position [627, 0]
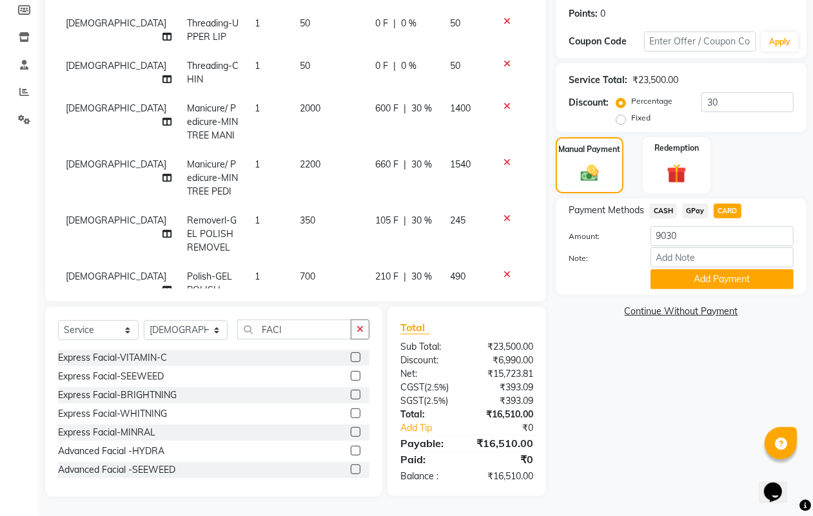
click at [423, 206] on td "105 F | 30 %" at bounding box center [405, 234] width 75 height 56
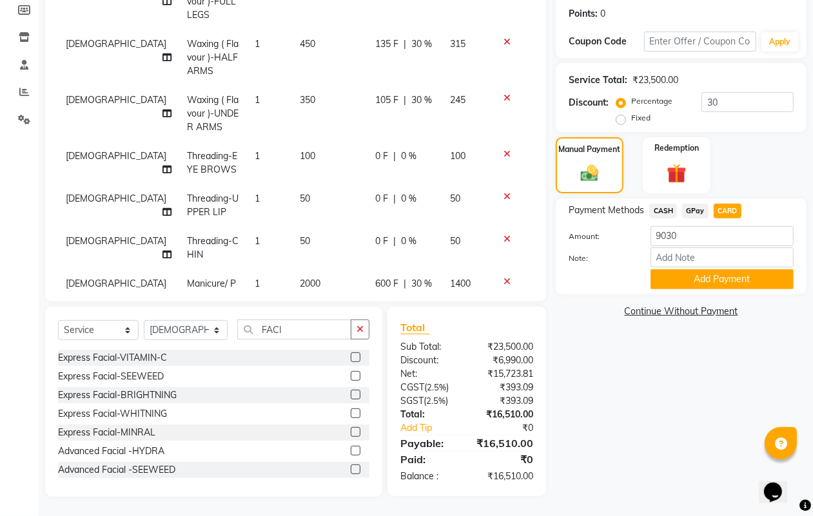
select select "65812"
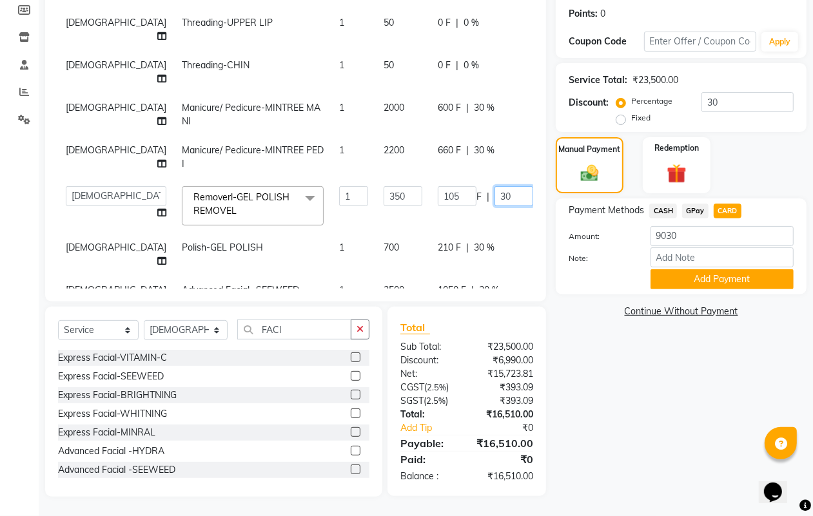
drag, startPoint x: 458, startPoint y: 179, endPoint x: 414, endPoint y: 184, distance: 44.7
click at [438, 186] on div "105 F | 30 %" at bounding box center [489, 196] width 103 height 20
type input "0"
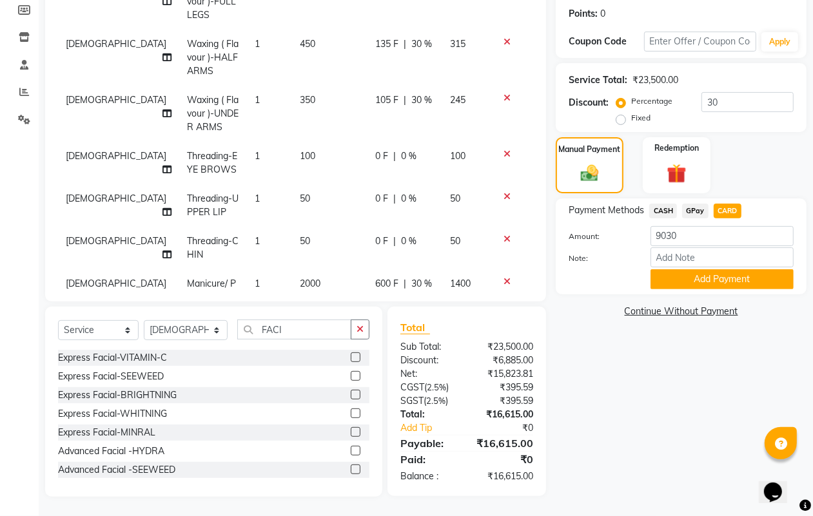
click at [604, 371] on div "Name: Sunita Membership: No Active Membership Total Visits: 1 Card on file: 0 L…" at bounding box center [686, 200] width 260 height 594
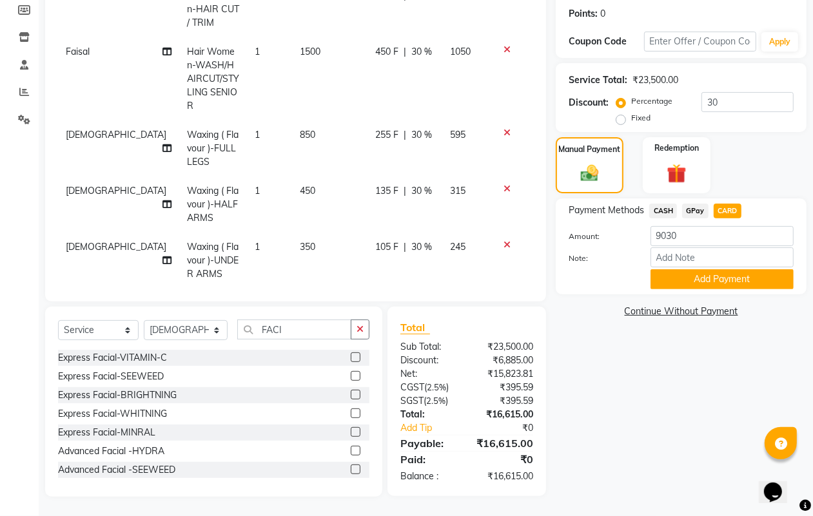
click at [411, 241] on span "30 %" at bounding box center [421, 248] width 21 height 14
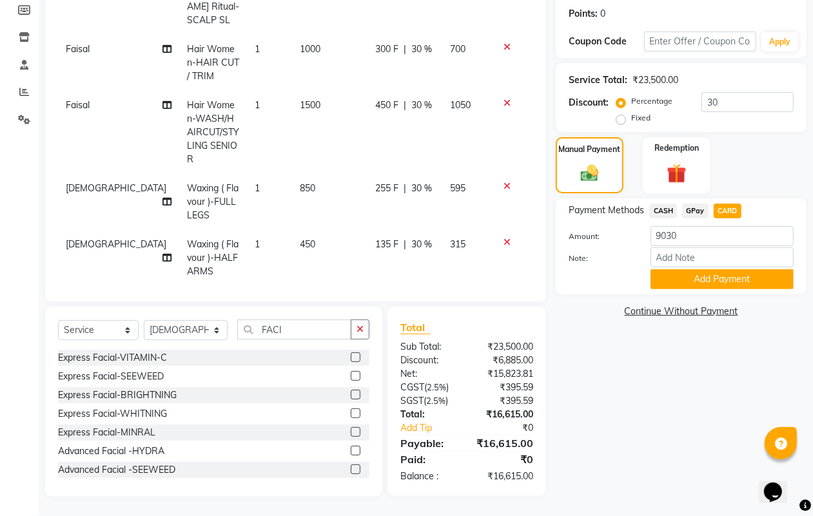
select select "65812"
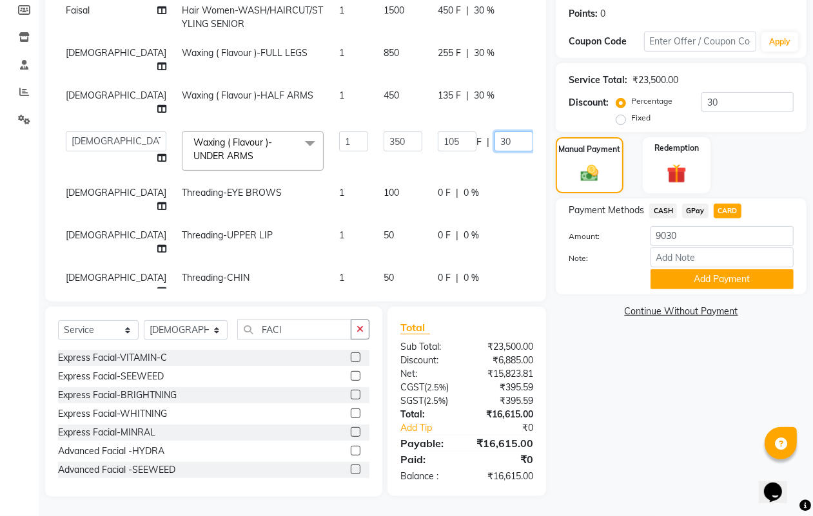
drag, startPoint x: 461, startPoint y: 124, endPoint x: 420, endPoint y: 131, distance: 41.9
click at [438, 132] on div "105 F | 30 %" at bounding box center [489, 142] width 103 height 20
type input "0"
click at [649, 413] on div "Name: Sunita Membership: No Active Membership Total Visits: 1 Card on file: 0 L…" at bounding box center [686, 200] width 260 height 594
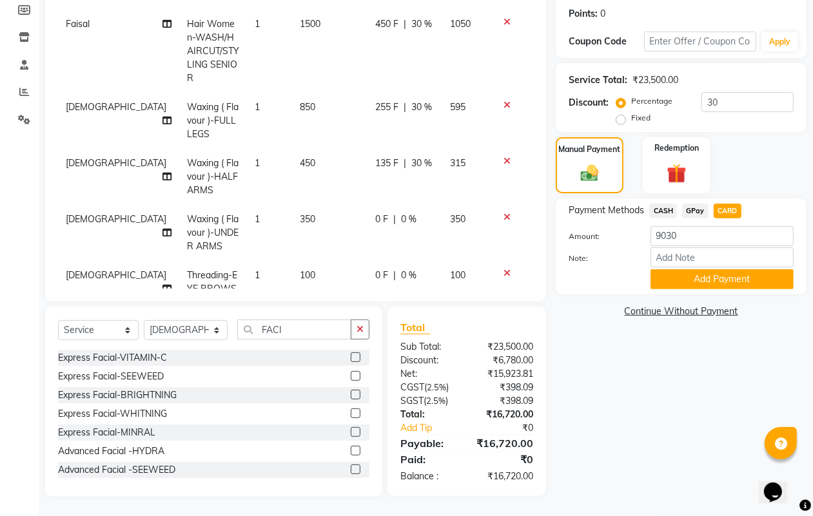
click at [613, 448] on div "Name: Sunita Membership: No Active Membership Total Visits: 1 Card on file: 0 L…" at bounding box center [686, 200] width 260 height 594
click at [703, 205] on span "GPay" at bounding box center [695, 211] width 26 height 15
type input "16720"
click at [729, 207] on span "CARD" at bounding box center [728, 211] width 28 height 15
click at [720, 279] on button "Add Payment" at bounding box center [722, 280] width 143 height 20
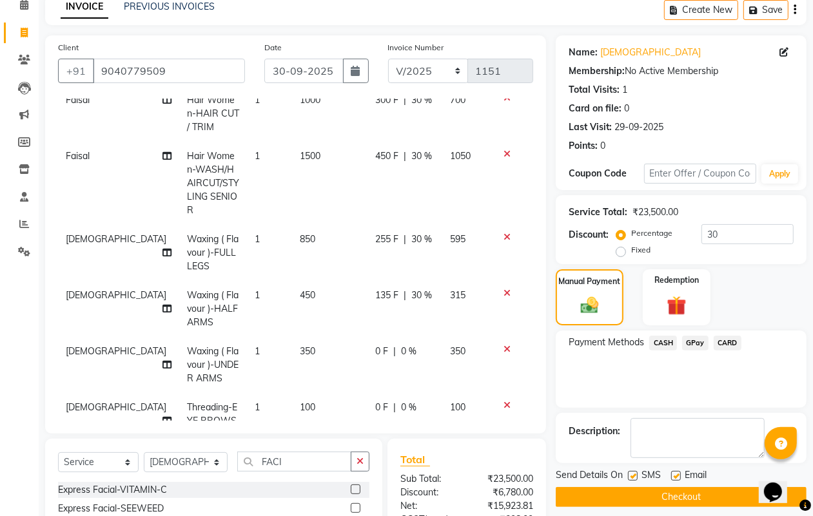
scroll to position [233, 0]
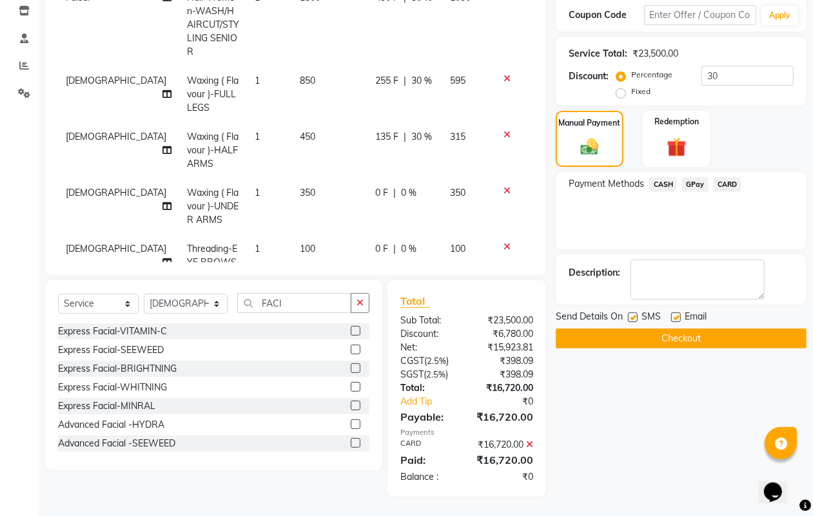
click at [687, 329] on button "Checkout" at bounding box center [681, 339] width 251 height 20
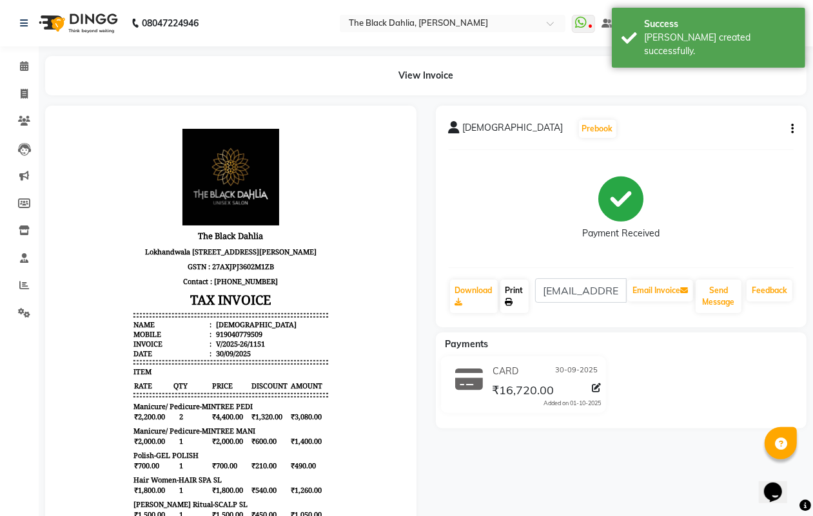
click at [520, 298] on link "Print" at bounding box center [514, 297] width 28 height 34
click at [23, 95] on icon at bounding box center [24, 94] width 7 height 10
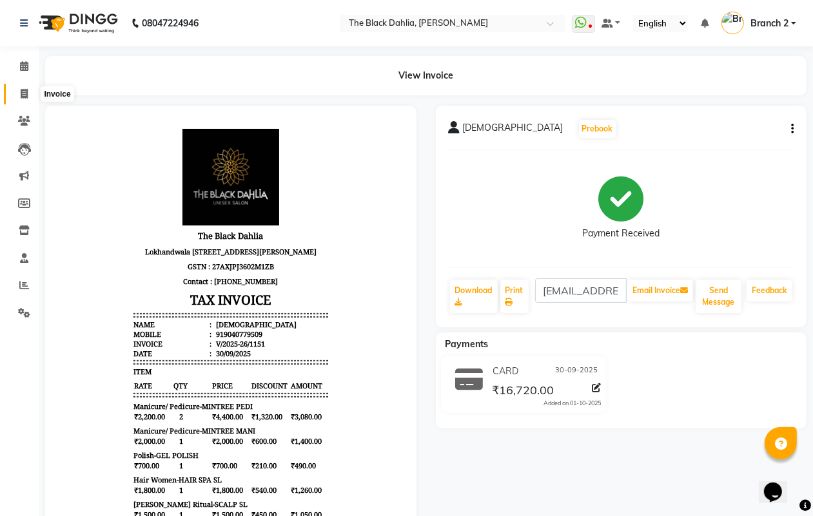
select select "service"
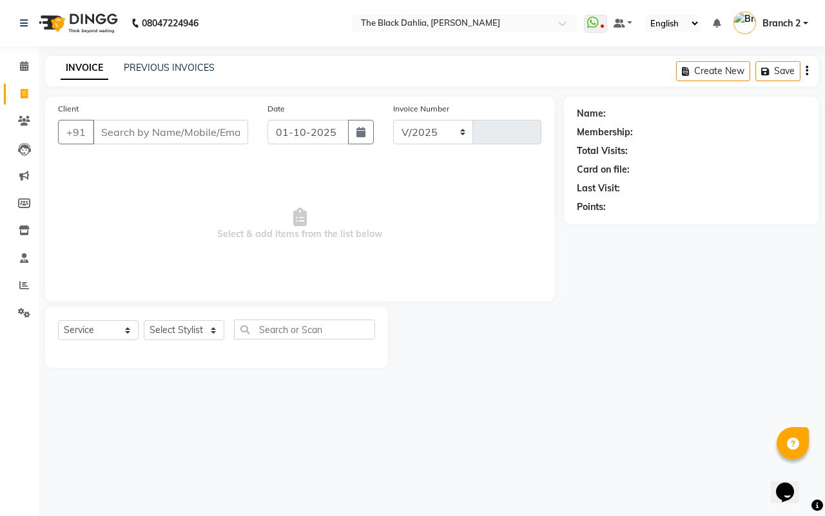
select select "5211"
type input "1152"
click at [362, 129] on icon "button" at bounding box center [361, 132] width 9 height 10
select select "10"
select select "2025"
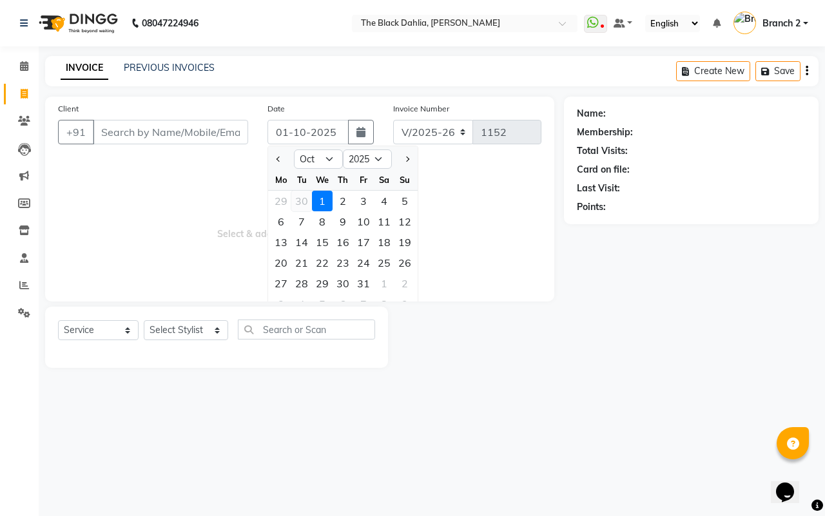
click at [301, 201] on div "30" at bounding box center [301, 201] width 21 height 21
type input "30-09-2025"
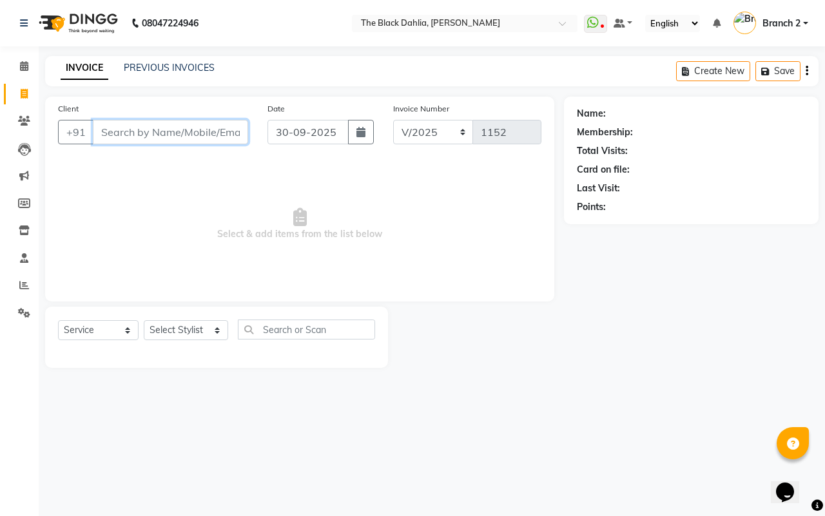
click at [178, 136] on input "Client" at bounding box center [170, 132] width 155 height 25
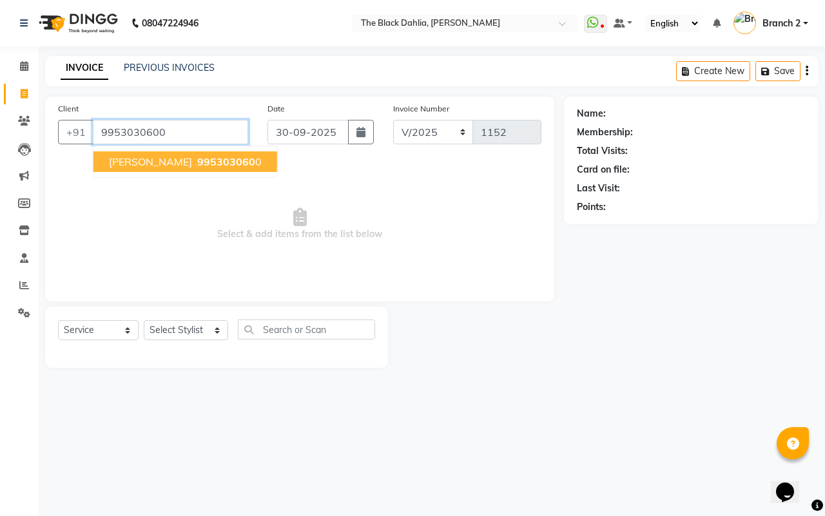
type input "9953030600"
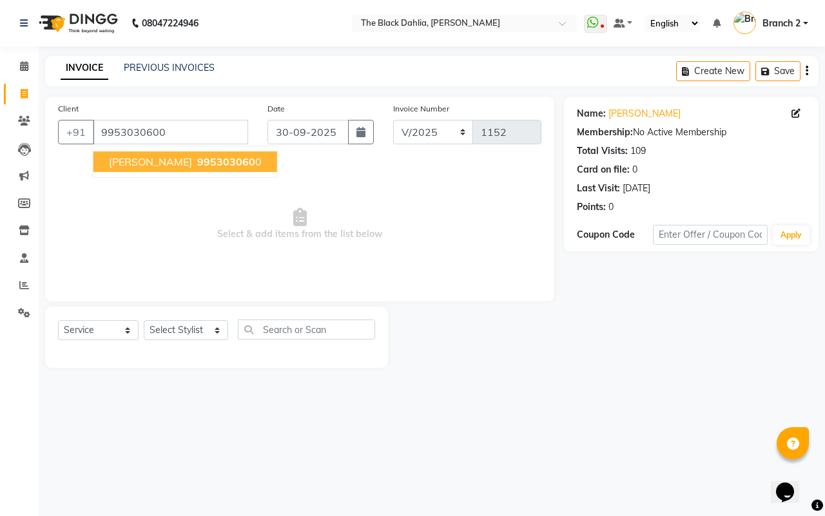
click at [197, 165] on span "995303060" at bounding box center [226, 161] width 58 height 13
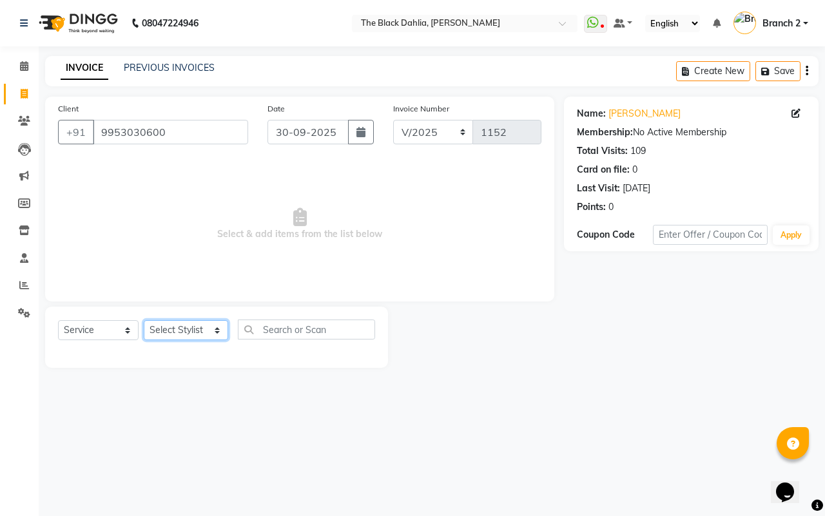
click at [186, 320] on select "Select Stylist Alisha Armaan Bhagyashree Branch 2 Faisal Farid Iqra khan Javed …" at bounding box center [186, 330] width 84 height 20
select select "37123"
click at [144, 320] on select "Select Stylist Alisha Armaan Bhagyashree Branch 2 Faisal Farid Iqra khan Javed …" at bounding box center [186, 330] width 84 height 20
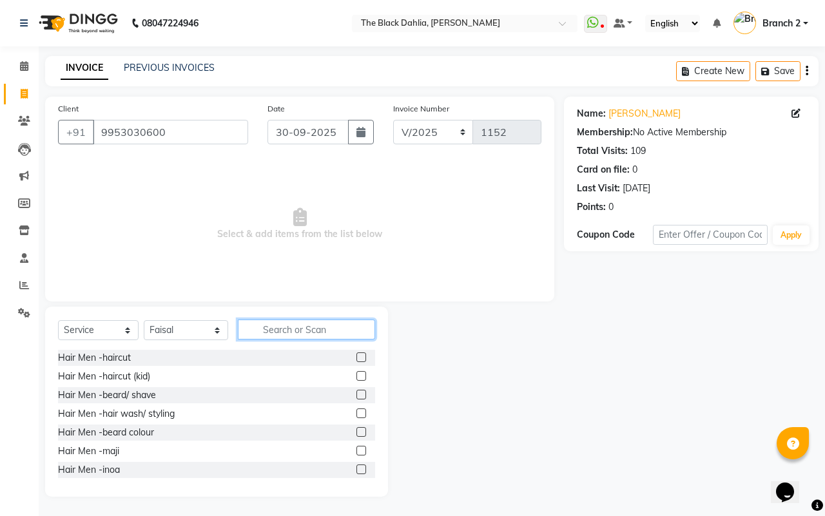
click at [327, 321] on input "text" at bounding box center [306, 330] width 137 height 20
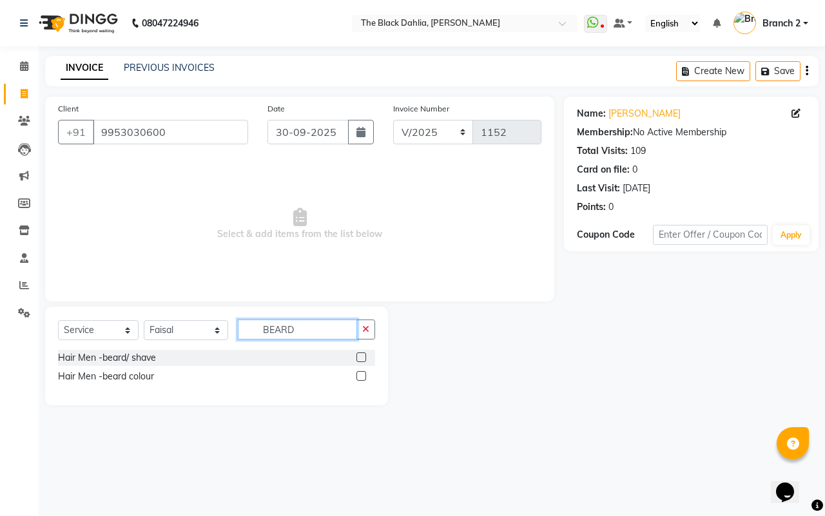
type input "BEARD"
click at [358, 359] on label at bounding box center [362, 358] width 10 height 10
click at [358, 359] on input "checkbox" at bounding box center [361, 358] width 8 height 8
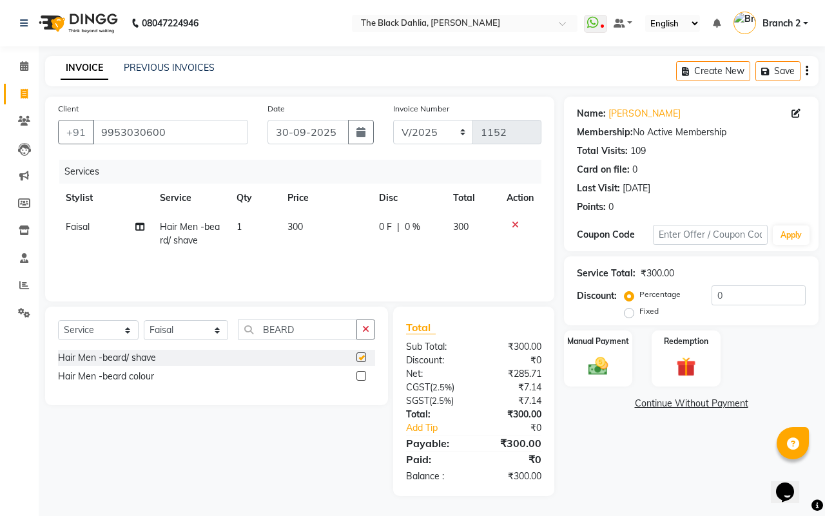
checkbox input "false"
drag, startPoint x: 329, startPoint y: 329, endPoint x: 218, endPoint y: 326, distance: 110.9
click at [218, 326] on div "Select Service Product Membership Package Voucher Prepaid Gift Card Select Styl…" at bounding box center [216, 335] width 317 height 30
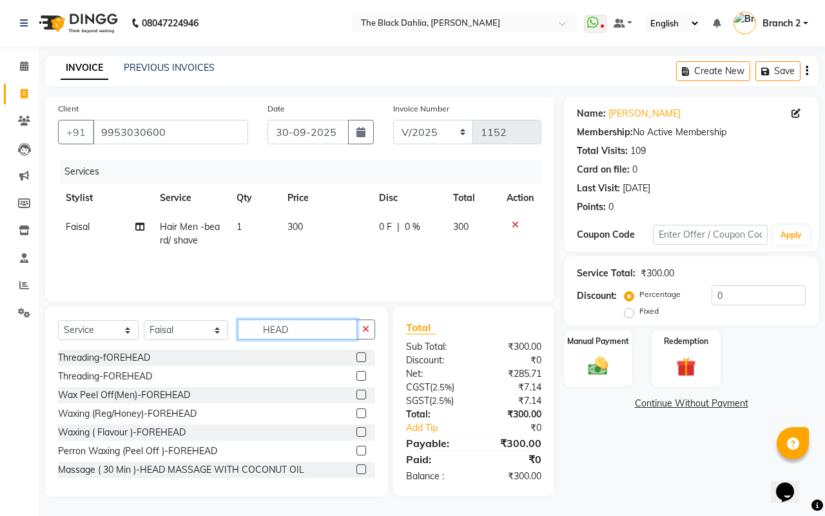
type input "HEAD"
click at [357, 474] on label at bounding box center [362, 470] width 10 height 10
click at [357, 474] on input "checkbox" at bounding box center [361, 470] width 8 height 8
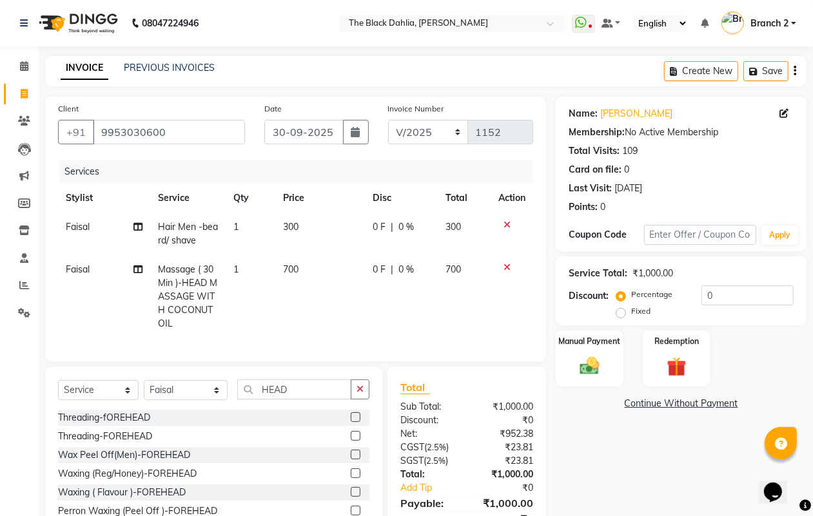
checkbox input "false"
click at [600, 355] on img at bounding box center [589, 366] width 32 height 23
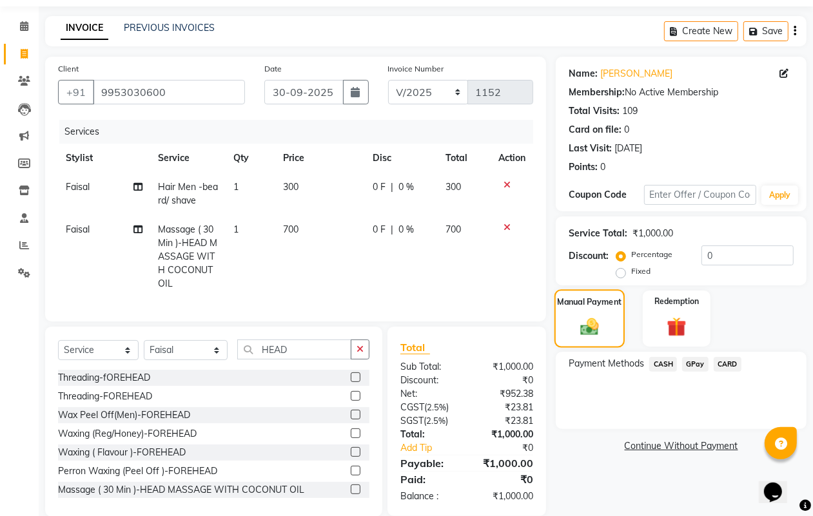
scroll to position [72, 0]
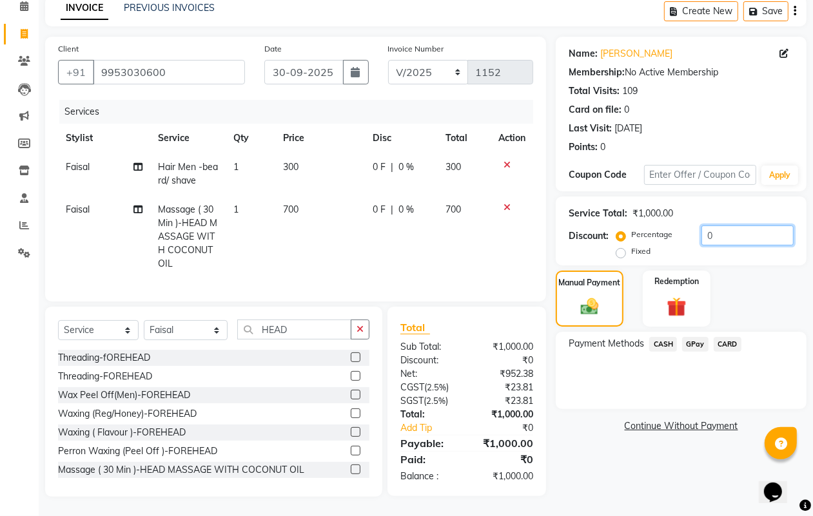
drag, startPoint x: 736, startPoint y: 223, endPoint x: 681, endPoint y: 228, distance: 55.6
click at [681, 228] on div "Percentage Fixed 0" at bounding box center [706, 243] width 175 height 35
type input "10"
click at [703, 395] on div "Payment Methods CASH GPay CARD" at bounding box center [681, 370] width 251 height 77
click at [698, 337] on span "GPay" at bounding box center [695, 344] width 26 height 15
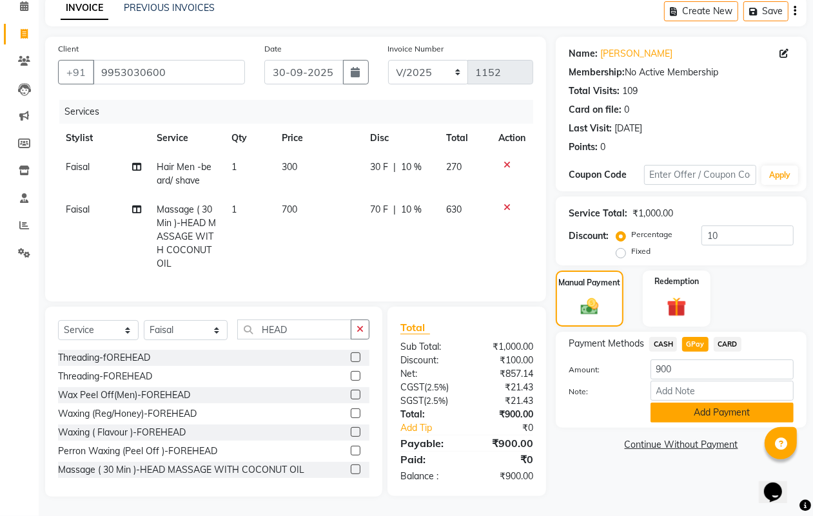
click at [694, 403] on button "Add Payment" at bounding box center [722, 413] width 143 height 20
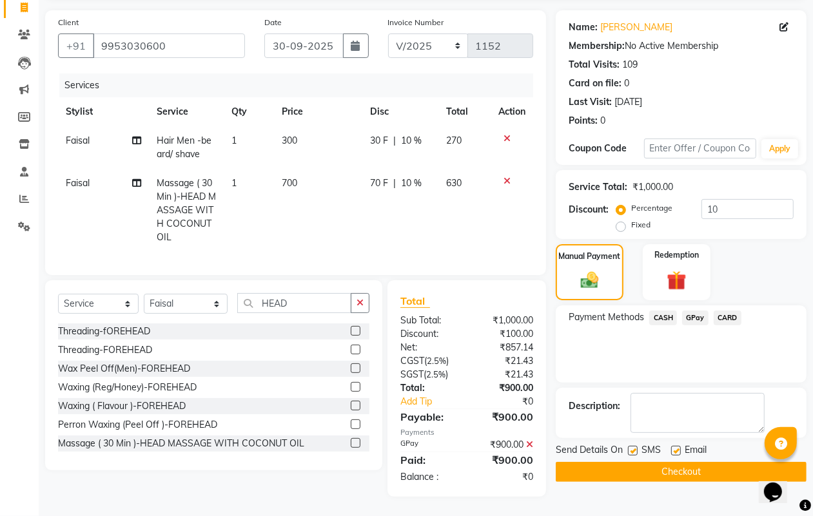
scroll to position [98, 0]
click at [636, 446] on label at bounding box center [633, 451] width 10 height 10
click at [636, 447] on input "checkbox" at bounding box center [632, 451] width 8 height 8
checkbox input "false"
click at [677, 446] on label at bounding box center [676, 451] width 10 height 10
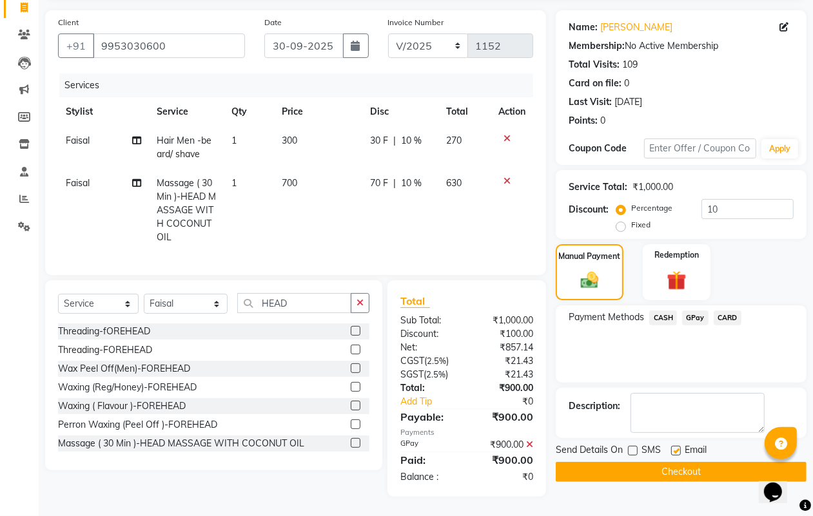
click at [677, 447] on input "checkbox" at bounding box center [675, 451] width 8 height 8
checkbox input "false"
click at [692, 462] on button "Checkout" at bounding box center [681, 472] width 251 height 20
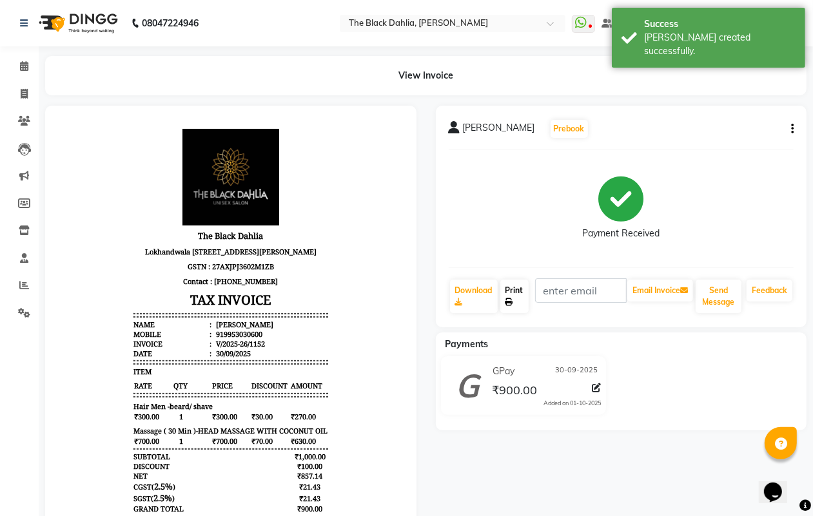
click at [518, 305] on link "Print" at bounding box center [514, 297] width 28 height 34
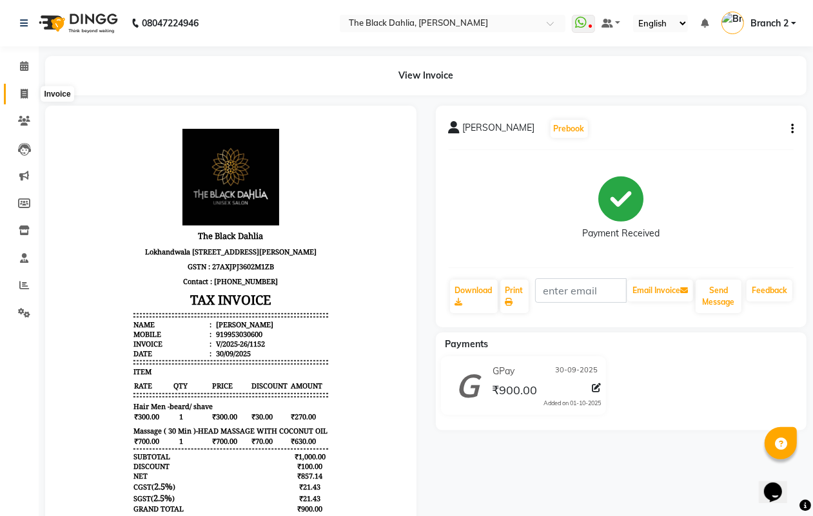
click at [14, 94] on span at bounding box center [24, 94] width 23 height 15
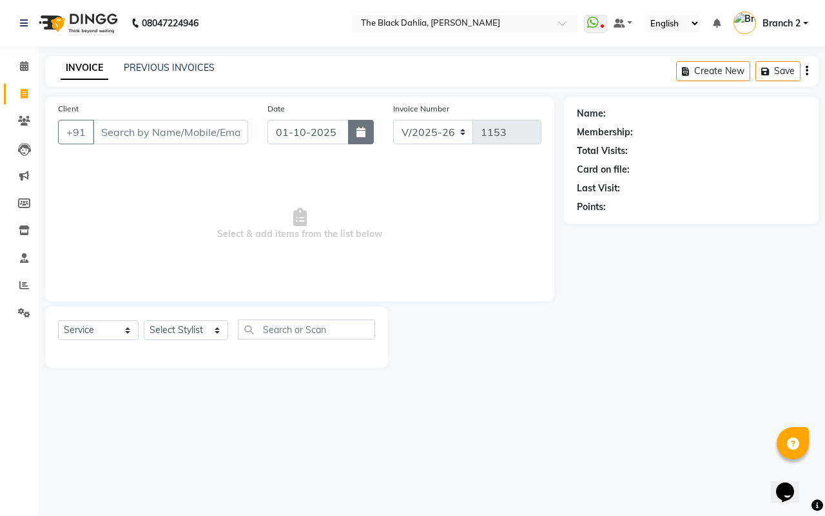
click at [359, 133] on icon "button" at bounding box center [361, 132] width 9 height 10
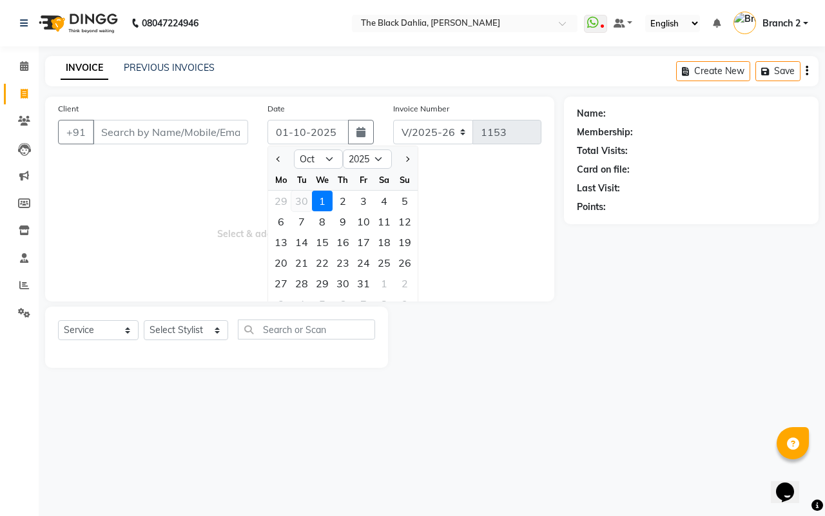
click at [303, 204] on div "30" at bounding box center [301, 201] width 21 height 21
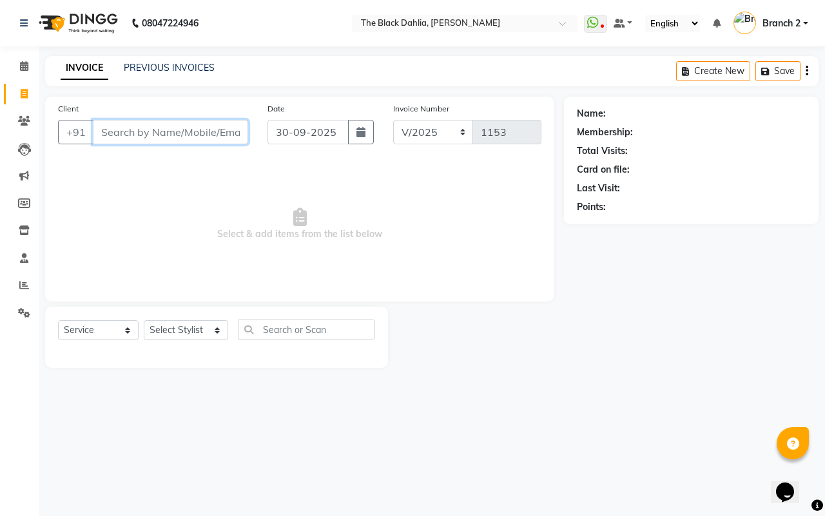
click at [149, 139] on input "Client" at bounding box center [170, 132] width 155 height 25
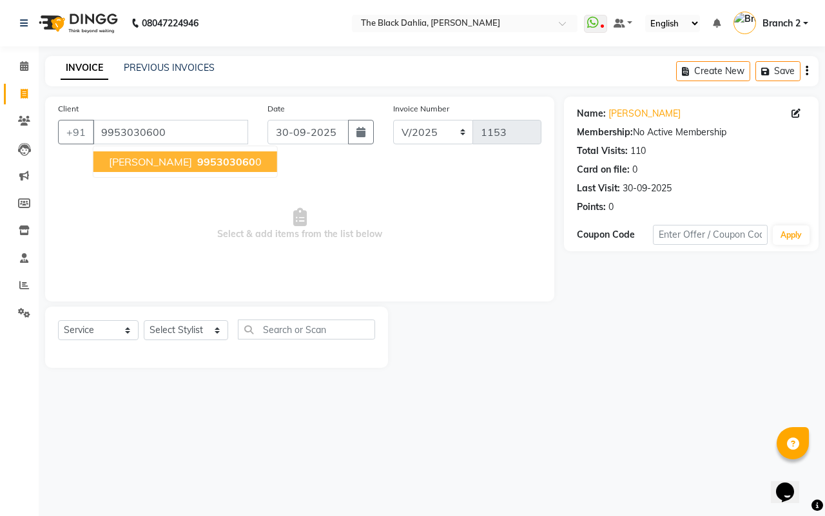
click at [158, 162] on span "[PERSON_NAME]" at bounding box center [150, 161] width 83 height 13
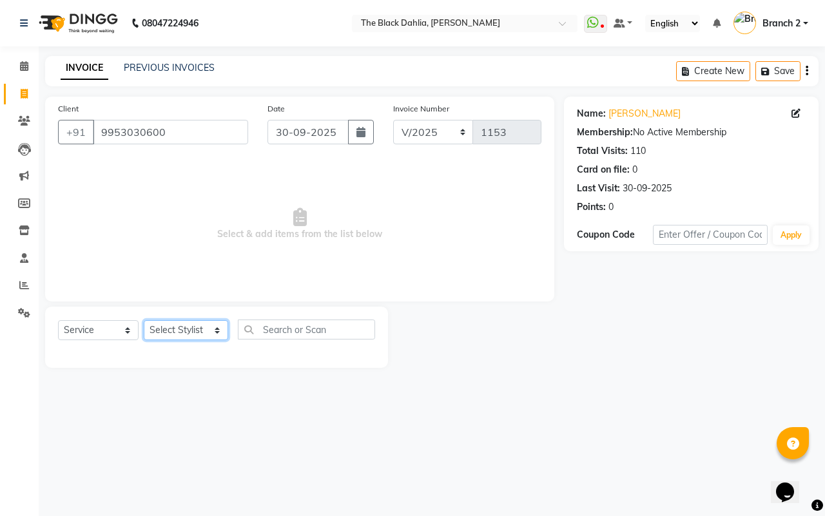
click at [181, 332] on select "Select Stylist Alisha Armaan Bhagyashree Branch 2 Faisal Farid Iqra khan Javed …" at bounding box center [186, 330] width 84 height 20
click at [144, 320] on select "Select Stylist Alisha Armaan Bhagyashree Branch 2 Faisal Farid Iqra khan Javed …" at bounding box center [186, 330] width 84 height 20
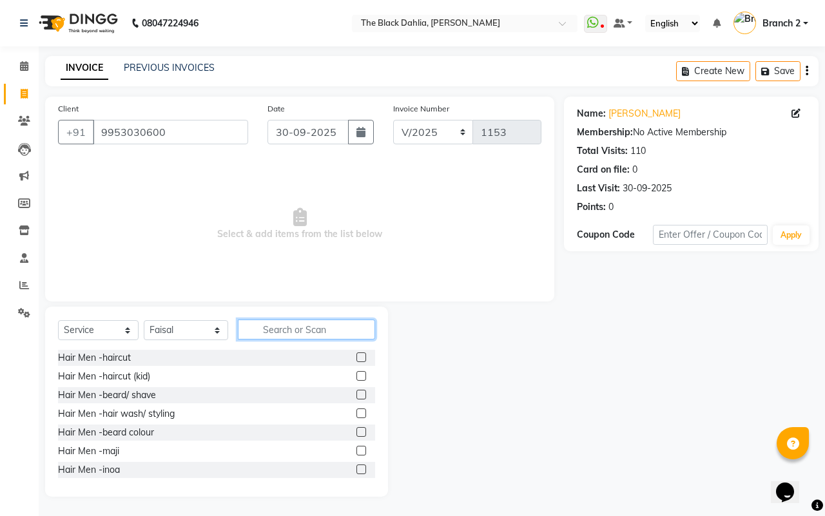
click at [311, 329] on input "text" at bounding box center [306, 330] width 137 height 20
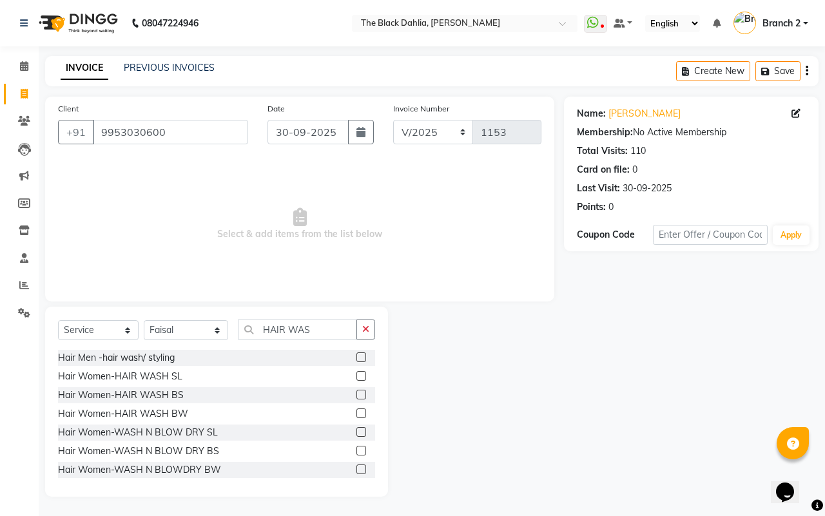
click at [357, 392] on label at bounding box center [362, 395] width 10 height 10
click at [357, 392] on input "checkbox" at bounding box center [361, 395] width 8 height 8
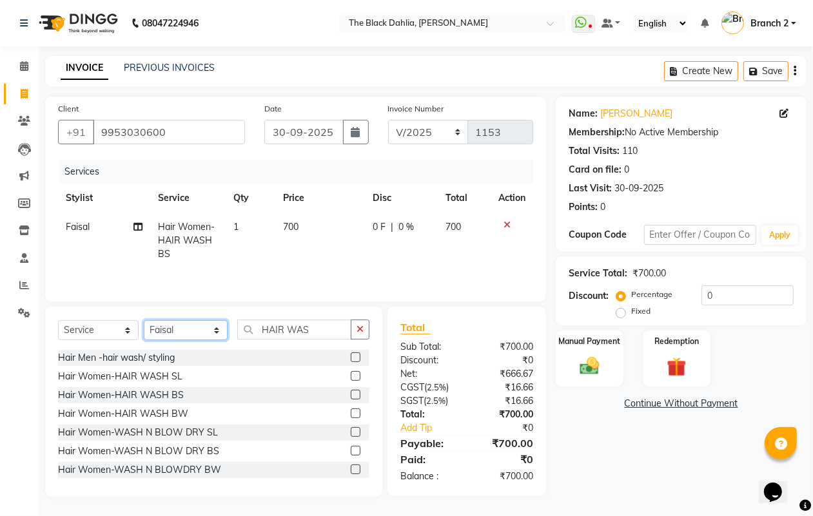
click at [213, 333] on select "Select Stylist Alisha Armaan Bhagyashree Branch 2 Faisal Farid Iqra khan Javed …" at bounding box center [186, 330] width 84 height 20
click at [144, 322] on select "Select Stylist Alisha Armaan Bhagyashree Branch 2 Faisal Farid Iqra khan Javed …" at bounding box center [186, 330] width 84 height 20
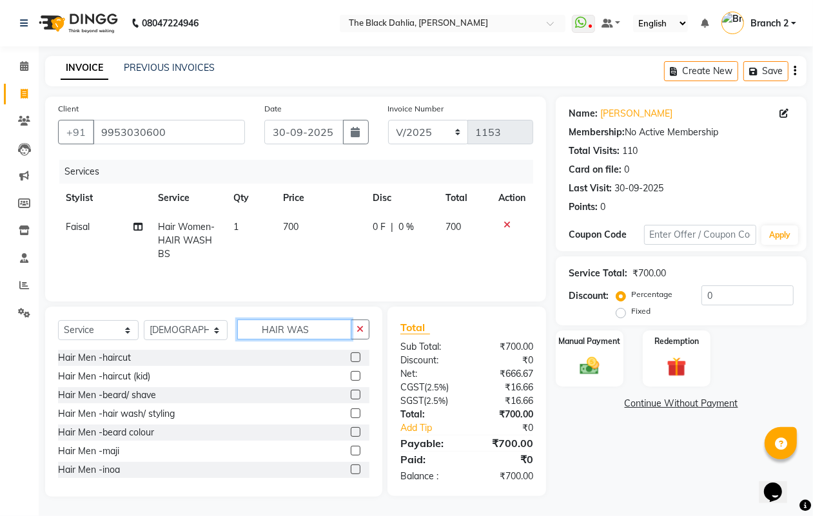
drag, startPoint x: 335, startPoint y: 333, endPoint x: 246, endPoint y: 335, distance: 89.0
click at [246, 335] on input "HAIR WAS" at bounding box center [294, 330] width 115 height 20
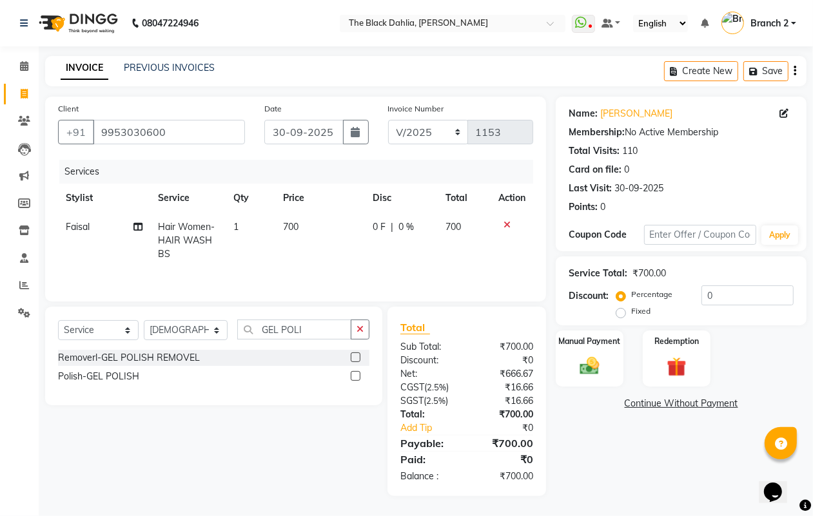
click at [352, 378] on label at bounding box center [356, 376] width 10 height 10
click at [352, 378] on input "checkbox" at bounding box center [355, 377] width 8 height 8
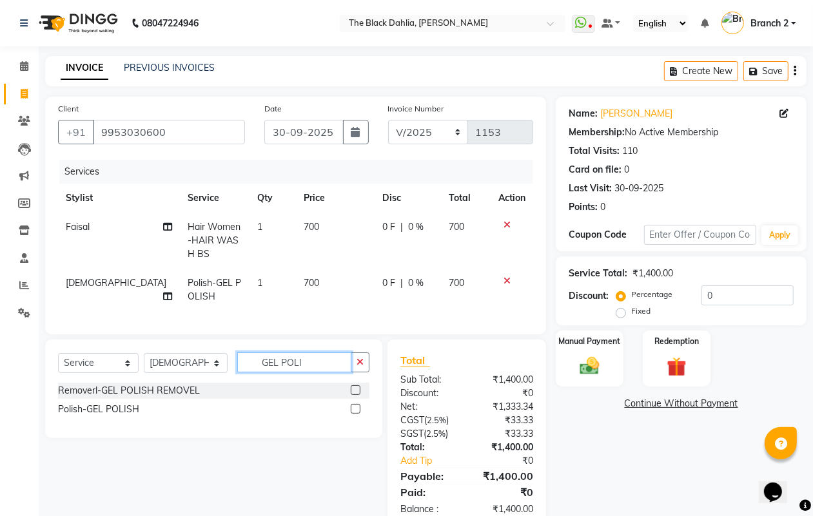
drag, startPoint x: 310, startPoint y: 369, endPoint x: 165, endPoint y: 368, distance: 145.1
click at [165, 368] on div "Select Service Product Membership Package Voucher Prepaid Gift Card Select Styl…" at bounding box center [213, 368] width 311 height 30
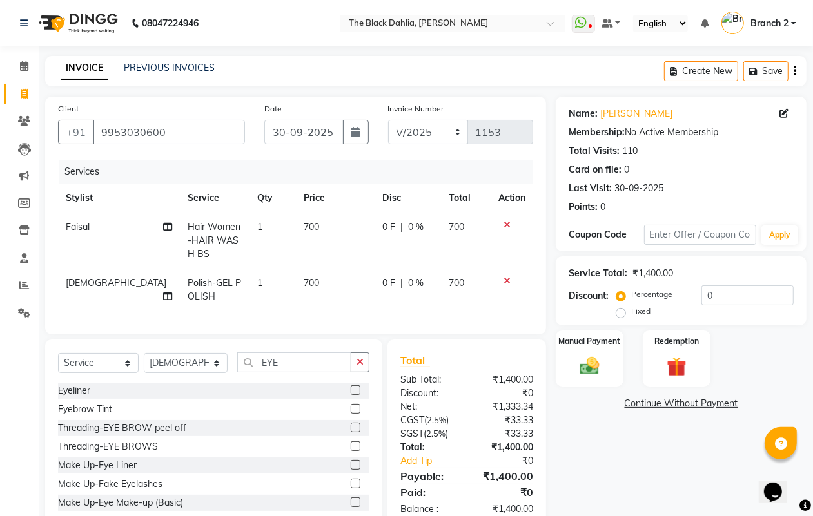
click at [351, 451] on label at bounding box center [356, 447] width 10 height 10
click at [351, 451] on input "checkbox" at bounding box center [355, 447] width 8 height 8
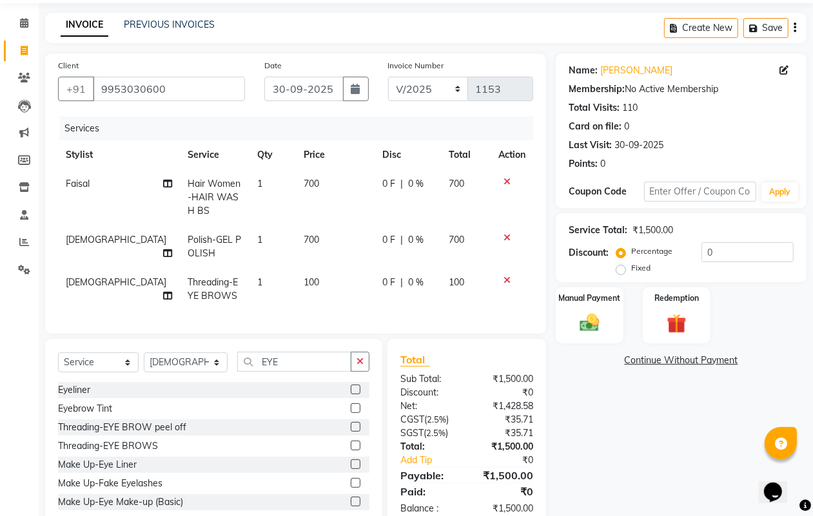
scroll to position [81, 0]
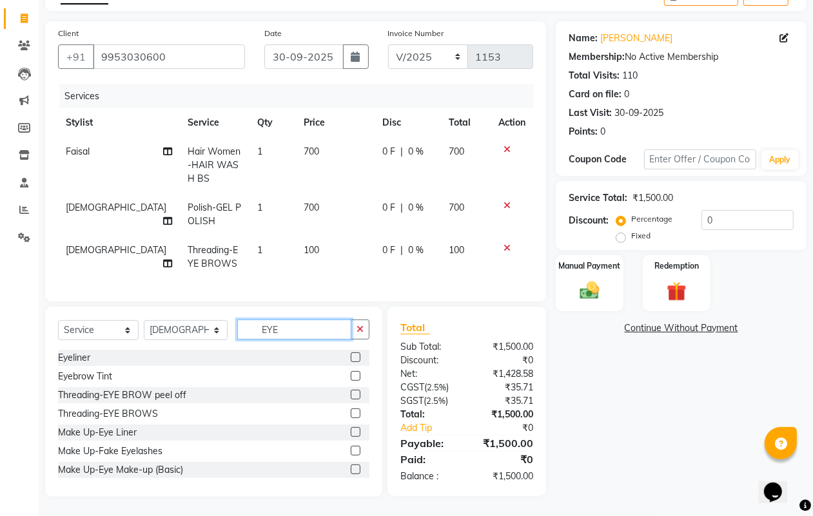
drag, startPoint x: 303, startPoint y: 336, endPoint x: 160, endPoint y: 340, distance: 143.2
click at [160, 340] on div "Select Service Product Membership Package Voucher Prepaid Gift Card Select Styl…" at bounding box center [213, 335] width 311 height 30
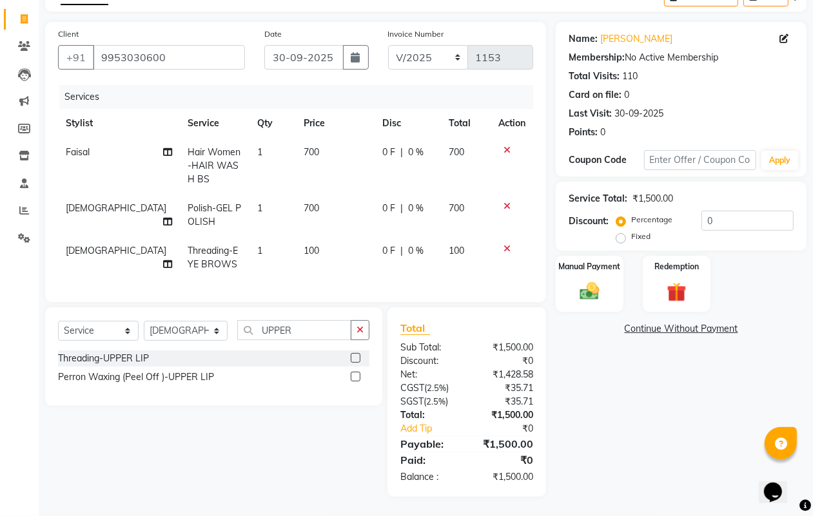
click at [353, 363] on label at bounding box center [356, 358] width 10 height 10
click at [353, 363] on input "checkbox" at bounding box center [355, 359] width 8 height 8
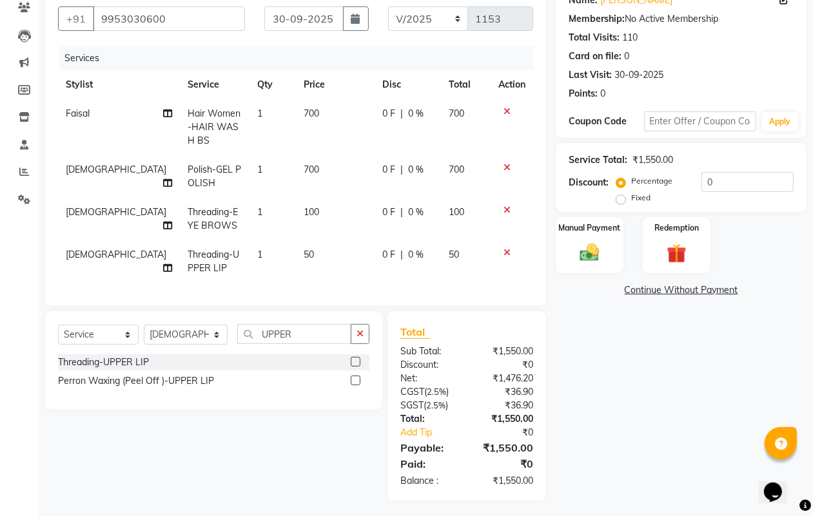
scroll to position [129, 0]
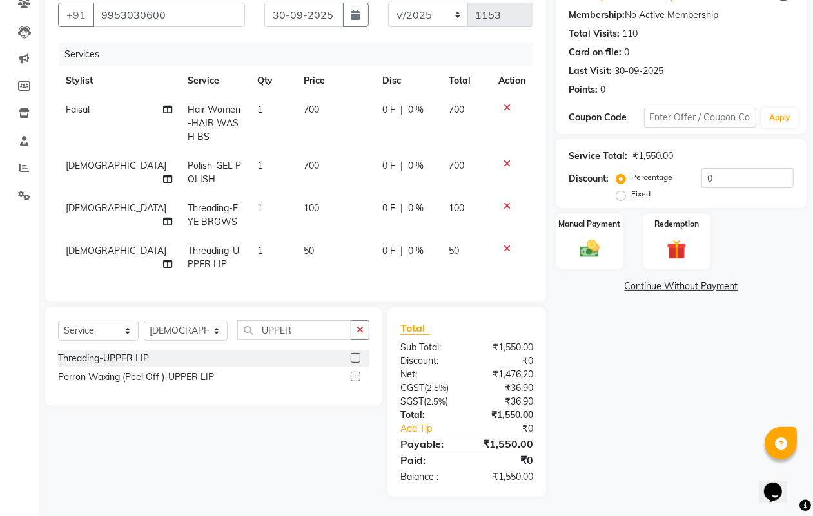
click at [505, 244] on icon at bounding box center [507, 248] width 7 height 9
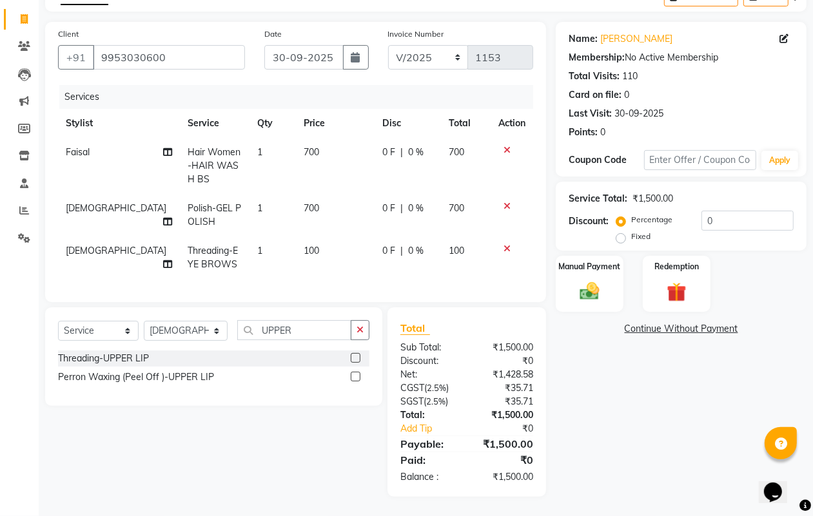
click at [355, 378] on label at bounding box center [356, 377] width 10 height 10
click at [355, 378] on input "checkbox" at bounding box center [355, 377] width 8 height 8
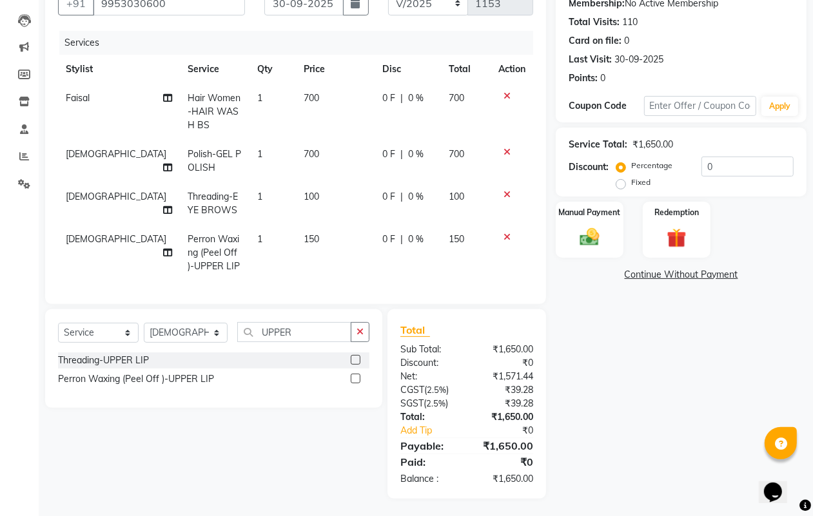
scroll to position [142, 0]
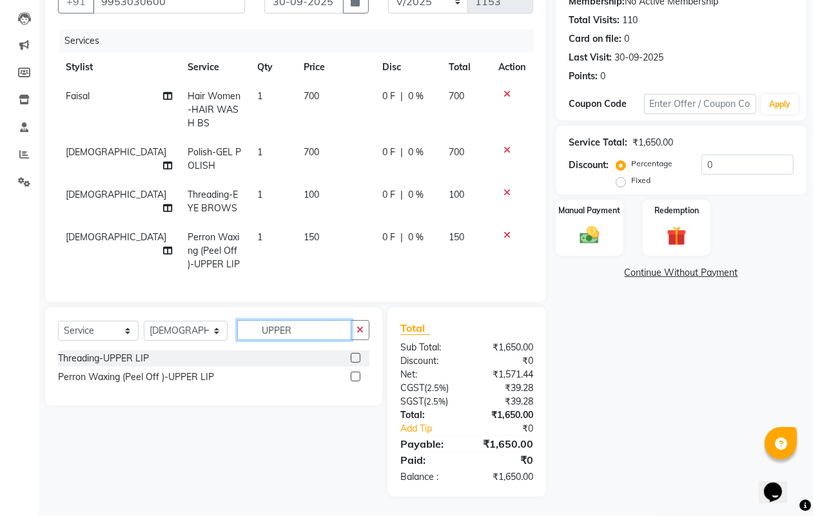
drag, startPoint x: 308, startPoint y: 330, endPoint x: 242, endPoint y: 337, distance: 65.5
click at [242, 337] on input "UPPER" at bounding box center [294, 330] width 115 height 20
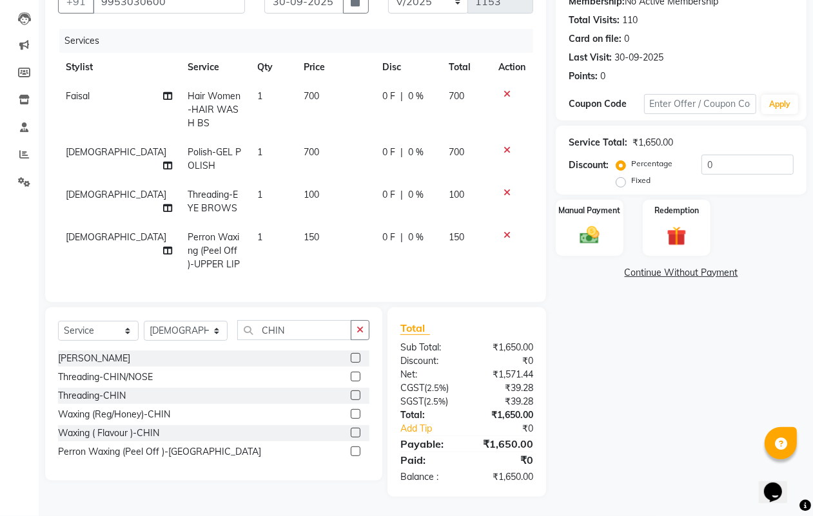
click at [355, 451] on label at bounding box center [356, 452] width 10 height 10
click at [355, 451] on input "checkbox" at bounding box center [355, 452] width 8 height 8
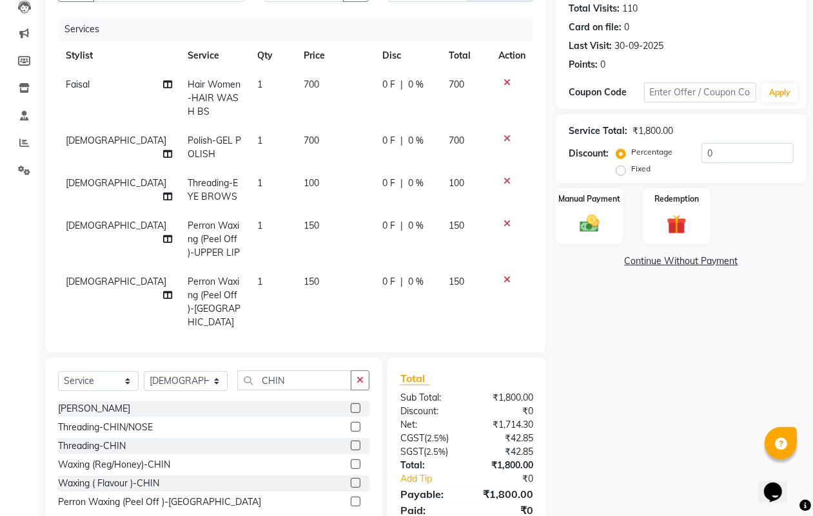
scroll to position [6, 0]
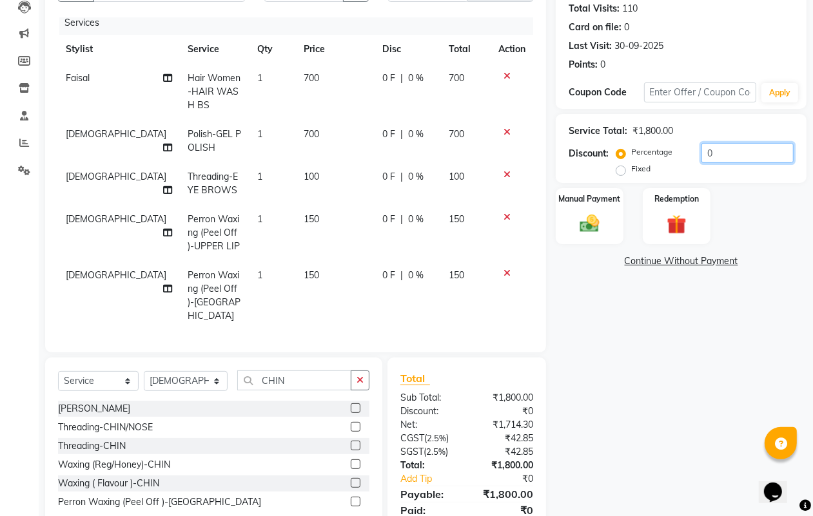
drag, startPoint x: 719, startPoint y: 153, endPoint x: 687, endPoint y: 156, distance: 32.3
click at [687, 156] on div "Percentage Fixed 0" at bounding box center [706, 160] width 175 height 35
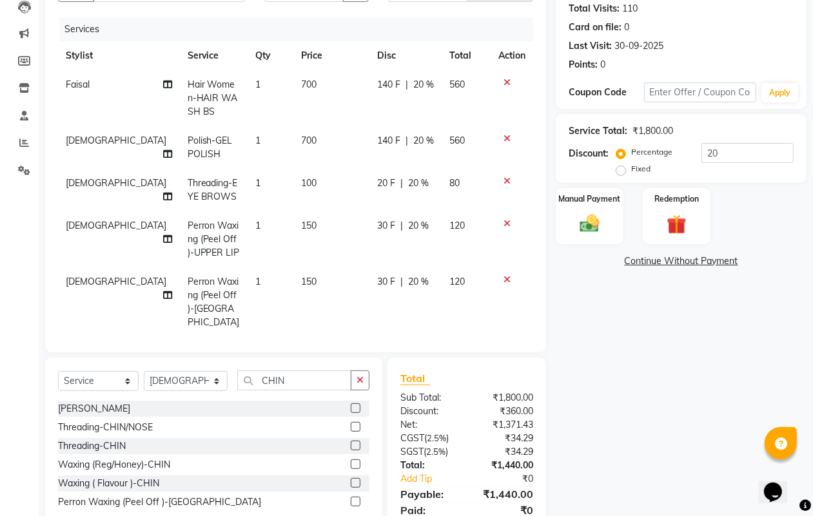
click at [704, 266] on link "Continue Without Payment" at bounding box center [681, 262] width 246 height 14
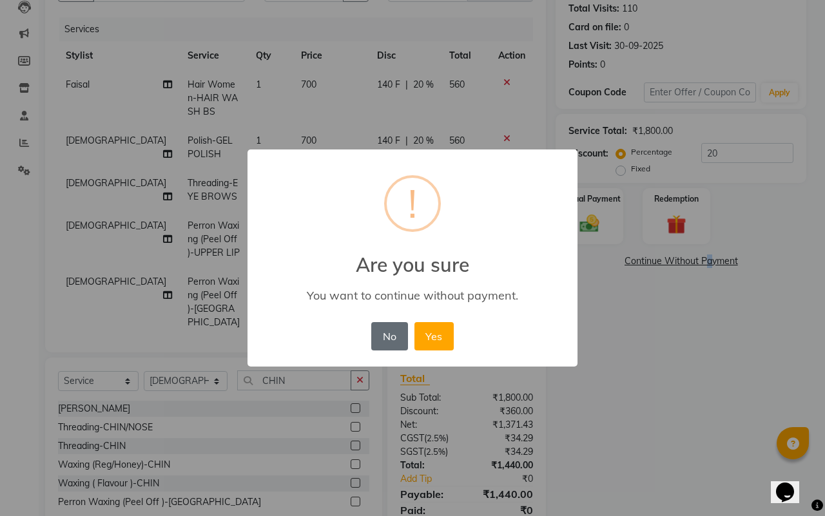
click at [397, 339] on button "No" at bounding box center [389, 336] width 36 height 28
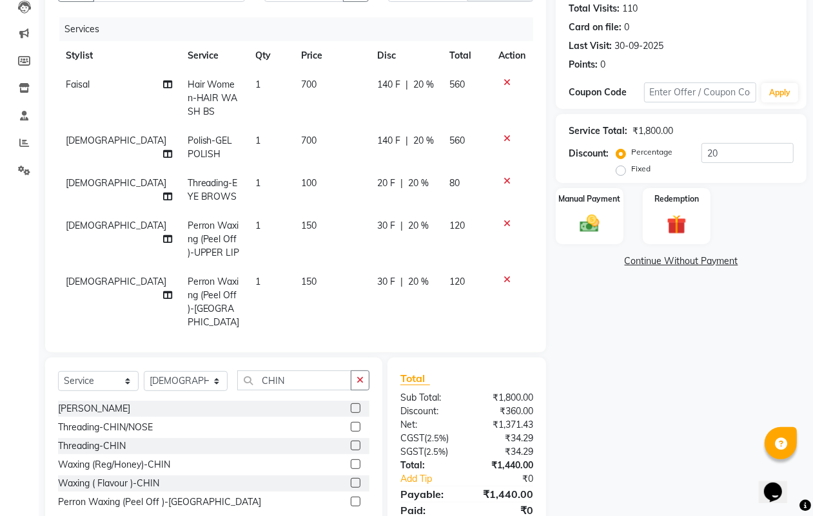
click at [681, 313] on div "Name: Srishti Jha Membership: No Active Membership Total Visits: 110 Card on fi…" at bounding box center [686, 250] width 260 height 593
click at [418, 182] on span "20 %" at bounding box center [418, 184] width 21 height 14
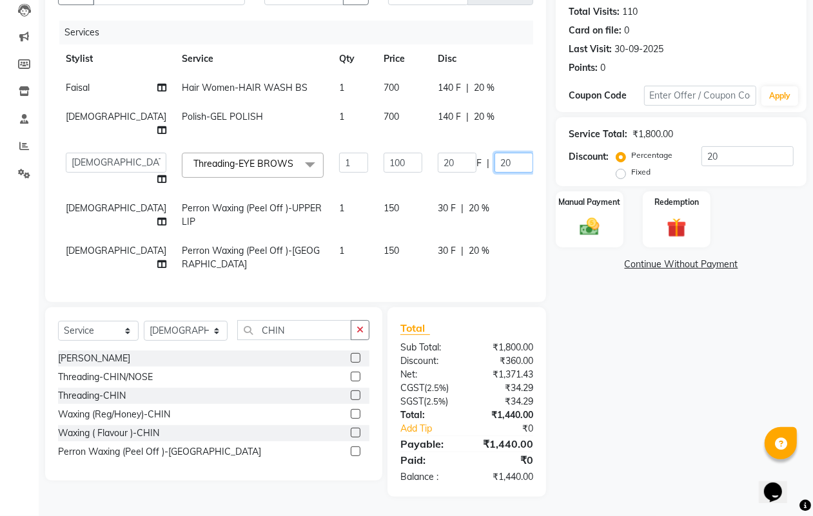
drag, startPoint x: 450, startPoint y: 157, endPoint x: 420, endPoint y: 160, distance: 29.8
click at [438, 159] on div "20 F | 20 %" at bounding box center [489, 163] width 103 height 20
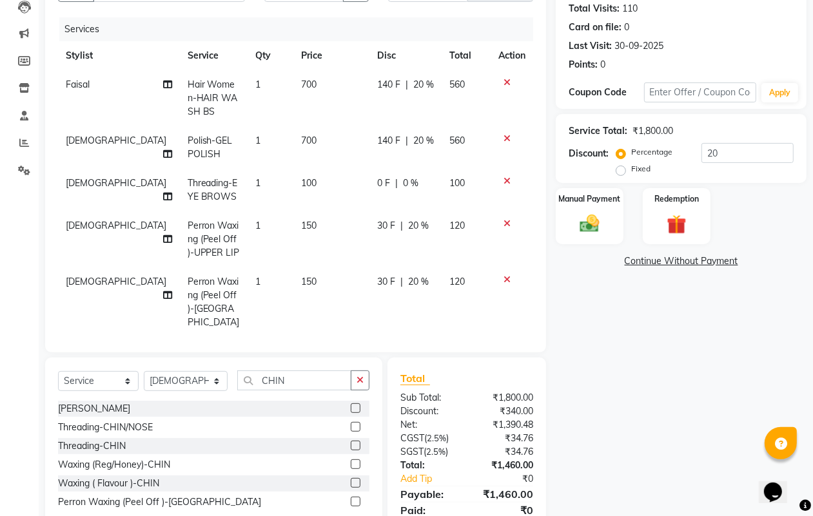
click at [649, 293] on div "Name: Srishti Jha Membership: No Active Membership Total Visits: 110 Card on fi…" at bounding box center [686, 250] width 260 height 593
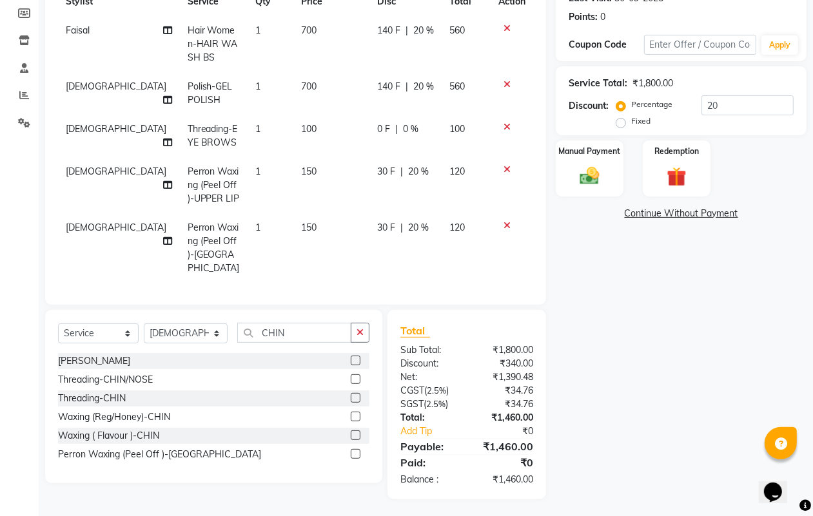
scroll to position [192, 0]
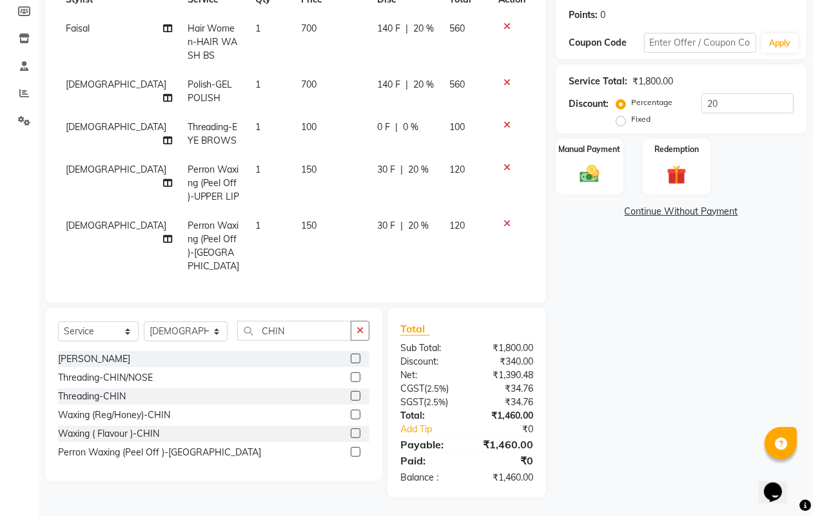
click at [369, 256] on td "30 F | 20 %" at bounding box center [405, 246] width 72 height 70
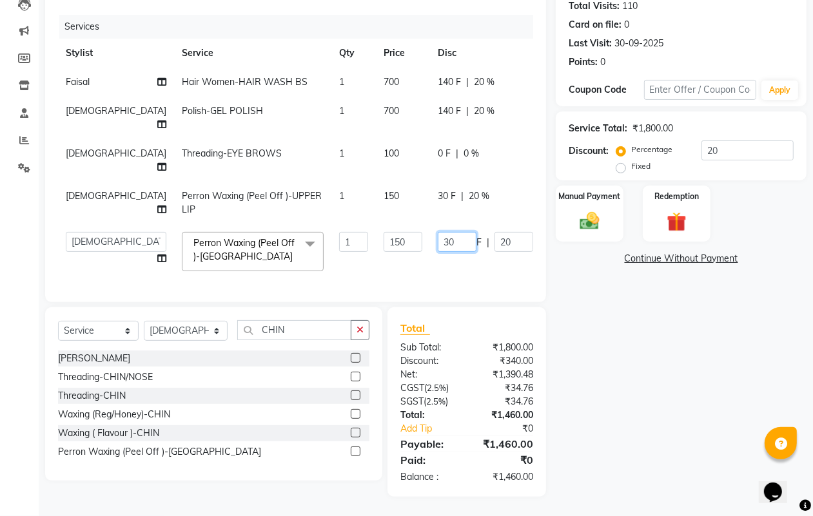
click at [438, 232] on input "30" at bounding box center [457, 242] width 39 height 20
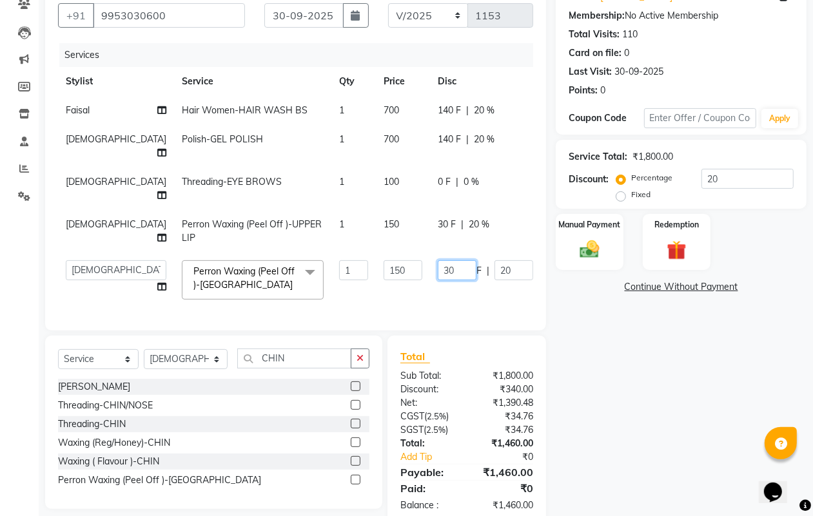
scroll to position [76, 0]
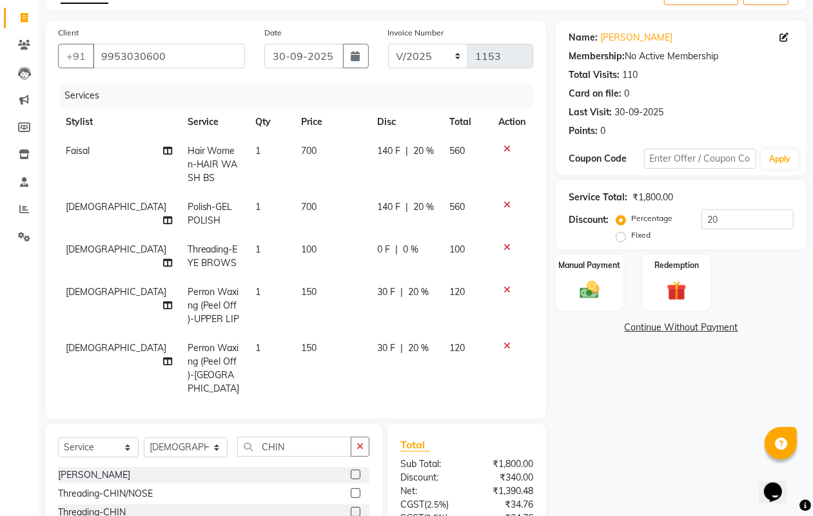
click at [400, 355] on div "Services Stylist Service Qty Price Disc Total Action Faisal Hair Women-HAIR WAS…" at bounding box center [295, 245] width 475 height 322
click at [415, 289] on div "30 F | 20 %" at bounding box center [405, 293] width 57 height 14
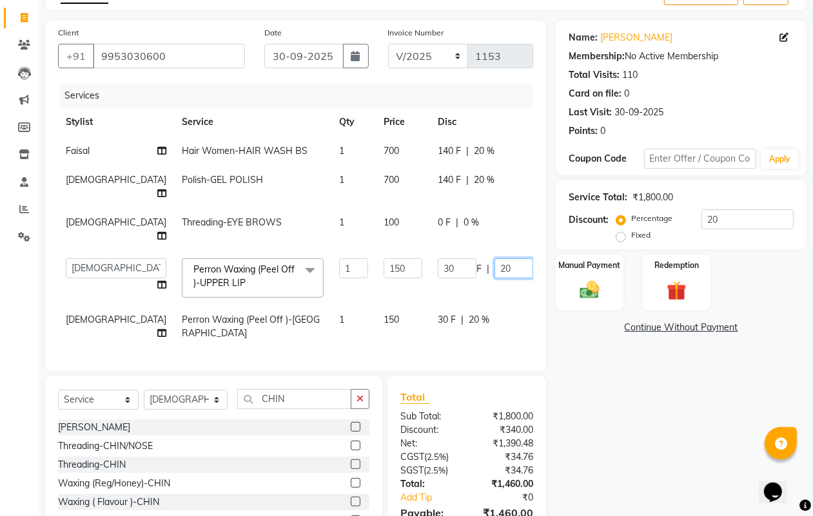
drag, startPoint x: 459, startPoint y: 268, endPoint x: 348, endPoint y: 266, distance: 110.9
click at [348, 266] on tr "Alisha Armaan Bhagyashree Branch 2 Faisal Farid Iqra khan Javed Joysna Juliet K…" at bounding box center [343, 278] width 571 height 55
click at [443, 317] on tbody "Faisal Hair Women-HAIR WASH BS 1 700 140 F | 20 % 560 Vaishnavi Polish-GEL POLI…" at bounding box center [343, 242] width 571 height 211
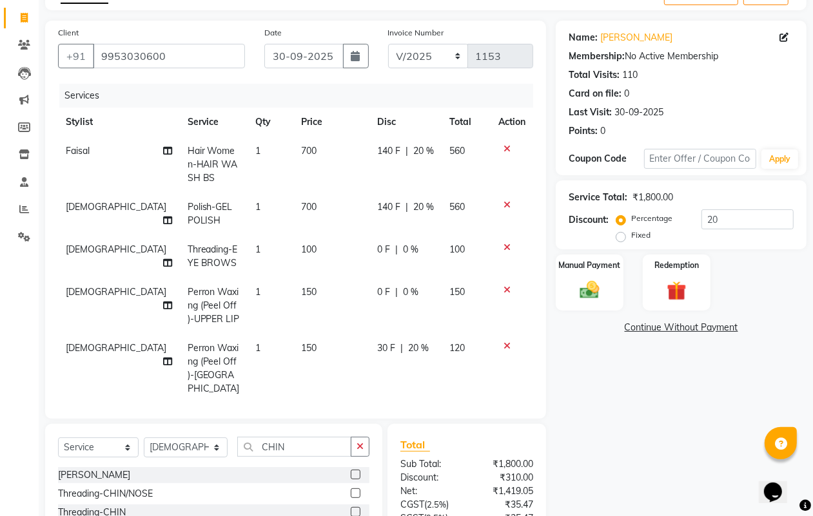
drag, startPoint x: 391, startPoint y: 342, endPoint x: 436, endPoint y: 342, distance: 45.1
click at [408, 342] on span "20 %" at bounding box center [418, 349] width 21 height 14
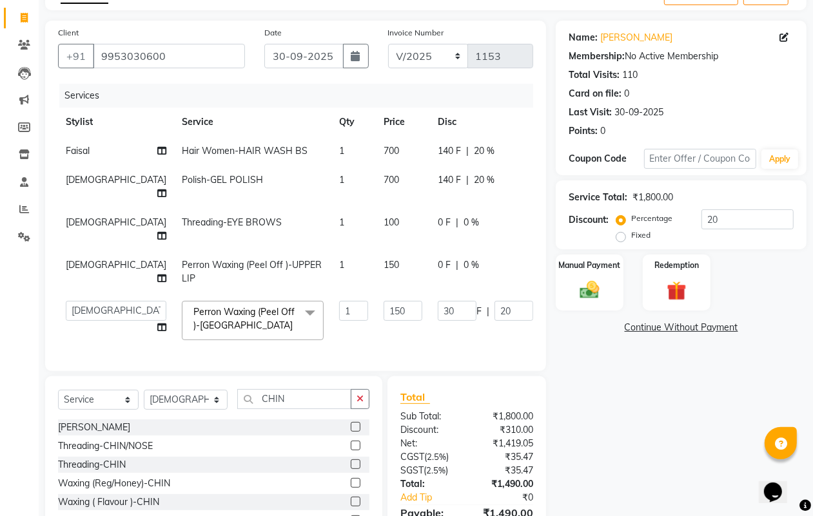
click at [438, 308] on div "30 F | 20 %" at bounding box center [489, 311] width 103 height 20
click at [495, 316] on input "20" at bounding box center [514, 311] width 39 height 20
click at [604, 420] on div "Name: Srishti Jha Membership: No Active Membership Total Visits: 110 Card on fi…" at bounding box center [686, 293] width 260 height 545
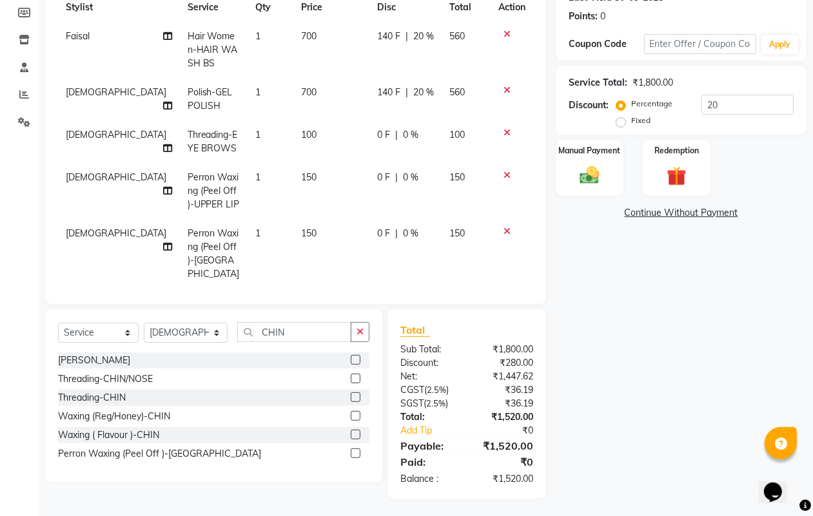
scroll to position [192, 0]
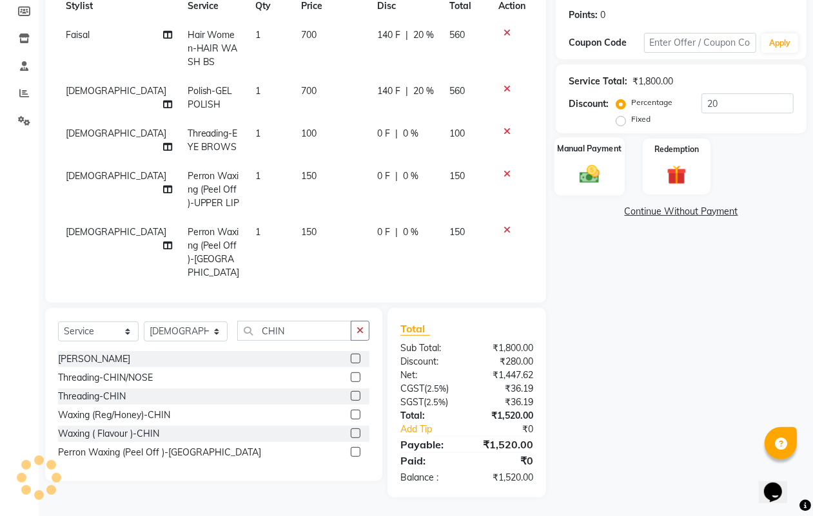
click at [616, 161] on div "Manual Payment" at bounding box center [590, 166] width 70 height 59
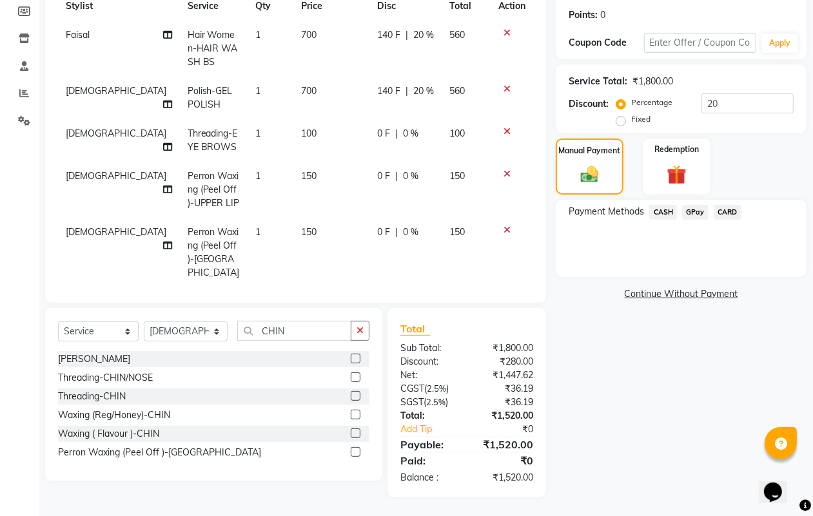
click at [698, 213] on span "GPay" at bounding box center [695, 212] width 26 height 15
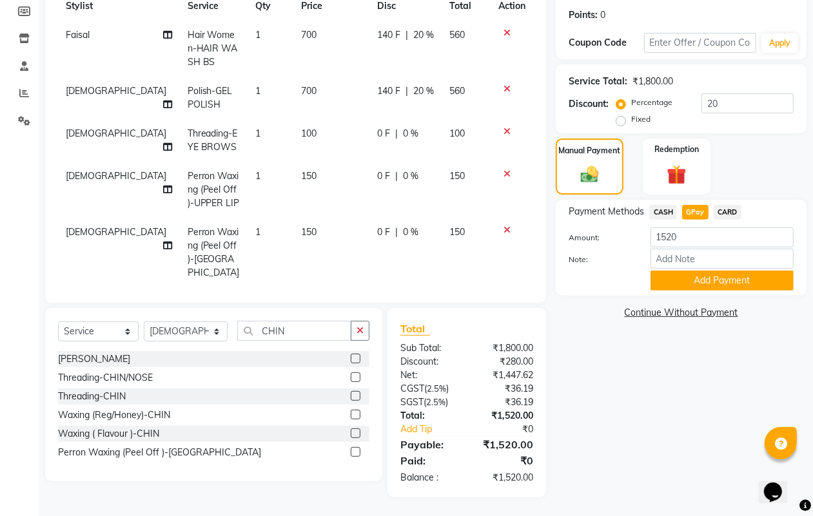
scroll to position [0, 0]
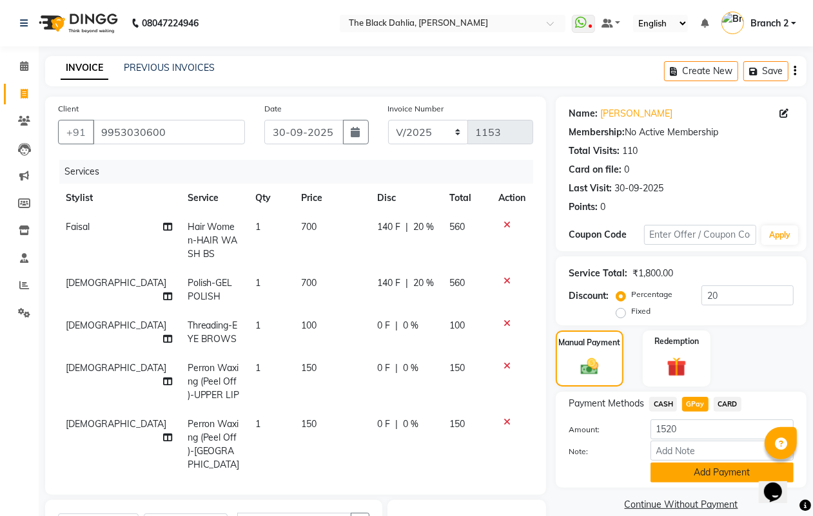
click at [711, 469] on button "Add Payment" at bounding box center [722, 473] width 143 height 20
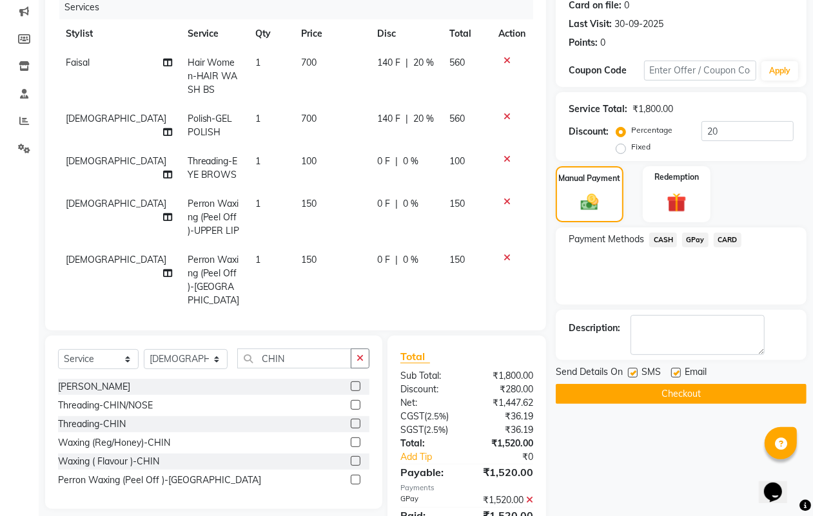
scroll to position [219, 0]
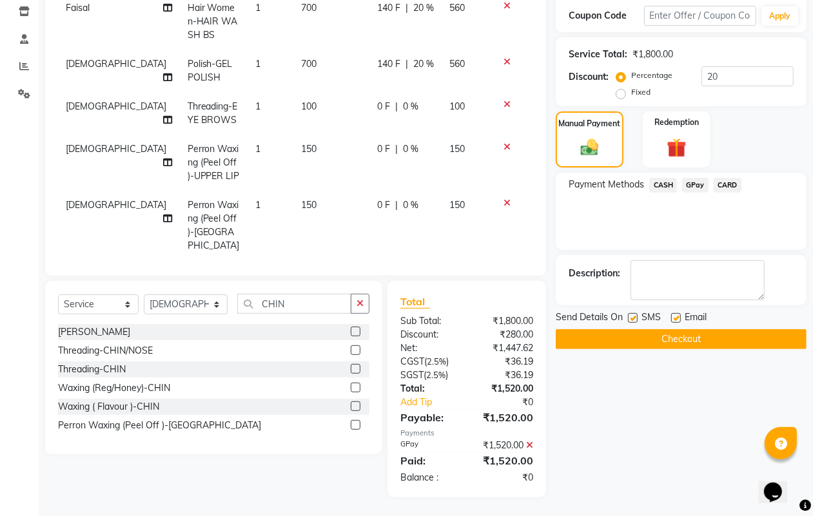
click at [635, 317] on label at bounding box center [633, 318] width 10 height 10
click at [635, 317] on input "checkbox" at bounding box center [632, 319] width 8 height 8
click at [680, 317] on label at bounding box center [676, 318] width 10 height 10
click at [680, 317] on input "checkbox" at bounding box center [675, 319] width 8 height 8
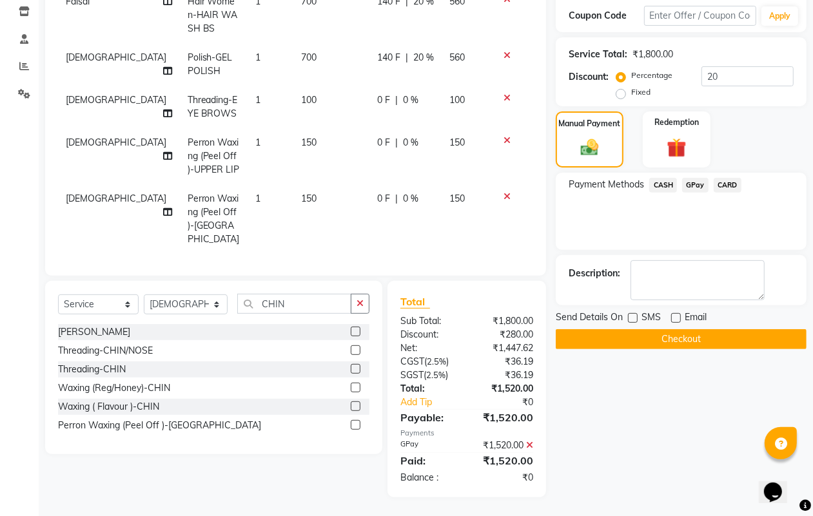
click at [666, 343] on button "Checkout" at bounding box center [681, 339] width 251 height 20
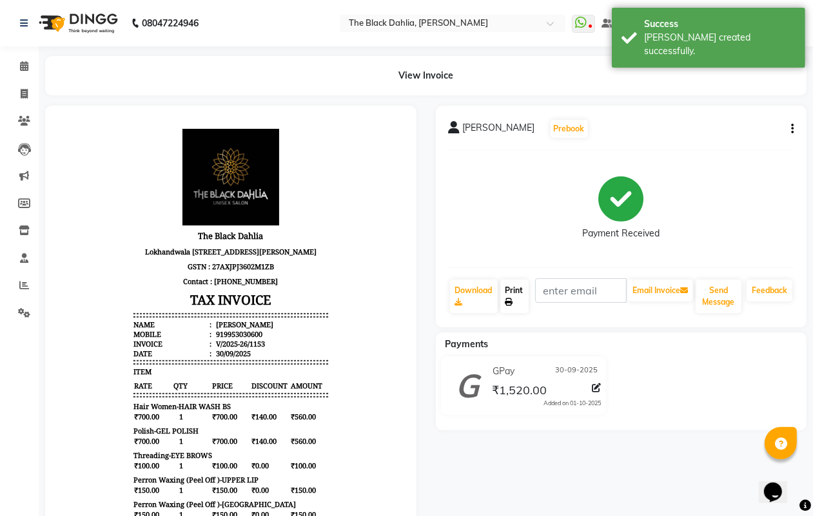
click at [511, 299] on icon at bounding box center [510, 303] width 8 height 8
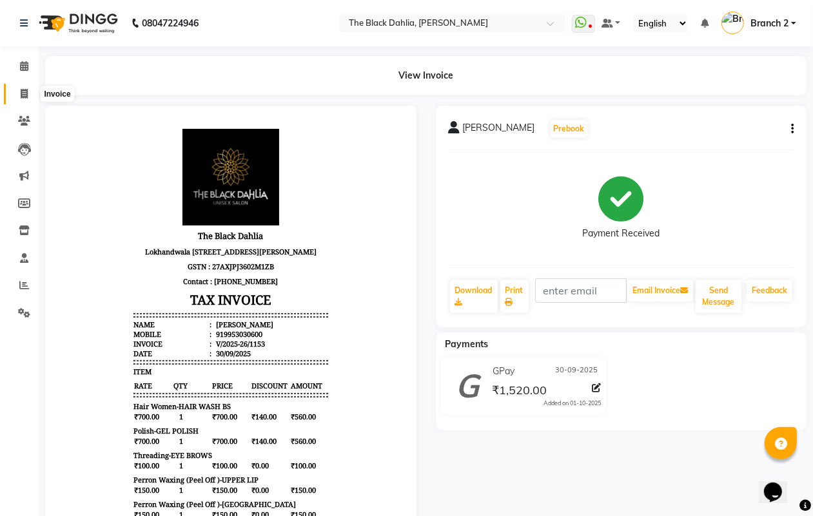
click at [17, 94] on span at bounding box center [24, 94] width 23 height 15
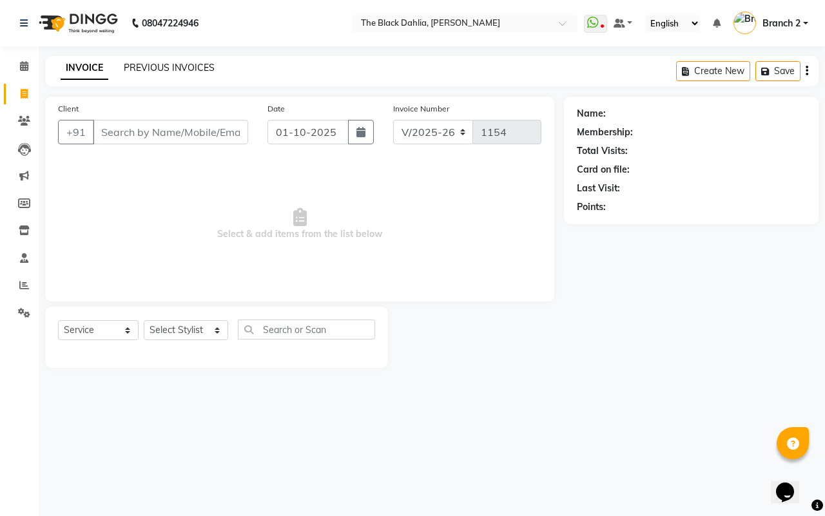
click at [181, 72] on link "PREVIOUS INVOICES" at bounding box center [169, 68] width 91 height 12
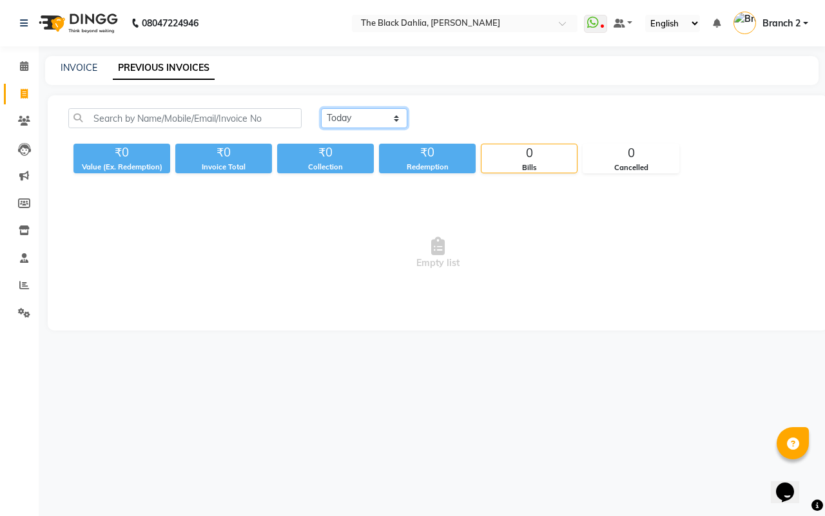
click at [347, 110] on select "[DATE] [DATE] Custom Range" at bounding box center [364, 118] width 86 height 20
click at [321, 108] on select "[DATE] [DATE] Custom Range" at bounding box center [364, 118] width 86 height 20
click at [468, 121] on input "01-10-2025" at bounding box center [469, 119] width 90 height 18
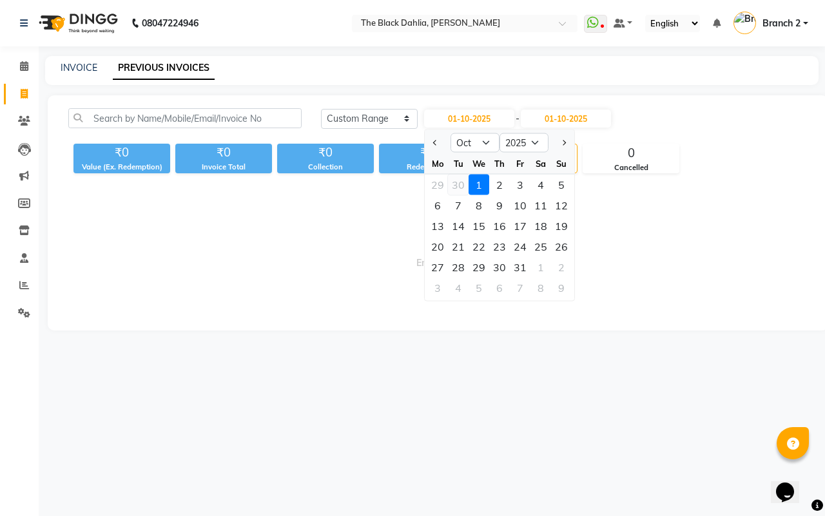
click at [462, 189] on div "30" at bounding box center [458, 185] width 21 height 21
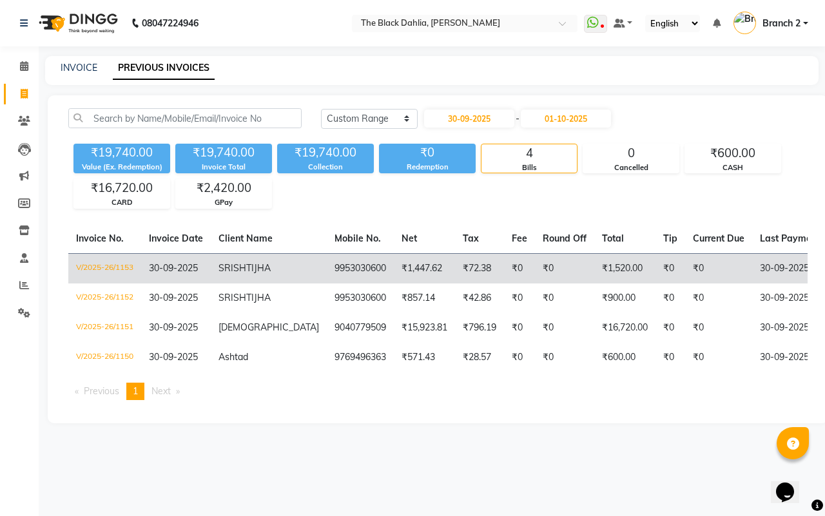
click at [540, 278] on td "₹0" at bounding box center [564, 268] width 59 height 30
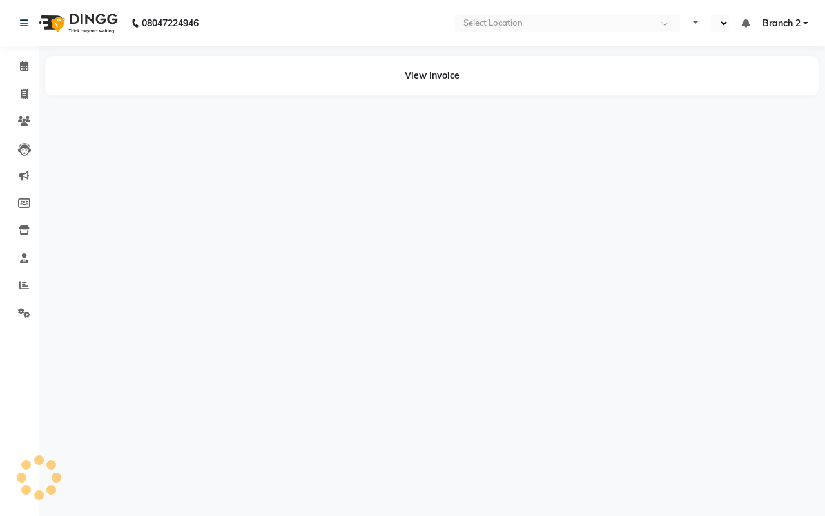
select select "en"
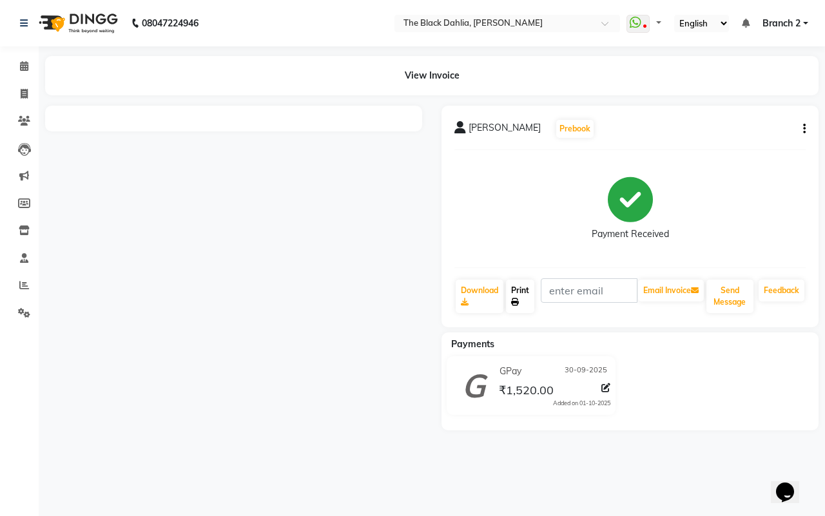
click at [517, 300] on icon at bounding box center [515, 303] width 8 height 8
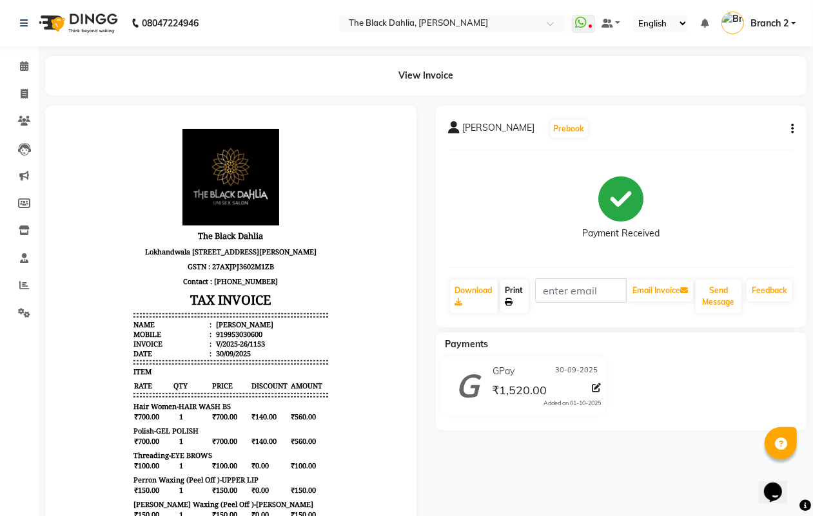
click at [504, 300] on link "Print" at bounding box center [514, 297] width 28 height 34
click at [23, 95] on icon at bounding box center [24, 94] width 7 height 10
select select "service"
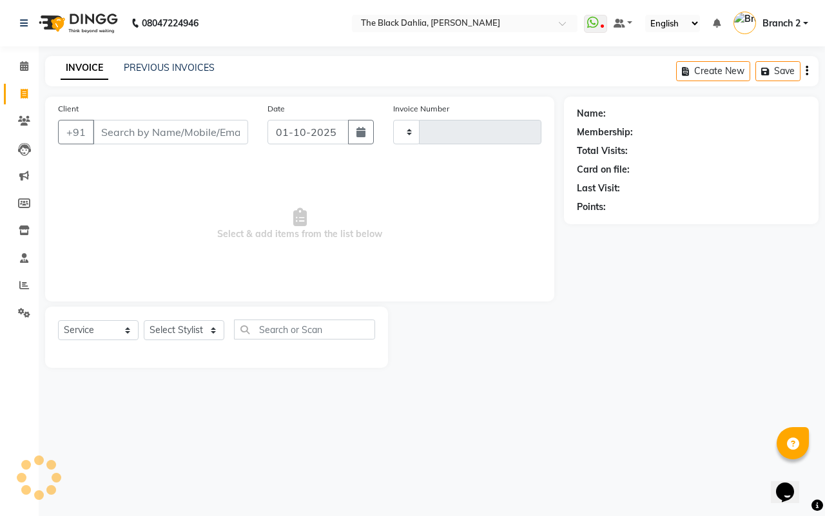
type input "1154"
select select "5211"
click at [163, 63] on link "PREVIOUS INVOICES" at bounding box center [169, 68] width 91 height 12
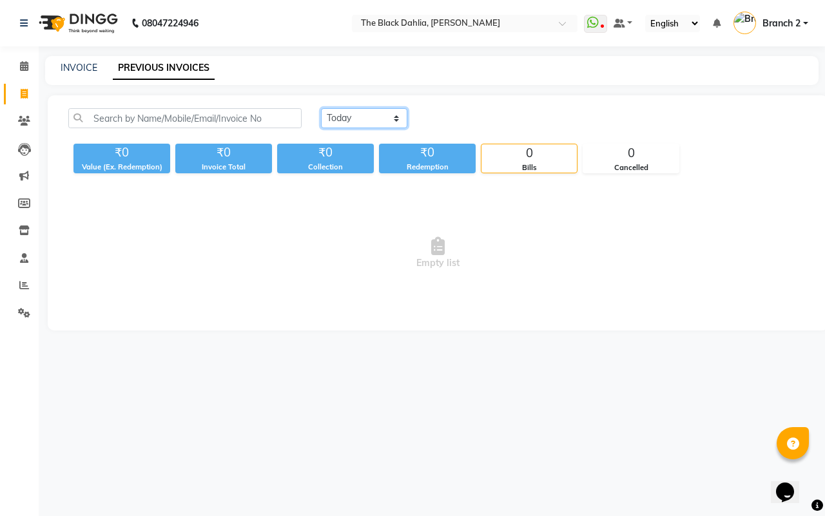
click at [369, 121] on select "[DATE] [DATE] Custom Range" at bounding box center [364, 118] width 86 height 20
select select "range"
click at [321, 108] on select "[DATE] [DATE] Custom Range" at bounding box center [364, 118] width 86 height 20
click at [476, 121] on input "01-10-2025" at bounding box center [469, 119] width 90 height 18
select select "10"
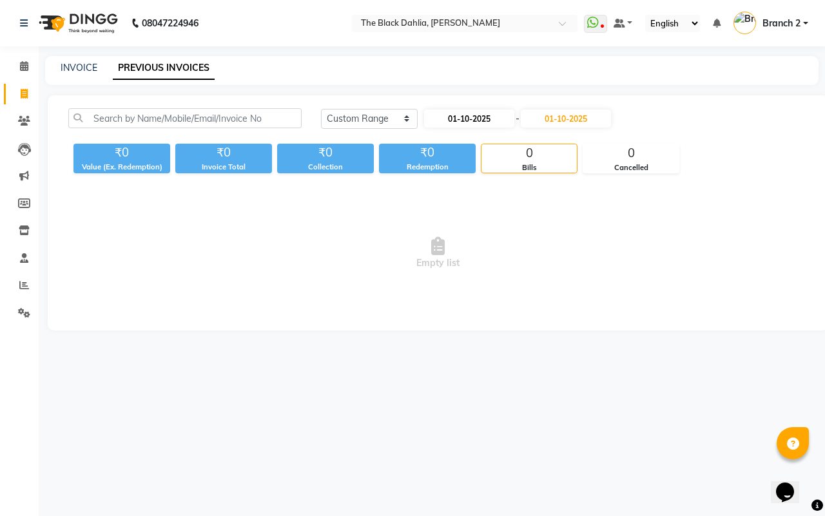
select select "2025"
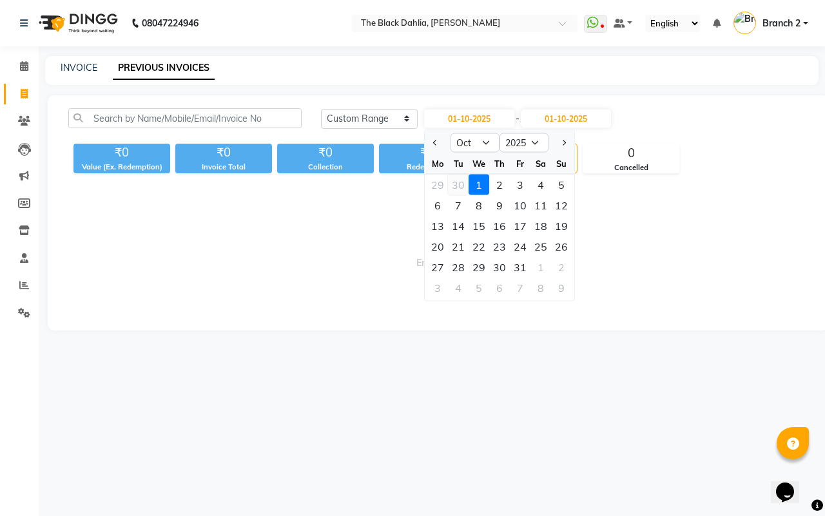
click at [466, 181] on div "30" at bounding box center [458, 185] width 21 height 21
type input "30-09-2025"
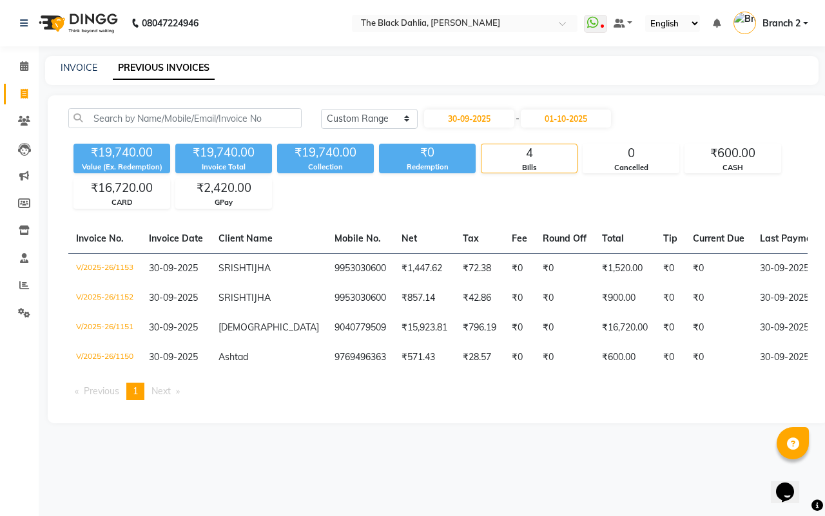
click at [792, 18] on span "Branch 2" at bounding box center [782, 24] width 38 height 14
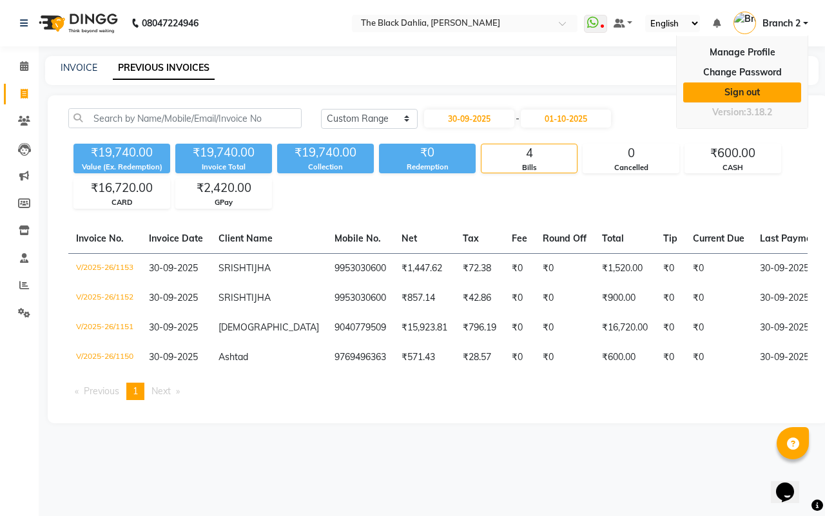
click at [762, 90] on link "Sign out" at bounding box center [742, 93] width 118 height 20
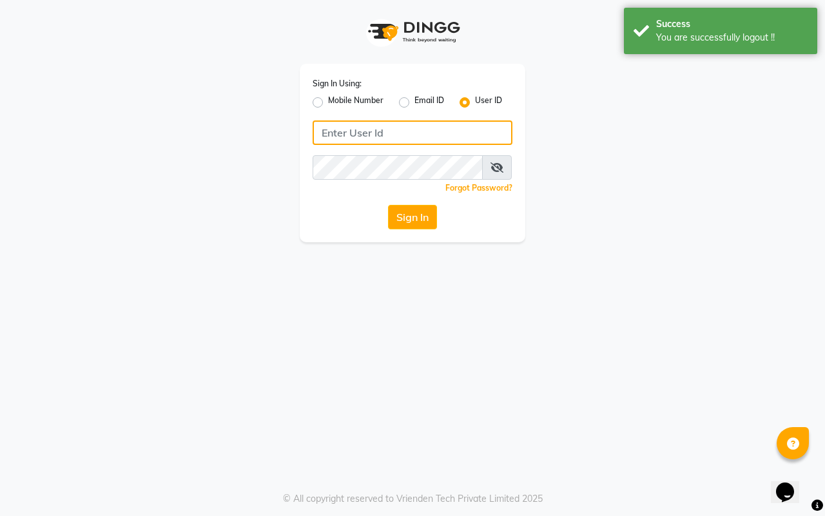
type input "8169214680"
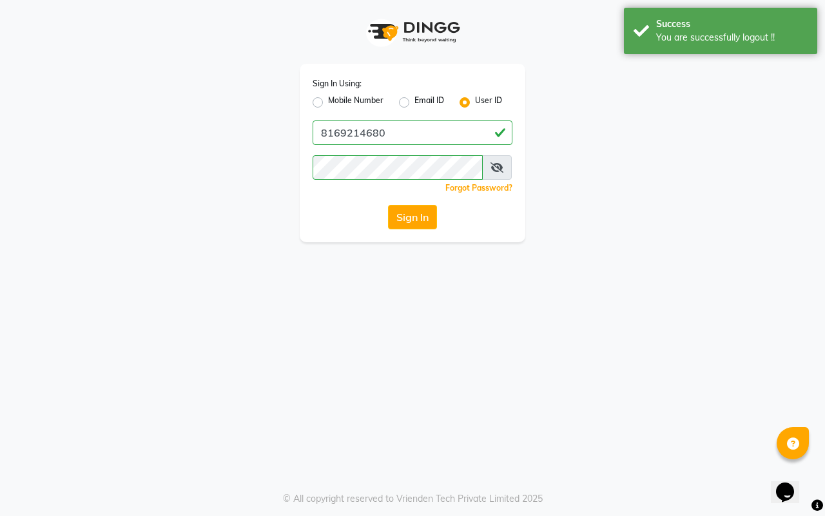
click at [328, 99] on label "Mobile Number" at bounding box center [355, 102] width 55 height 15
click at [328, 99] on input "Mobile Number" at bounding box center [332, 99] width 8 height 8
radio input "true"
radio input "false"
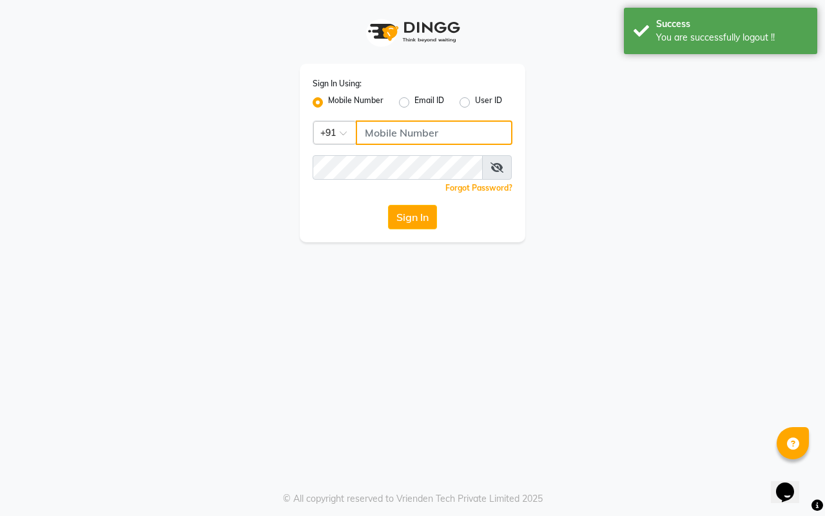
click at [407, 144] on input "Username" at bounding box center [434, 133] width 157 height 25
type input "7977738938"
click at [411, 219] on button "Sign In" at bounding box center [412, 217] width 49 height 25
